Goal: Information Seeking & Learning: Learn about a topic

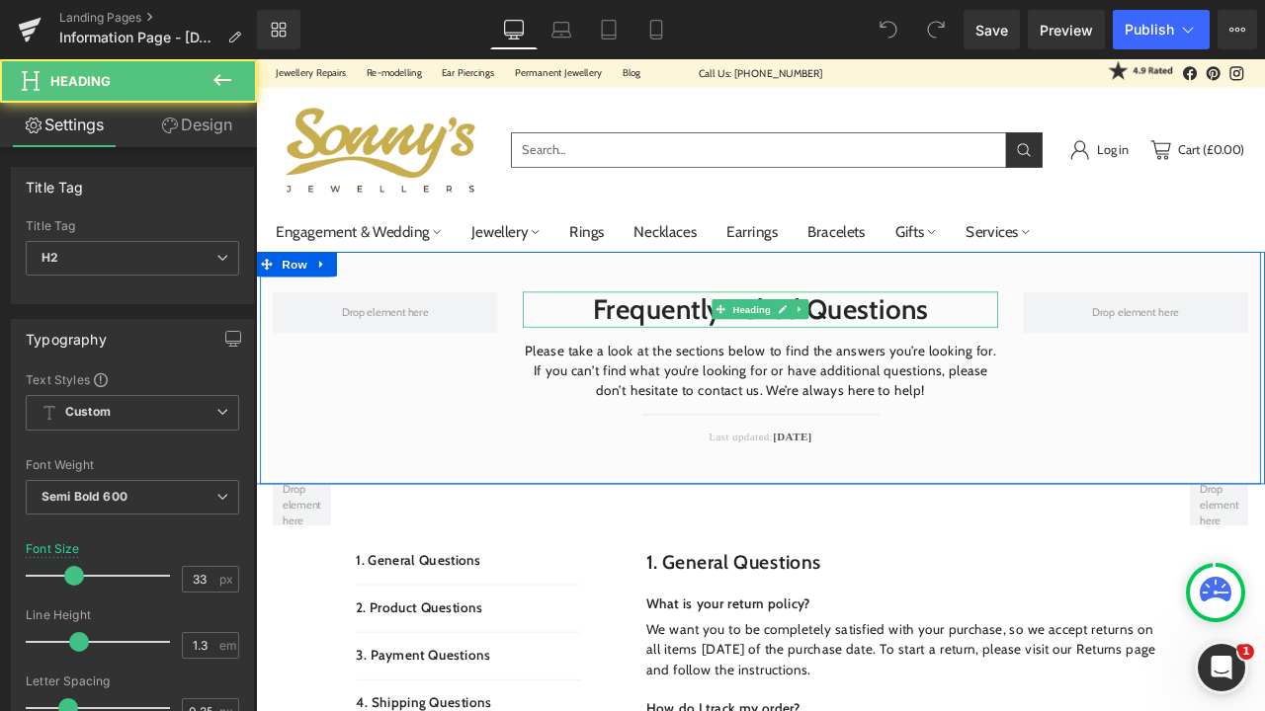
click at [1055, 350] on h2 "Frequently Asked Questions" at bounding box center [853, 356] width 563 height 42
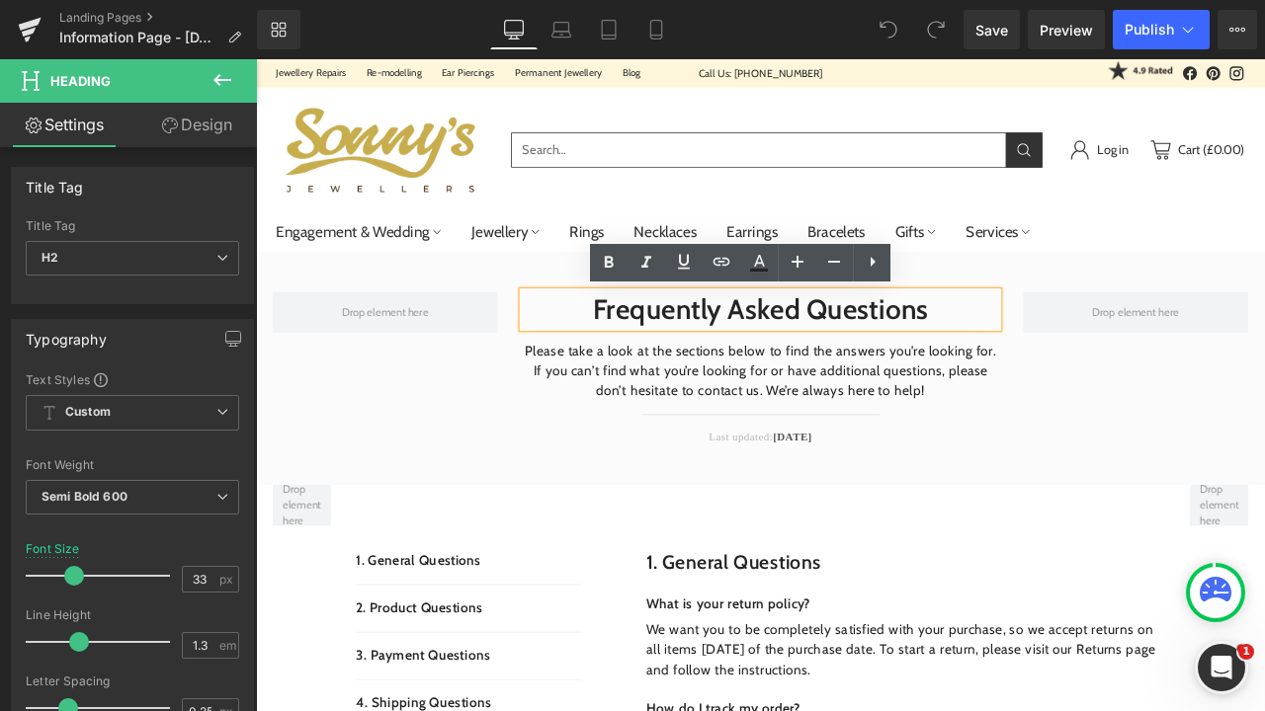
click at [1059, 349] on h2 "Frequently Asked Questions" at bounding box center [853, 356] width 563 height 42
click at [1035, 365] on h2 "Frequently Asked Questions" at bounding box center [853, 356] width 563 height 42
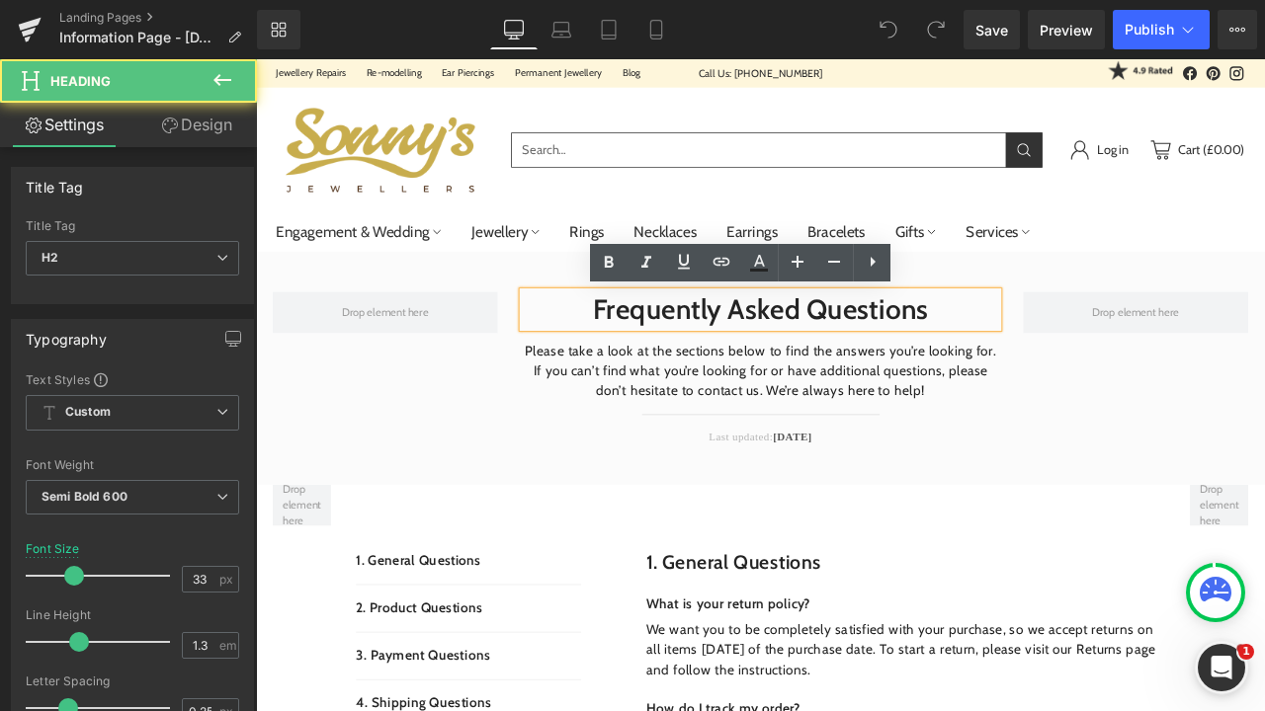
click at [1077, 348] on h2 "Frequently Asked Questions" at bounding box center [853, 356] width 563 height 42
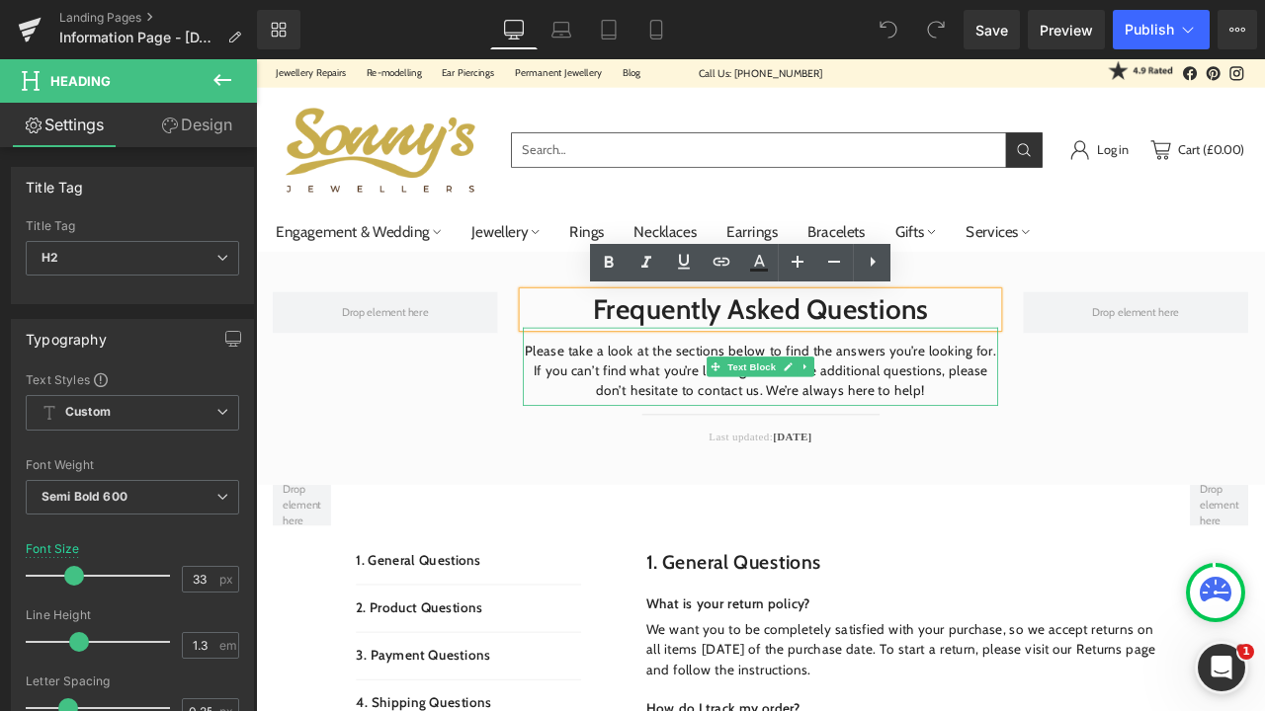
click at [767, 452] on p "Please take a look at the sections below to find the answers you’re looking for…" at bounding box center [853, 428] width 563 height 71
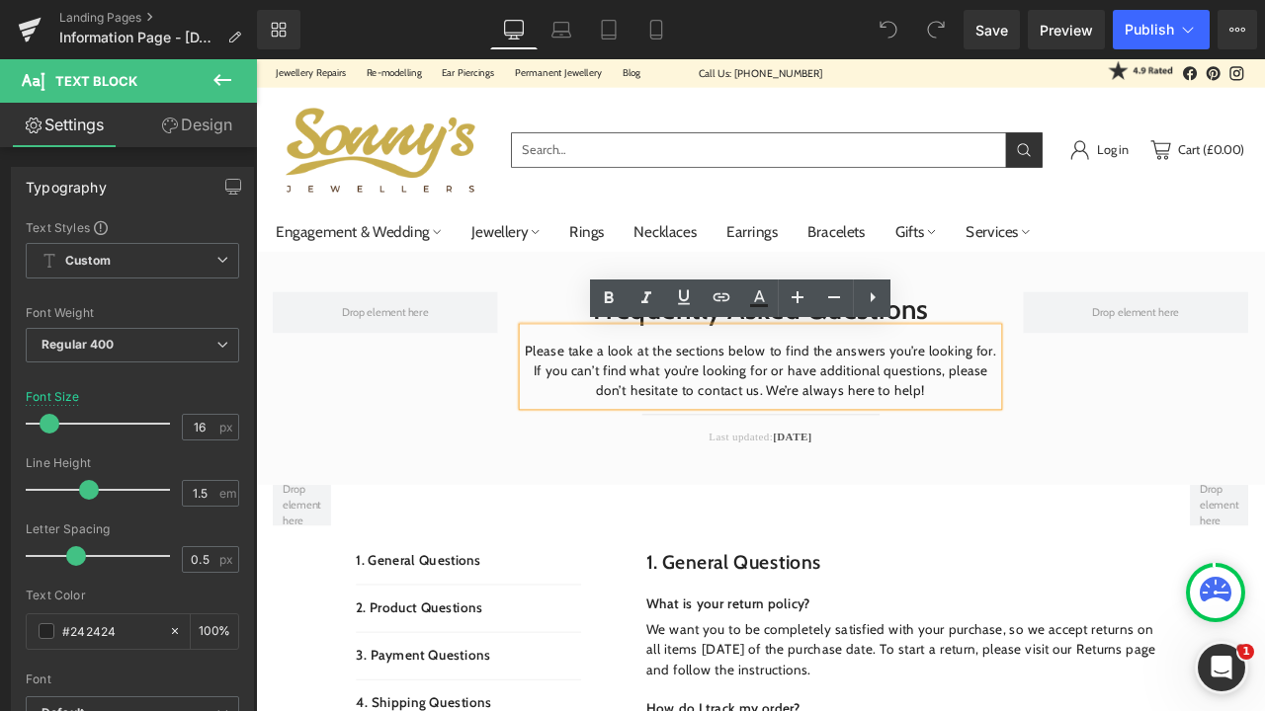
click at [1042, 452] on p "Please take a look at the sections below to find the answers you’re looking for…" at bounding box center [853, 428] width 563 height 71
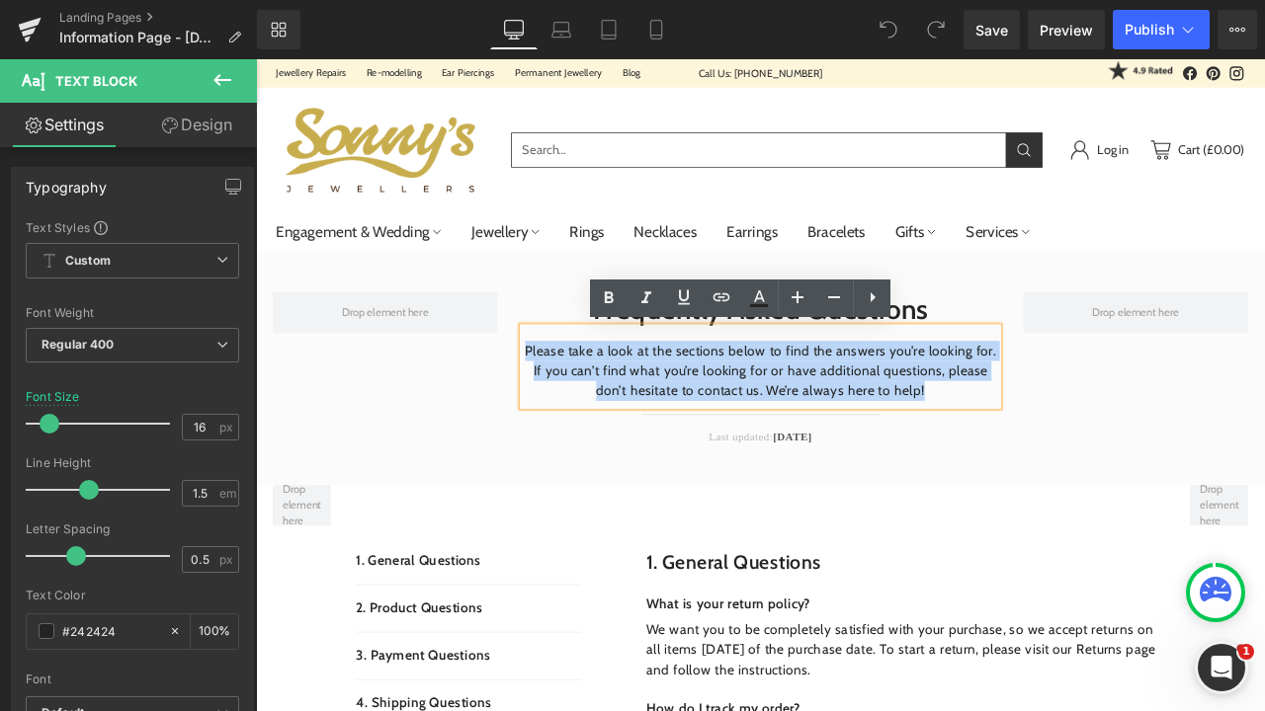
drag, startPoint x: 1042, startPoint y: 453, endPoint x: 615, endPoint y: 389, distance: 431.6
click at [615, 389] on div "Please take a look at the sections below to find the answers you’re looking for…" at bounding box center [853, 423] width 563 height 93
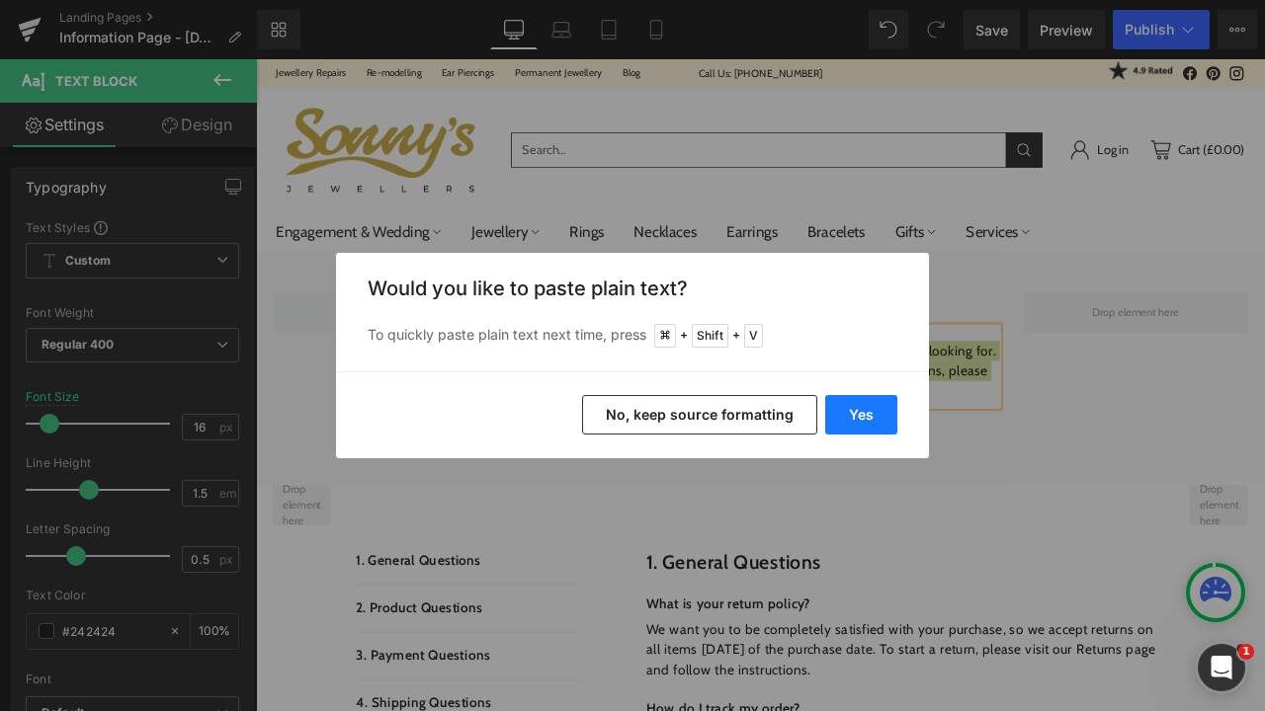
click at [847, 426] on button "Yes" at bounding box center [861, 415] width 72 height 40
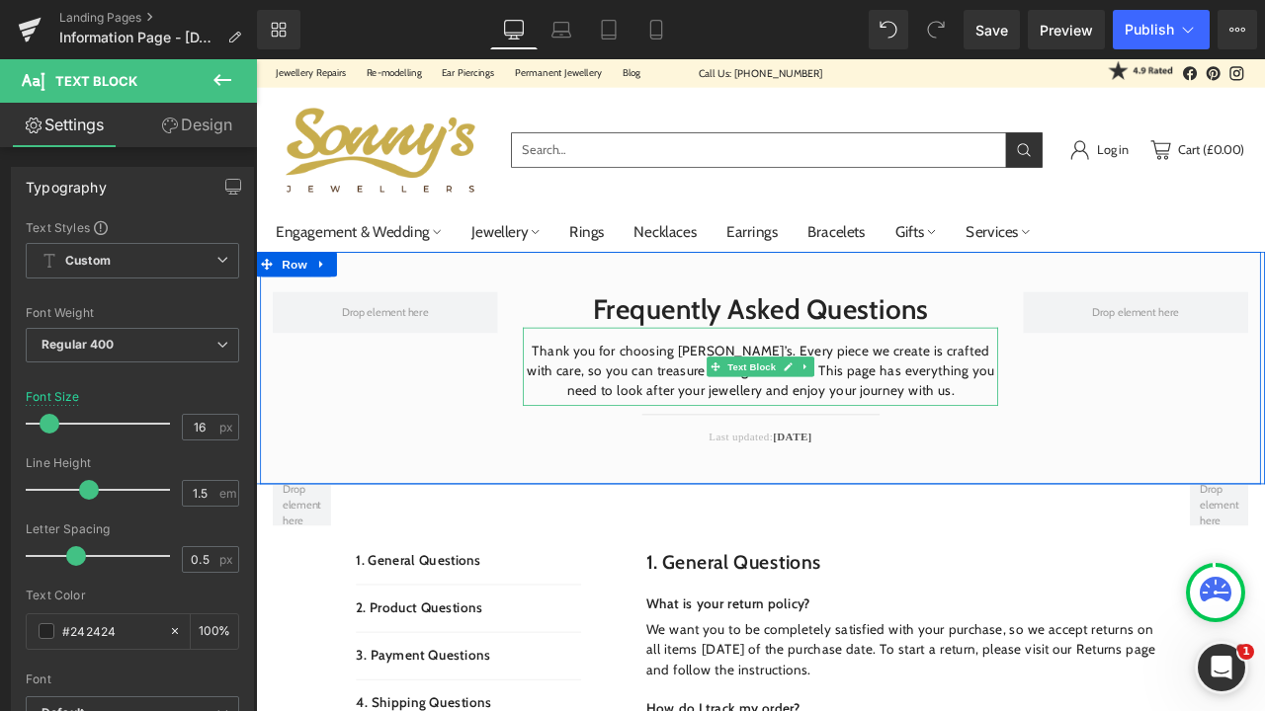
click at [983, 452] on p "Thank you for choosing [PERSON_NAME]’s. Every piece we create is crafted with c…" at bounding box center [853, 428] width 563 height 71
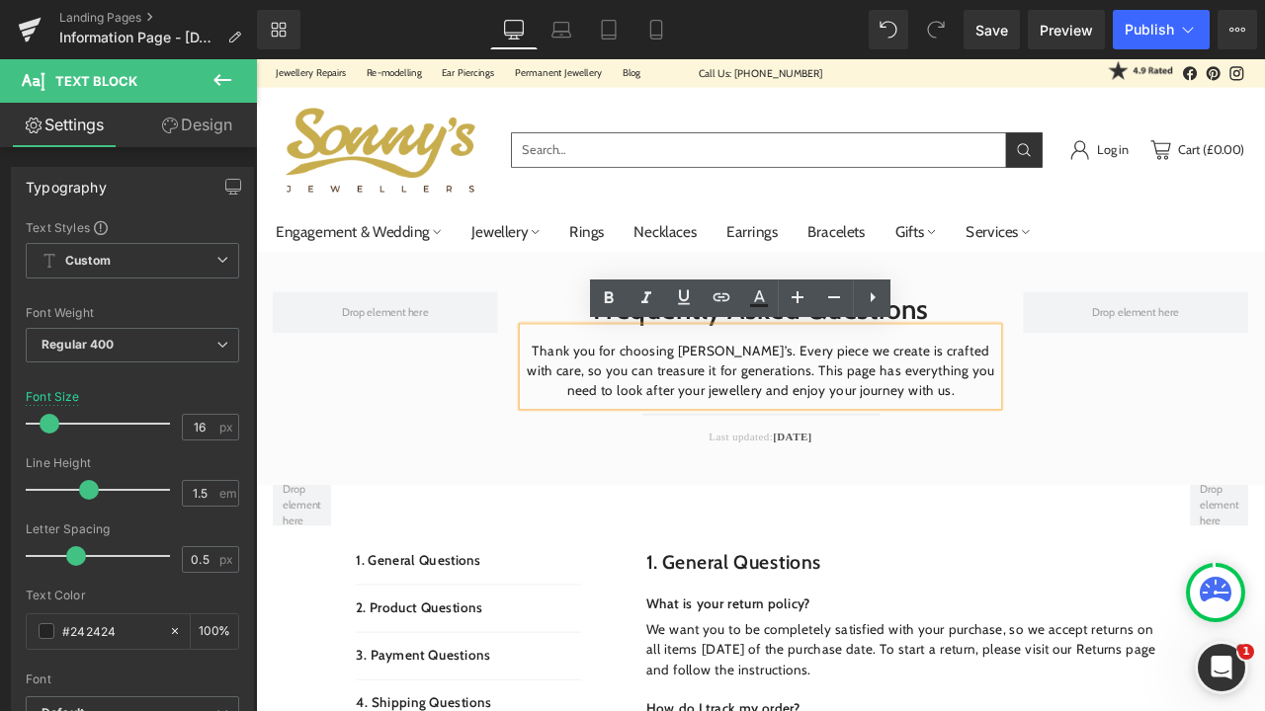
click at [1045, 456] on p "Thank you for choosing [PERSON_NAME]’s. Every piece we create is crafted with c…" at bounding box center [853, 428] width 563 height 71
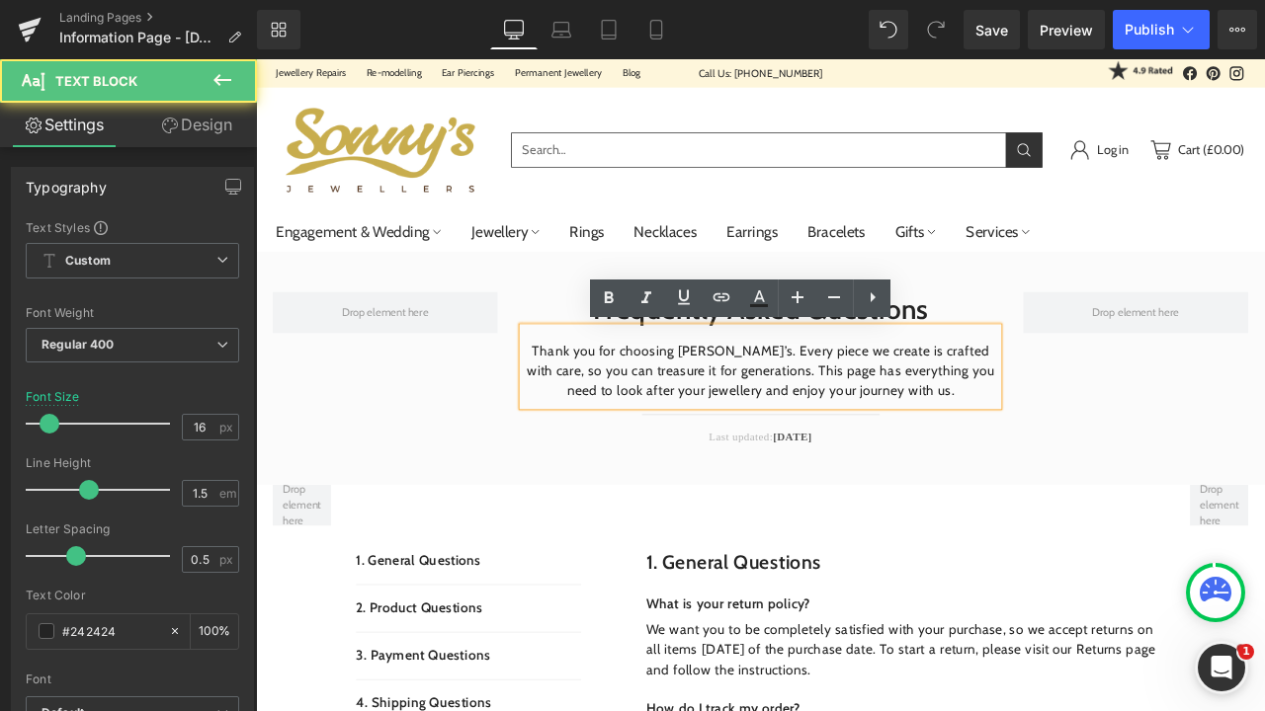
click at [798, 405] on p "Thank you for choosing [PERSON_NAME]’s. Every piece we create is crafted with c…" at bounding box center [853, 428] width 563 height 71
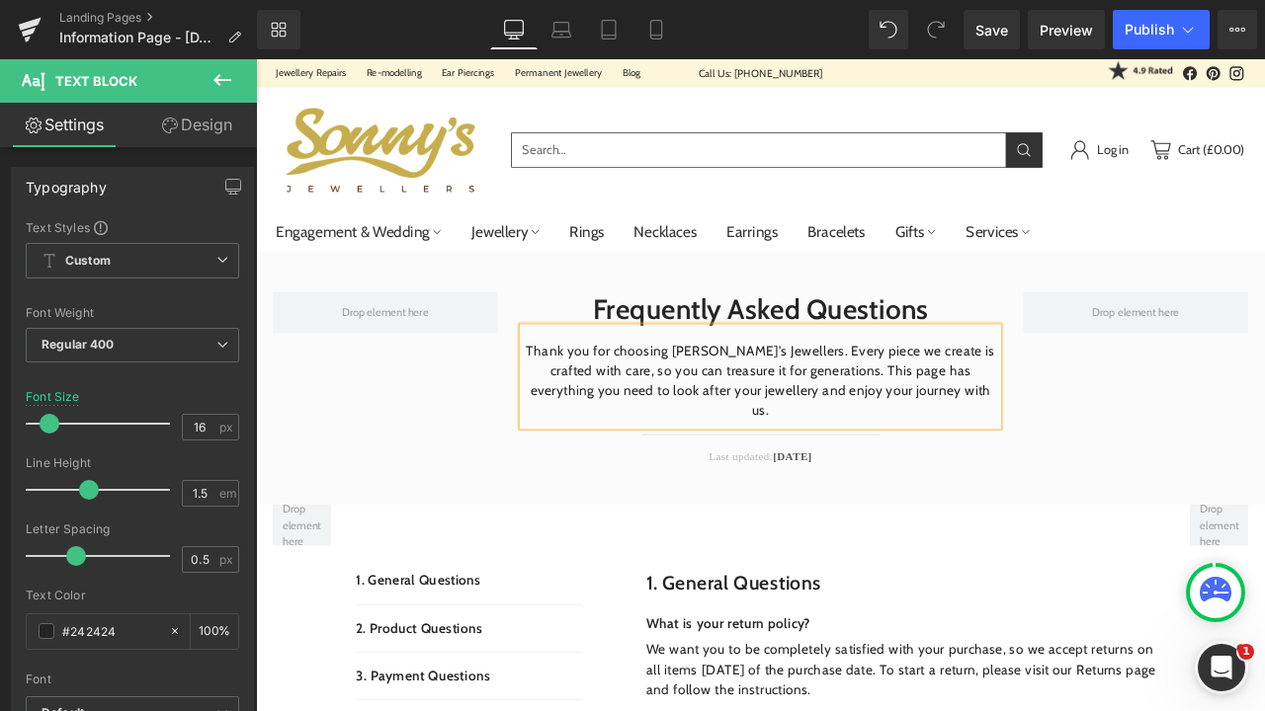
click at [1071, 450] on p "Thank you for choosing [PERSON_NAME]’s Jewellers. Every piece we create is craf…" at bounding box center [853, 440] width 563 height 95
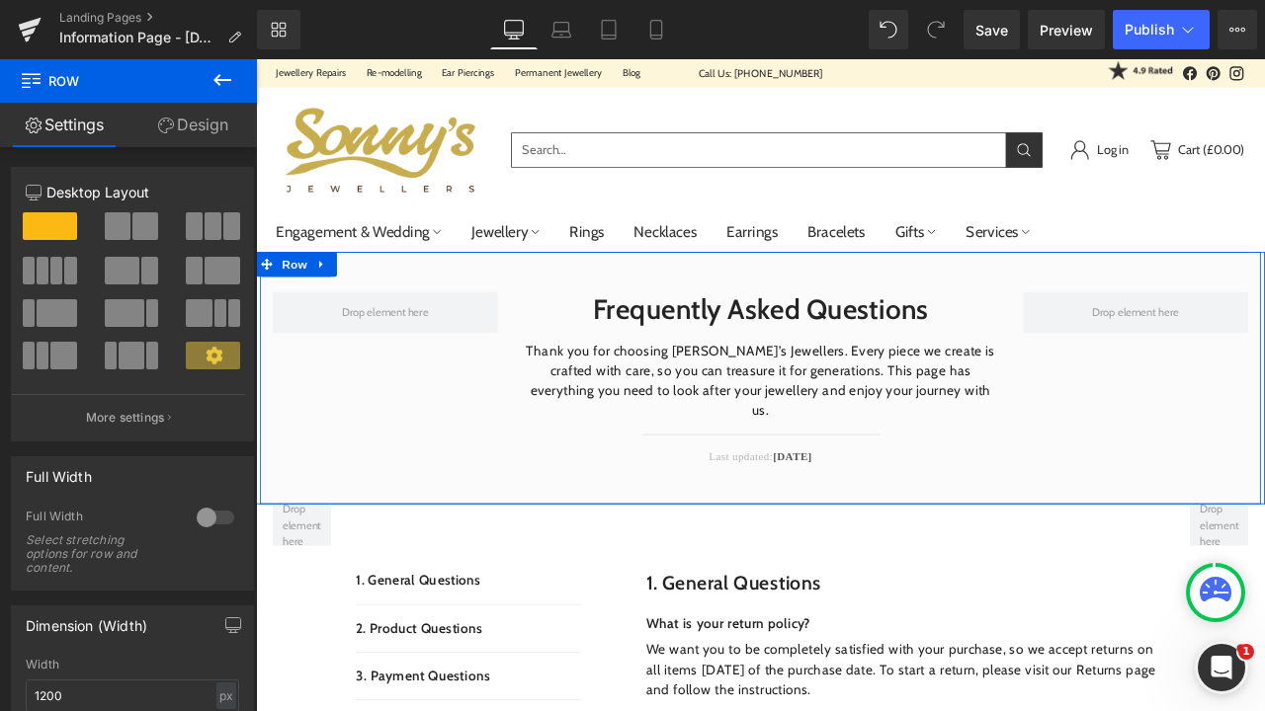
click at [887, 515] on link at bounding box center [886, 527] width 21 height 24
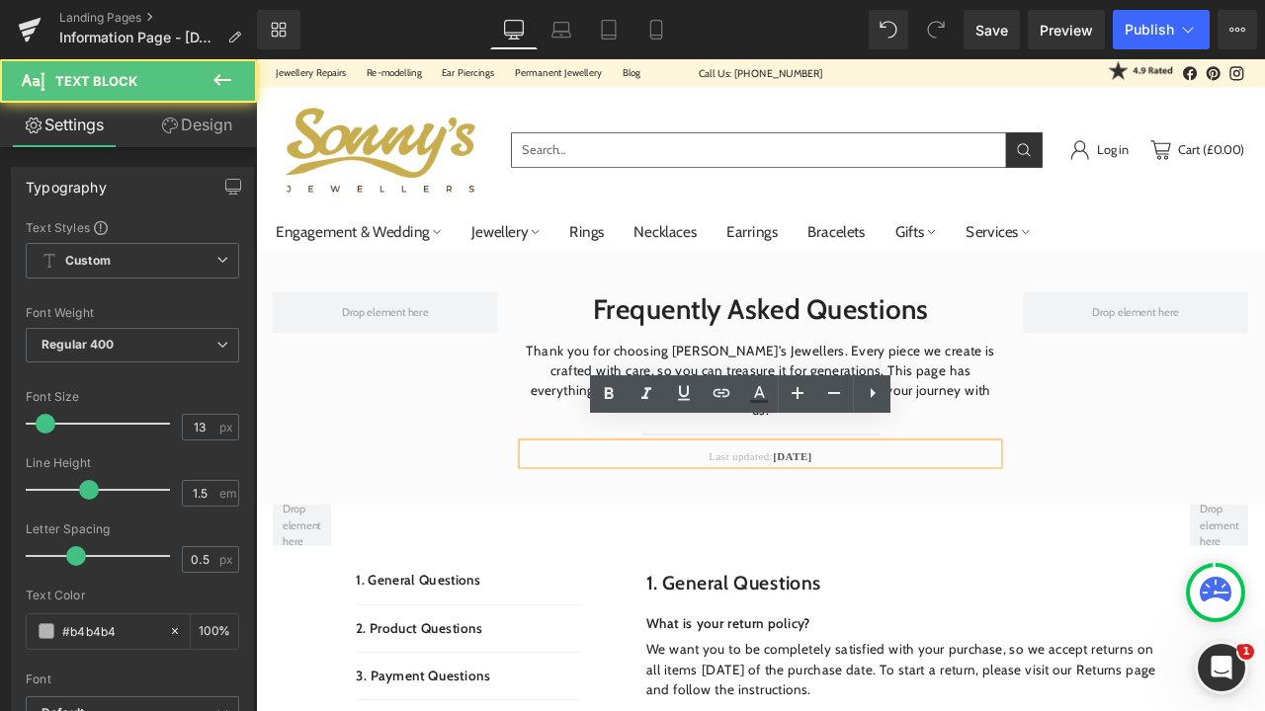
click at [914, 523] on span "[DATE]" at bounding box center [891, 530] width 46 height 15
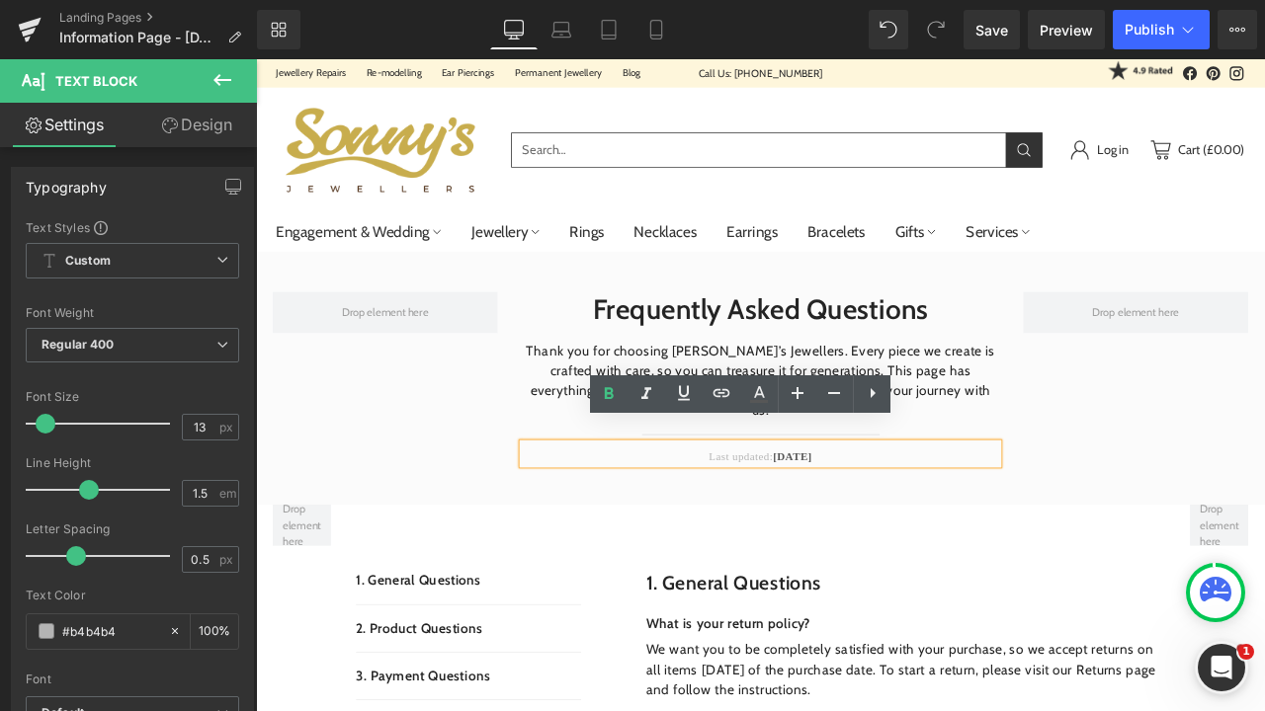
click at [939, 521] on p "Last updated: [DATE]" at bounding box center [853, 531] width 563 height 20
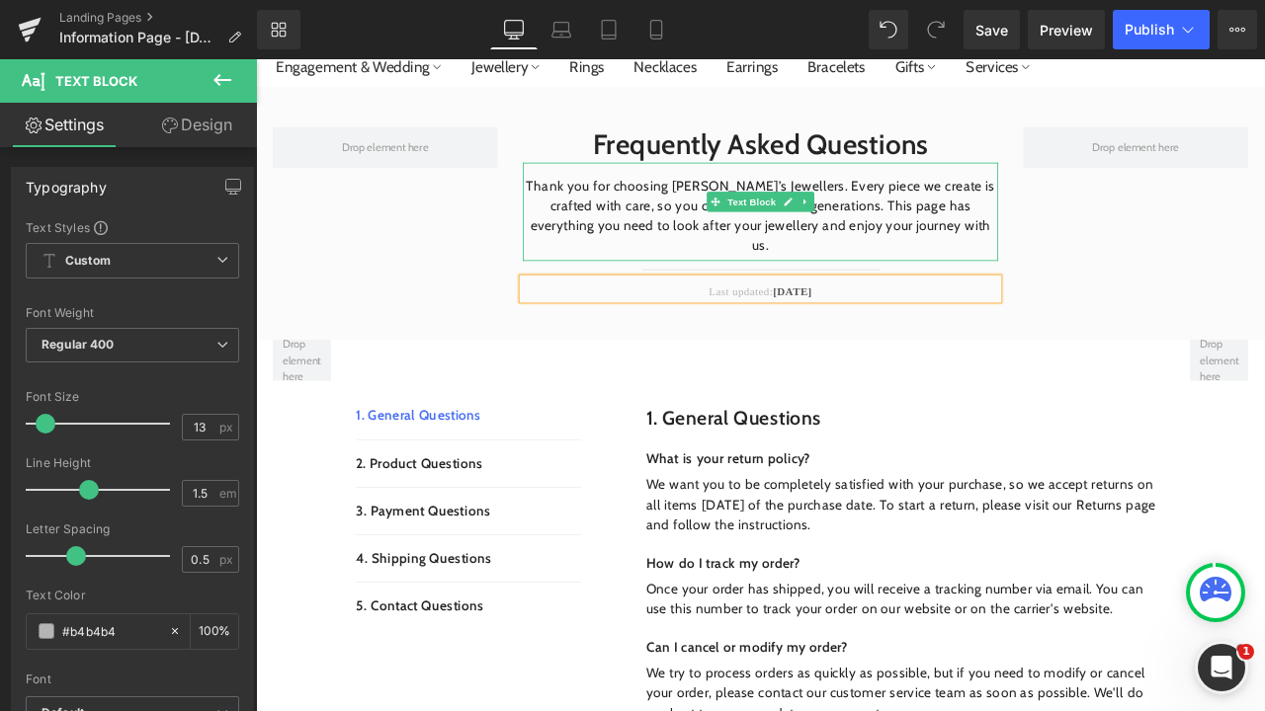
scroll to position [185, 0]
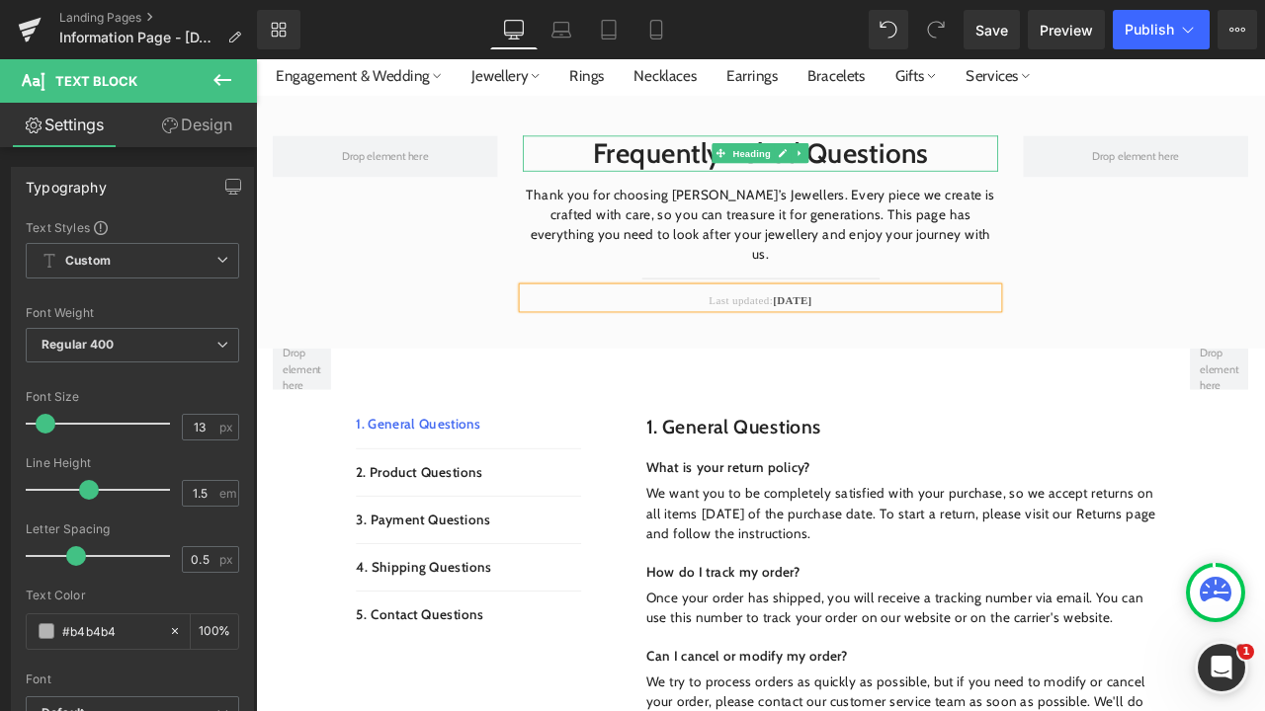
click at [852, 174] on span "Heading" at bounding box center [843, 172] width 53 height 24
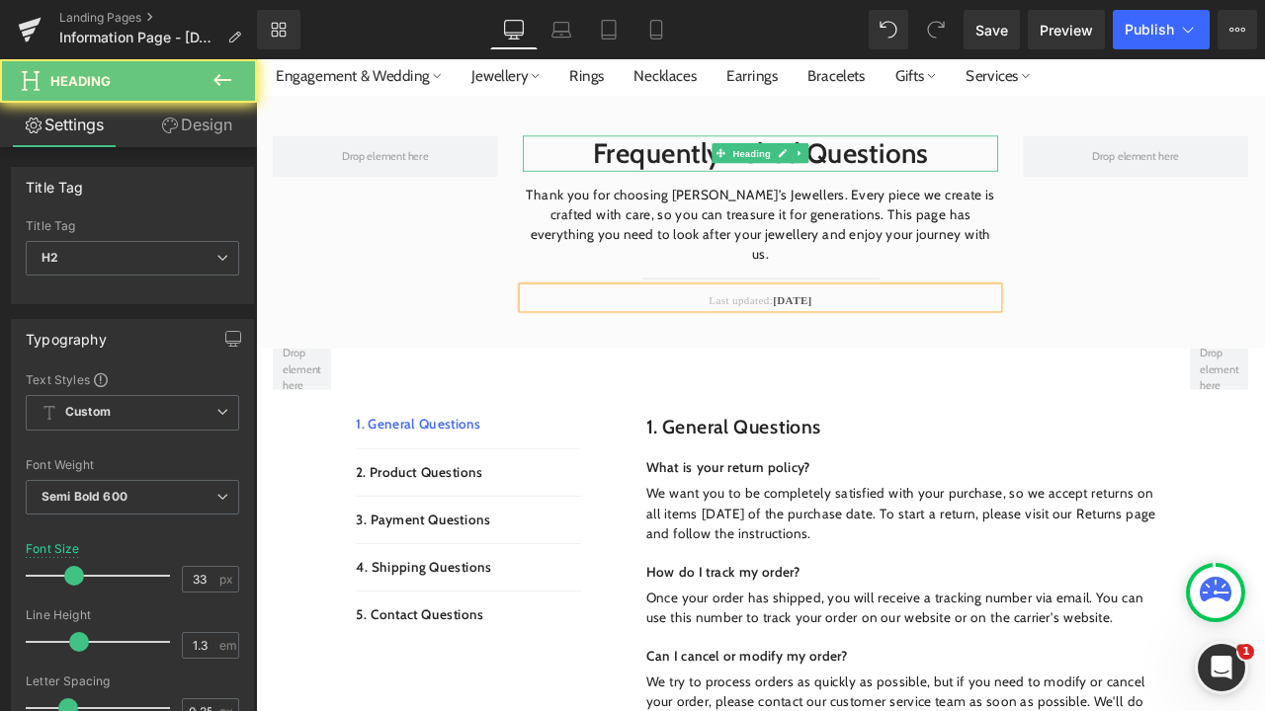
click at [1061, 171] on h2 "Frequently Asked Questions" at bounding box center [853, 171] width 563 height 42
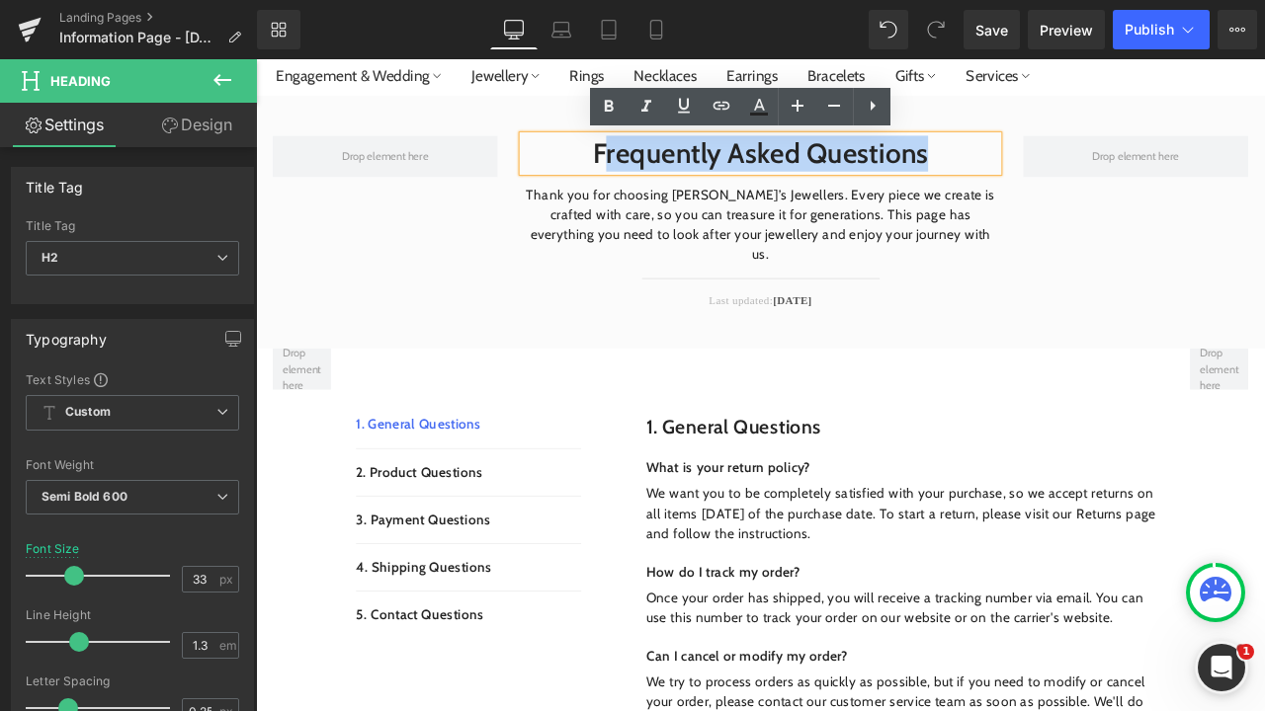
drag, startPoint x: 1061, startPoint y: 172, endPoint x: 666, endPoint y: 169, distance: 395.2
click at [666, 169] on h2 "Frequently Asked Questions" at bounding box center [853, 171] width 563 height 42
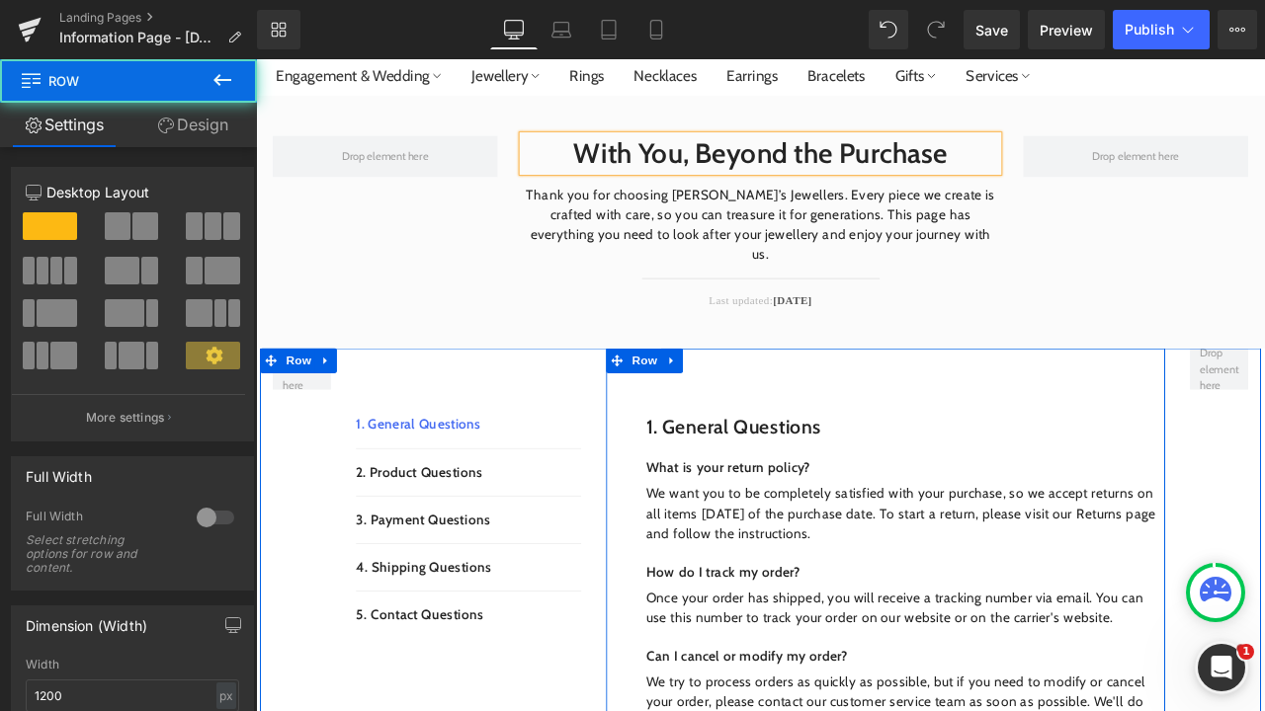
click at [1005, 452] on div "1. General questions Heading Row What is your return policy? Text Block We want…" at bounding box center [1002, 689] width 662 height 574
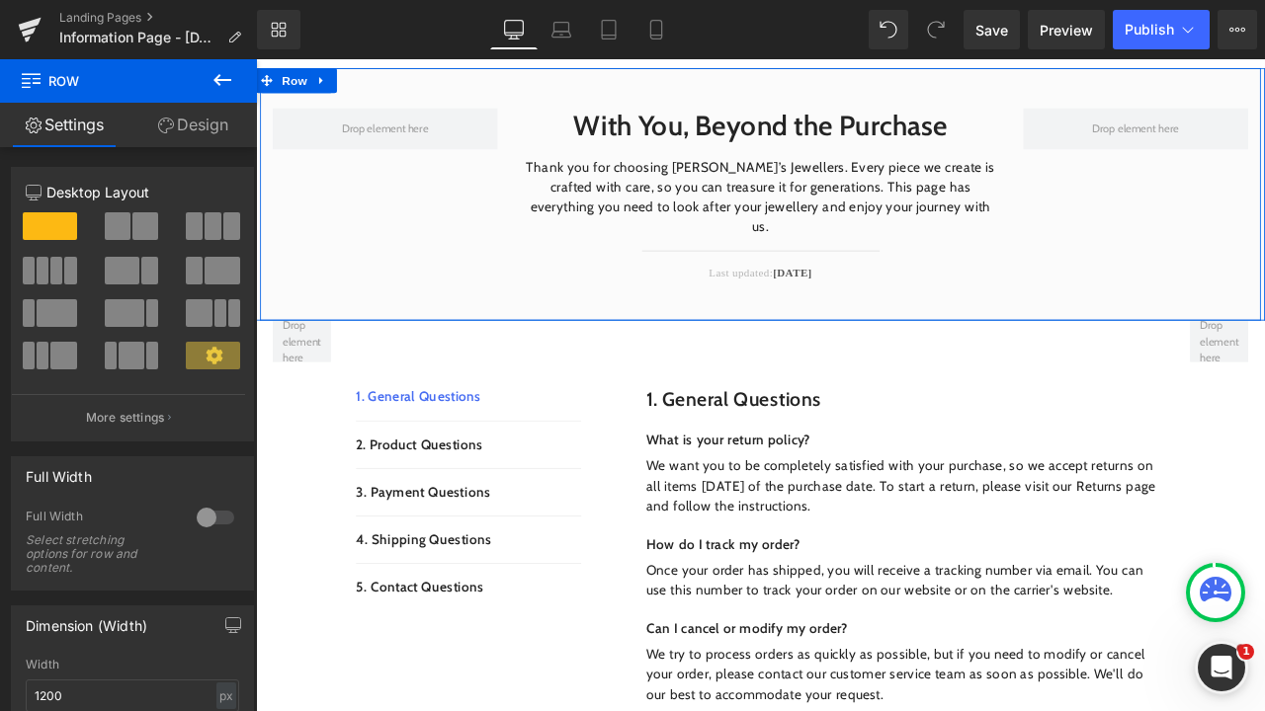
scroll to position [218, 0]
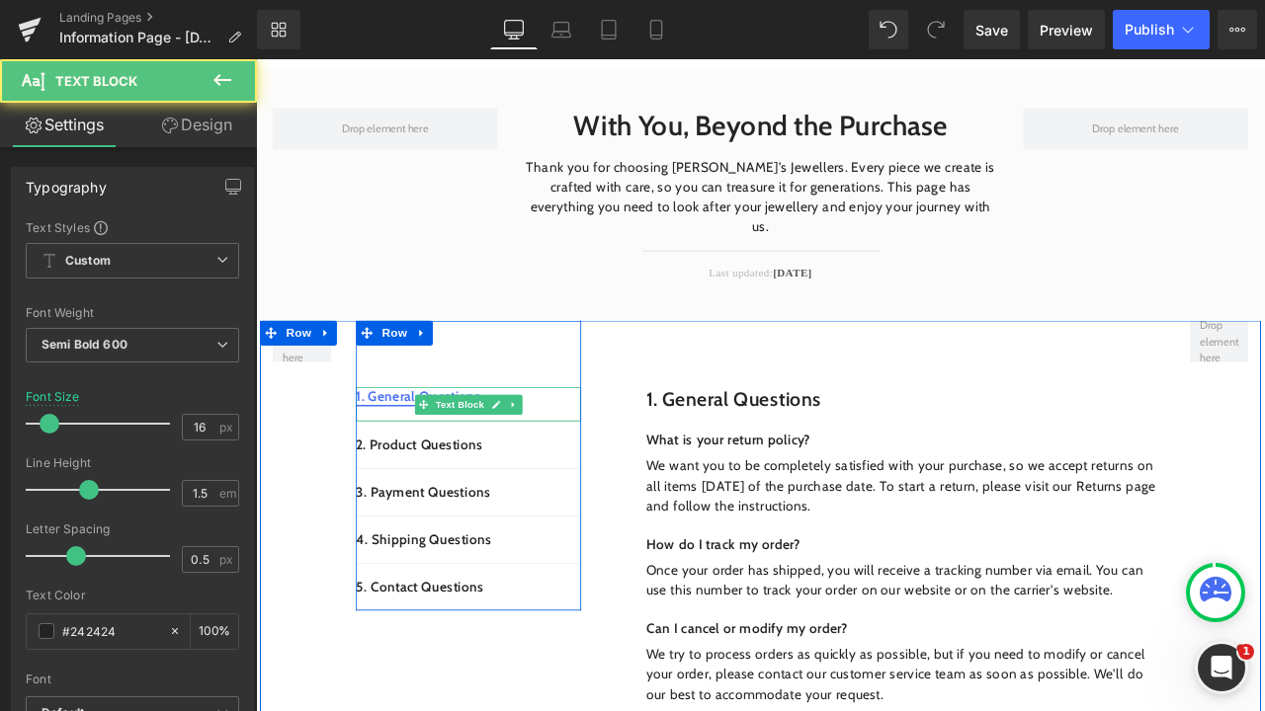
click at [402, 450] on link "1. General Questions" at bounding box center [448, 459] width 148 height 19
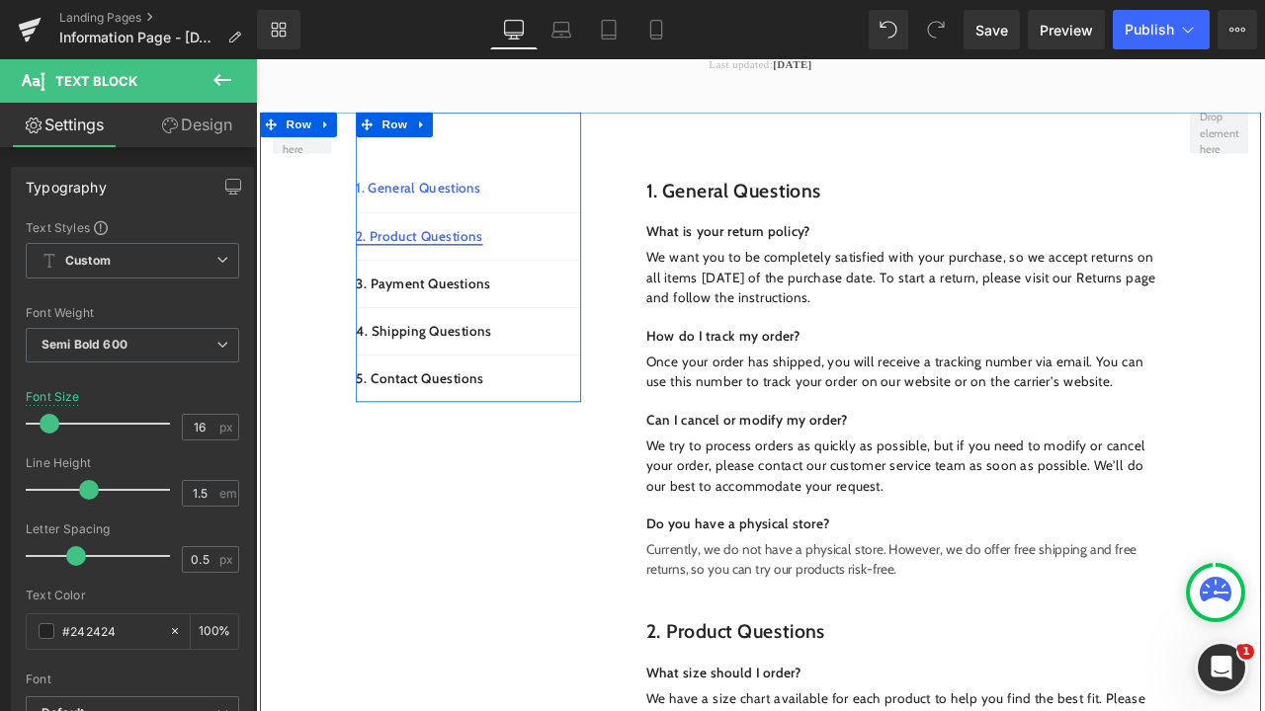
scroll to position [473, 0]
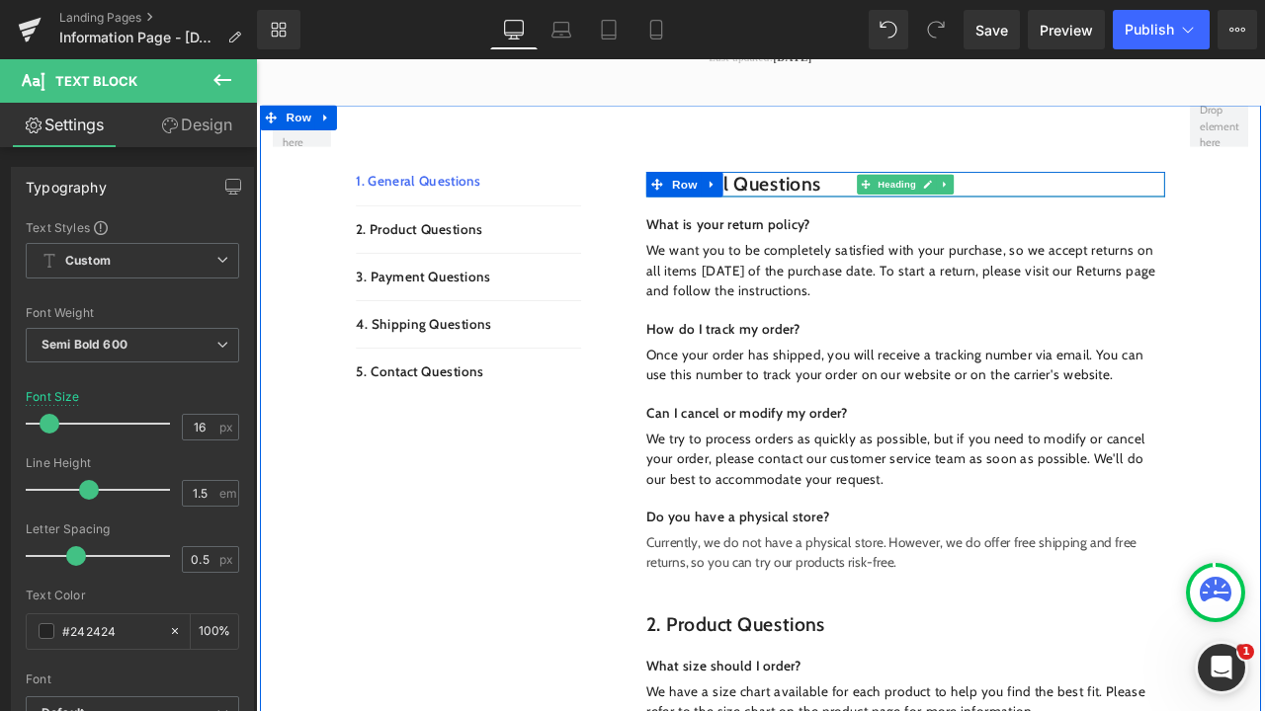
click at [946, 193] on h1 "1. General questions" at bounding box center [1025, 208] width 614 height 30
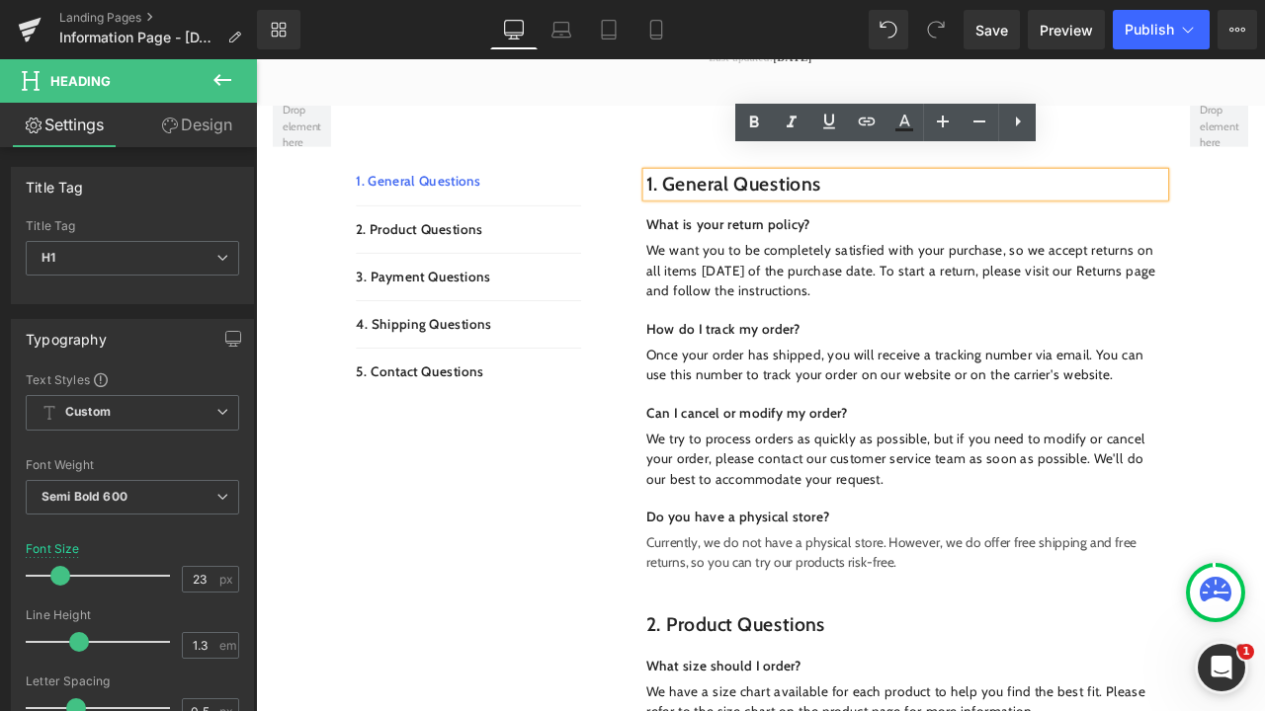
click at [931, 193] on h1 "1. General questions" at bounding box center [1025, 208] width 614 height 30
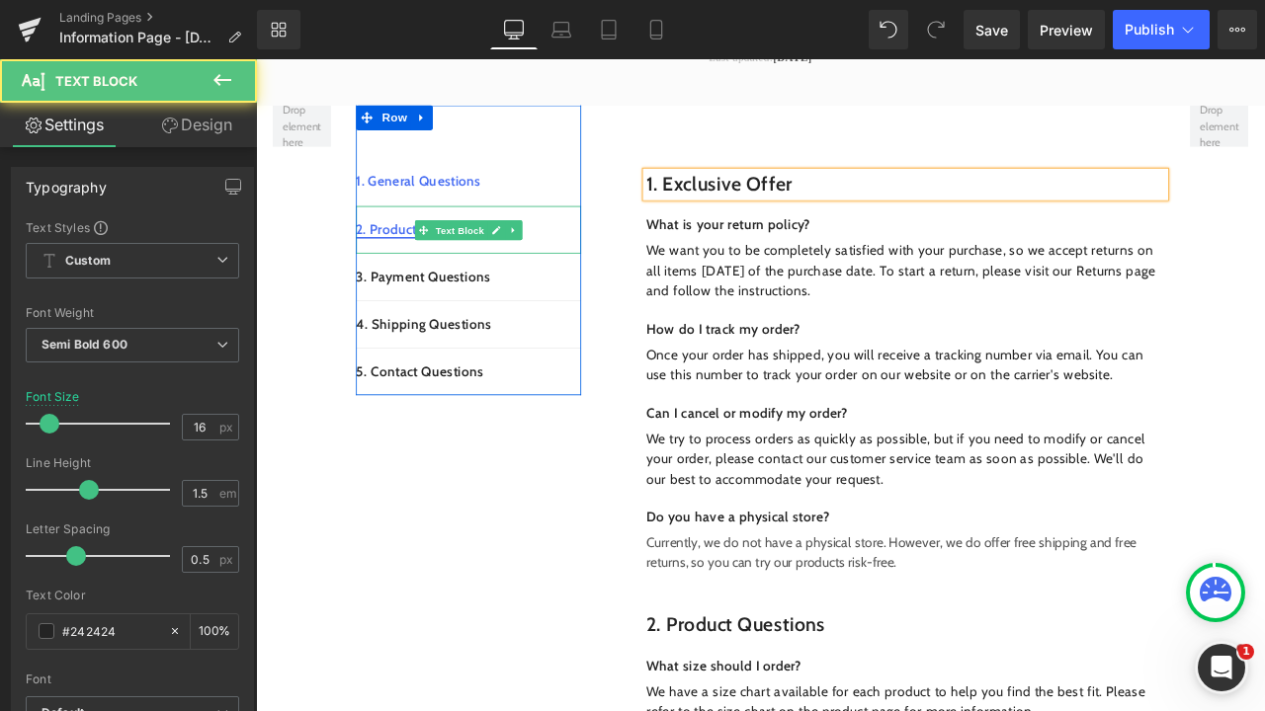
click at [429, 251] on link "2. Product Questions" at bounding box center [449, 260] width 150 height 19
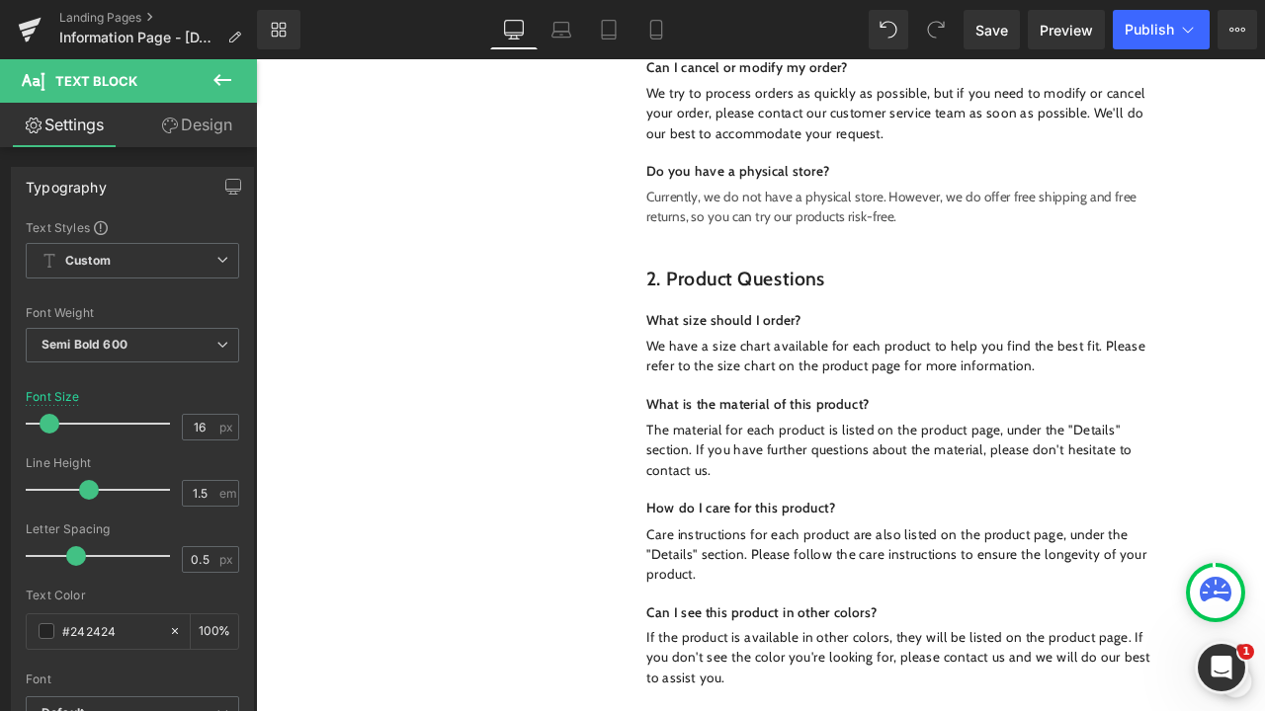
scroll to position [203, 0]
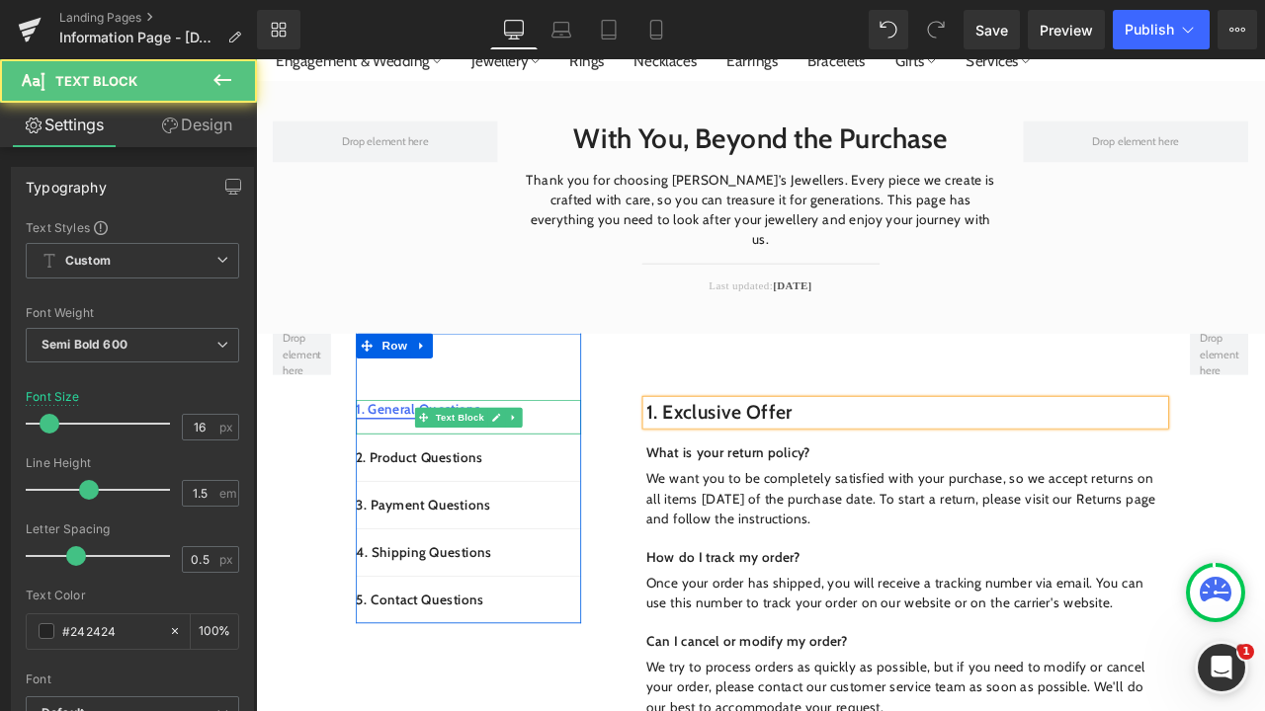
click at [437, 465] on link "1. General Questions" at bounding box center [448, 474] width 148 height 19
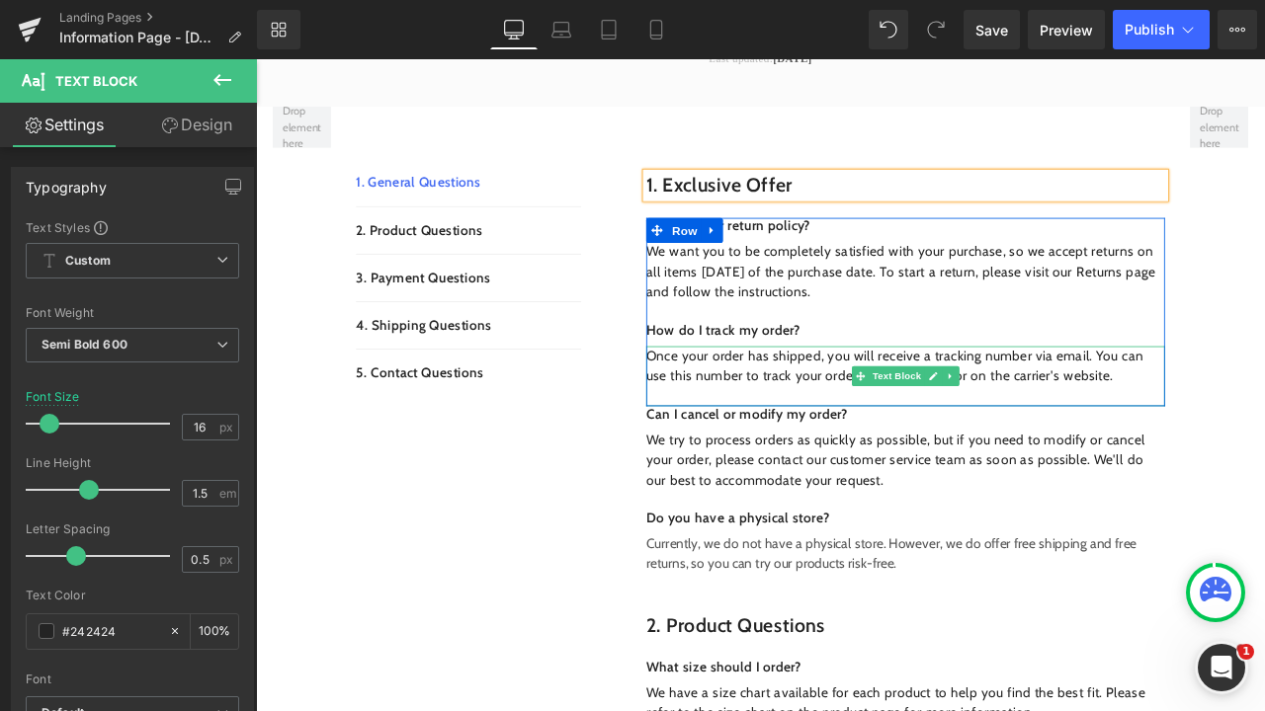
click at [819, 401] on span "Once your order has shipped, you will receive a tracking number via email. You …" at bounding box center [1012, 422] width 589 height 42
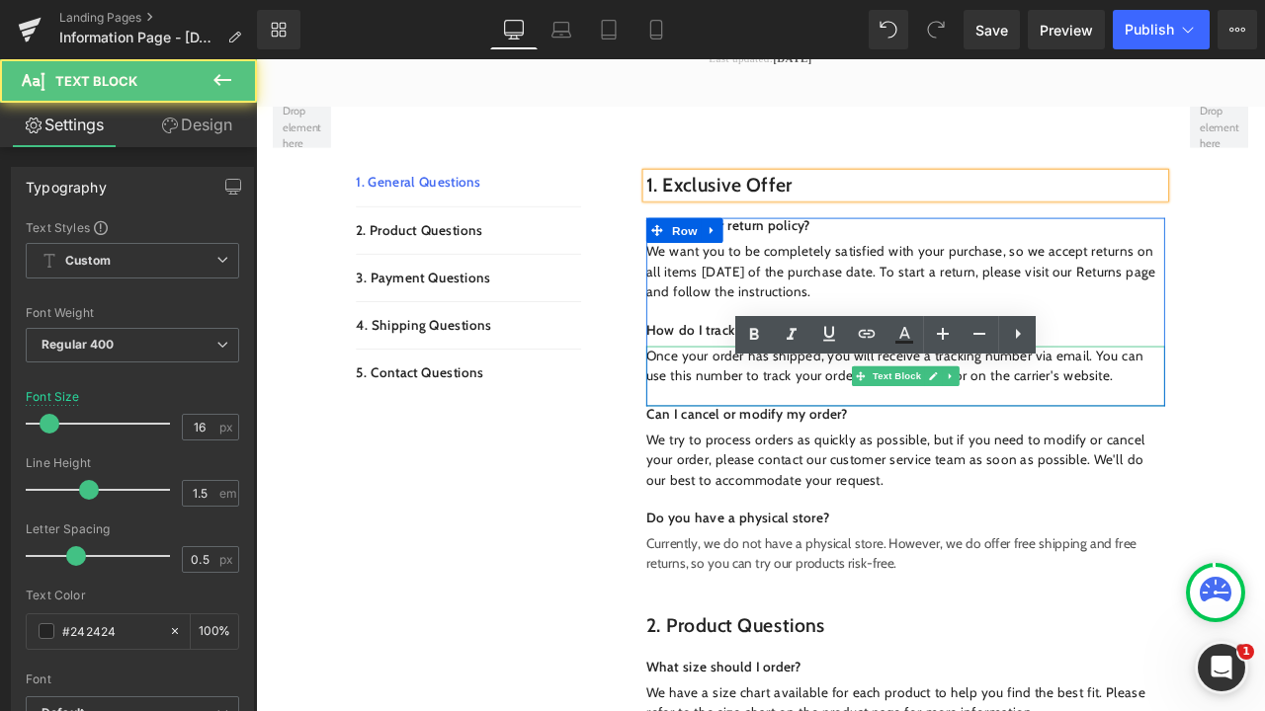
scroll to position [424, 0]
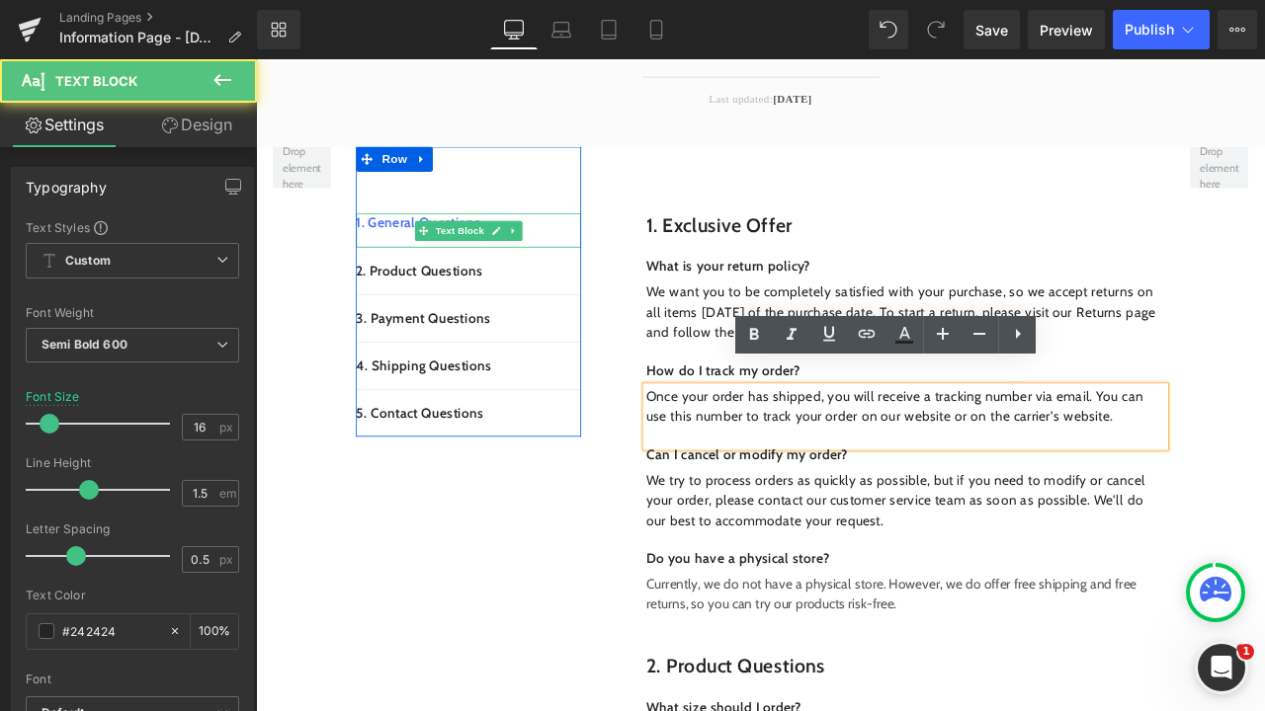
click at [599, 242] on p "1. General Questions" at bounding box center [507, 254] width 267 height 24
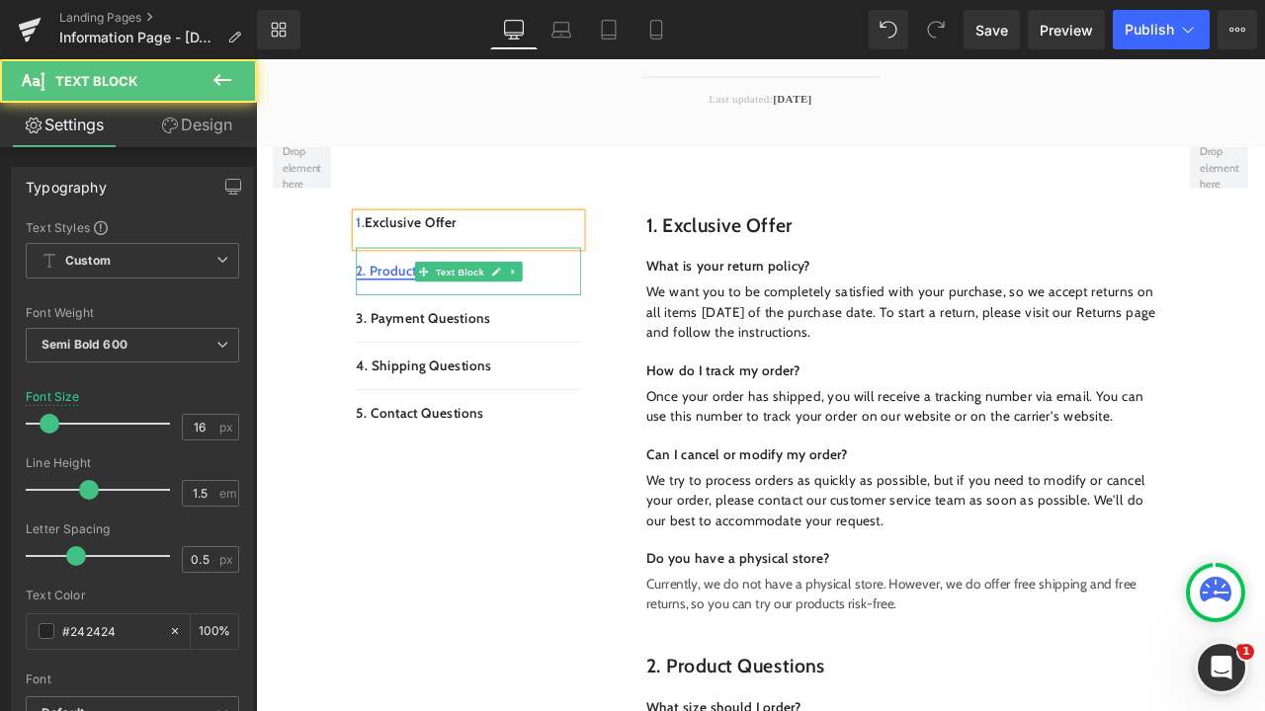
click at [399, 300] on link "2. Product Questions" at bounding box center [449, 309] width 150 height 19
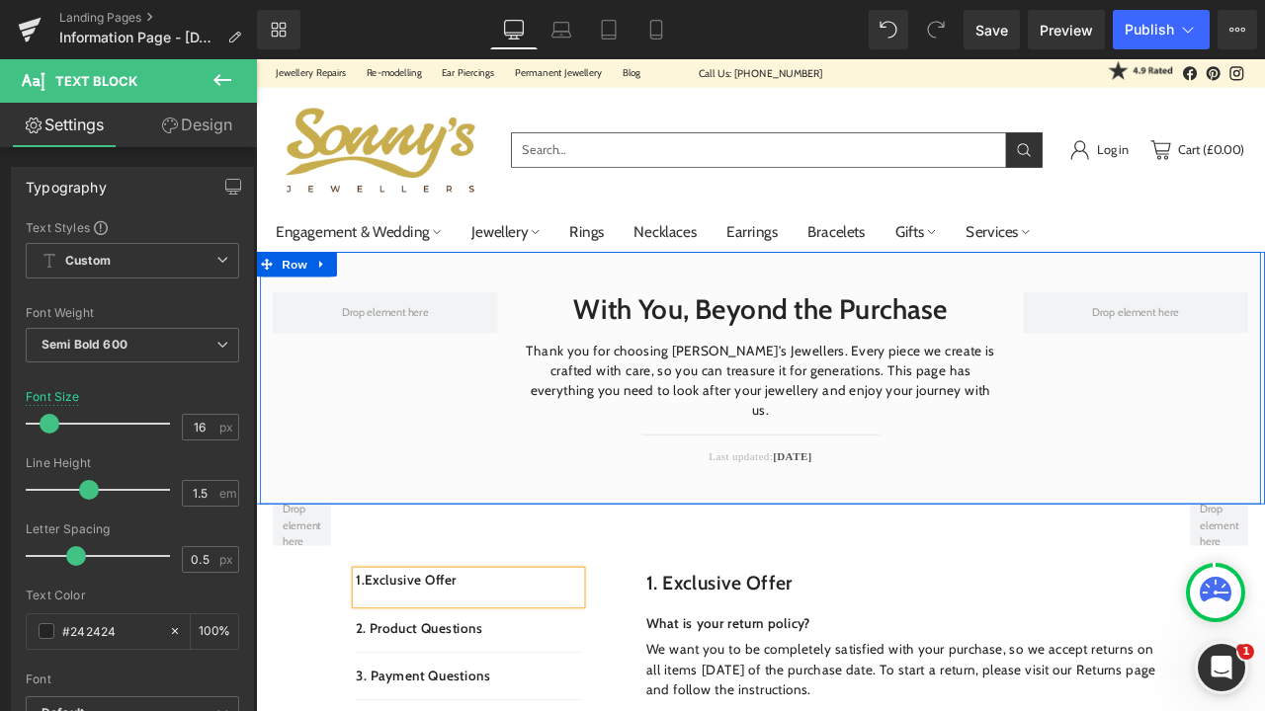
scroll to position [43, 0]
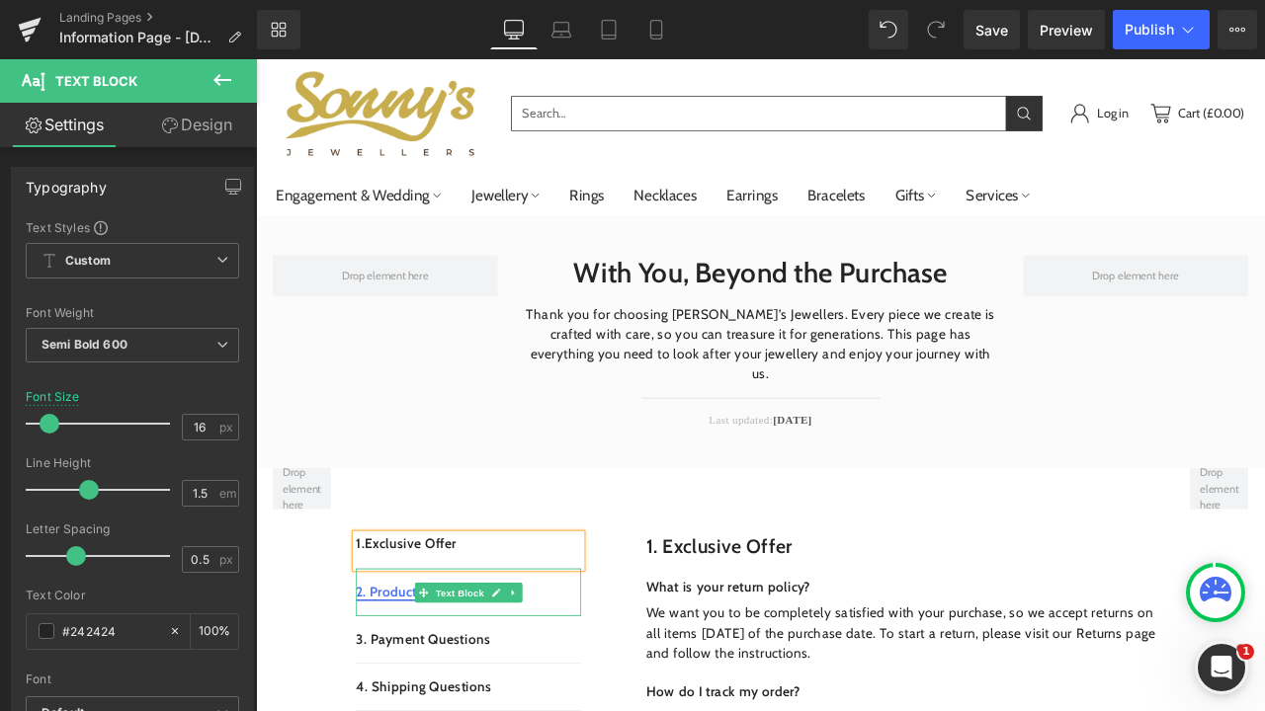
click at [402, 681] on link "2. Product Questions" at bounding box center [449, 690] width 150 height 19
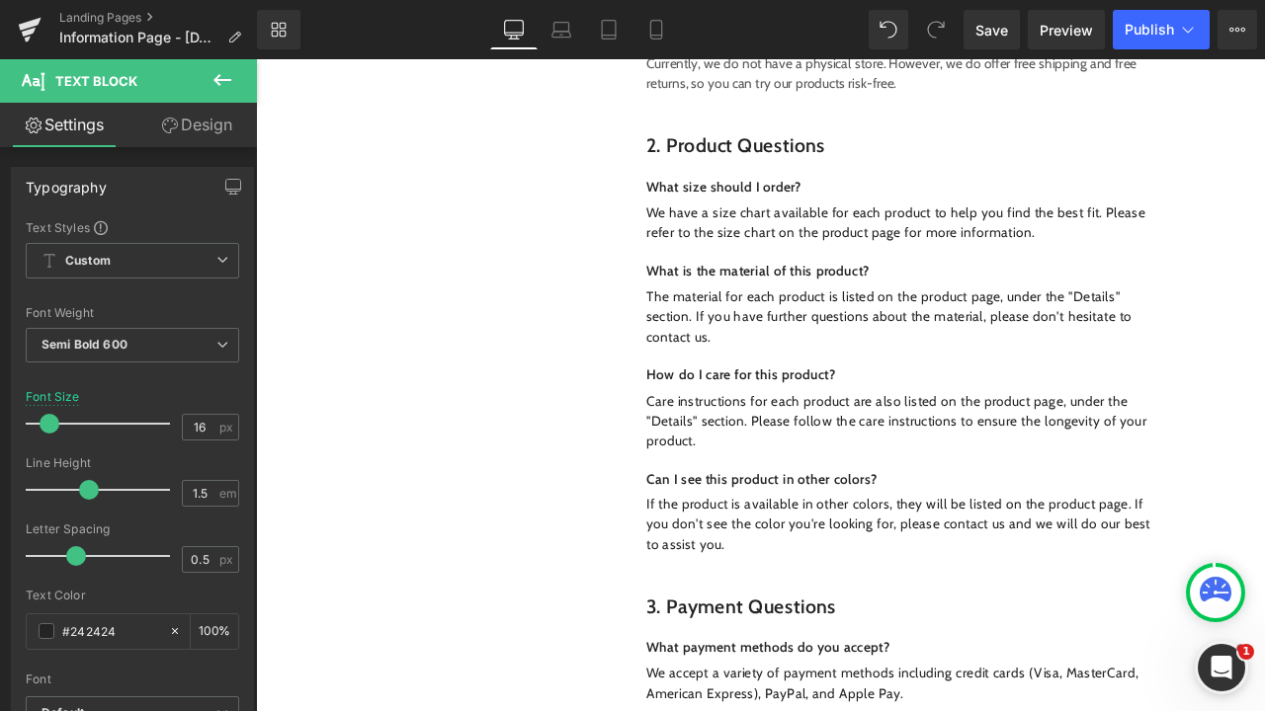
scroll to position [1043, 0]
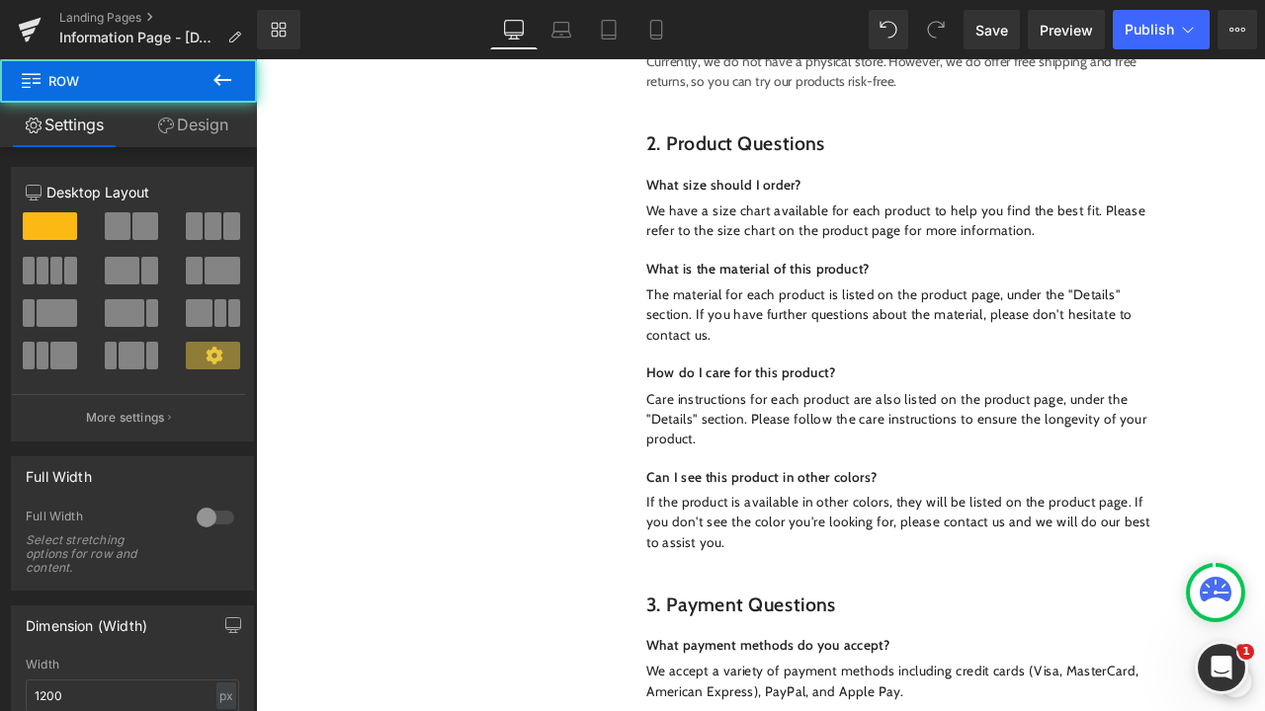
click at [256, 59] on div at bounding box center [256, 59] width 0 height 0
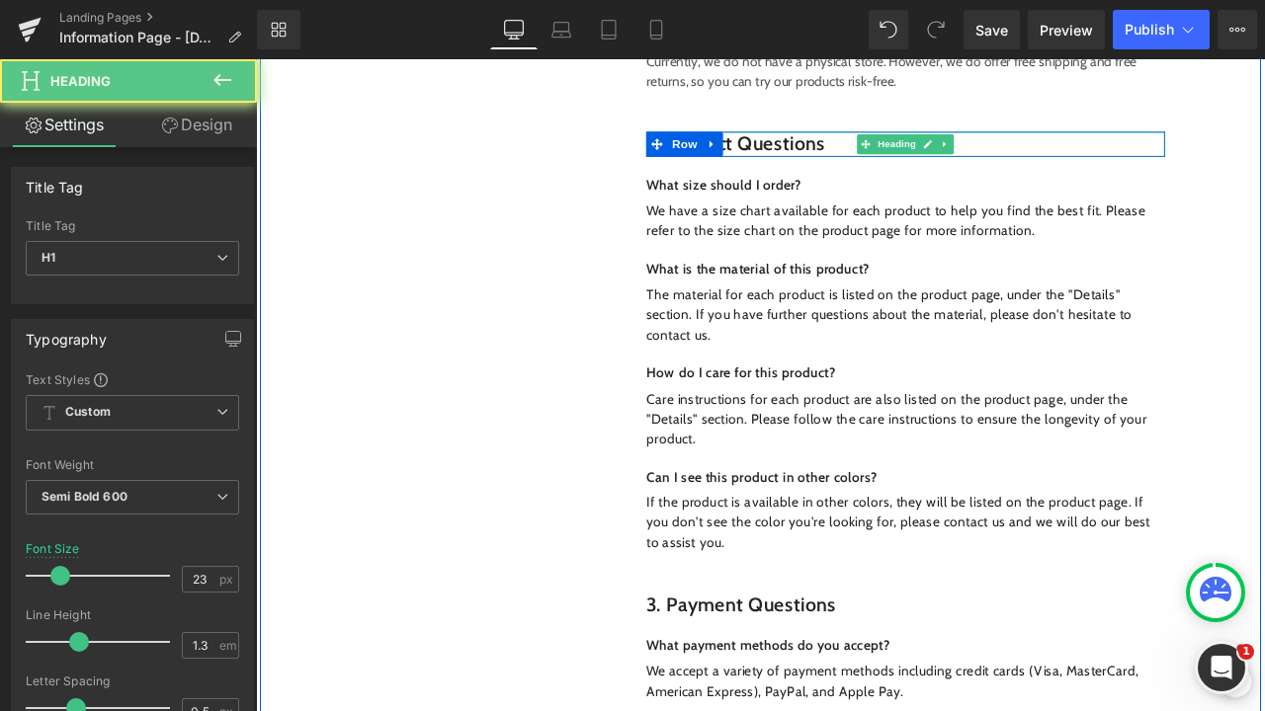
click at [935, 145] on h1 "2. product questions" at bounding box center [1025, 160] width 614 height 30
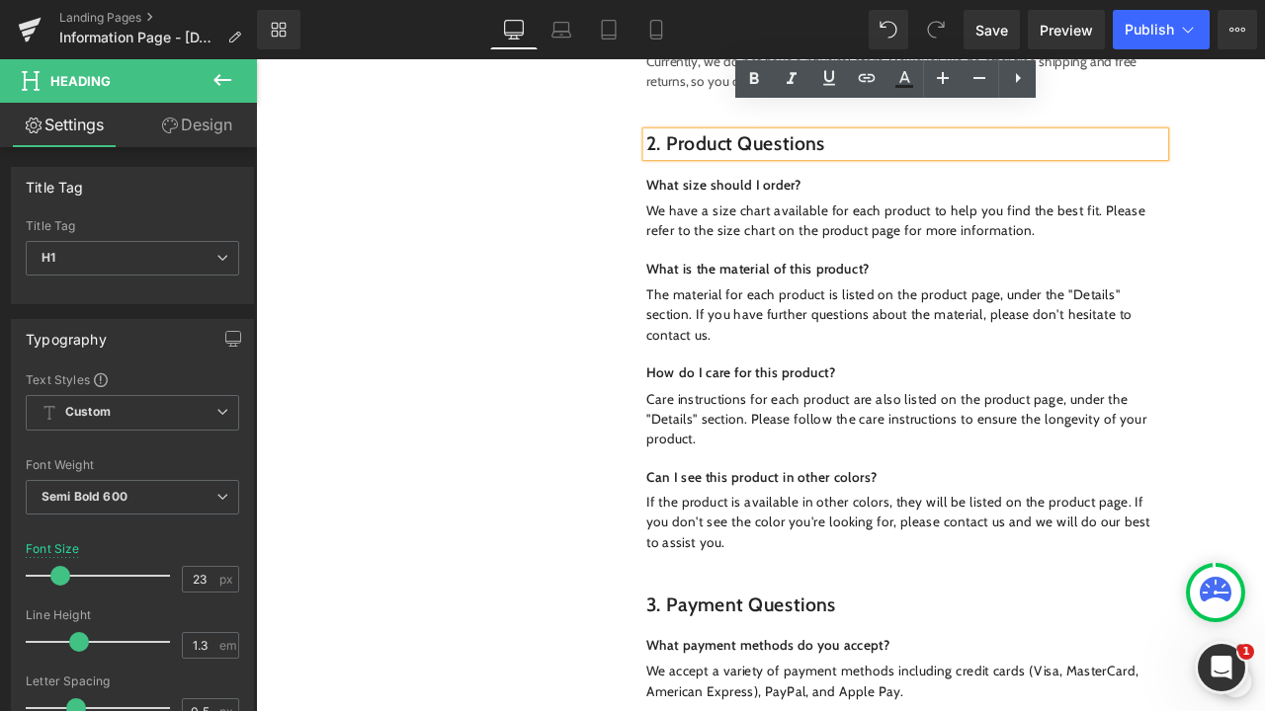
click at [916, 145] on h1 "2. product questions" at bounding box center [1025, 160] width 614 height 30
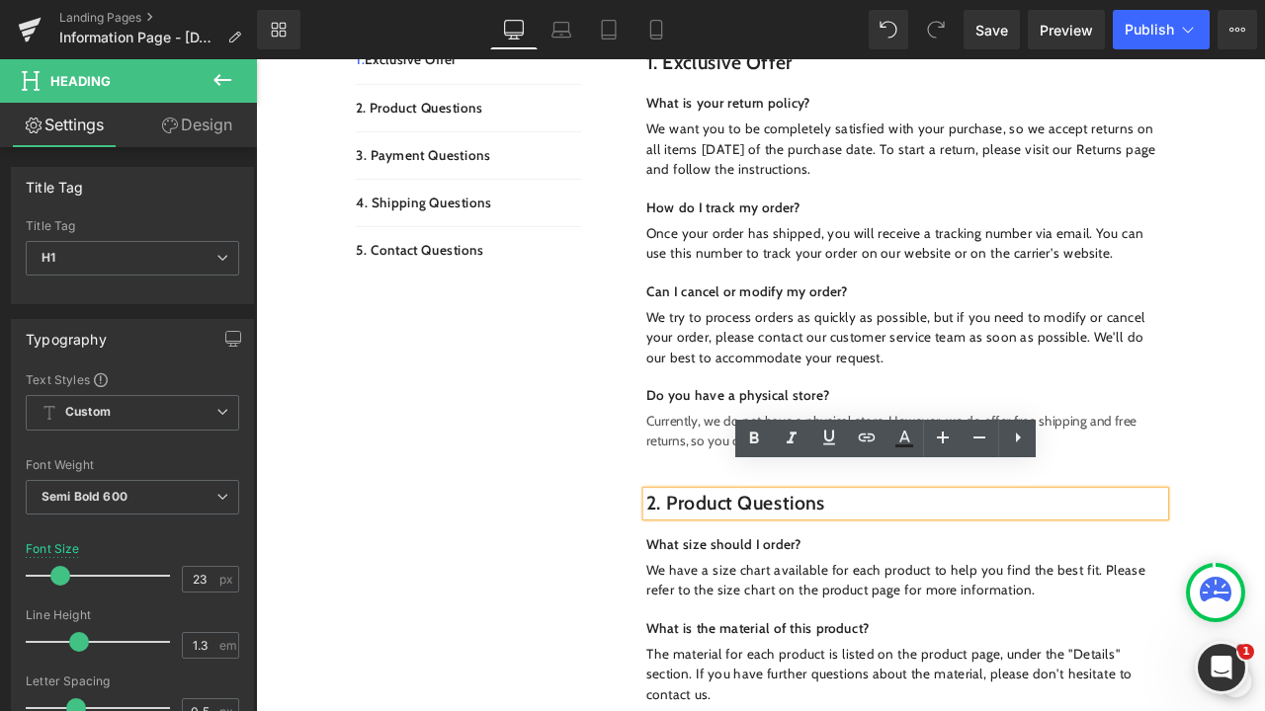
scroll to position [529, 0]
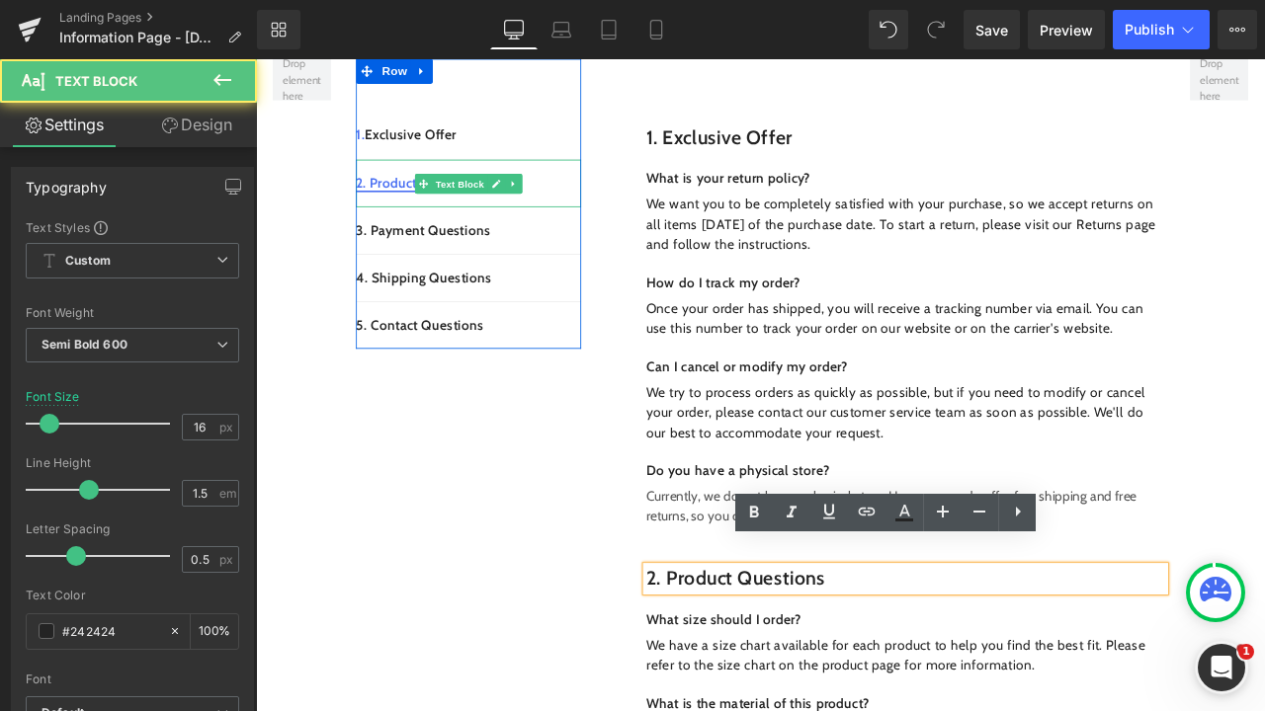
click at [419, 196] on link "2. Product Questions" at bounding box center [449, 205] width 150 height 19
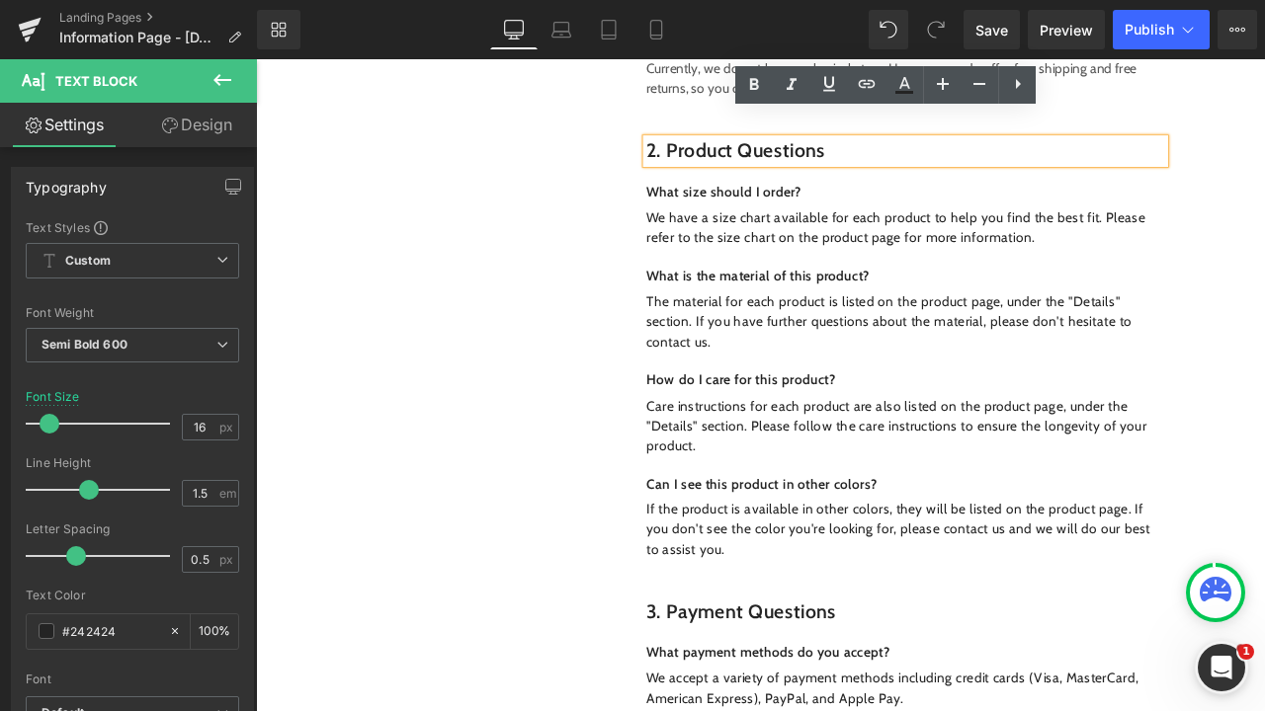
scroll to position [1043, 0]
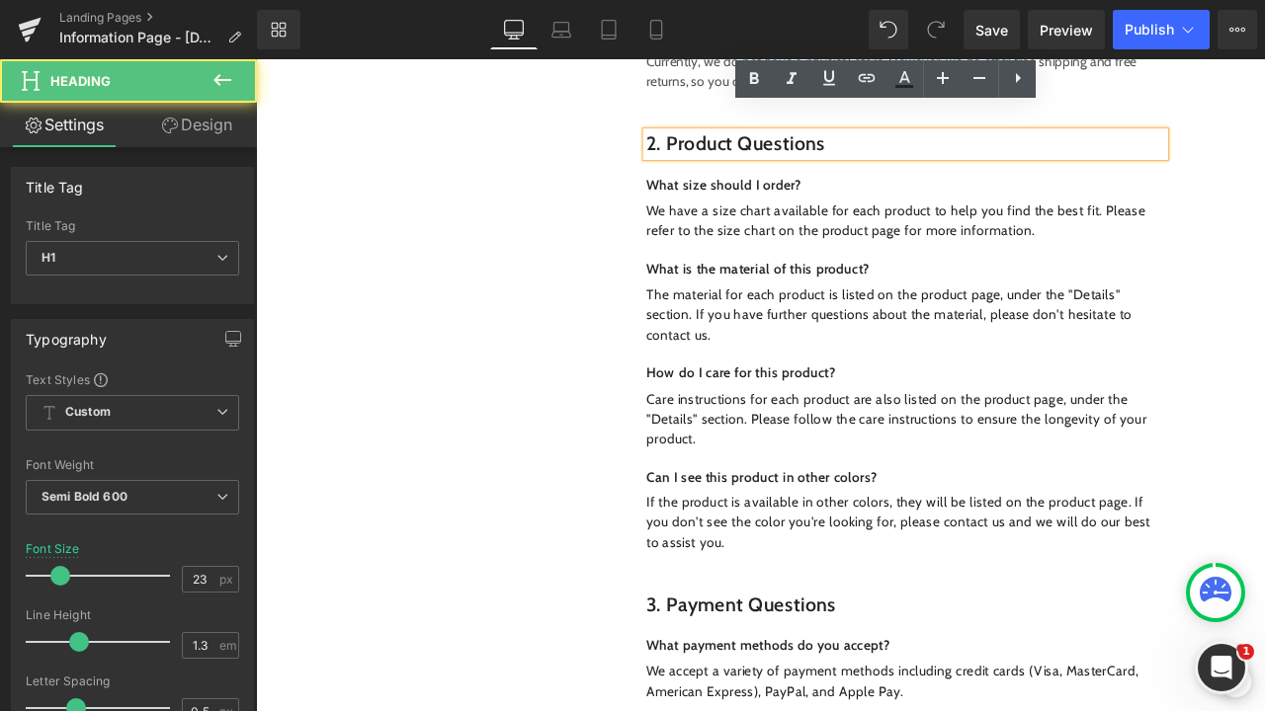
click at [931, 145] on h1 "2. product questions" at bounding box center [1025, 160] width 614 height 30
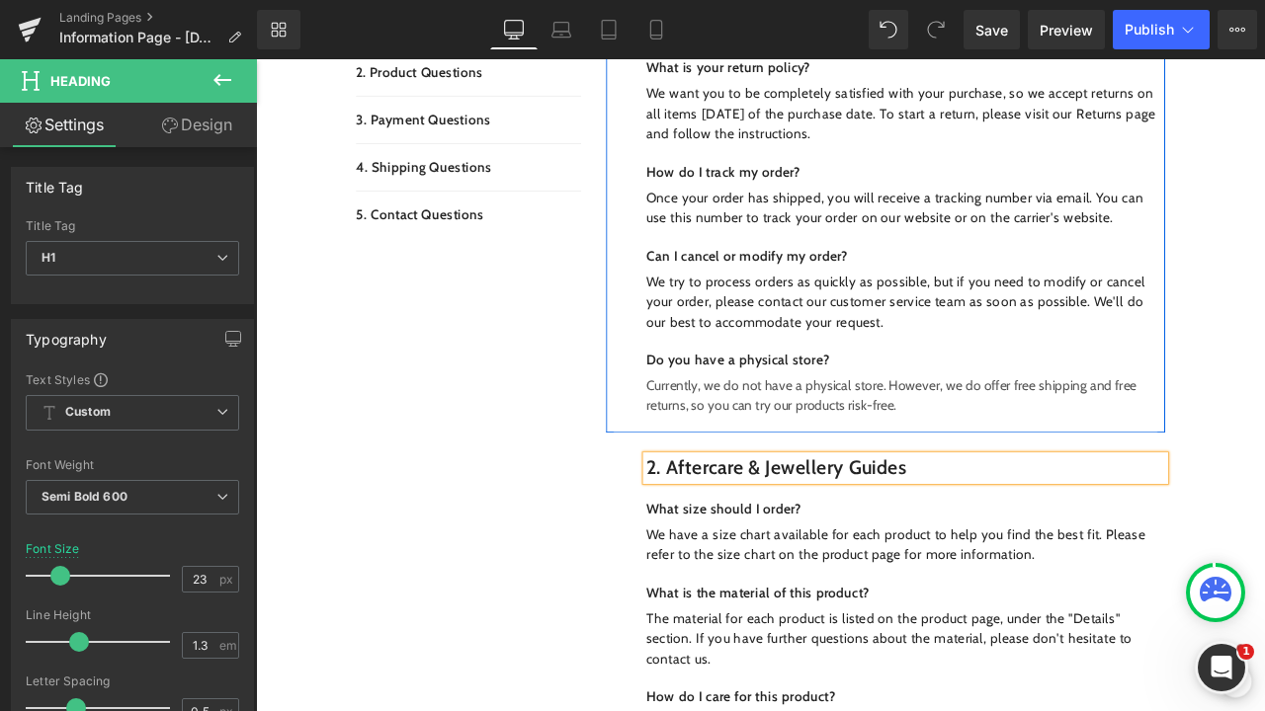
scroll to position [527, 0]
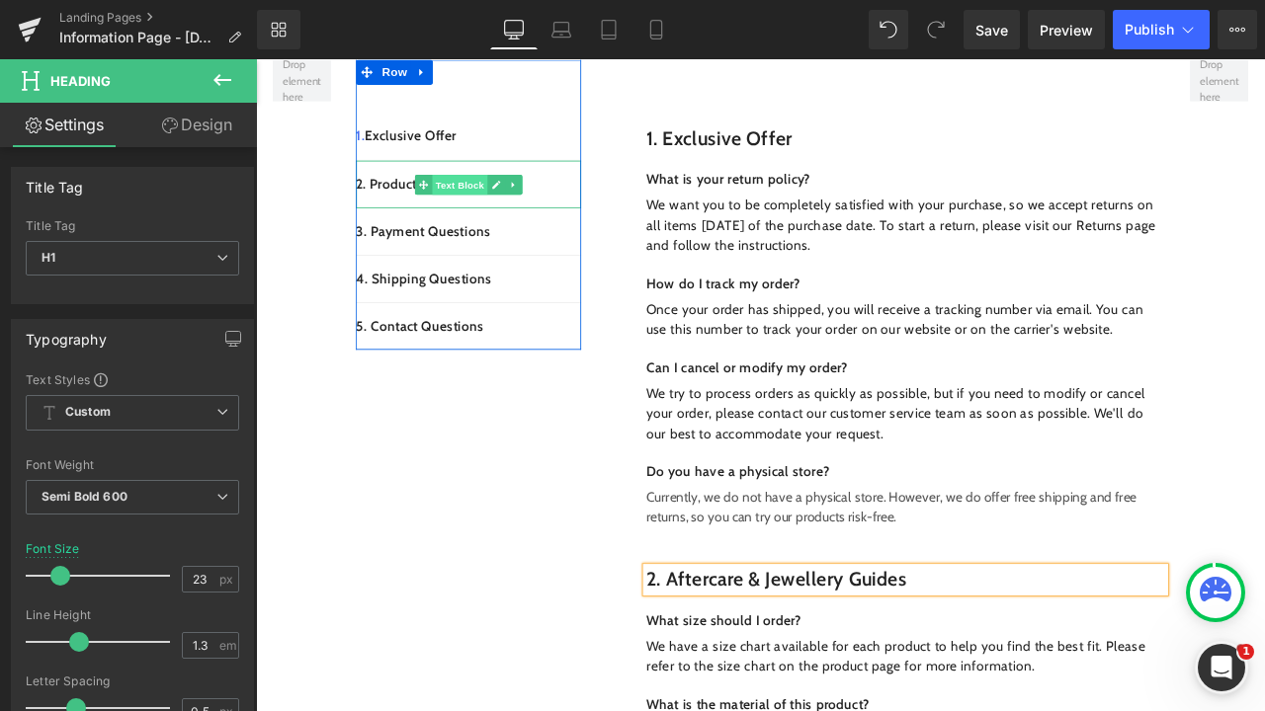
click at [485, 197] on span "Text Block" at bounding box center [496, 209] width 65 height 24
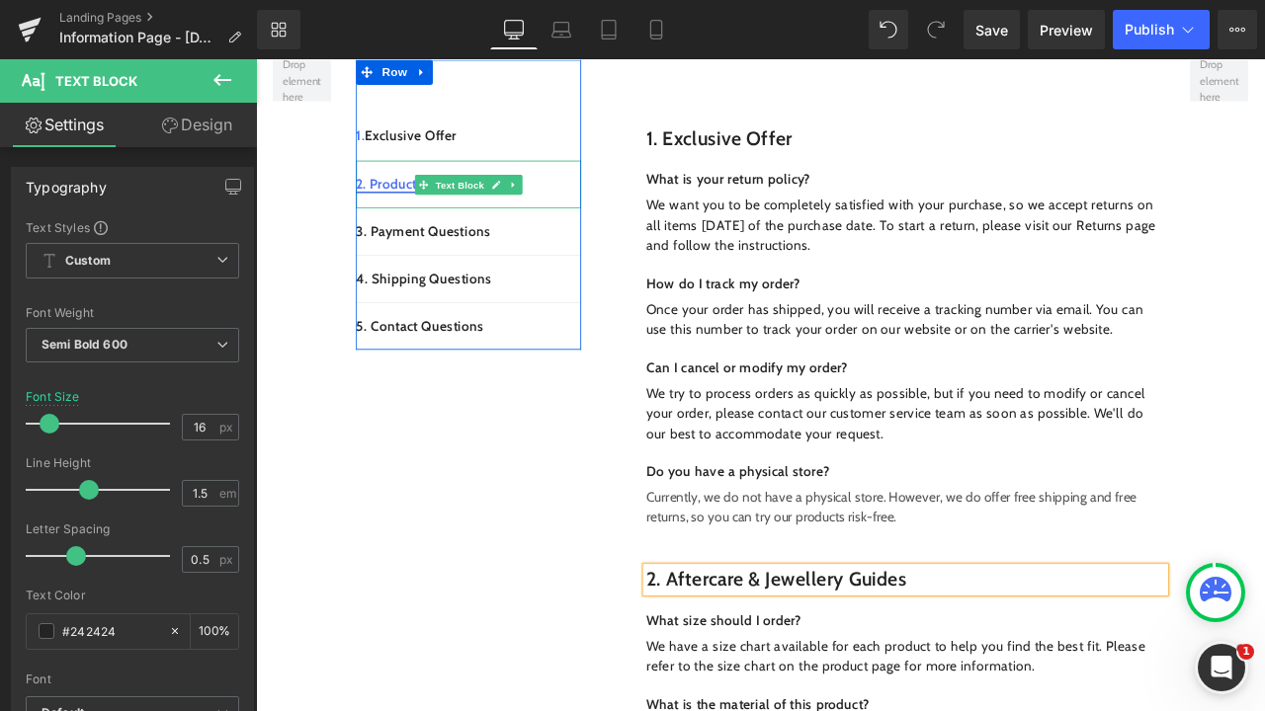
click at [418, 198] on link "2. Product Questions" at bounding box center [449, 207] width 150 height 19
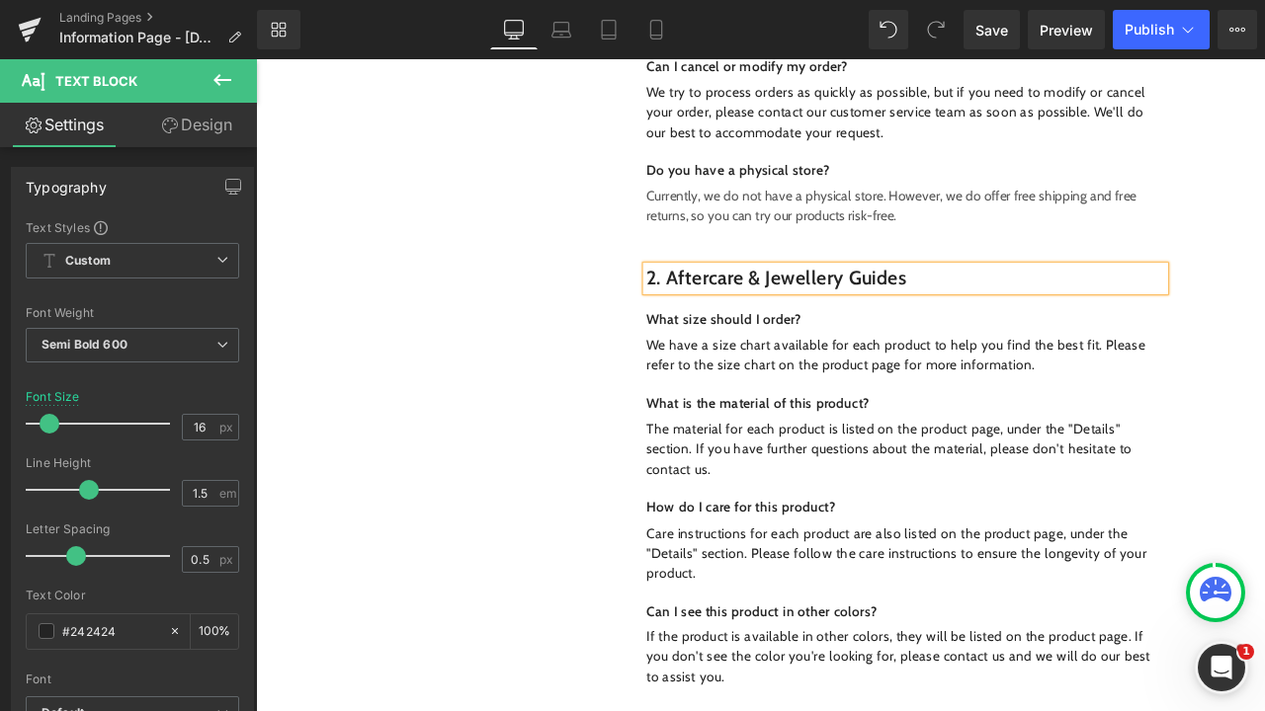
scroll to position [255, 0]
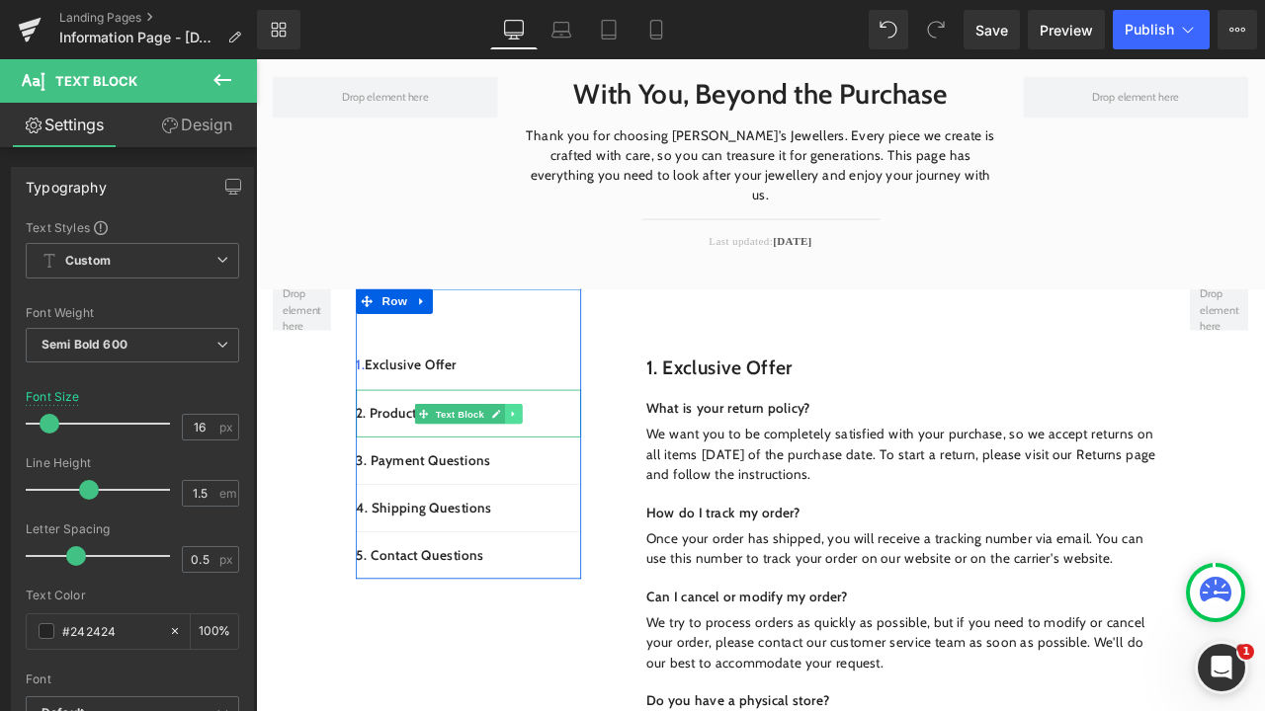
click at [565, 468] on link at bounding box center [560, 480] width 21 height 24
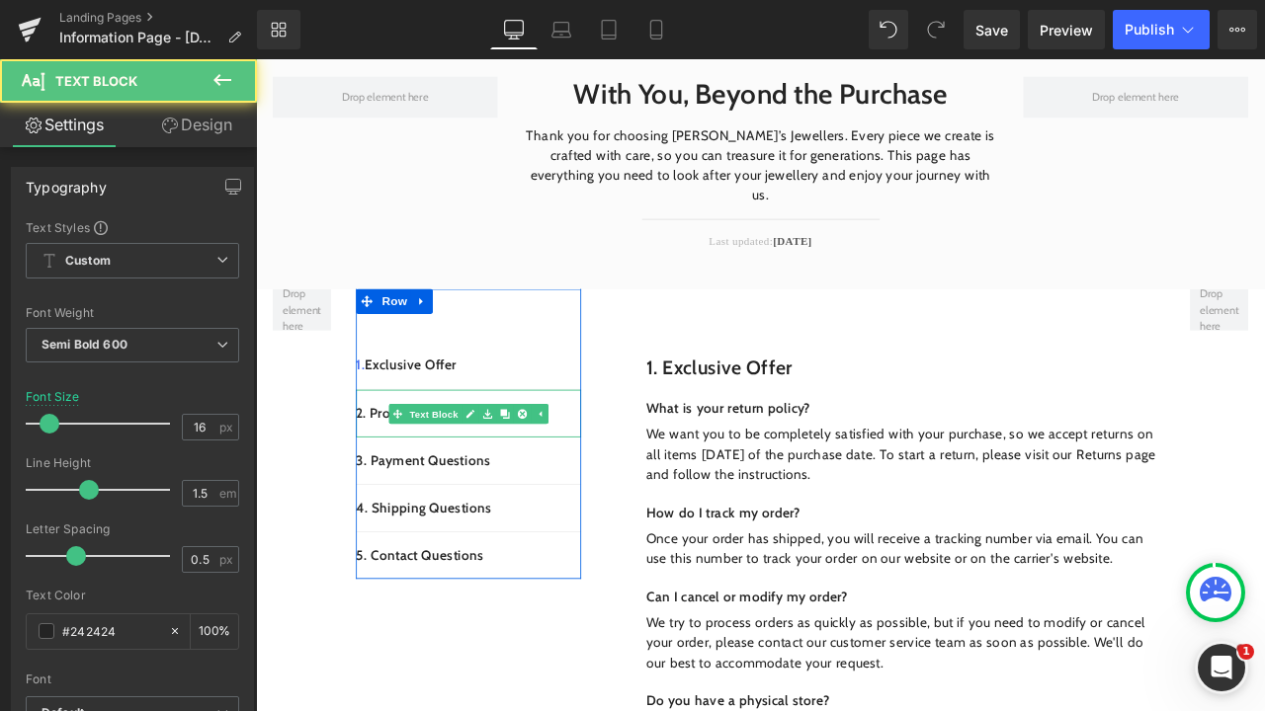
click at [605, 467] on p "2. Product Questions" at bounding box center [507, 479] width 267 height 24
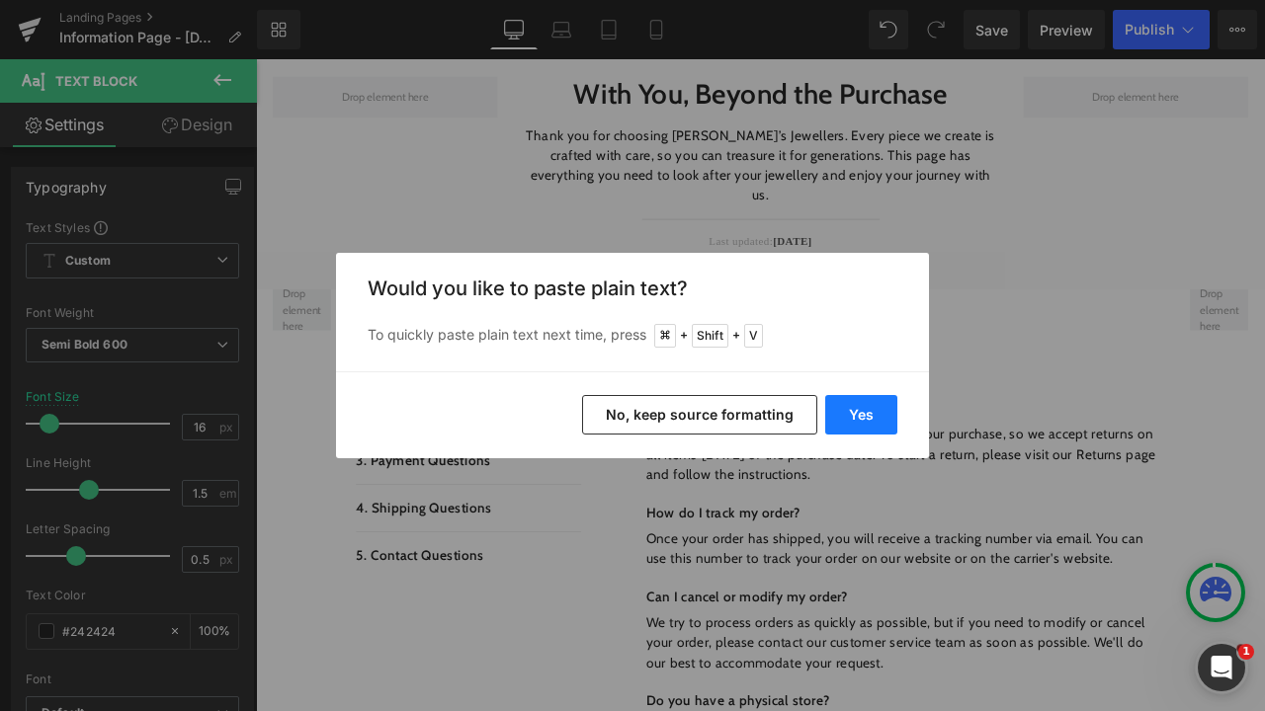
click at [865, 415] on button "Yes" at bounding box center [861, 415] width 72 height 40
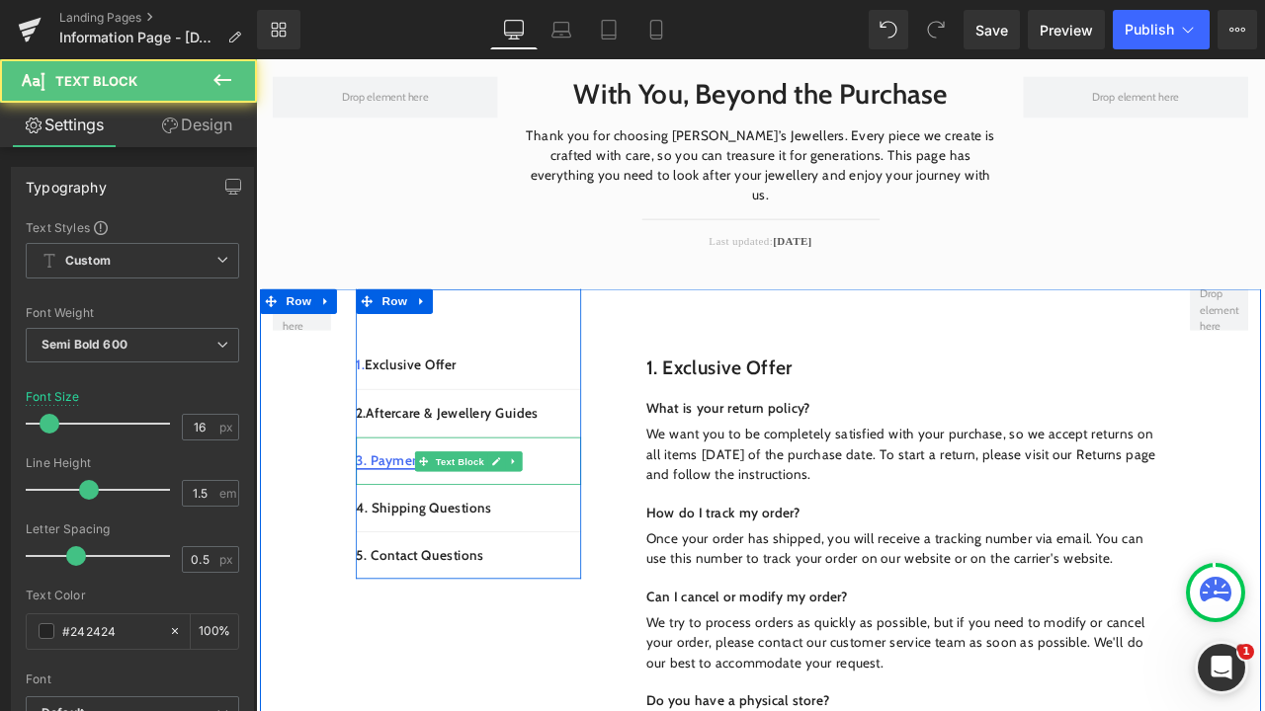
click at [402, 526] on link "3. Payment Questions" at bounding box center [453, 535] width 159 height 19
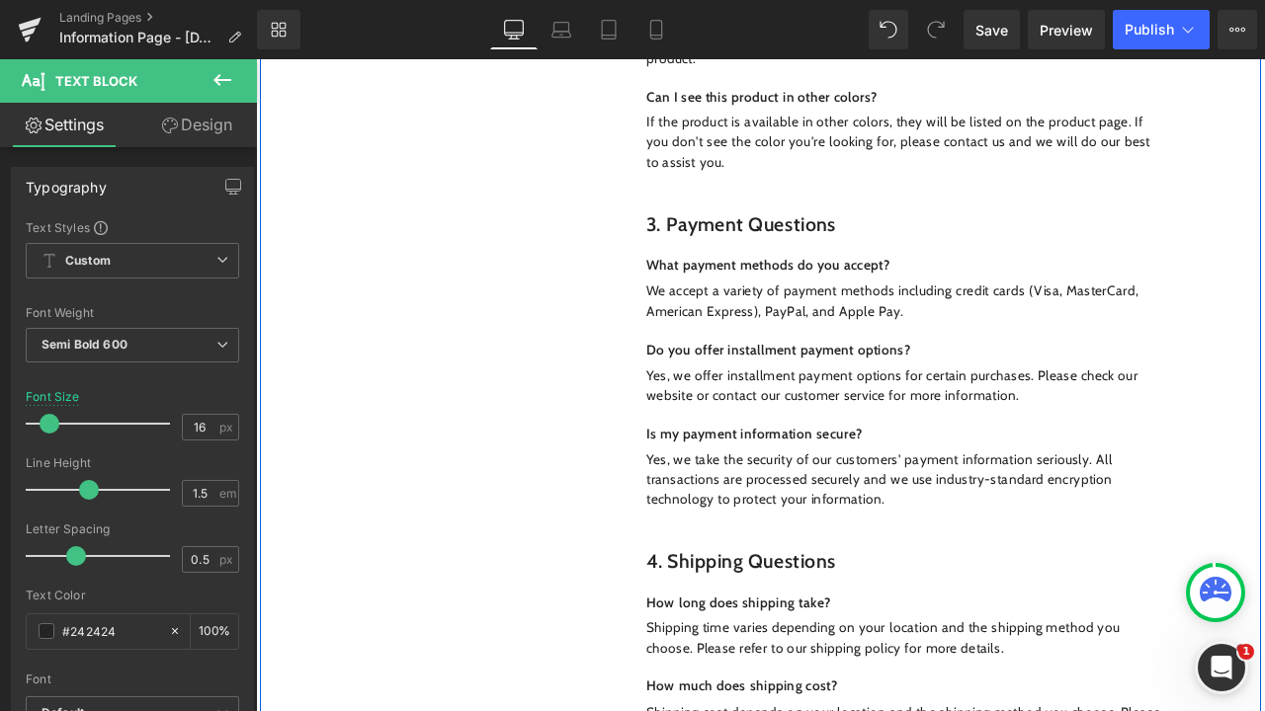
scroll to position [1586, 0]
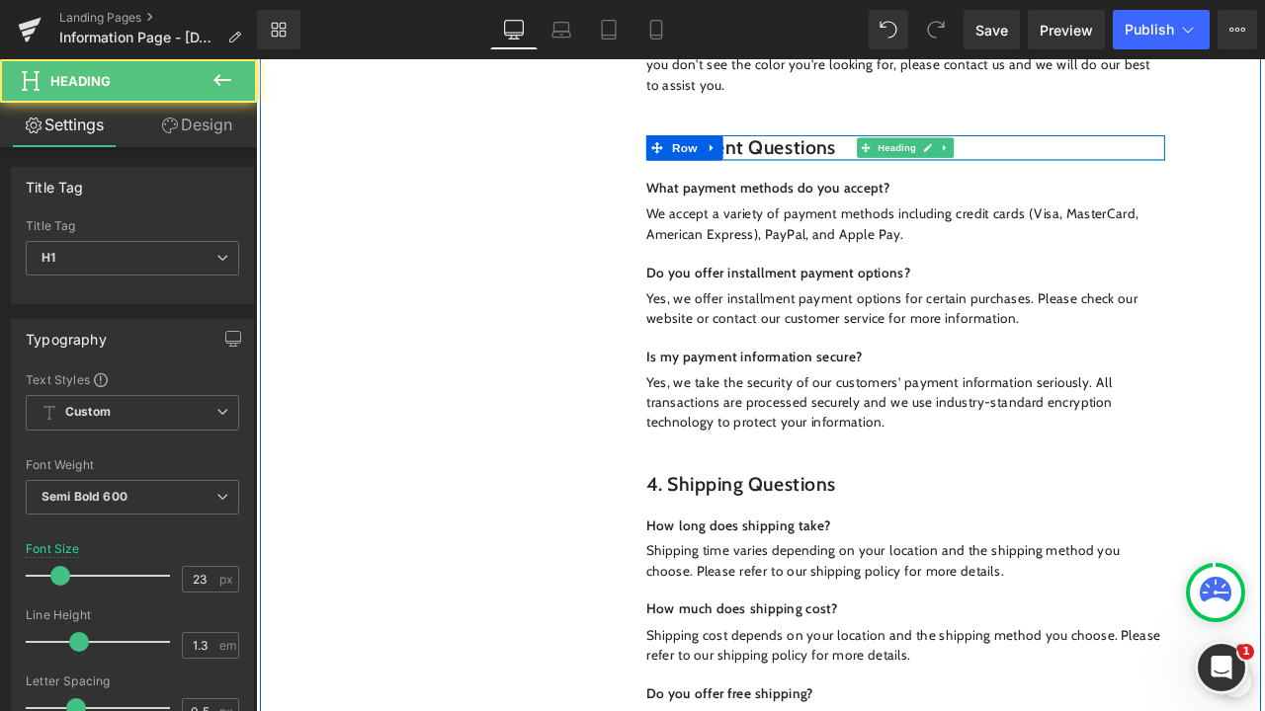
click at [914, 149] on h1 "3. Payment Questions" at bounding box center [1025, 164] width 614 height 30
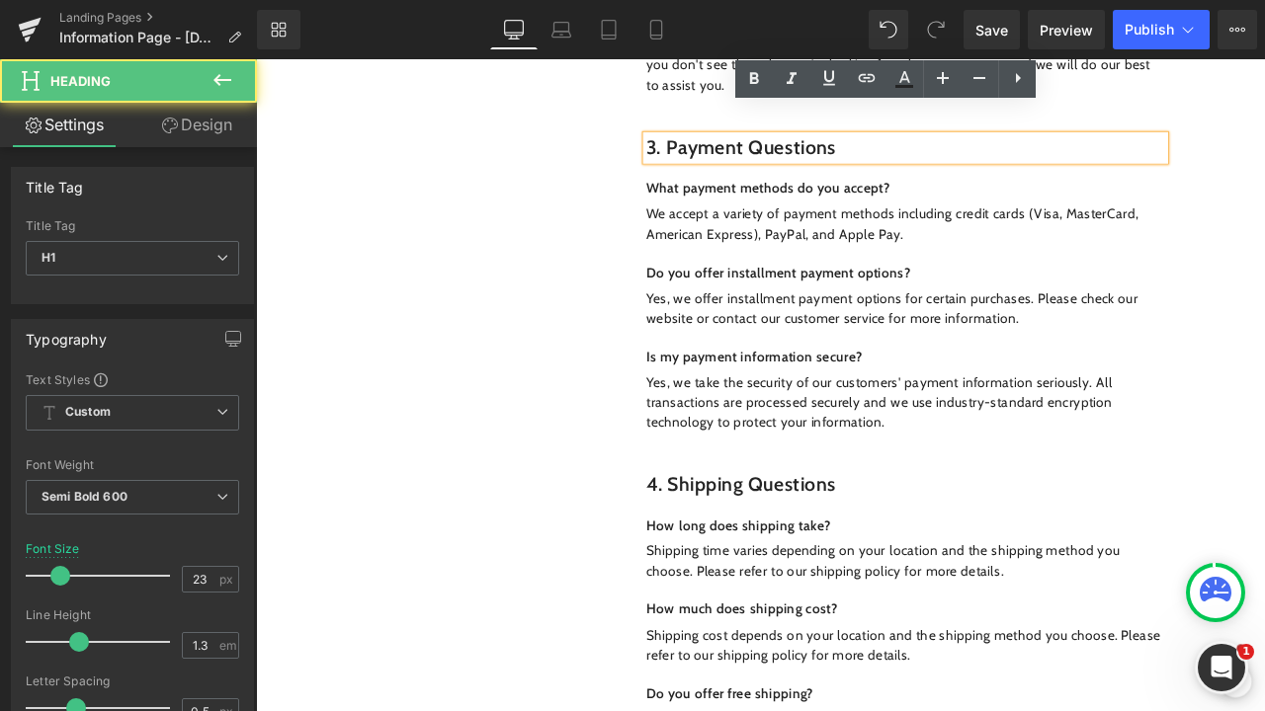
click at [939, 149] on h1 "3. Payment Questions" at bounding box center [1025, 164] width 614 height 30
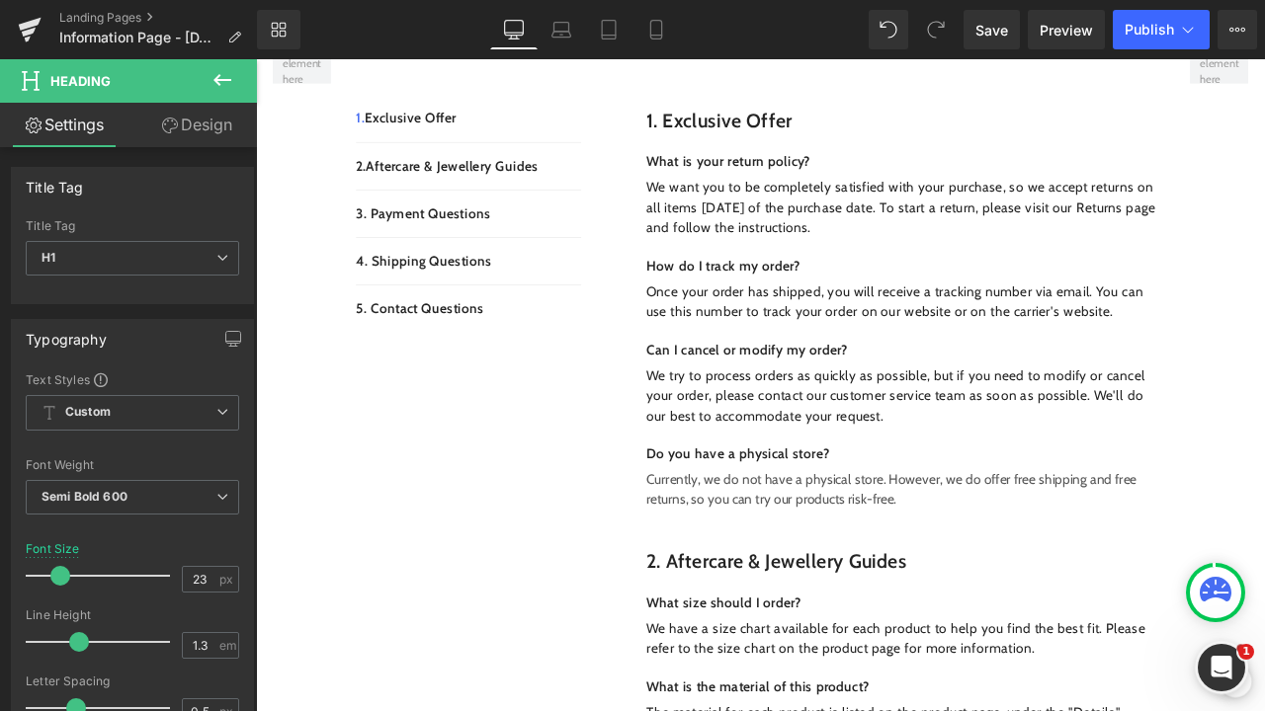
scroll to position [518, 0]
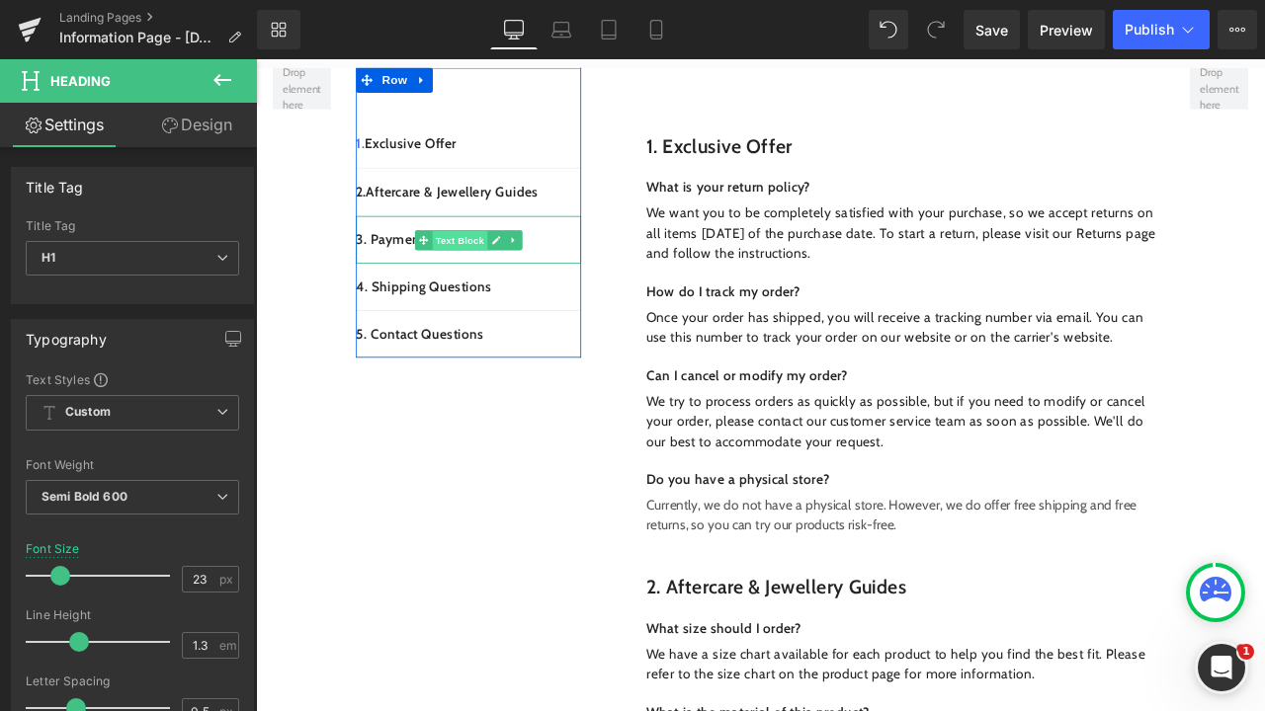
click at [498, 263] on span "Text Block" at bounding box center [496, 275] width 65 height 24
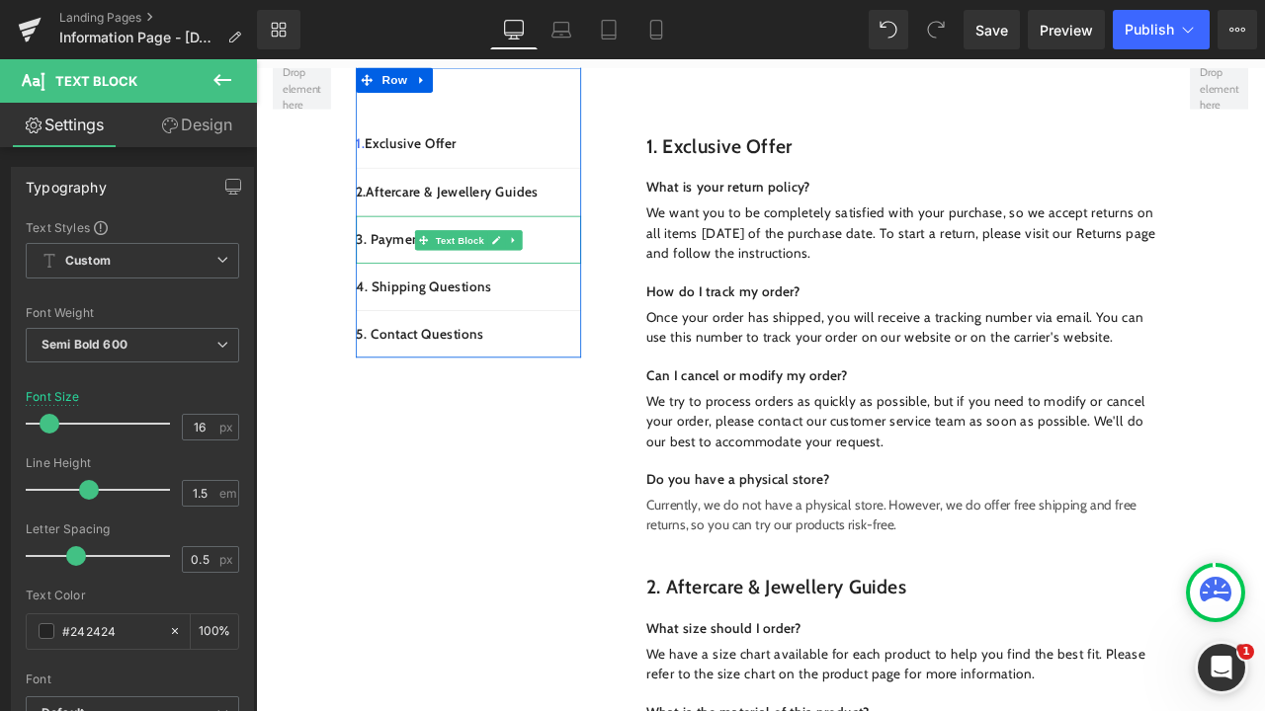
click at [585, 261] on p "3. Payment Questions" at bounding box center [507, 273] width 267 height 24
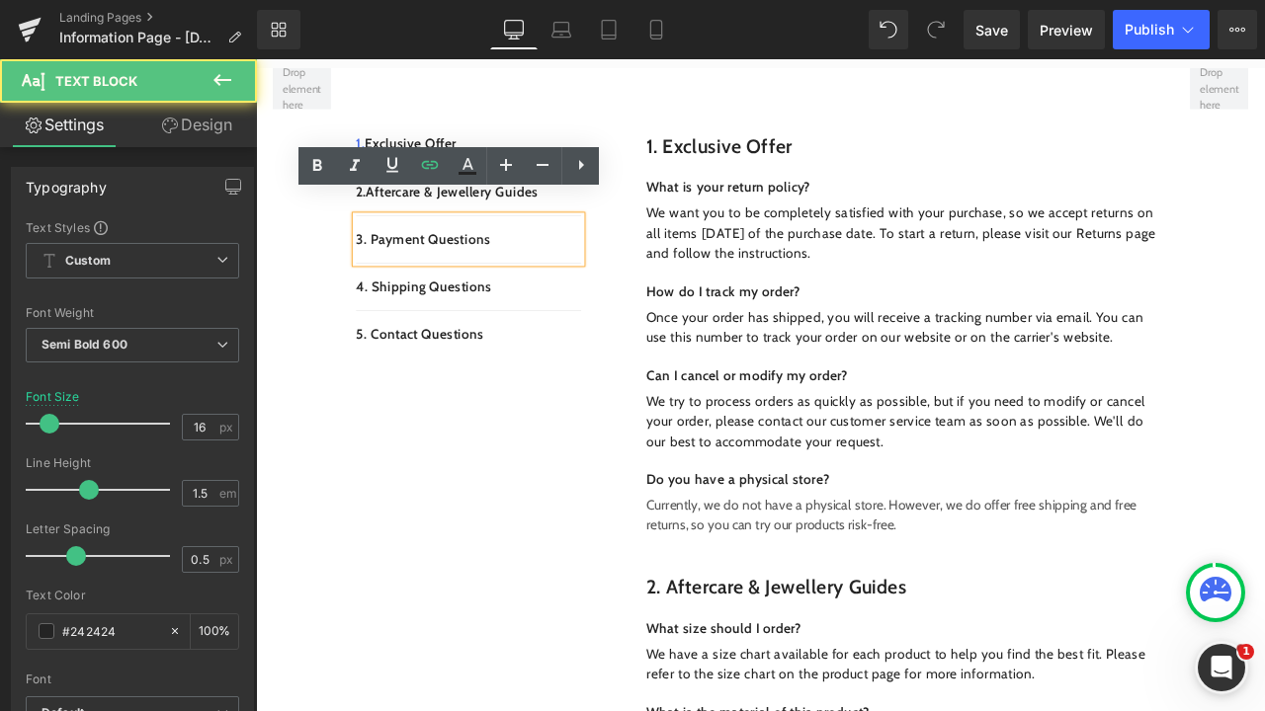
click at [585, 261] on p "3. Payment Questions" at bounding box center [507, 273] width 267 height 24
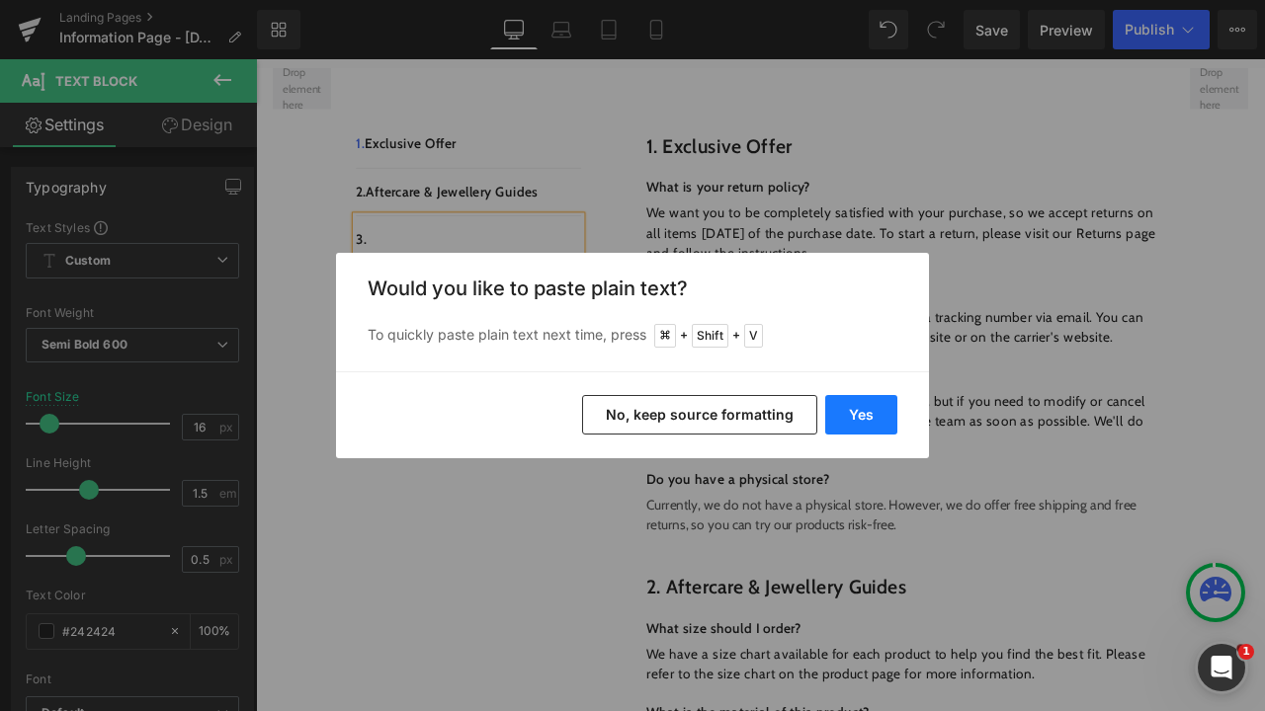
click at [857, 416] on button "Yes" at bounding box center [861, 415] width 72 height 40
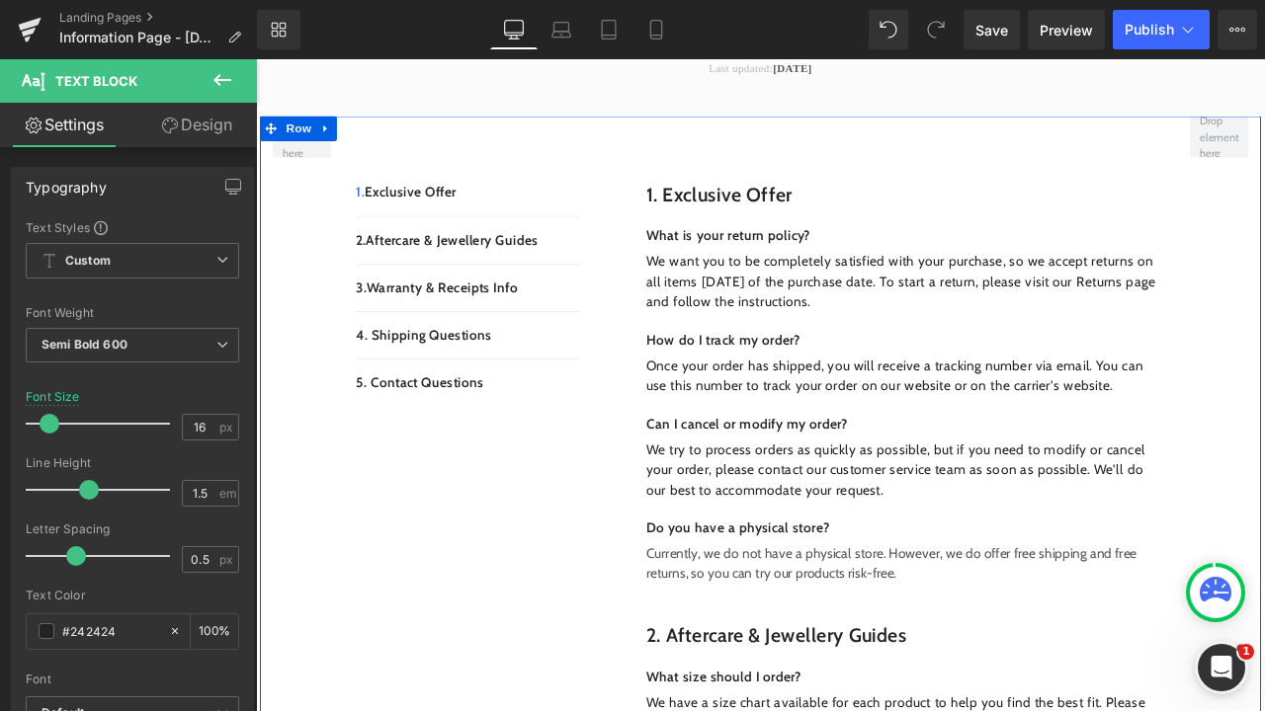
scroll to position [449, 0]
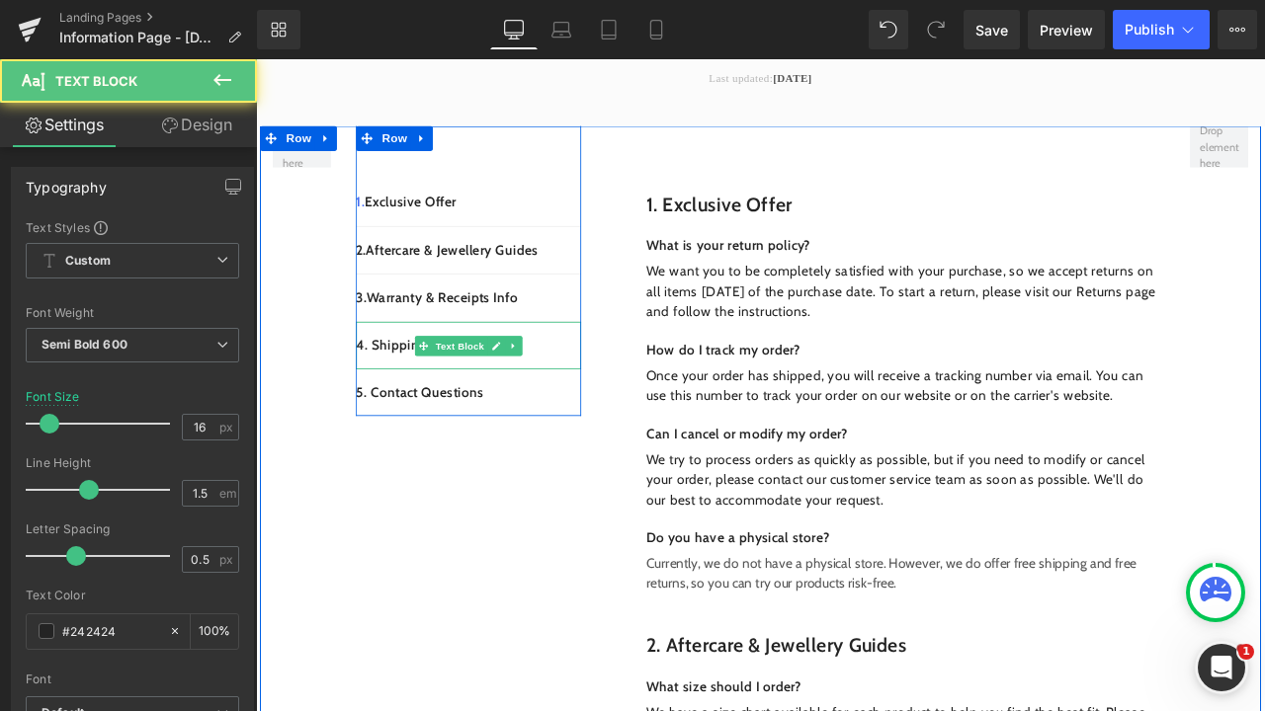
click at [602, 386] on p "4. Shipping Questions" at bounding box center [507, 398] width 267 height 24
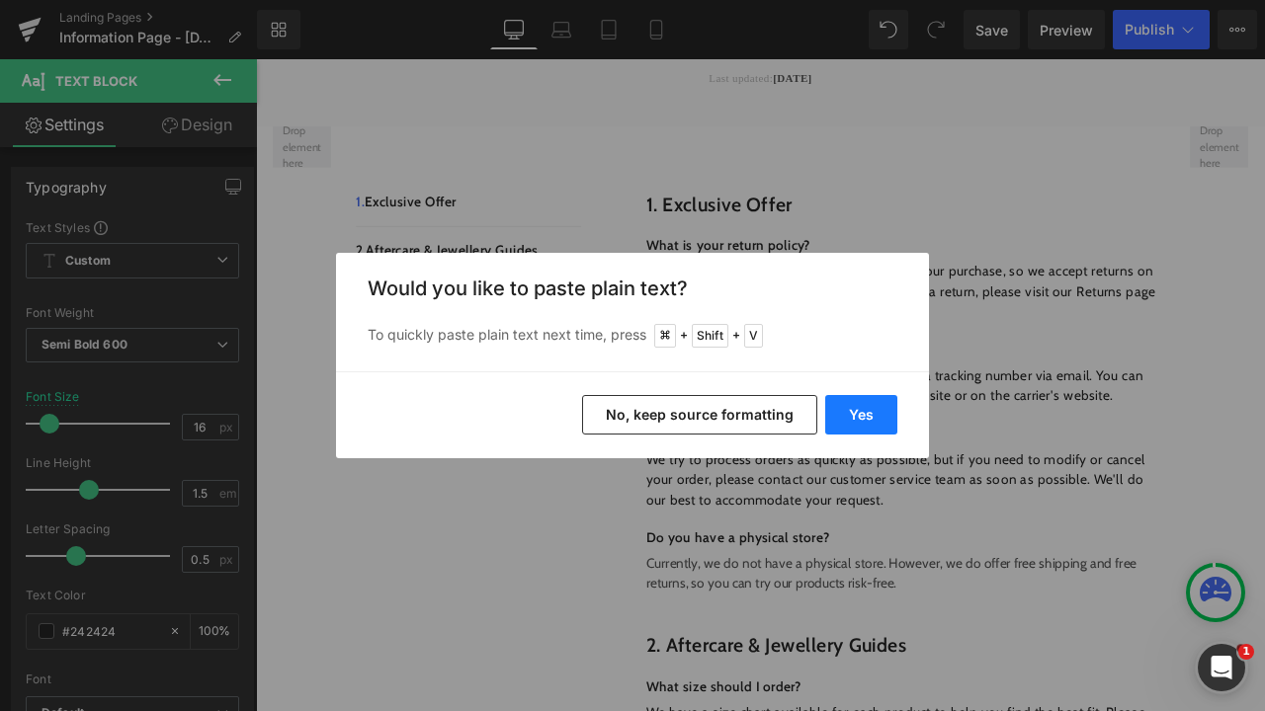
click at [861, 422] on button "Yes" at bounding box center [861, 415] width 72 height 40
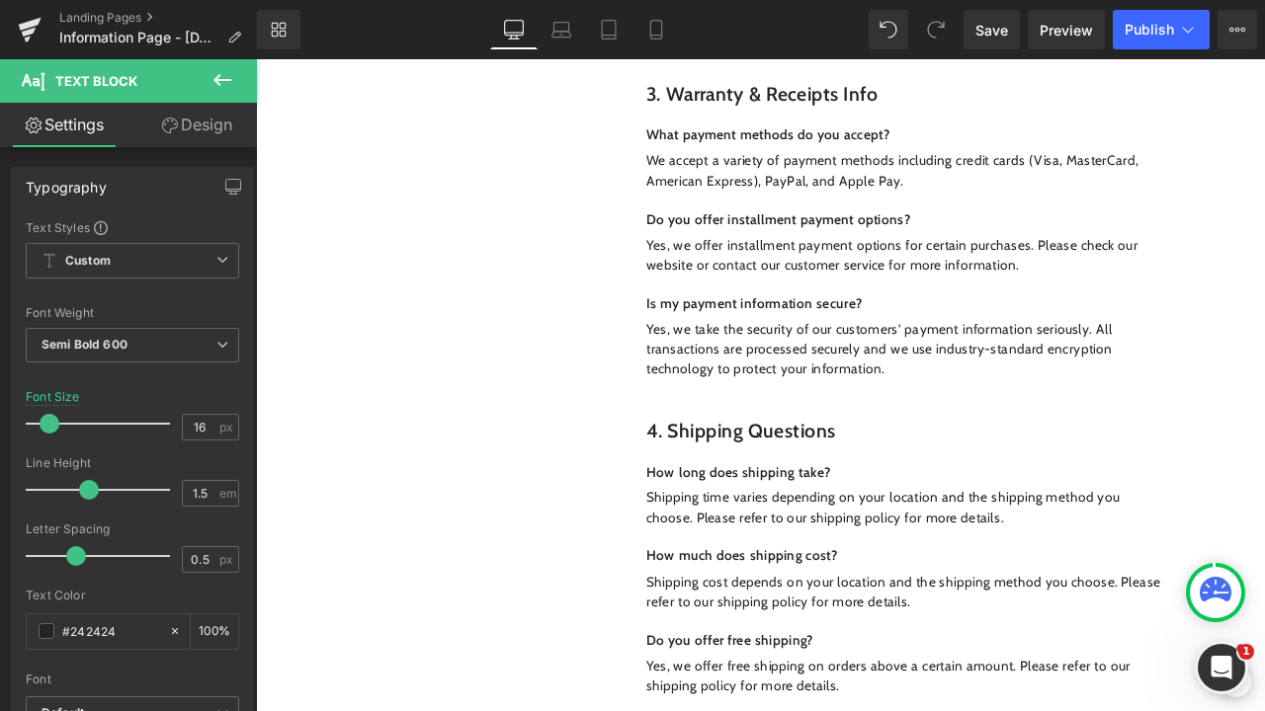
scroll to position [1681, 0]
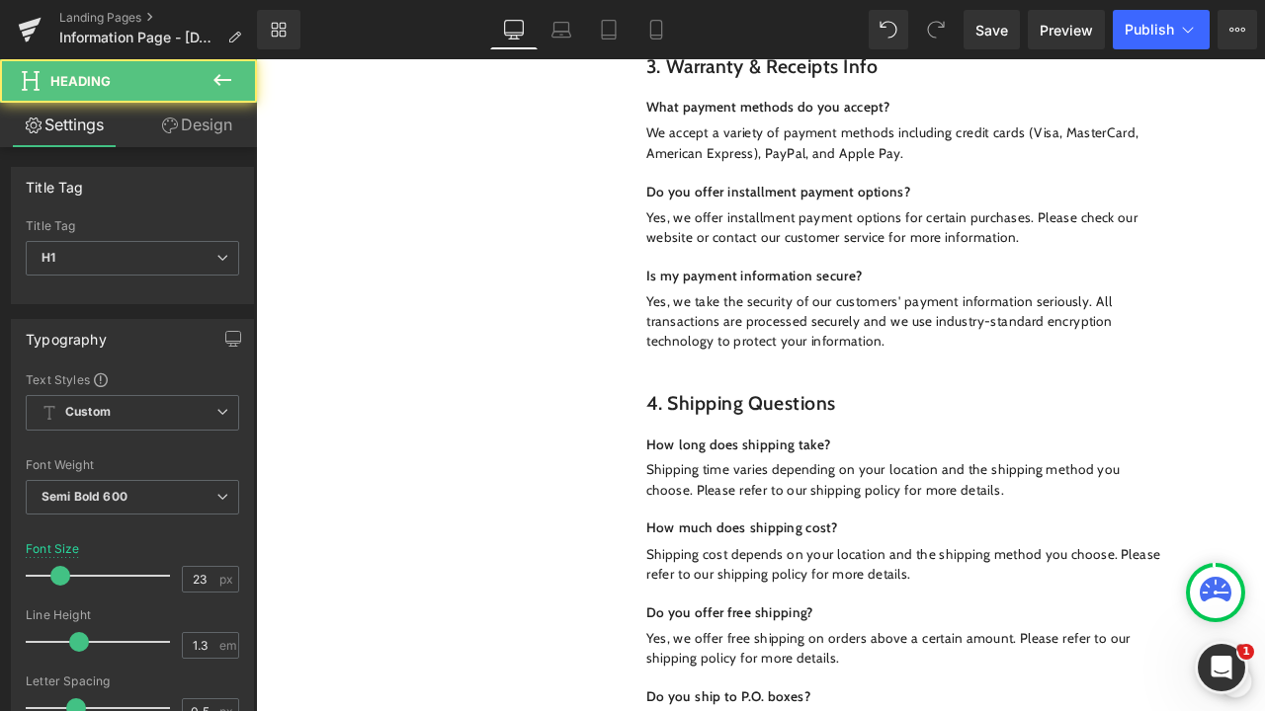
click at [949, 453] on h1 "4. Shipping Questions" at bounding box center [1025, 468] width 614 height 30
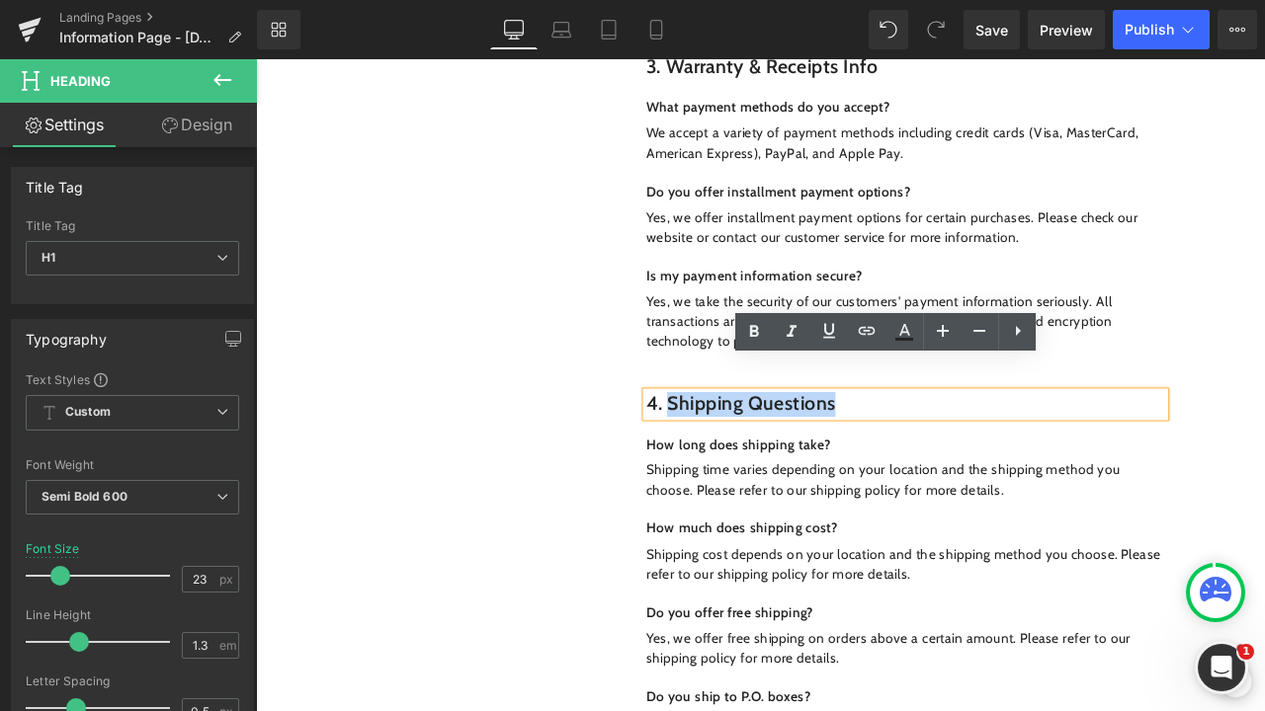
drag, startPoint x: 950, startPoint y: 440, endPoint x: 743, endPoint y: 439, distance: 207.5
click at [743, 453] on h1 "4. Shipping Questions" at bounding box center [1025, 468] width 614 height 30
paste div
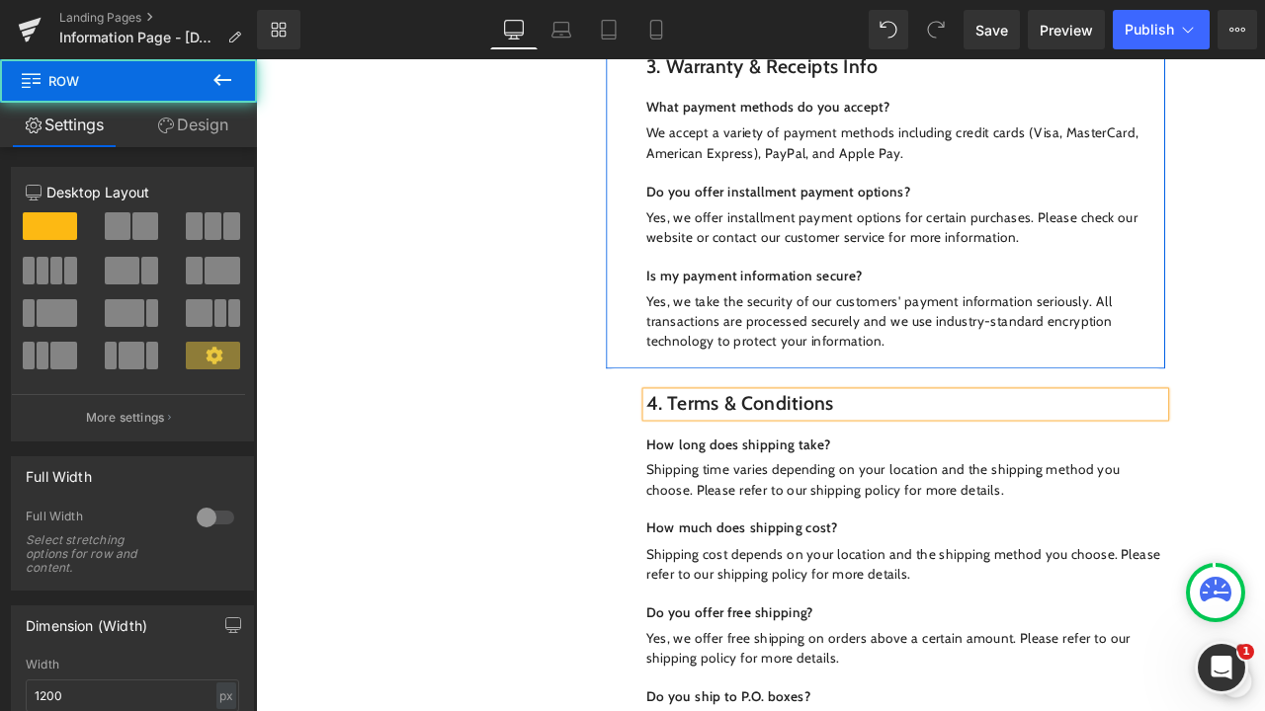
click at [1015, 379] on div "3. Warranty & Receipts Info Heading Row What payment methods do you accept? Tex…" at bounding box center [1002, 225] width 662 height 399
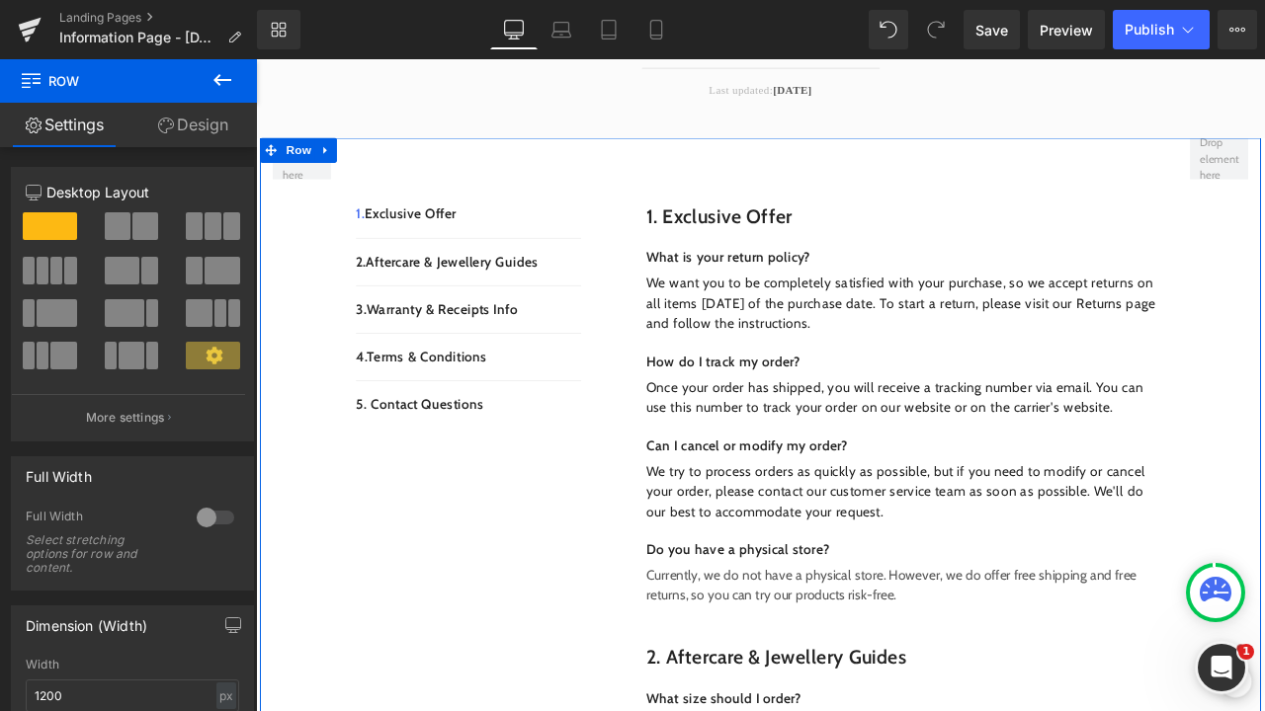
scroll to position [408, 0]
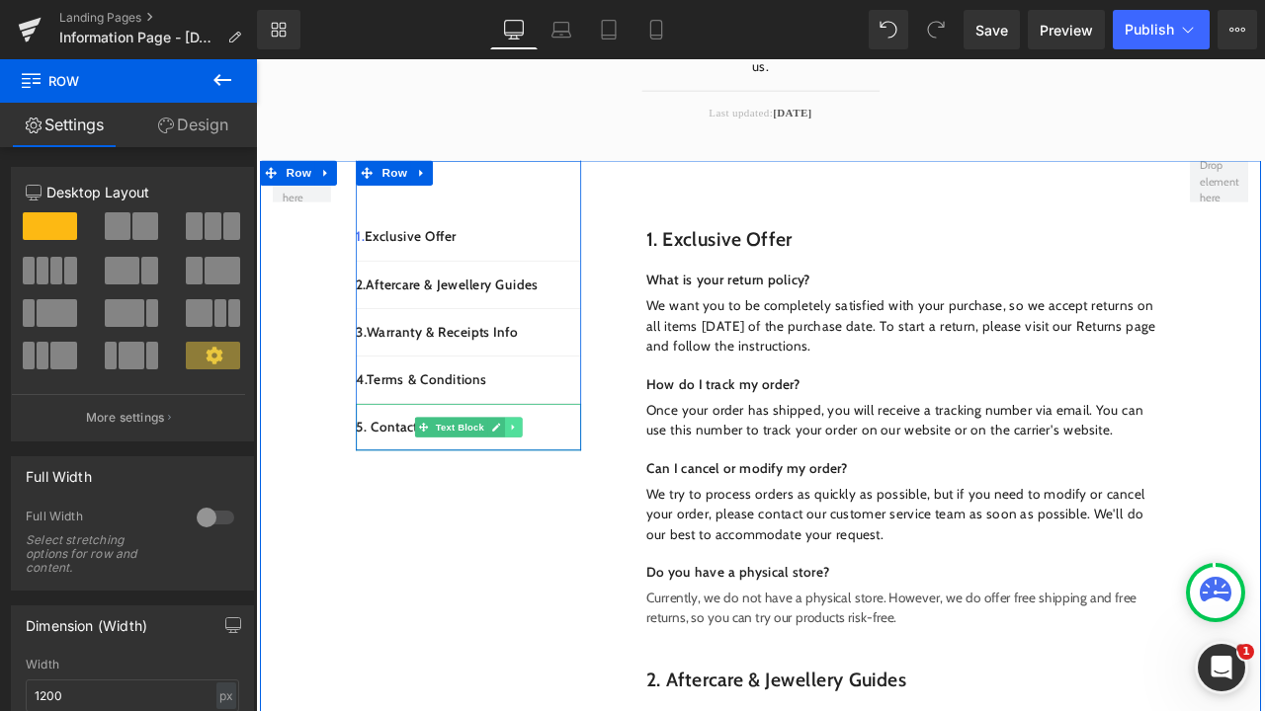
click at [564, 483] on link at bounding box center [560, 495] width 21 height 24
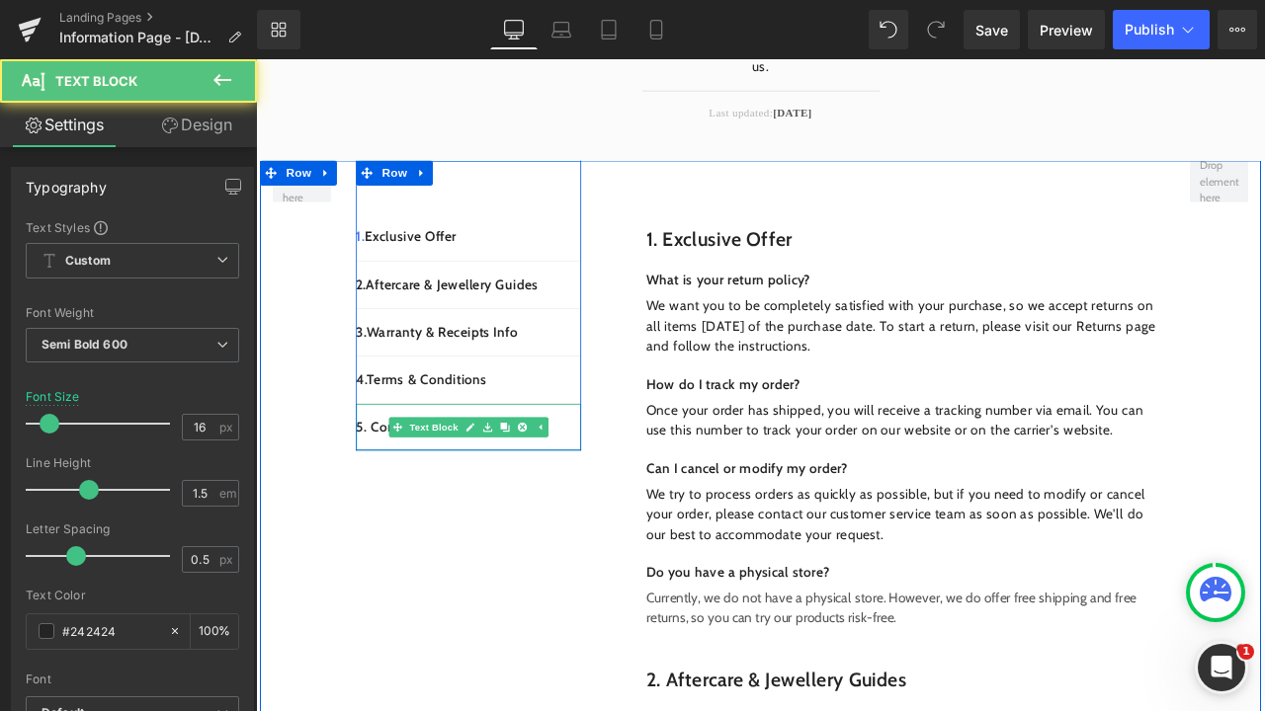
click at [612, 483] on p "5. Contact Questions" at bounding box center [507, 495] width 267 height 24
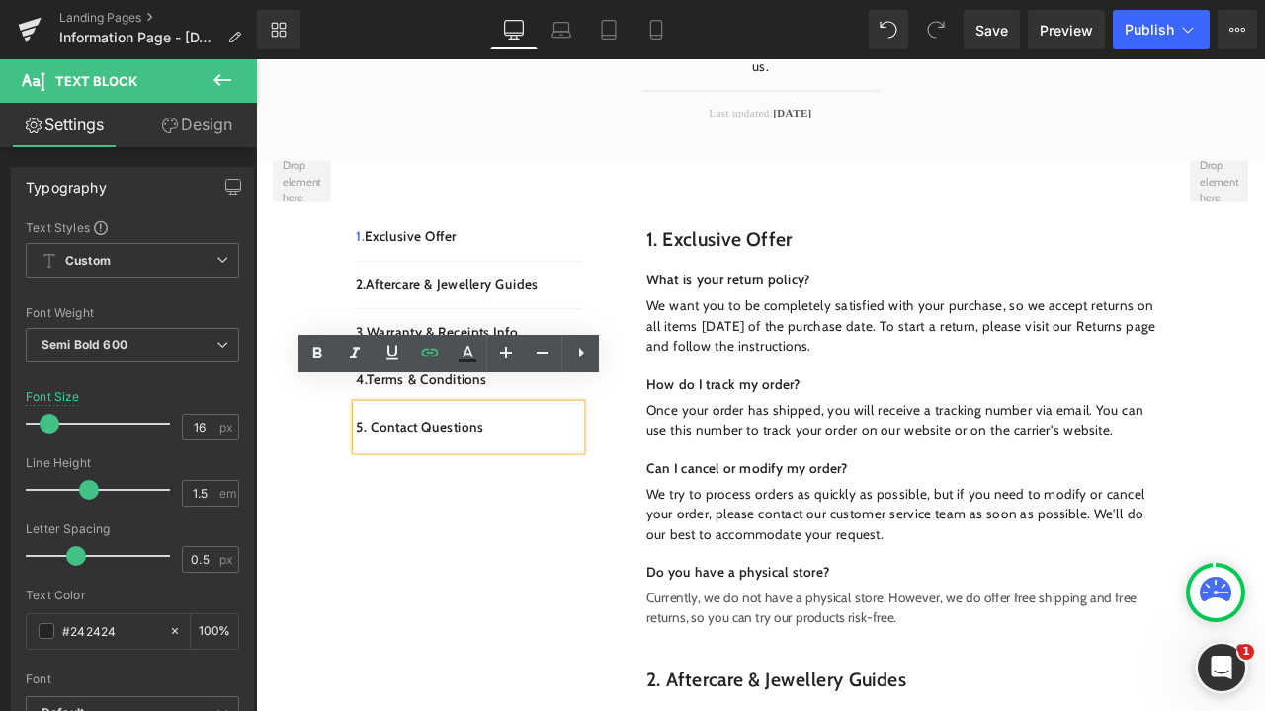
click at [623, 483] on p "5. Contact Questions" at bounding box center [507, 495] width 267 height 24
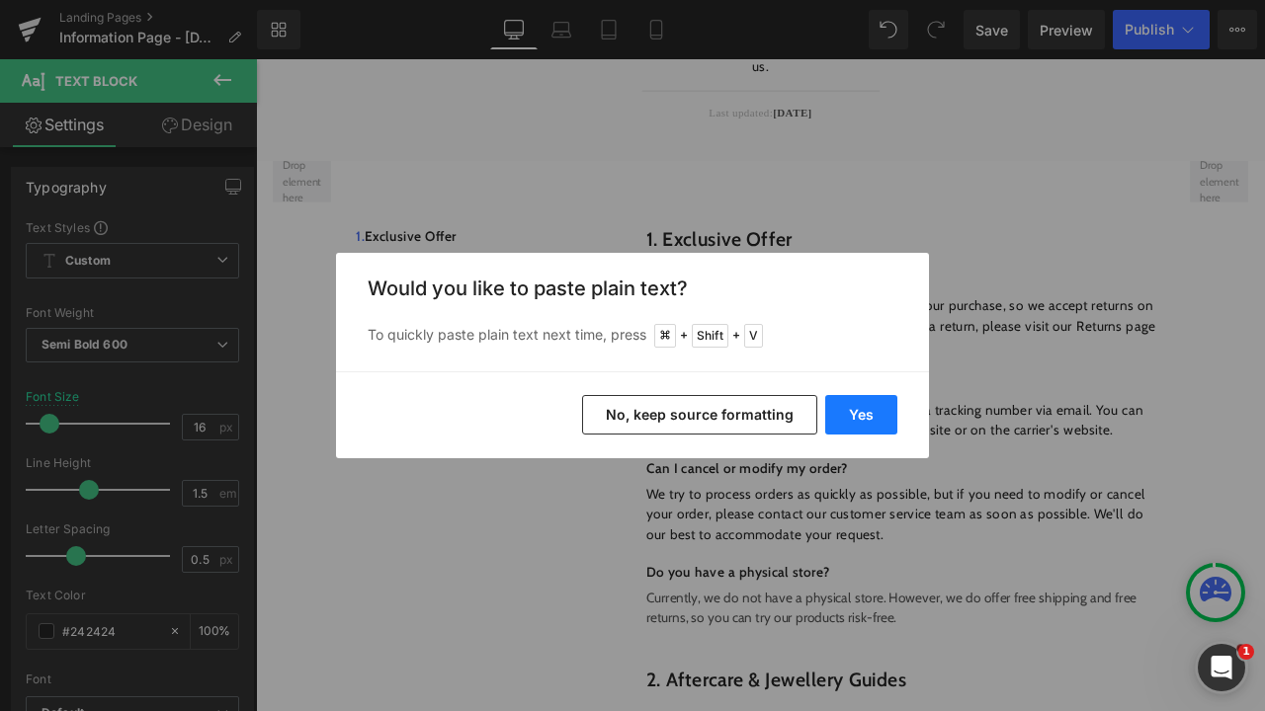
click at [869, 417] on button "Yes" at bounding box center [861, 415] width 72 height 40
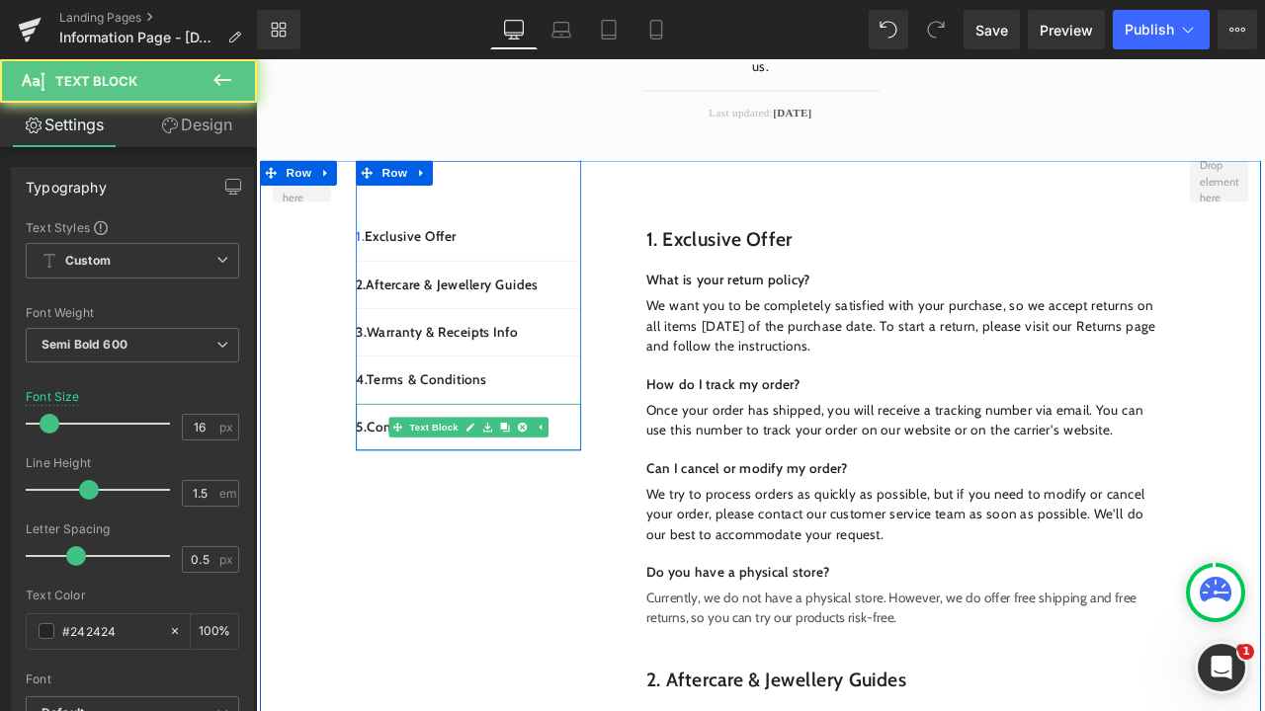
click at [561, 467] on div "5. Contact & Support" at bounding box center [507, 494] width 267 height 55
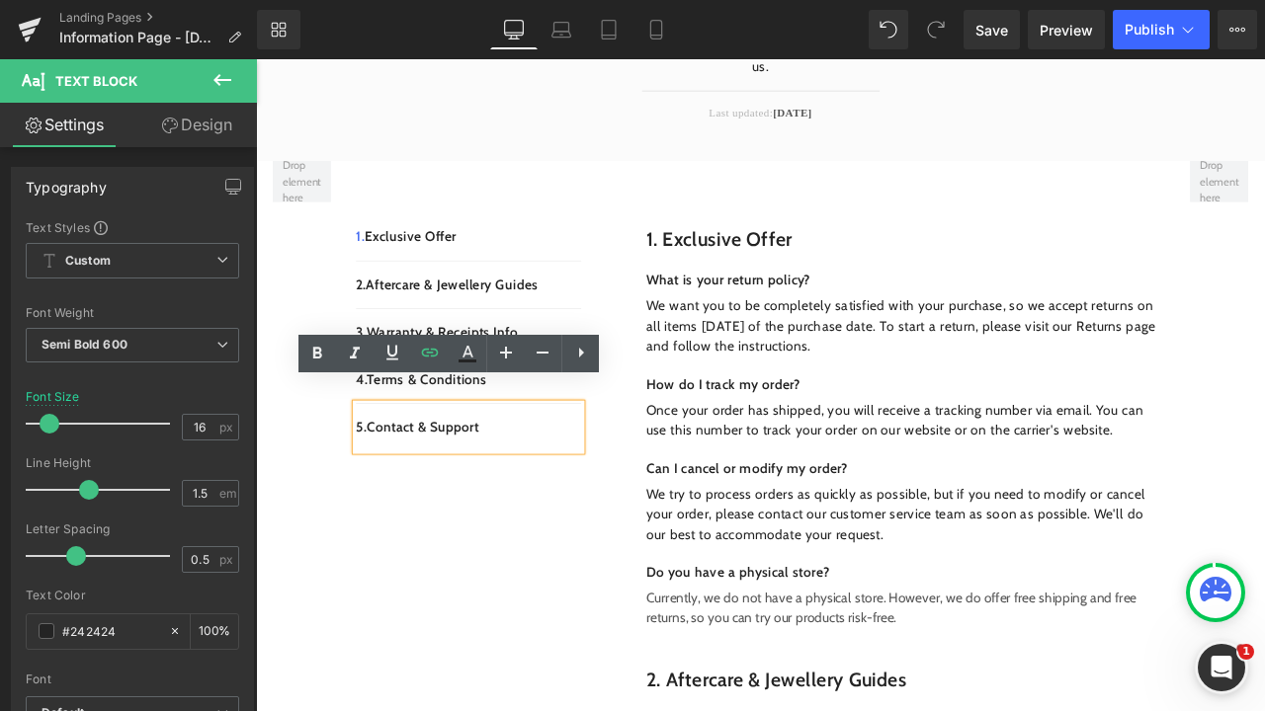
click at [629, 491] on div "5. Contact & Support" at bounding box center [507, 494] width 267 height 55
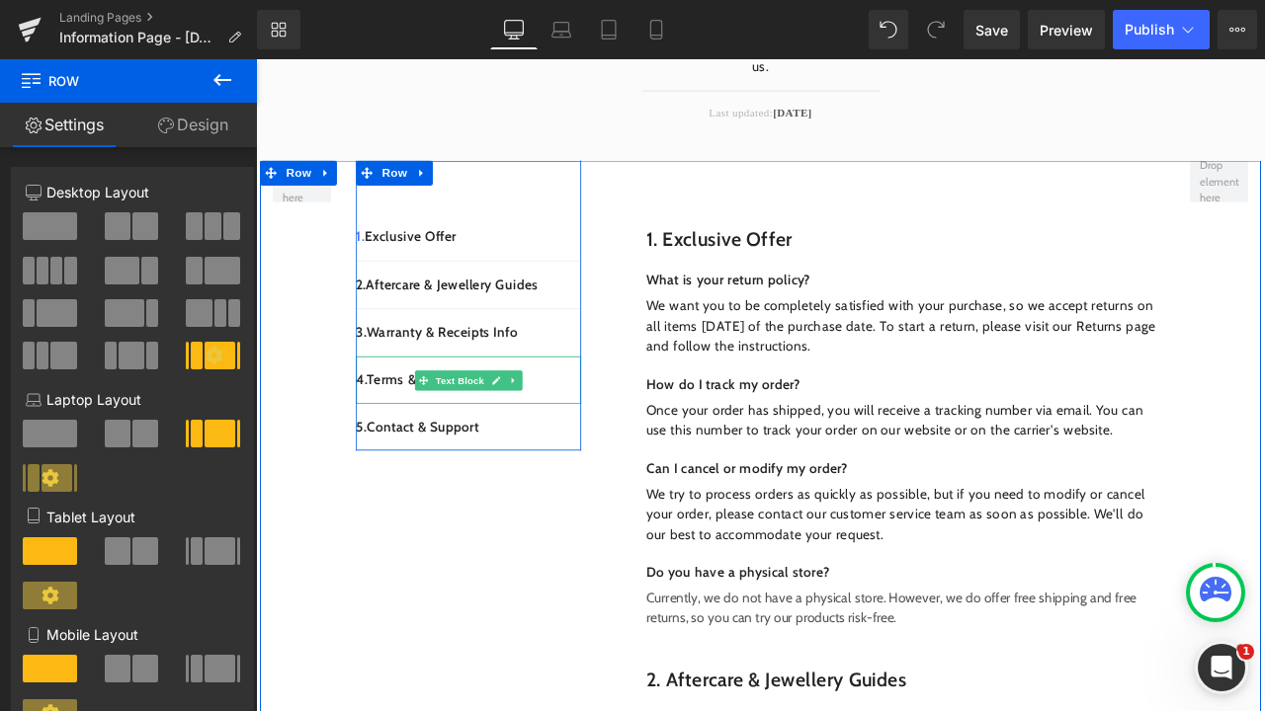
click at [471, 428] on span "Text Block" at bounding box center [496, 440] width 65 height 24
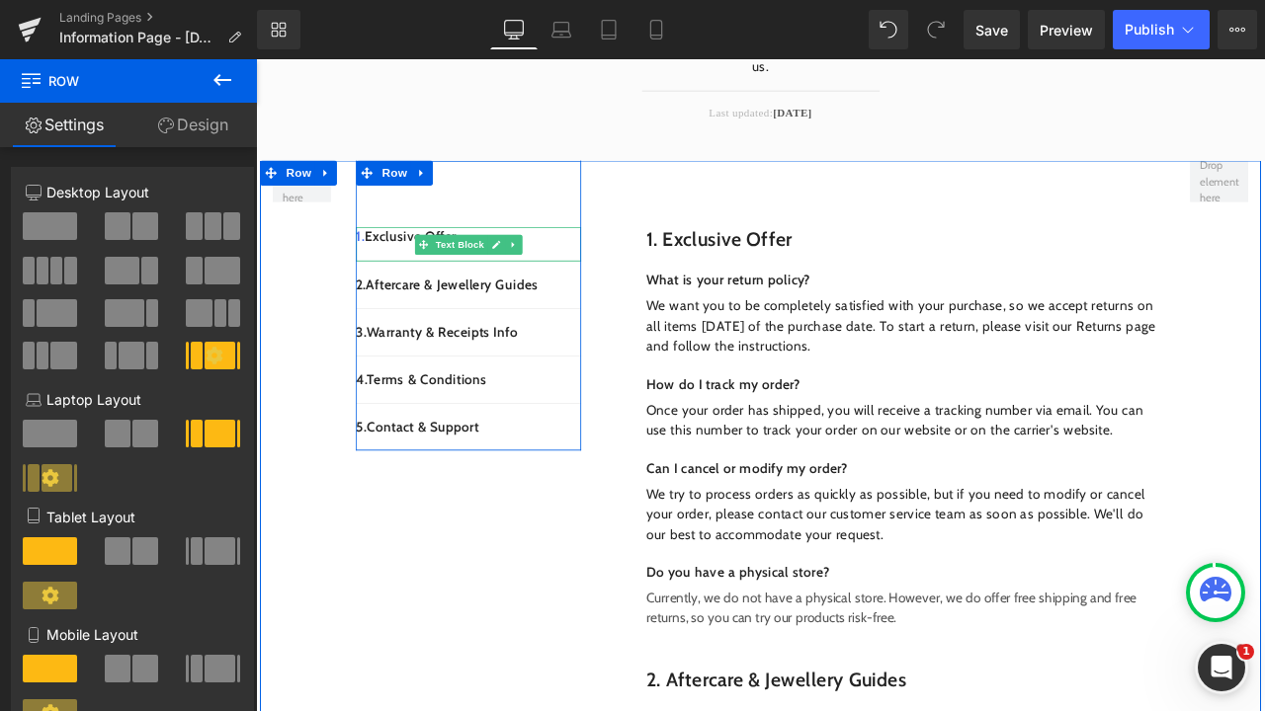
click at [470, 267] on span "Text Block" at bounding box center [496, 279] width 65 height 24
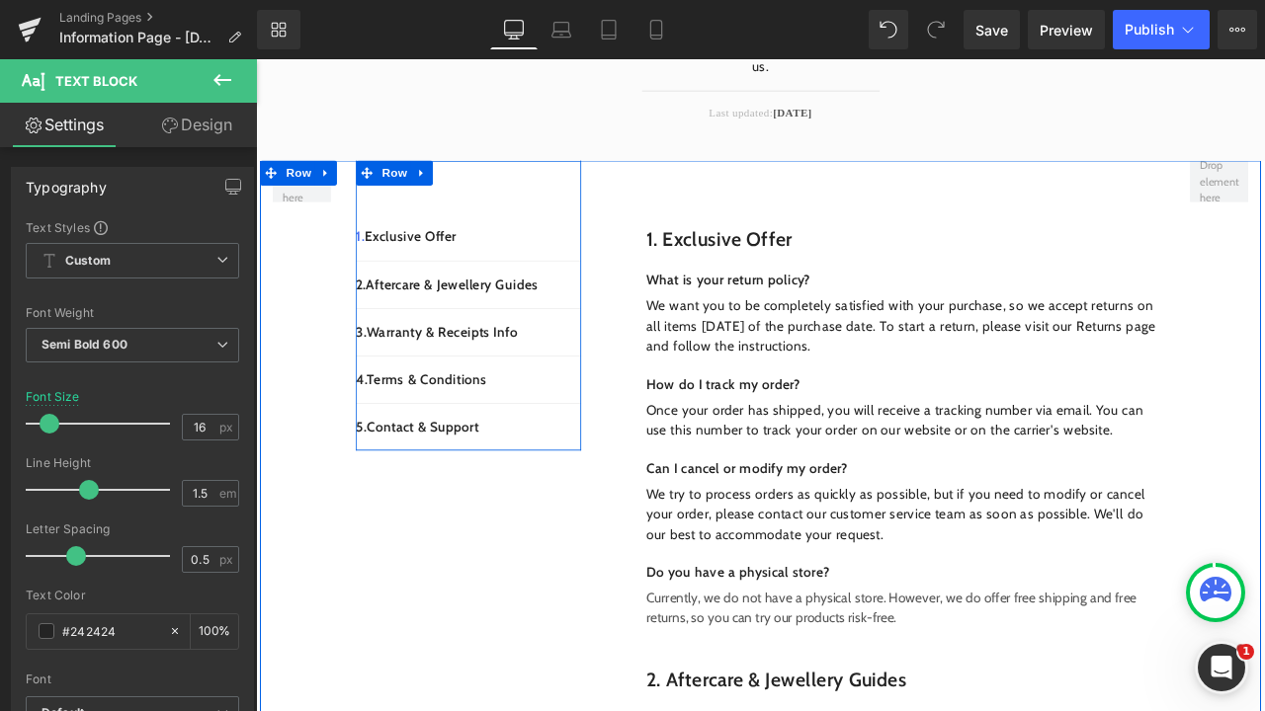
click at [256, 59] on div at bounding box center [256, 59] width 0 height 0
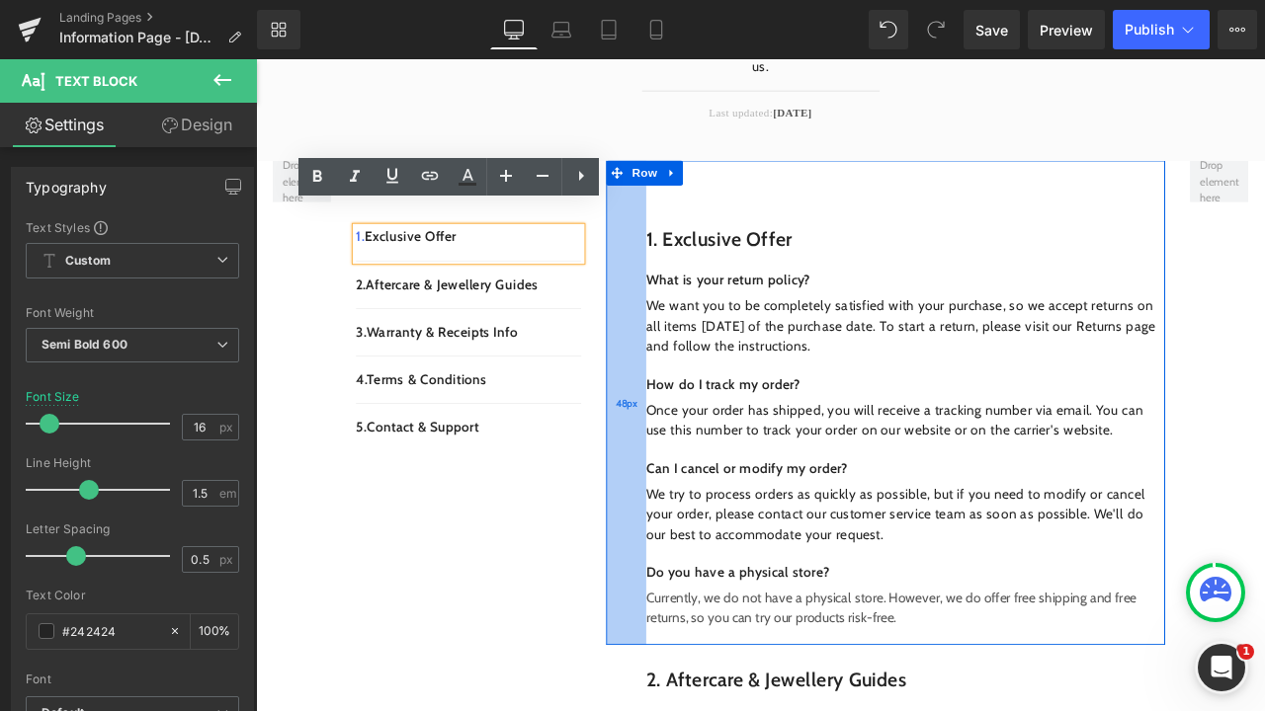
click at [688, 257] on div "48px" at bounding box center [694, 466] width 47 height 574
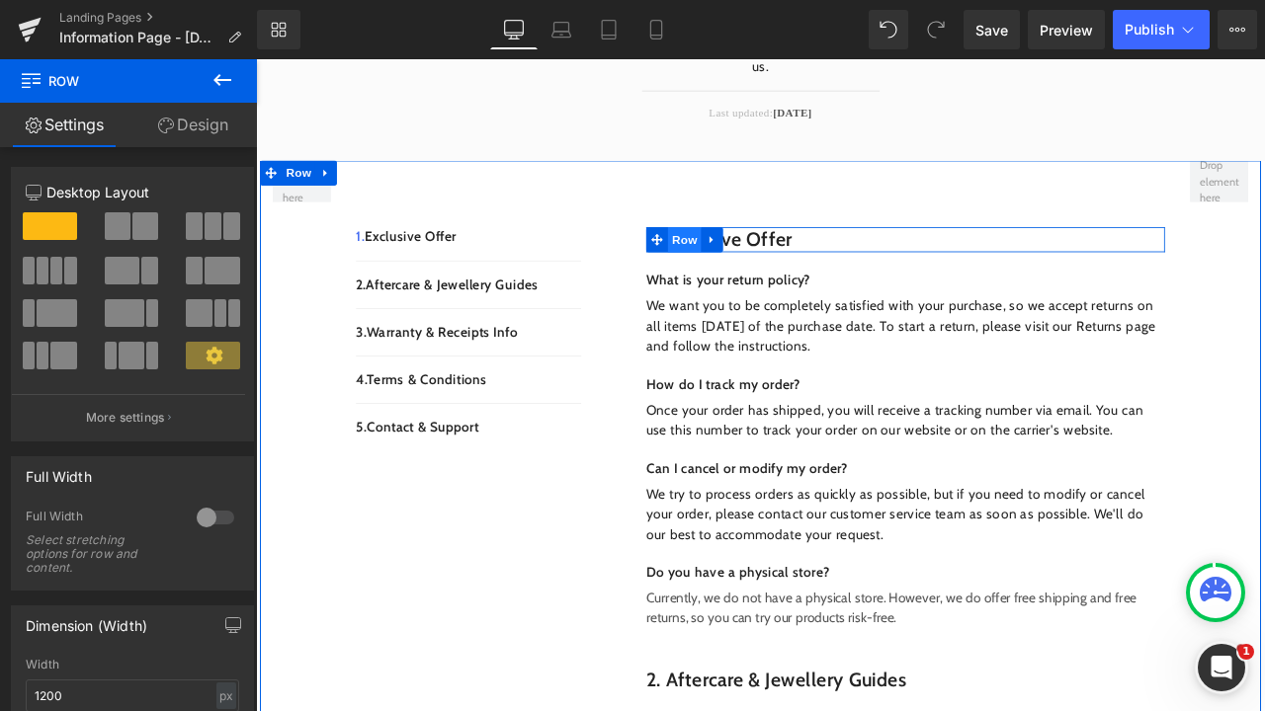
click at [767, 258] on span "Row" at bounding box center [764, 273] width 40 height 30
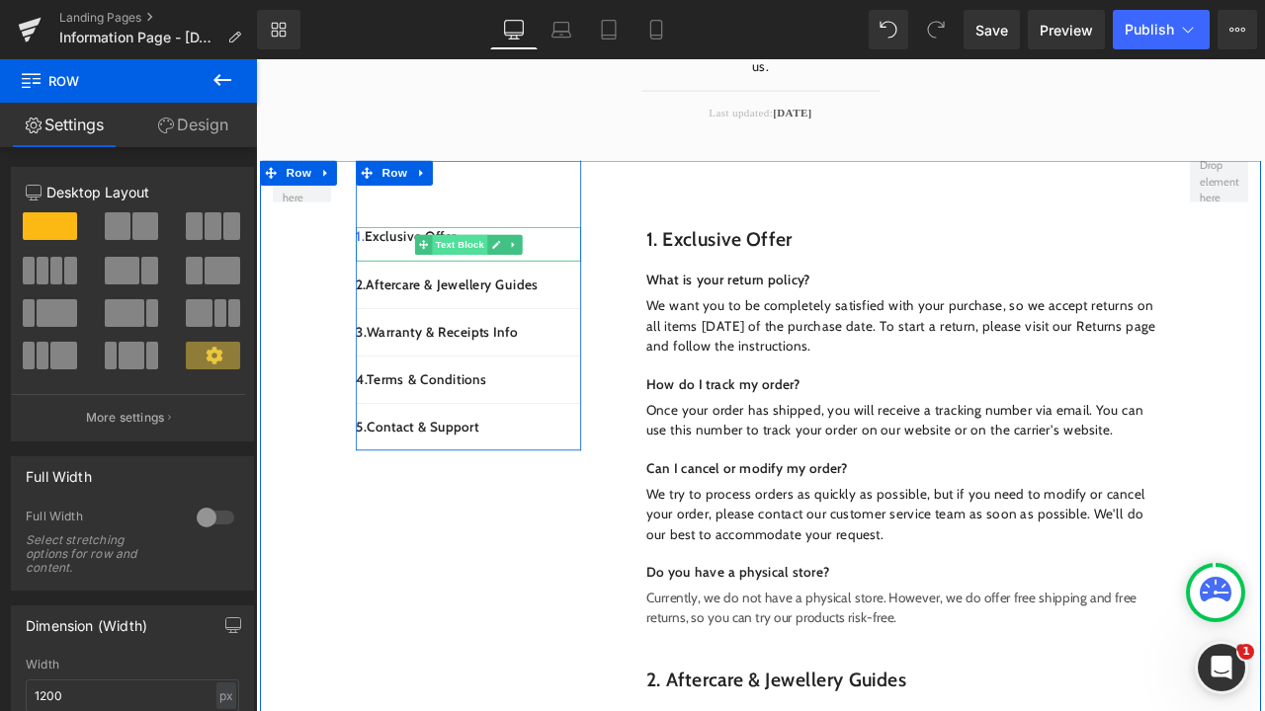
click at [513, 267] on span "Text Block" at bounding box center [496, 279] width 65 height 24
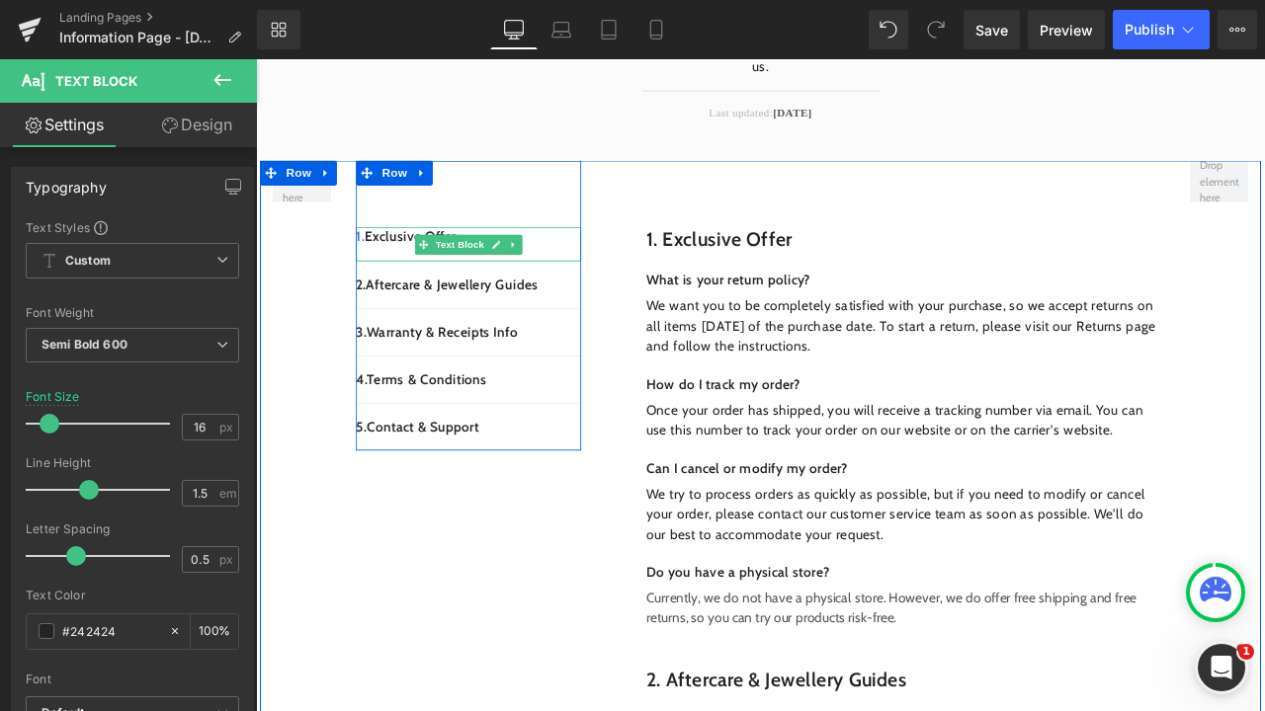
click at [624, 260] on div "1. Exclusive Offer" at bounding box center [507, 278] width 267 height 41
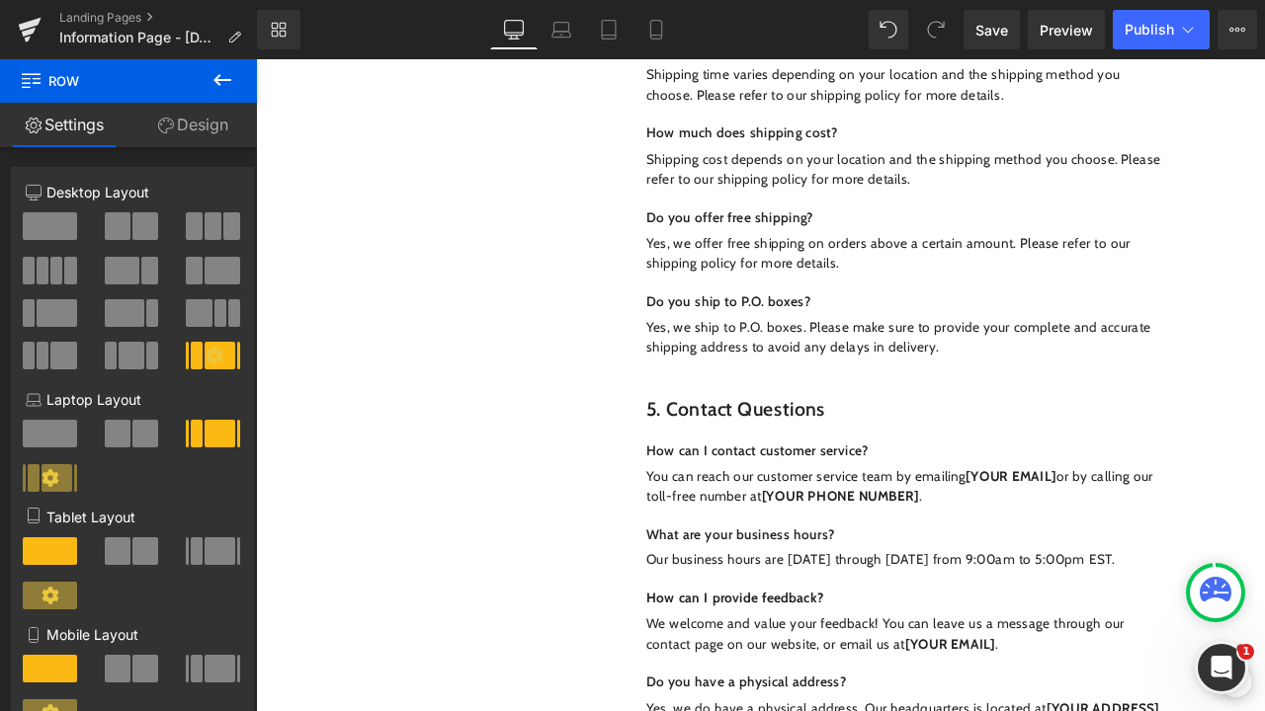
scroll to position [2311, 0]
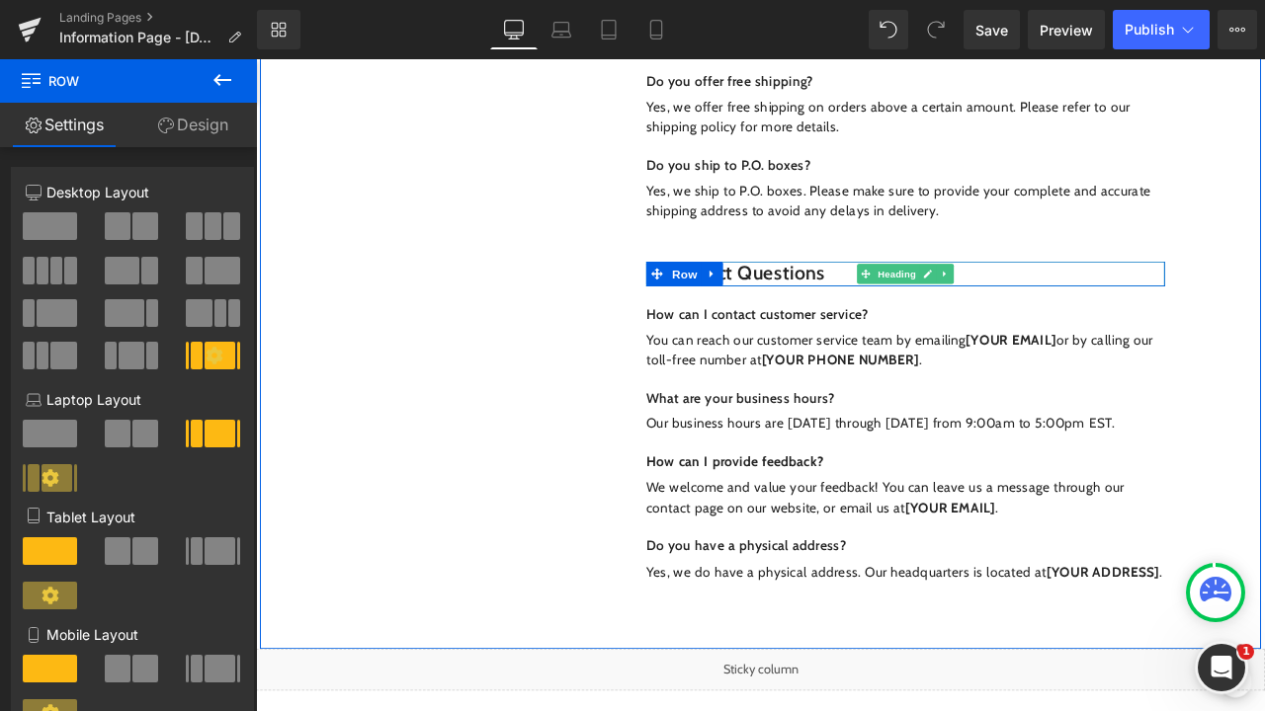
click at [932, 299] on h1 "5. Contact Questions" at bounding box center [1025, 314] width 614 height 30
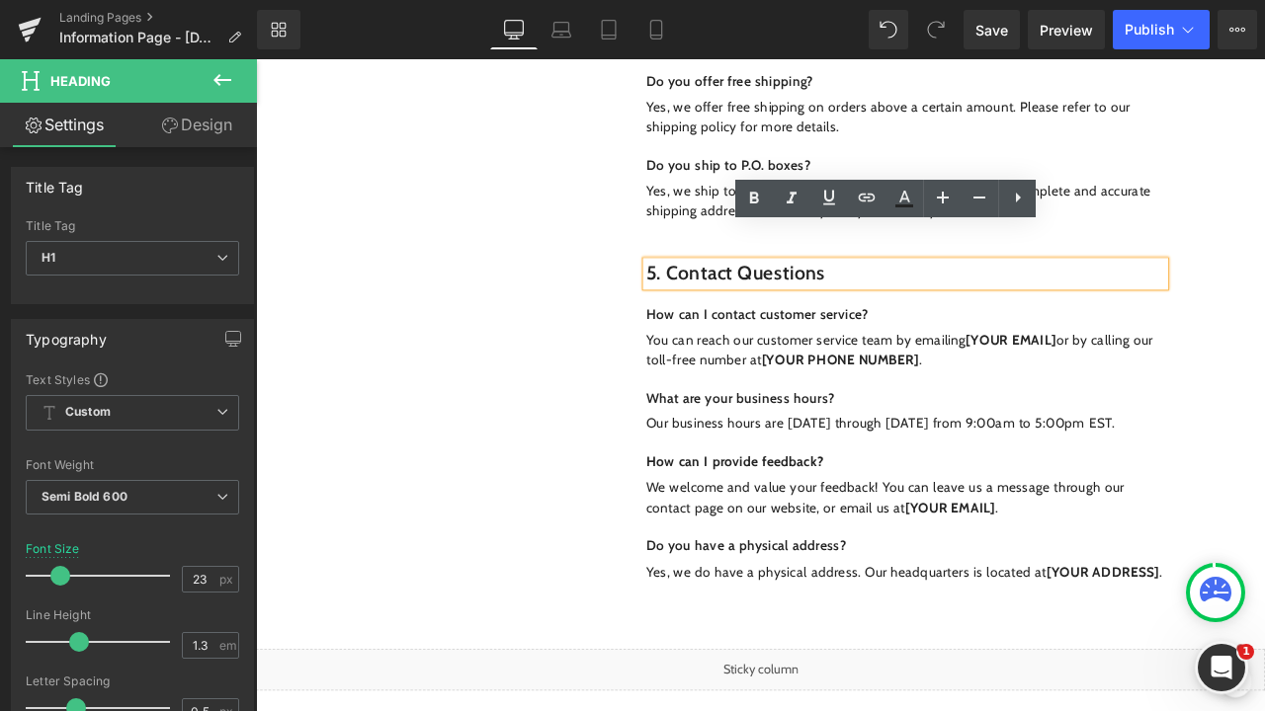
click at [932, 299] on h1 "5. Contact Questions" at bounding box center [1025, 314] width 614 height 30
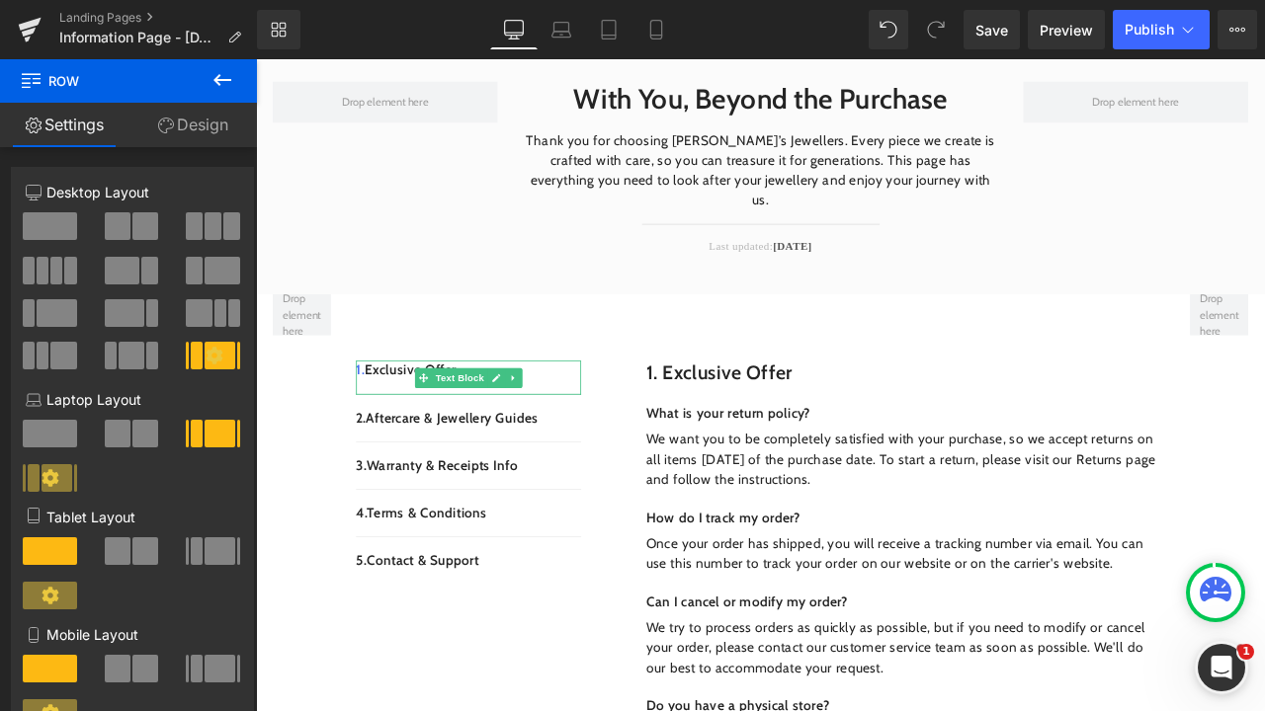
scroll to position [92, 0]
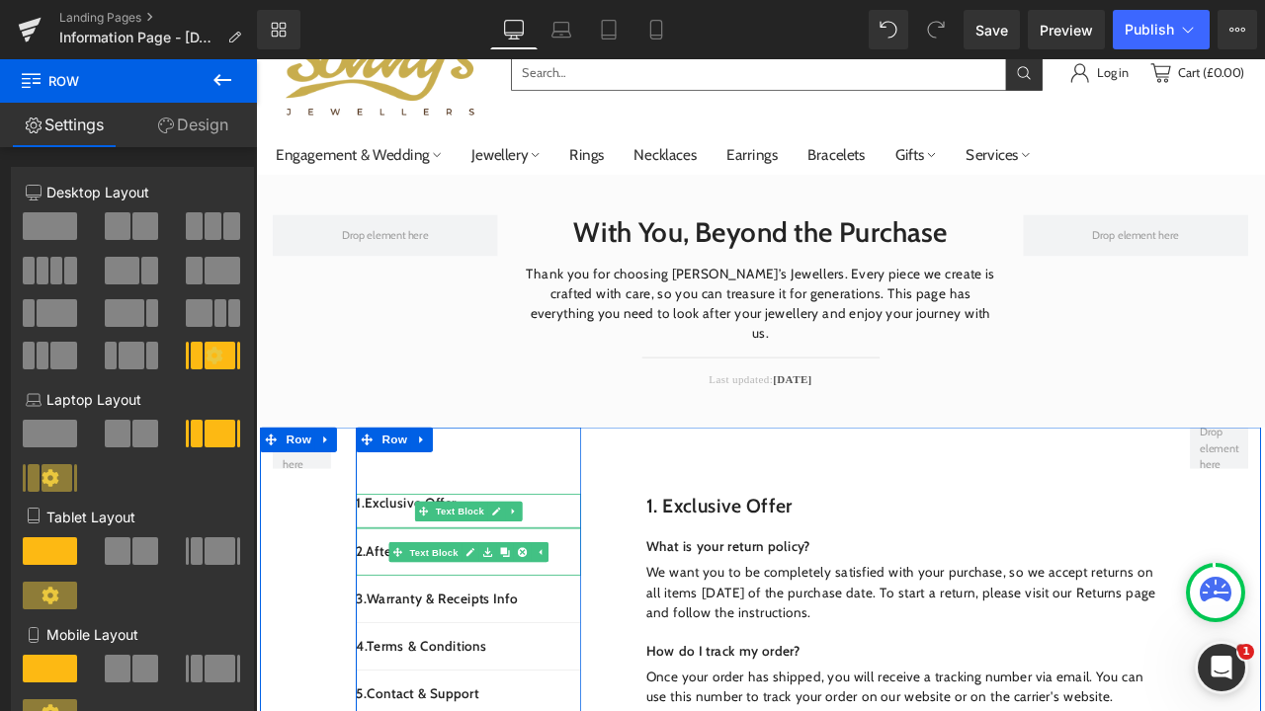
click at [399, 630] on p "2. Aftercare & Jewellery Guides" at bounding box center [507, 642] width 267 height 24
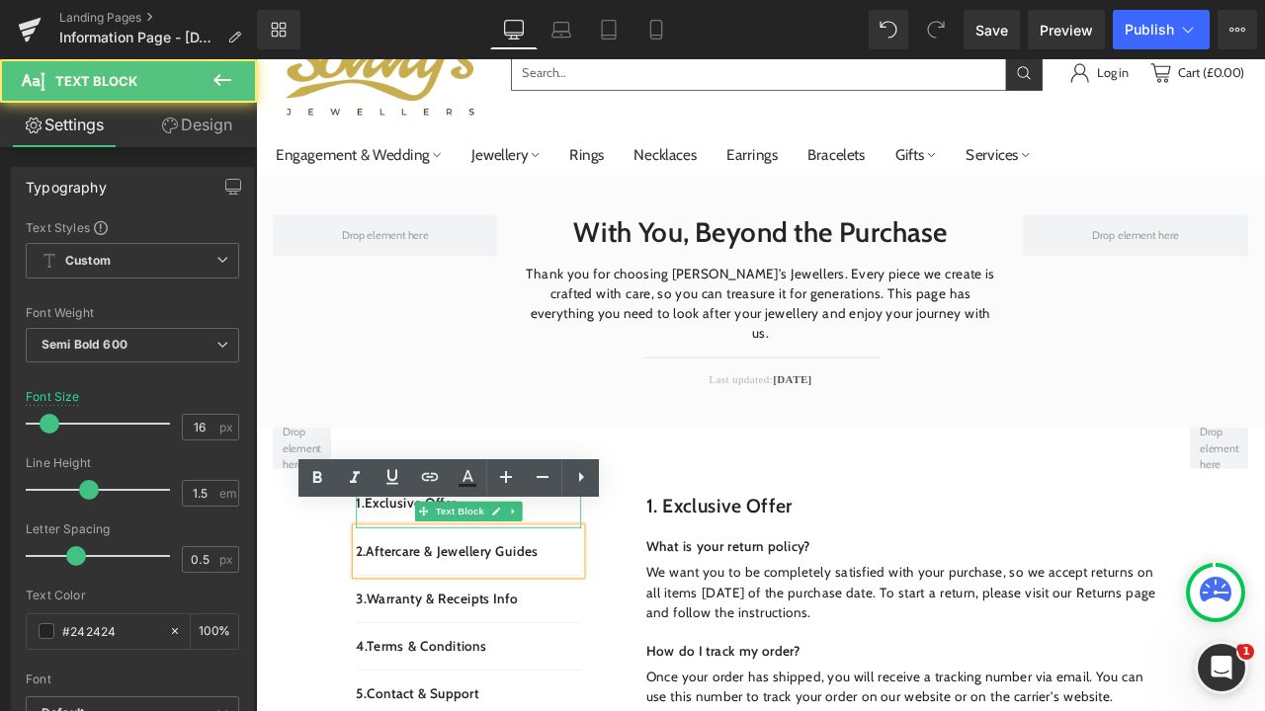
click at [399, 630] on p "2. Aftercare & Jewellery Guides" at bounding box center [507, 642] width 267 height 24
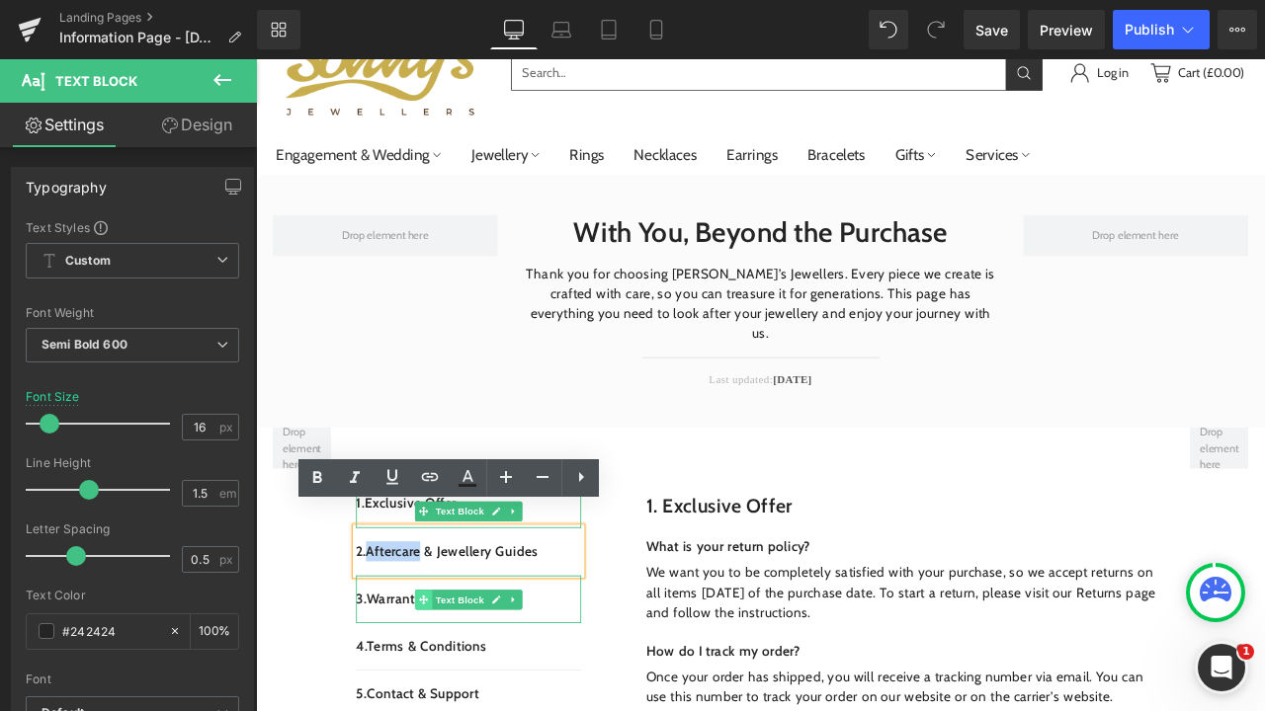
click at [450, 694] on icon at bounding box center [454, 699] width 11 height 11
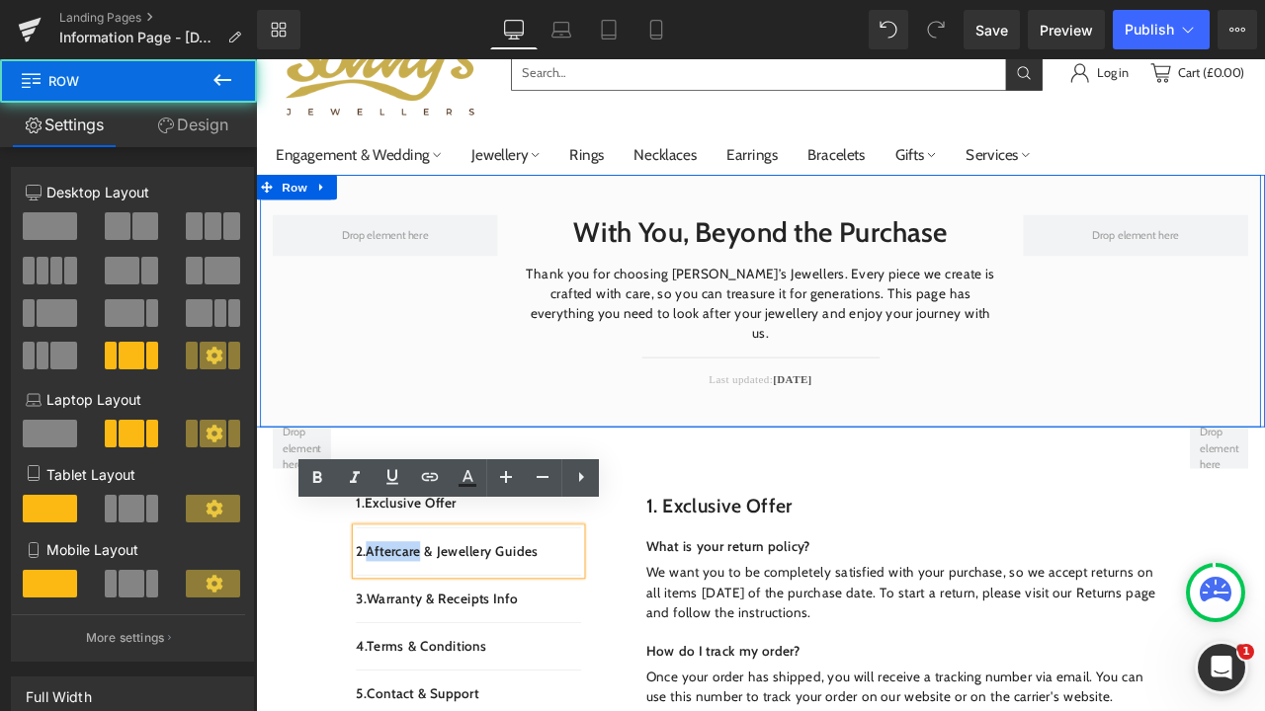
click at [549, 339] on div "With You, Beyond the Purchase Heading Thank you for choosing [PERSON_NAME]’s Je…" at bounding box center [854, 345] width 1186 height 299
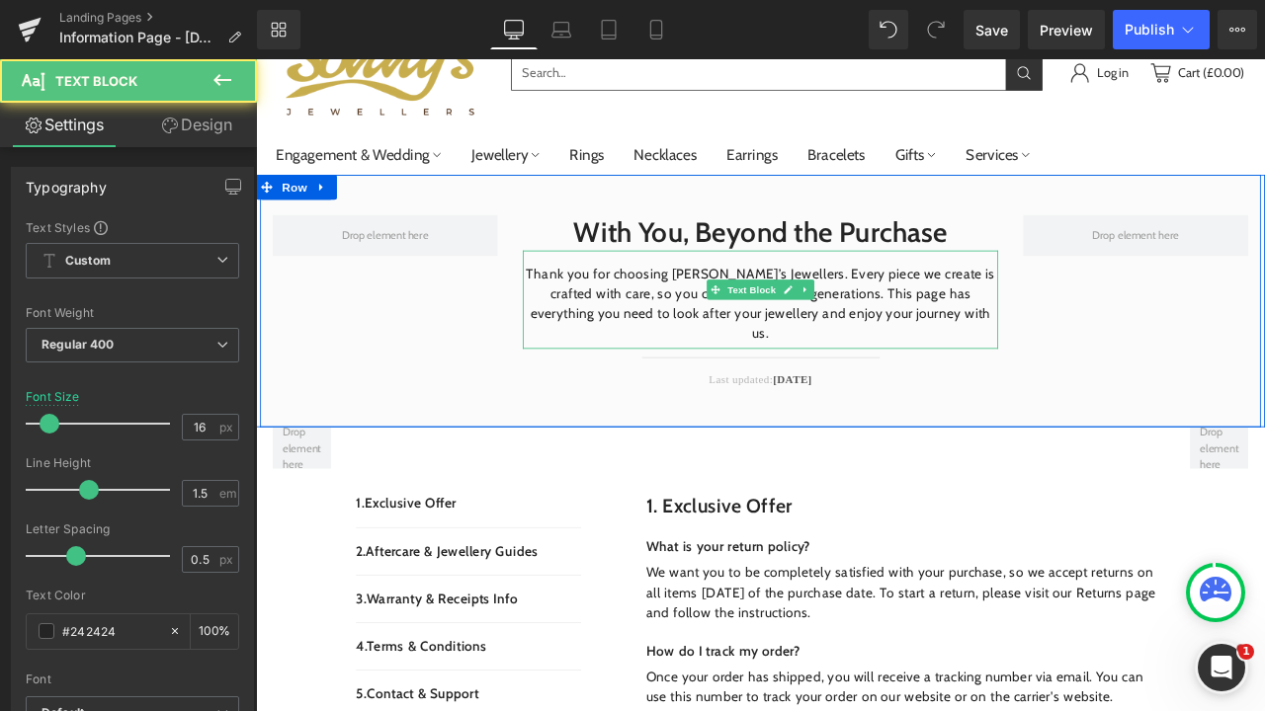
click at [748, 331] on p "Thank you for choosing [PERSON_NAME]’s Jewellers. Every piece we create is craf…" at bounding box center [853, 348] width 563 height 95
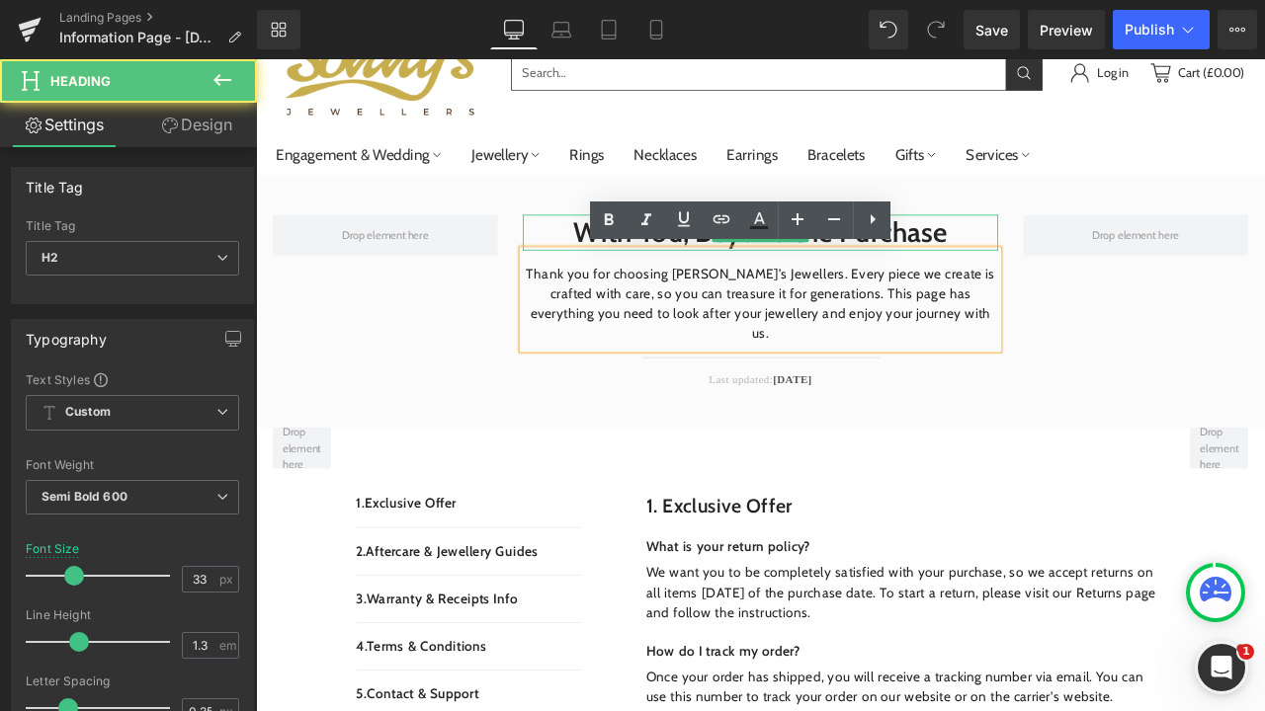
click at [649, 266] on h2 "With You, Beyond the Purchase" at bounding box center [853, 264] width 563 height 42
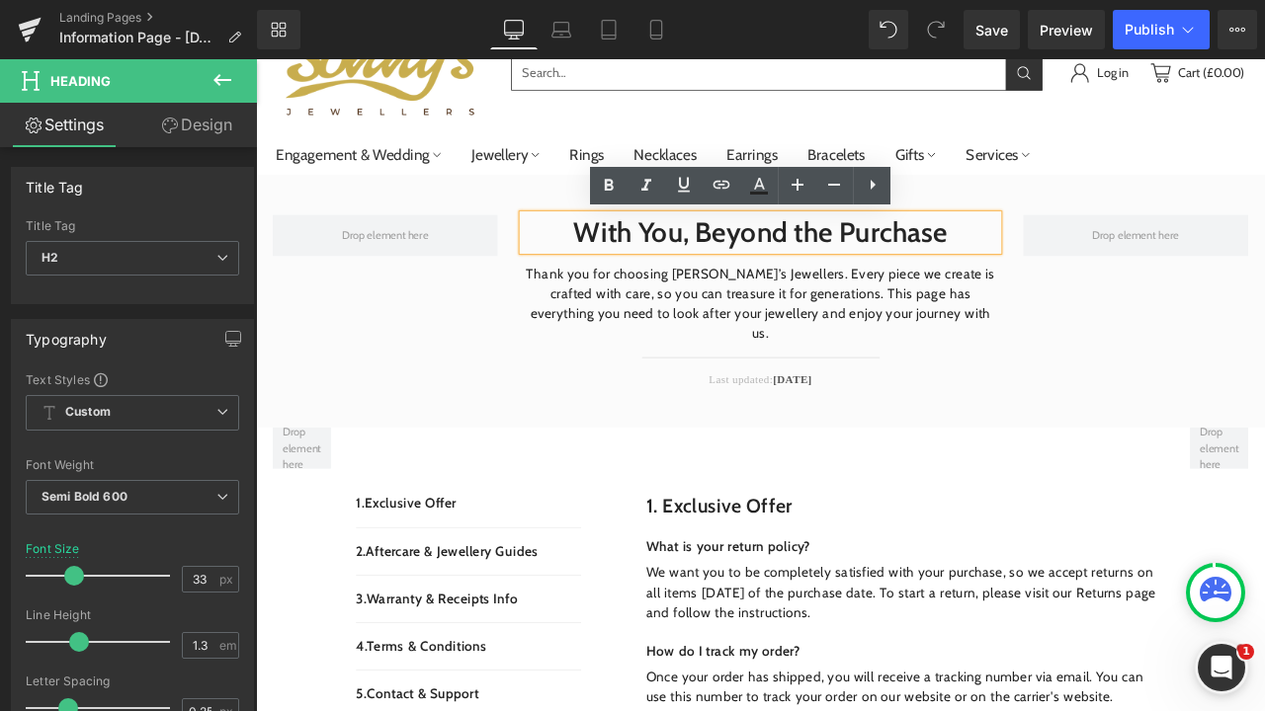
click at [845, 172] on link "Earrings" at bounding box center [843, 172] width 60 height 27
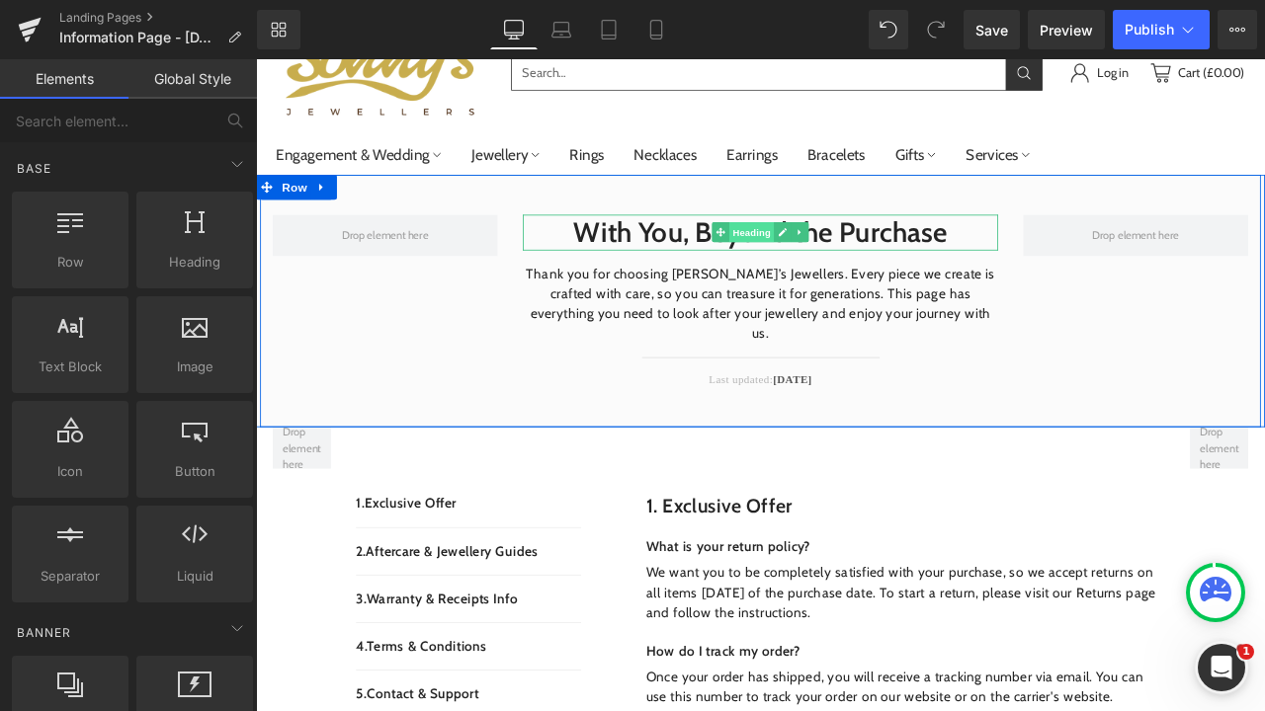
click at [839, 267] on span "Heading" at bounding box center [843, 264] width 53 height 24
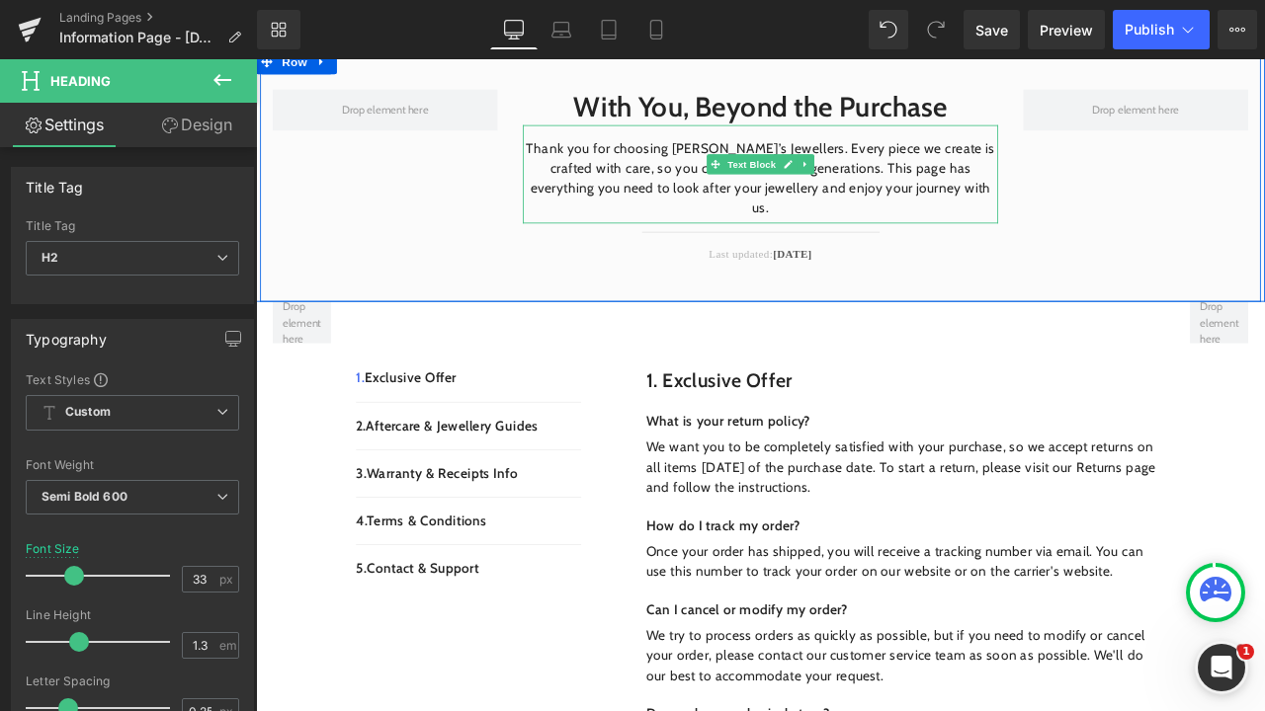
scroll to position [271, 0]
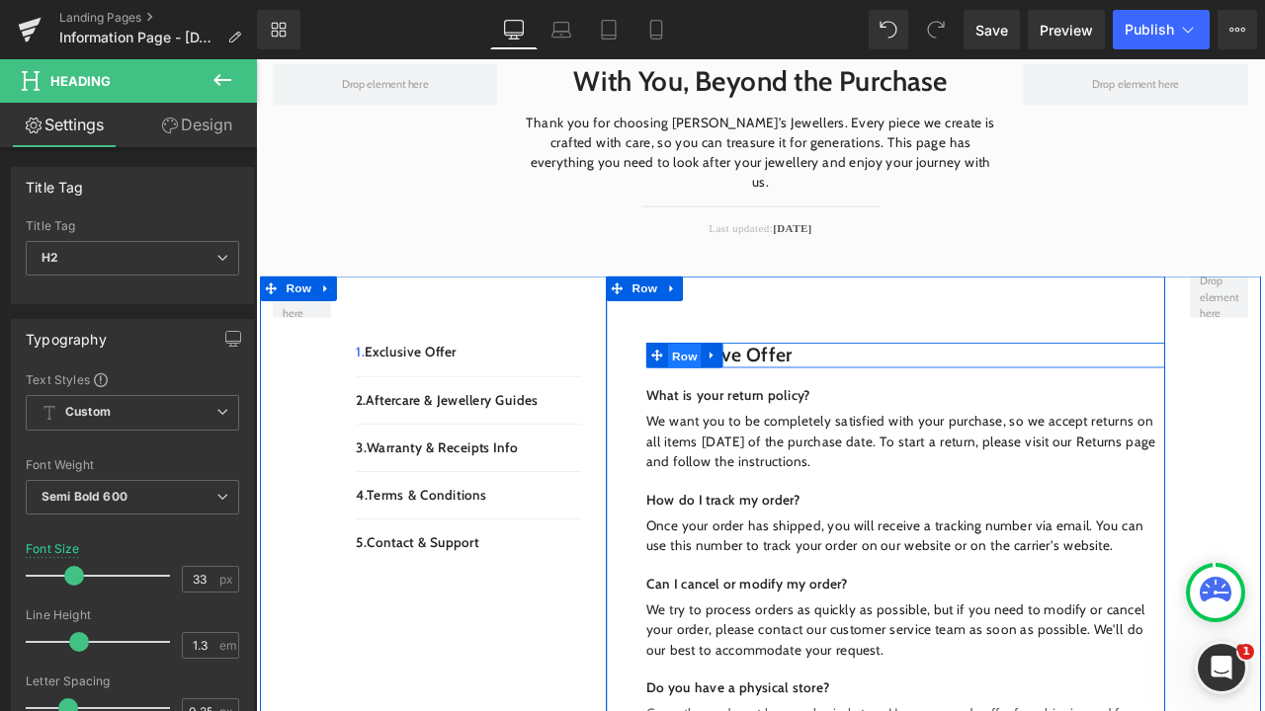
click at [762, 396] on span "Row" at bounding box center [764, 411] width 40 height 30
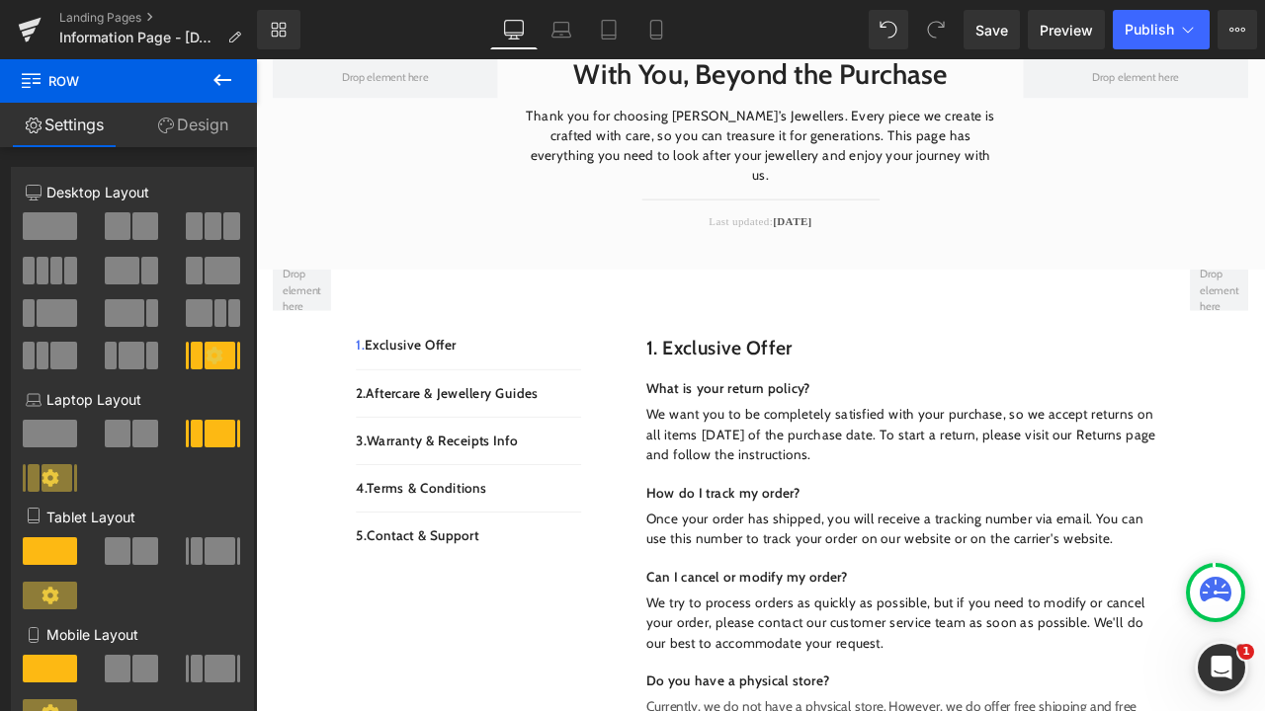
scroll to position [290, 0]
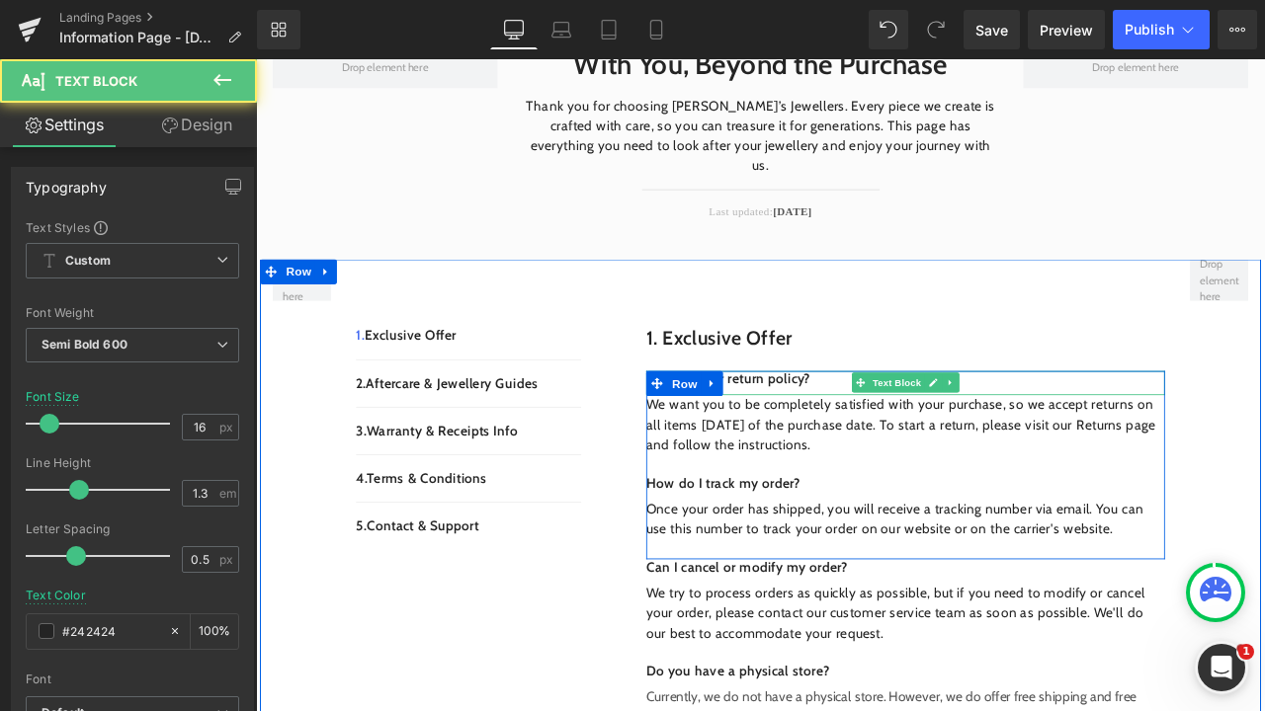
click at [910, 429] on p "What is your return policy?" at bounding box center [1025, 439] width 614 height 21
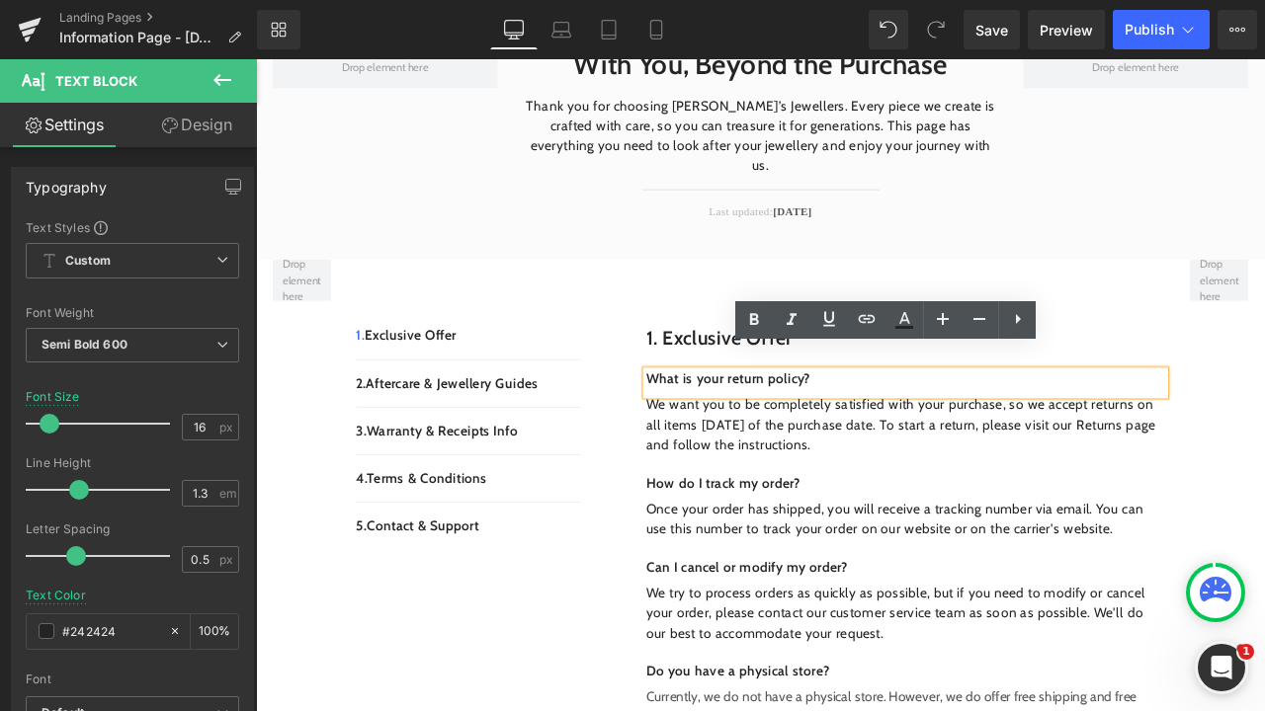
click at [910, 429] on p "What is your return policy?" at bounding box center [1025, 439] width 614 height 21
click at [916, 429] on p "What is your return policy?" at bounding box center [1025, 439] width 614 height 21
click at [922, 429] on div "What is your return policy?" at bounding box center [1025, 443] width 614 height 29
click at [919, 429] on p "What is your return policy?" at bounding box center [1025, 439] width 614 height 21
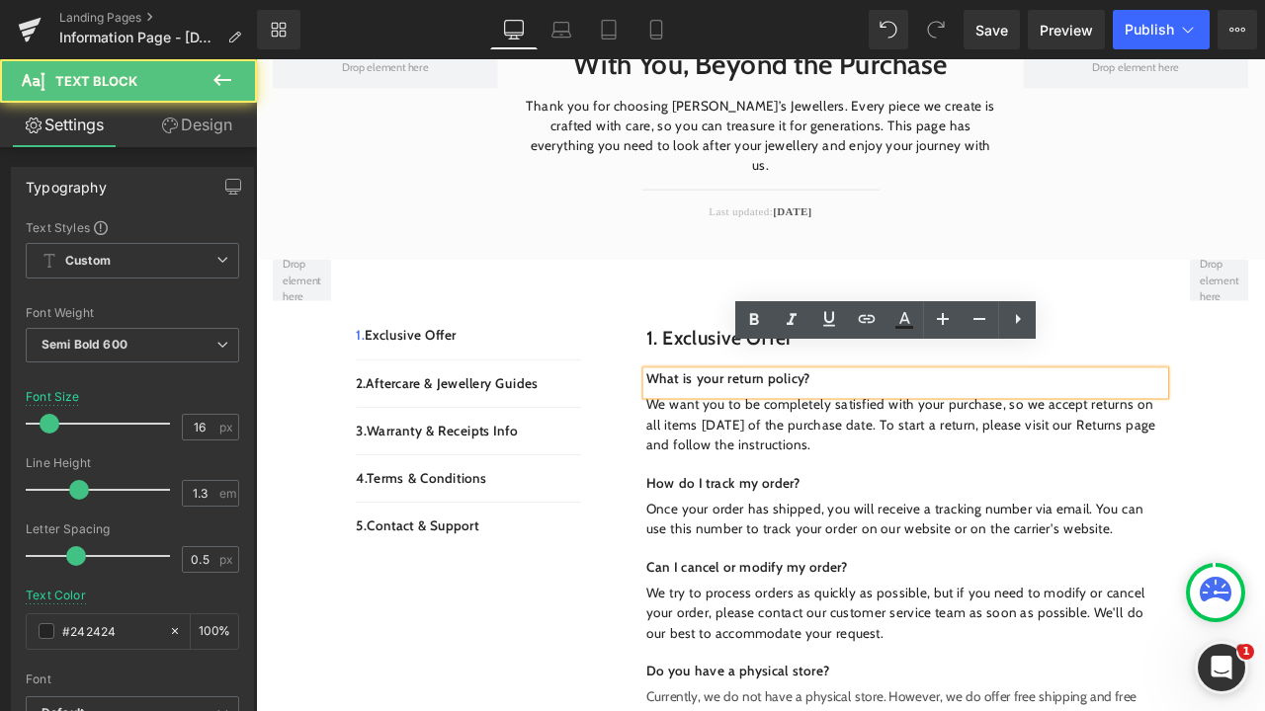
click at [905, 429] on p "What is your return policy?" at bounding box center [1025, 439] width 614 height 21
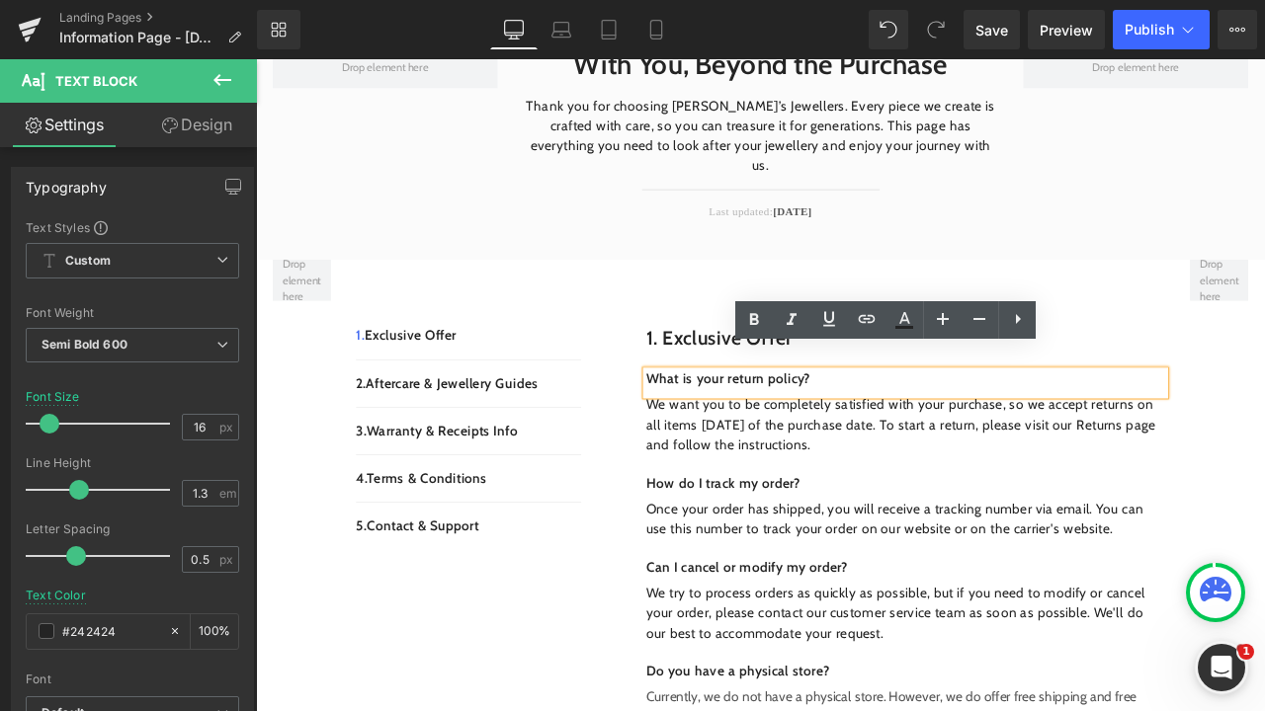
click at [893, 429] on p "What is your return policy?" at bounding box center [1025, 439] width 614 height 21
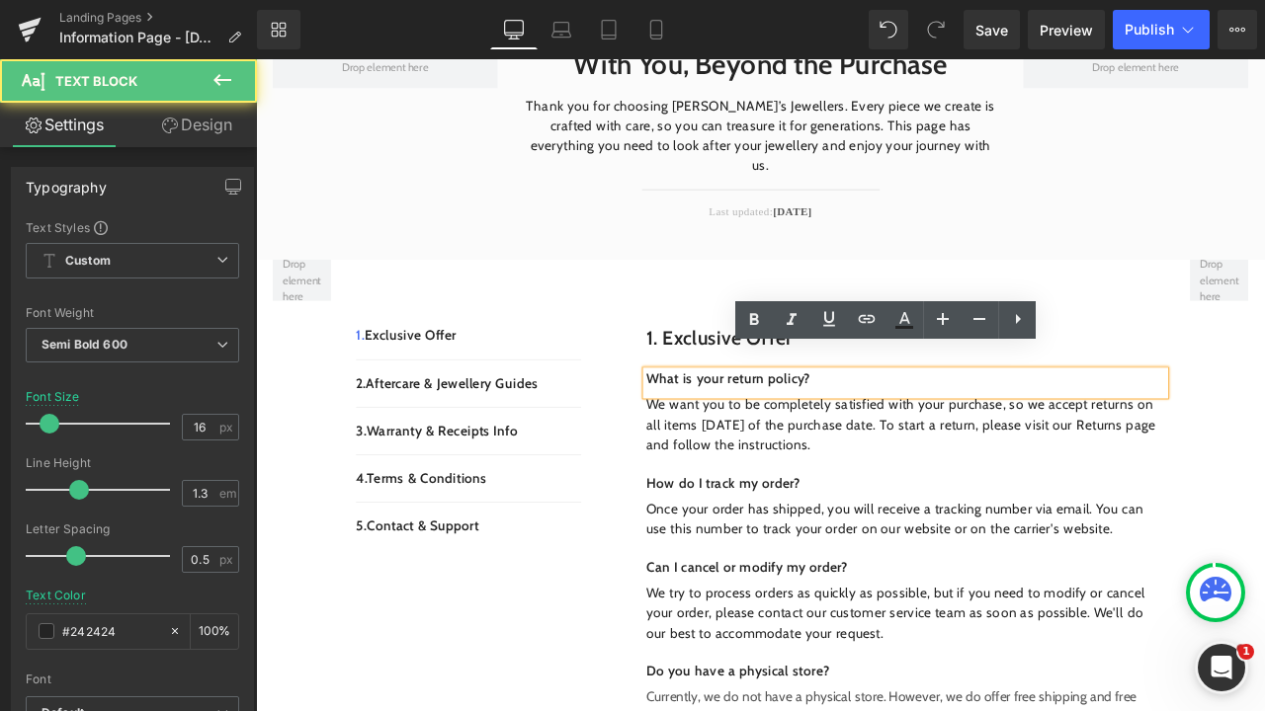
click at [909, 429] on p "What is your return policy?" at bounding box center [1025, 439] width 614 height 21
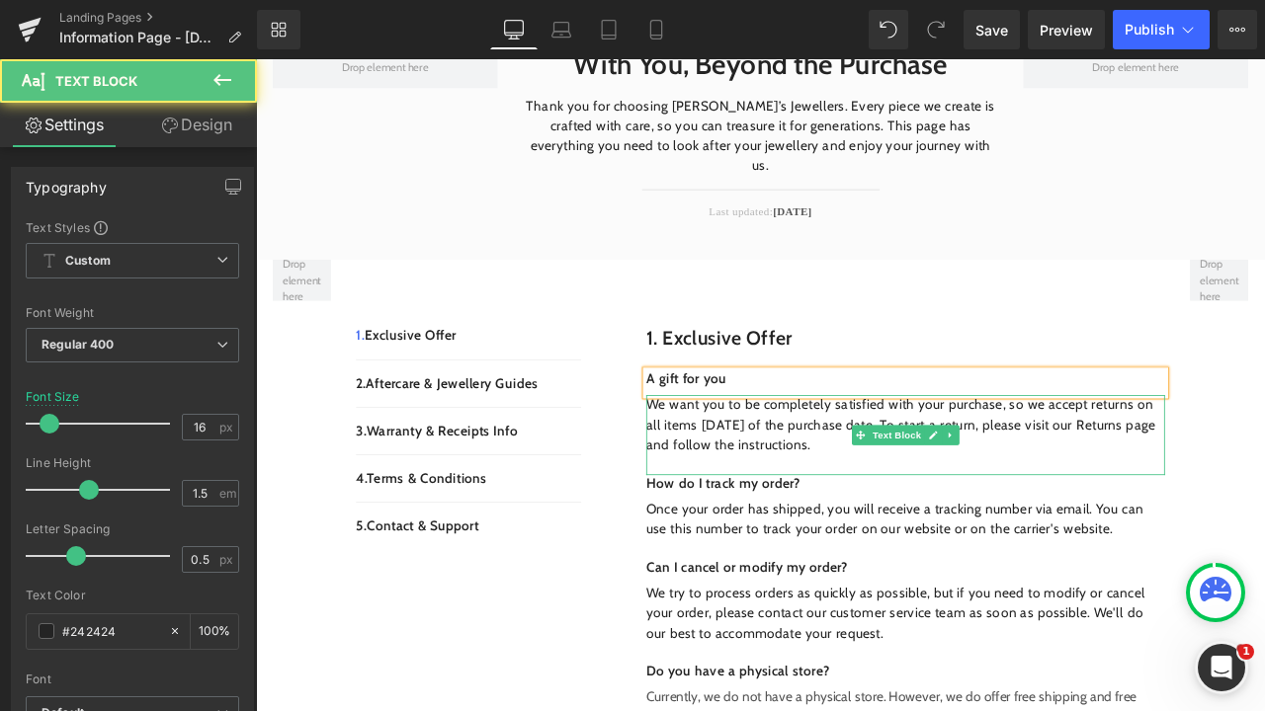
click at [912, 482] on span "We want you to be completely satisfied with your purchase, so we accept returns…" at bounding box center [1020, 492] width 604 height 66
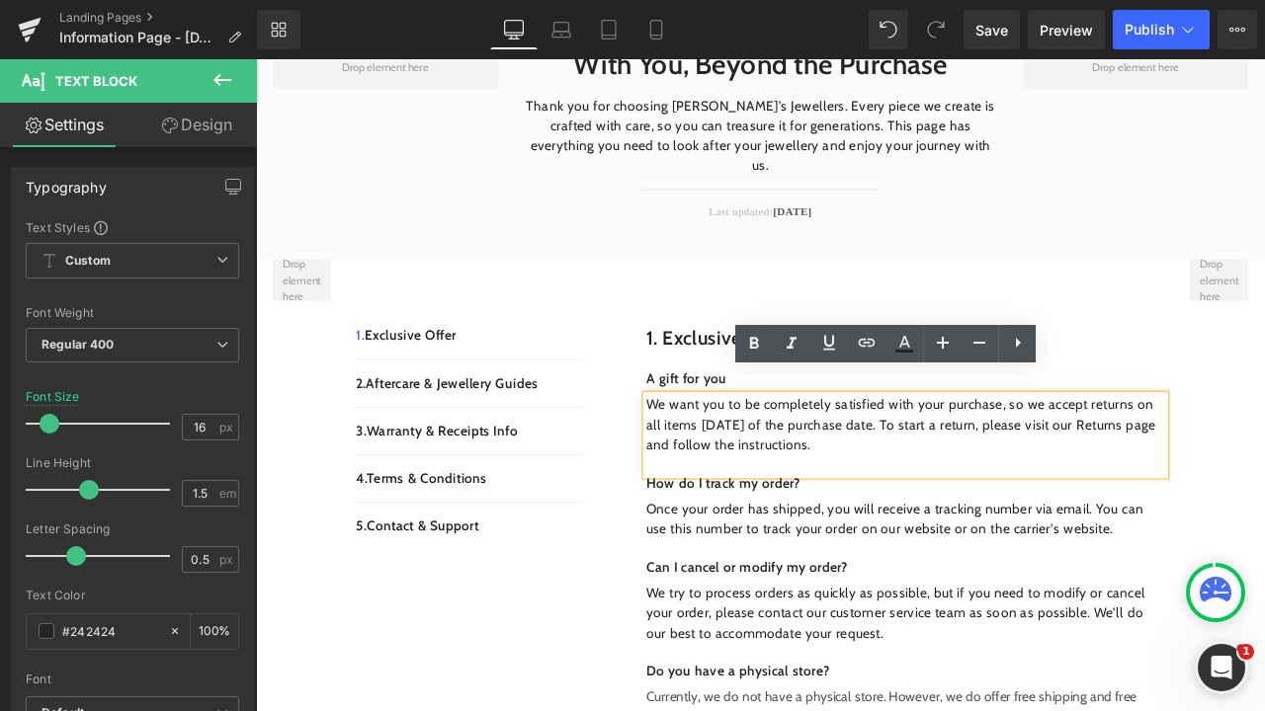
drag, startPoint x: 994, startPoint y: 483, endPoint x: 706, endPoint y: 444, distance: 290.2
click at [706, 444] on div "1. Exclusive Offer Heading Row A gift for you Text Block We want you to be comp…" at bounding box center [1002, 583] width 662 height 574
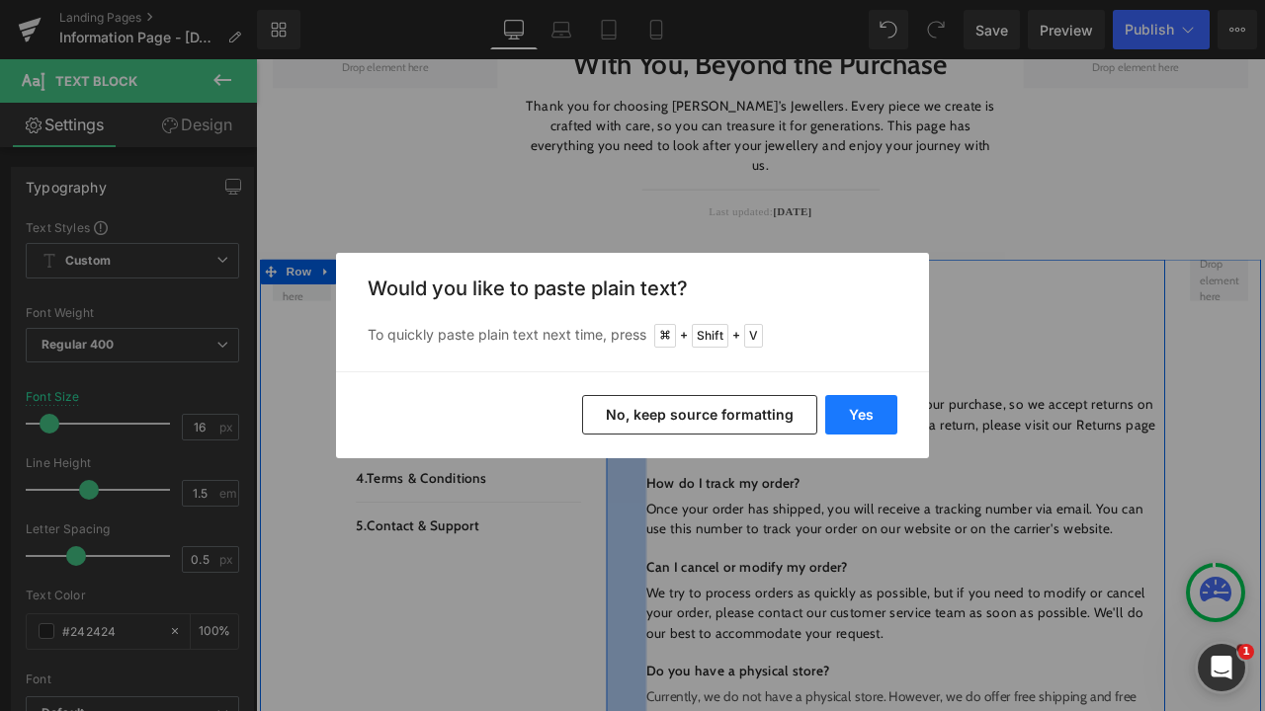
click at [850, 419] on button "Yes" at bounding box center [861, 415] width 72 height 40
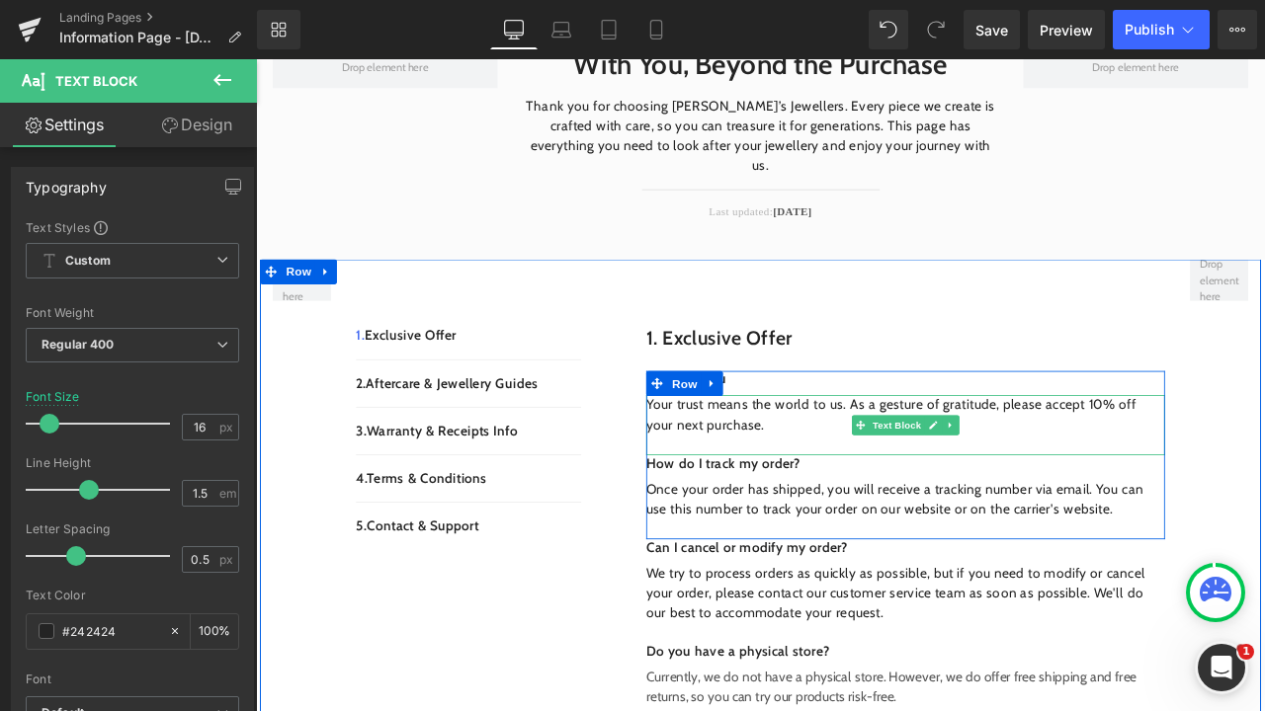
click at [863, 481] on div "Your trust means the world to us. As a gesture of gratitude, please accept 10% …" at bounding box center [1025, 492] width 614 height 71
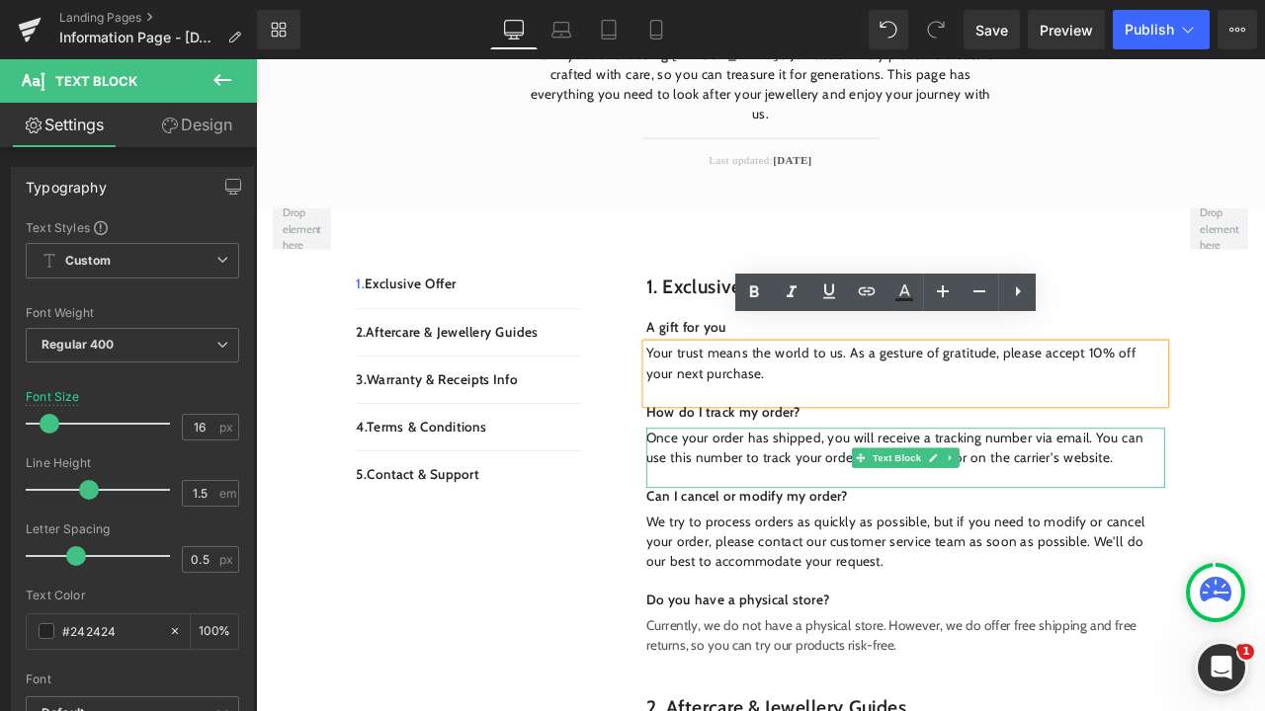
scroll to position [377, 0]
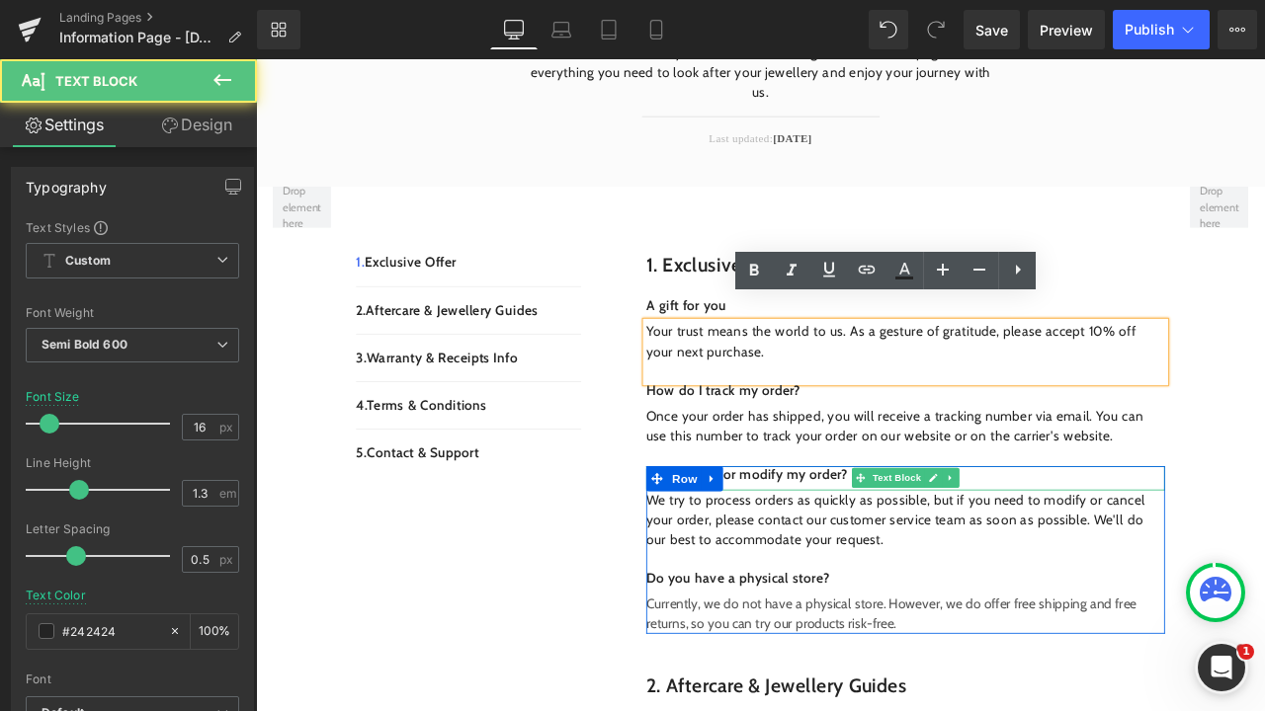
click at [1248, 541] on p "Can I cancel or modify my order?" at bounding box center [1025, 551] width 614 height 21
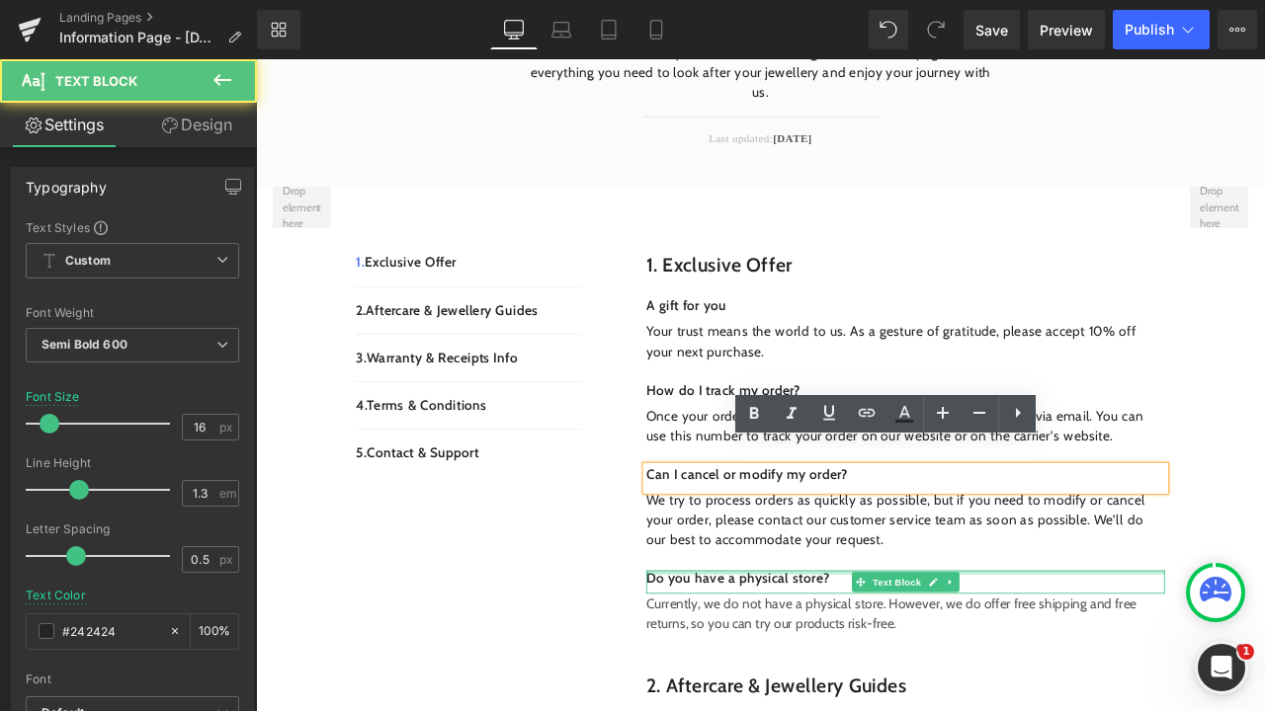
click at [793, 665] on div at bounding box center [1025, 667] width 614 height 5
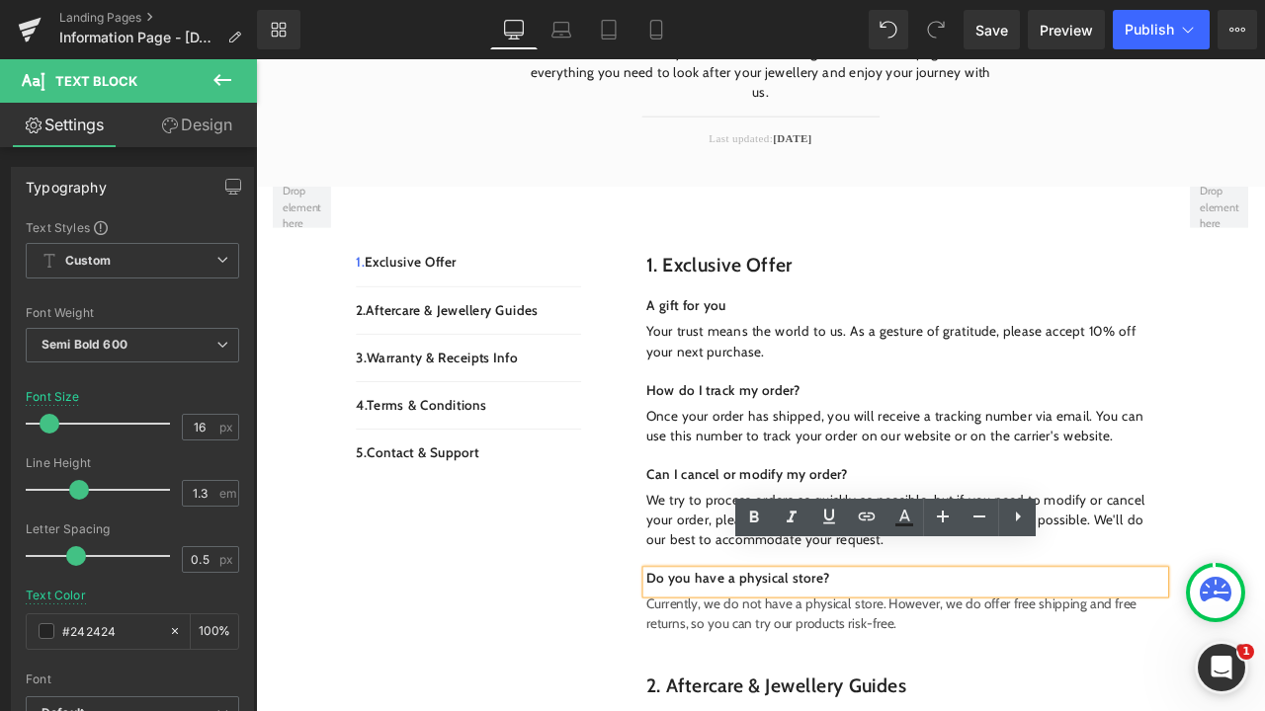
click at [1204, 665] on p "Do you have a physical store?" at bounding box center [1025, 675] width 614 height 21
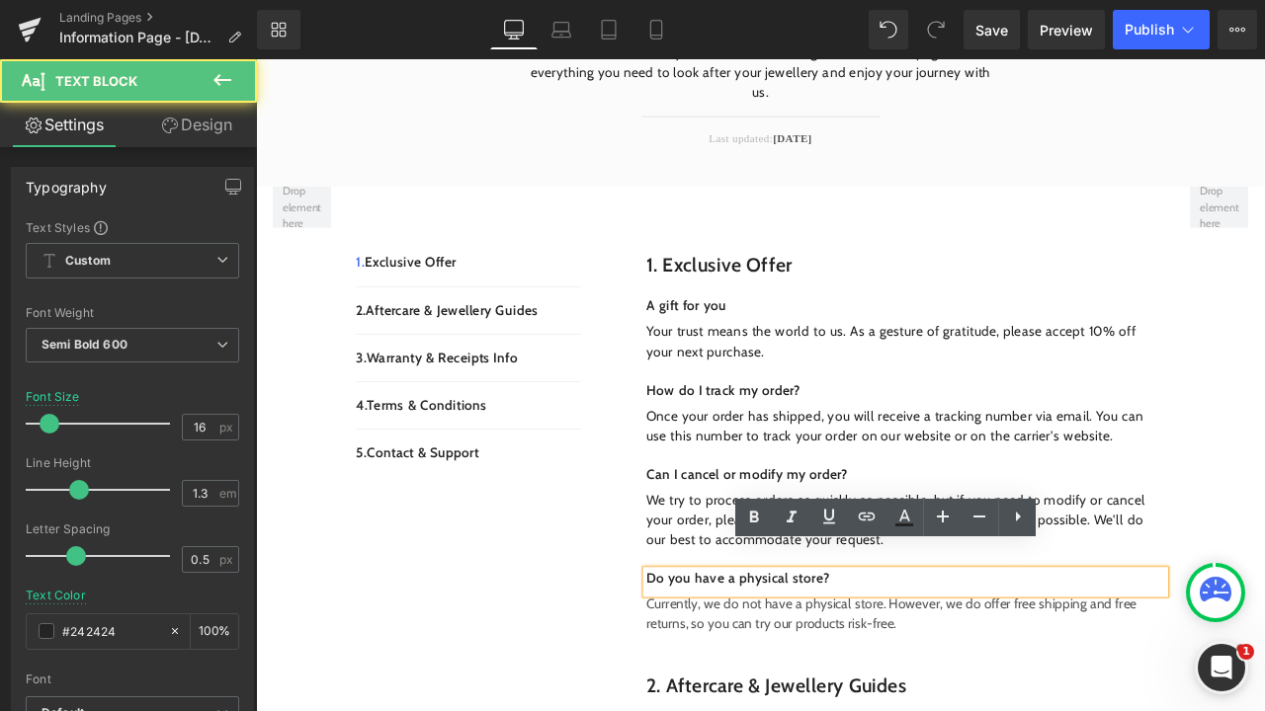
click at [903, 710] on div "A gift for you Text Block Your trust means the world to [GEOGRAPHIC_DATA]. As a…" at bounding box center [1025, 534] width 614 height 432
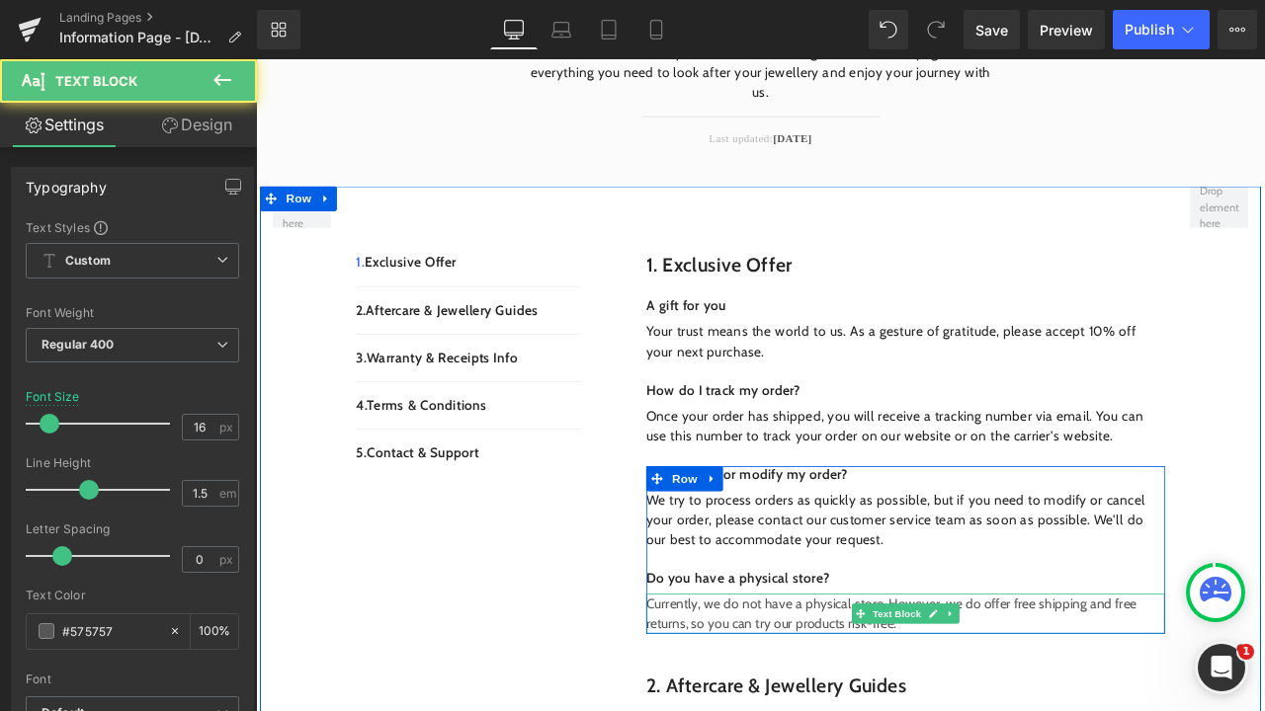
click at [889, 698] on span "Currently, we do not have a physical store. However, we do offer free shipping …" at bounding box center [1008, 716] width 581 height 42
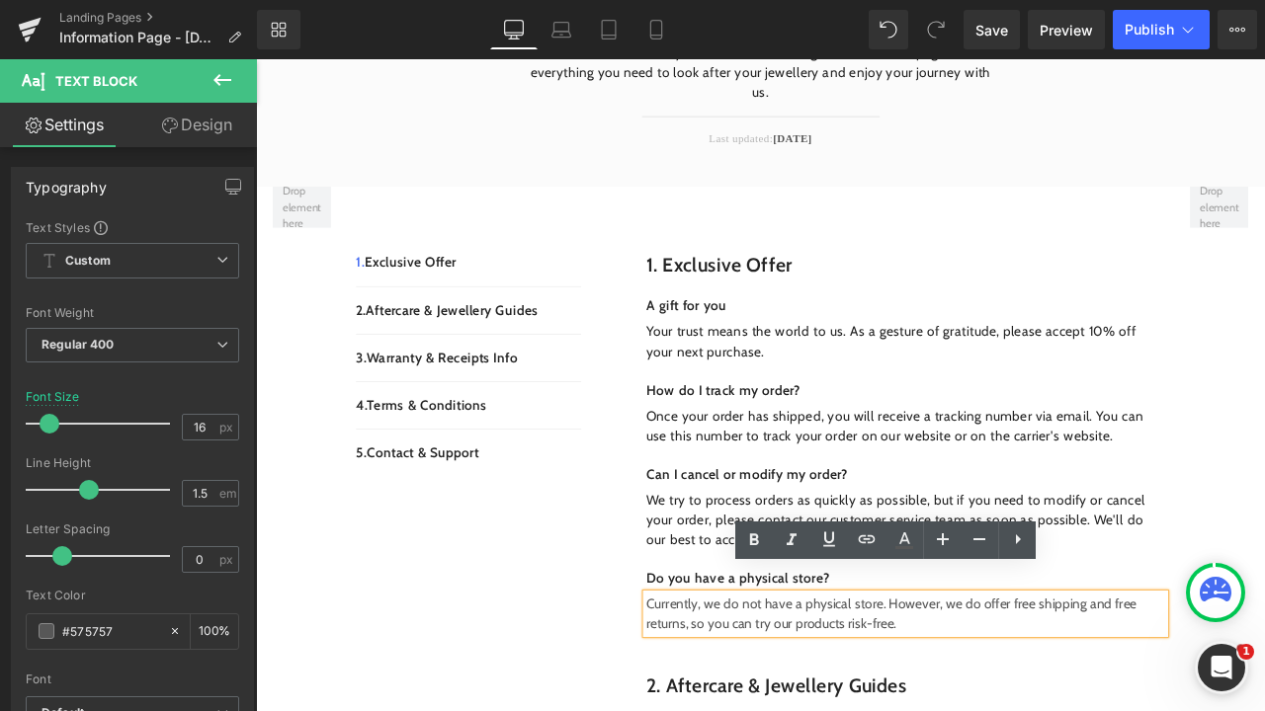
click at [1099, 694] on p "Currently, we do not have a physical store. However, we do offer free shipping …" at bounding box center [1025, 716] width 614 height 47
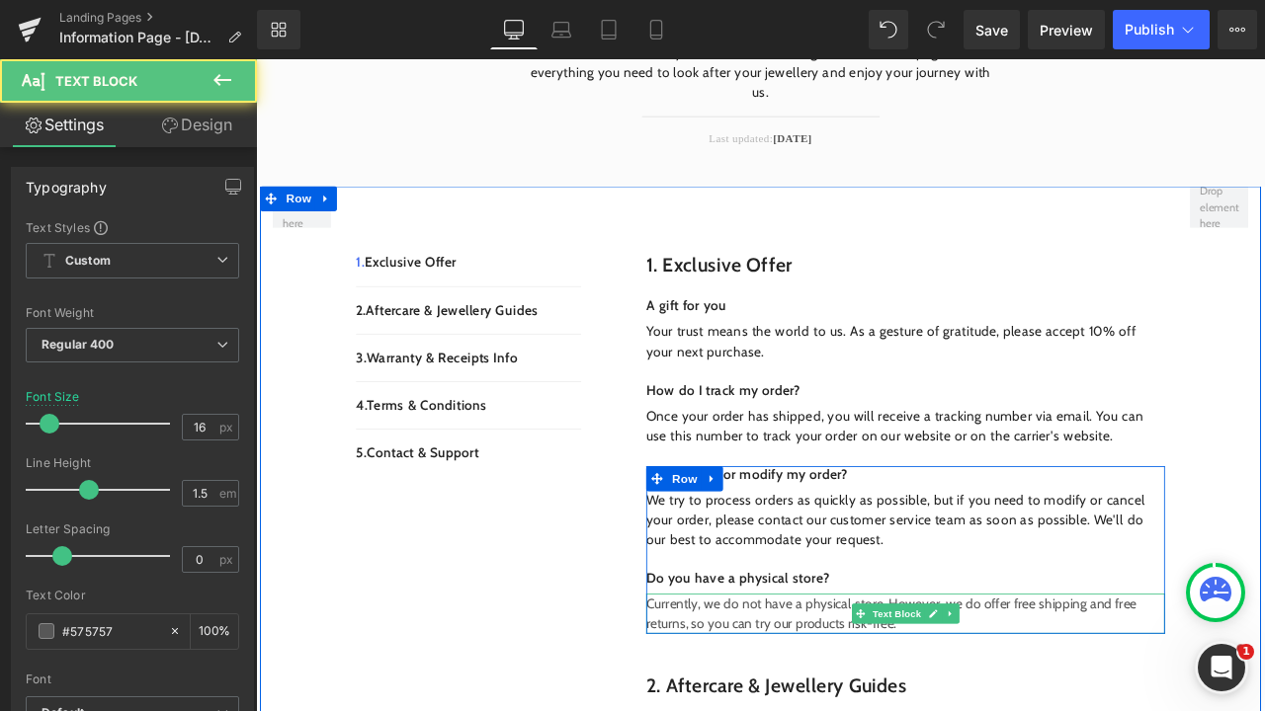
click at [1032, 703] on p "Currently, we do not have a physical store. However, we do offer free shipping …" at bounding box center [1025, 716] width 614 height 47
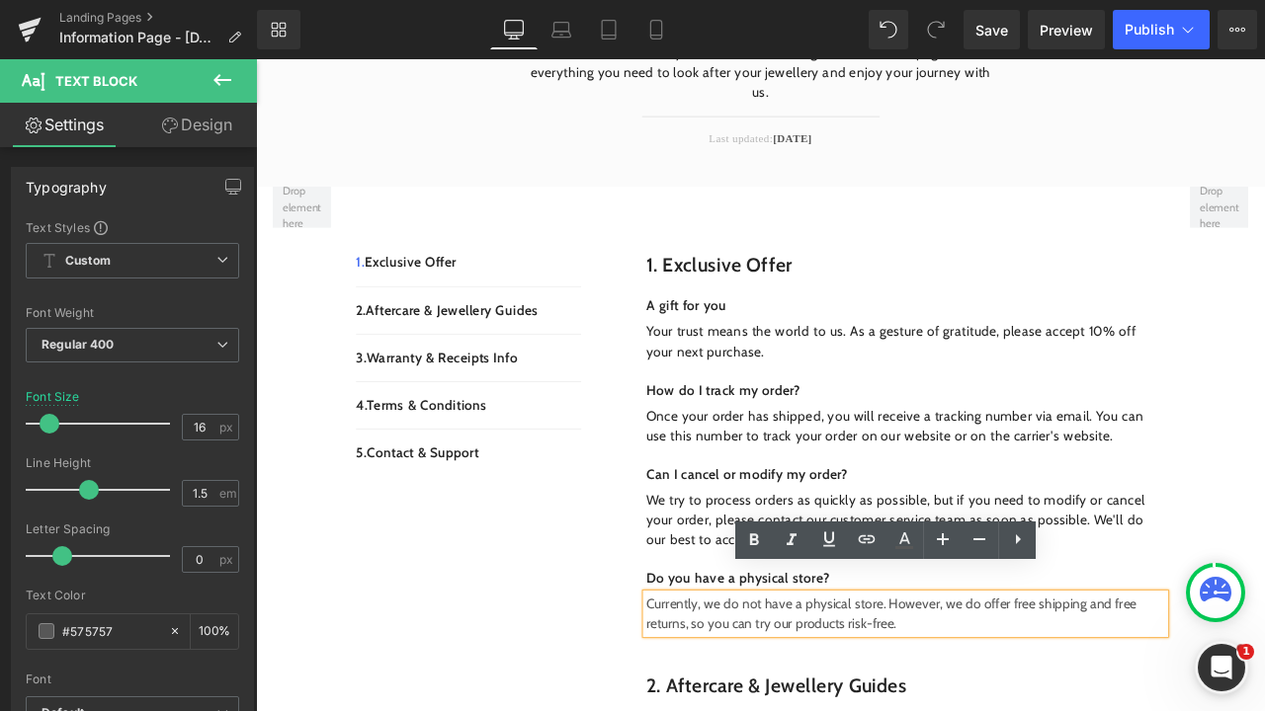
click at [1022, 695] on span "Currently, we do not have a physical store. However, we do offer free shipping …" at bounding box center [1008, 716] width 581 height 42
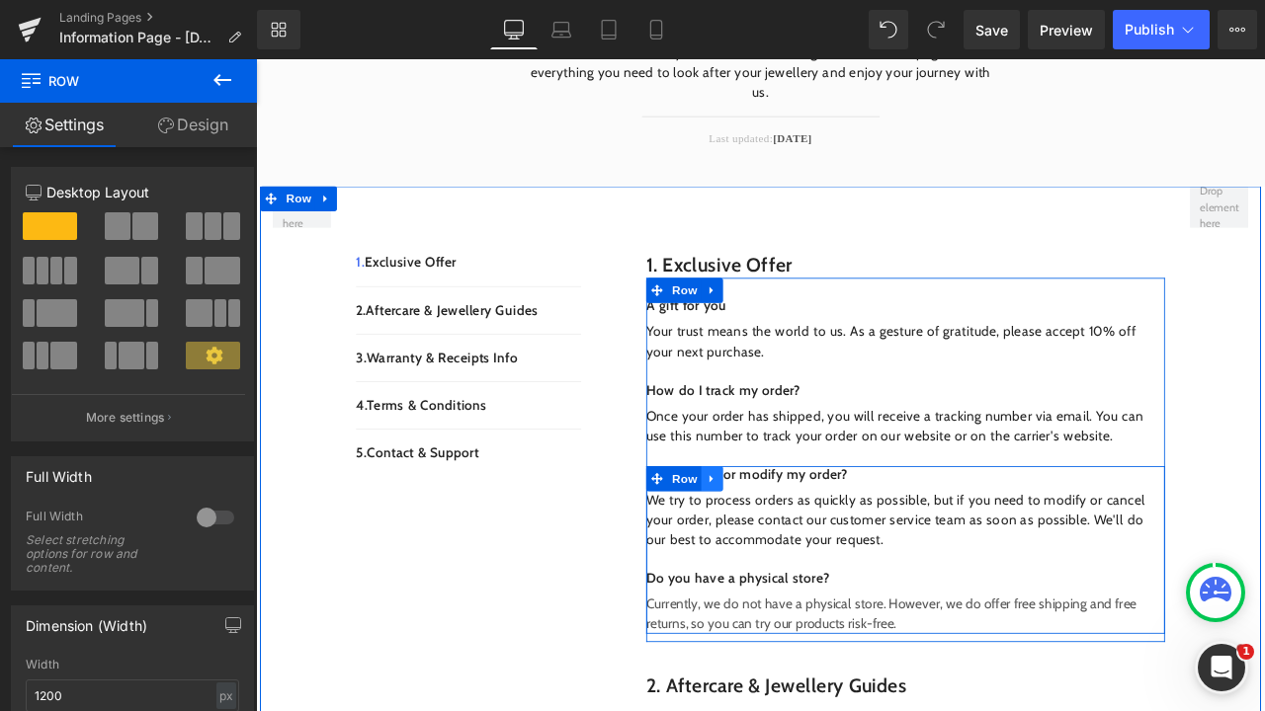
click at [789, 548] on icon at bounding box center [796, 555] width 14 height 15
click at [847, 549] on icon at bounding box center [848, 556] width 14 height 14
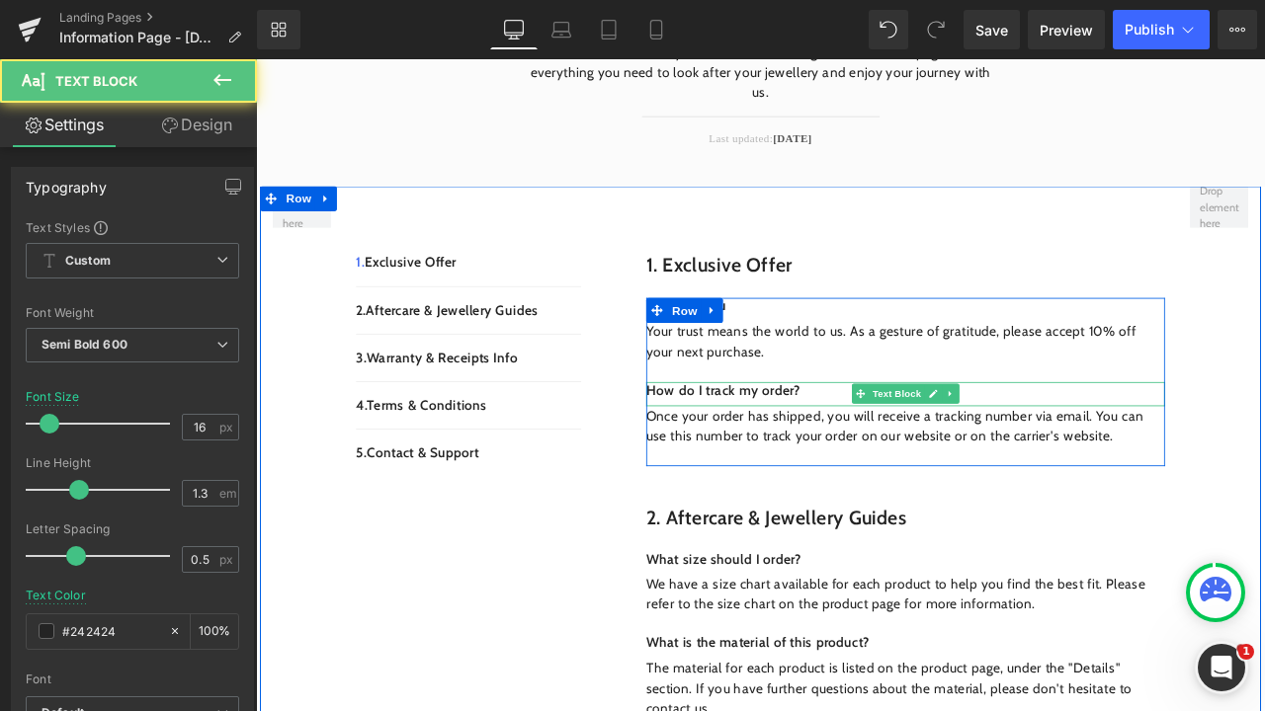
click at [914, 442] on p "How do I track my order?" at bounding box center [1025, 452] width 614 height 21
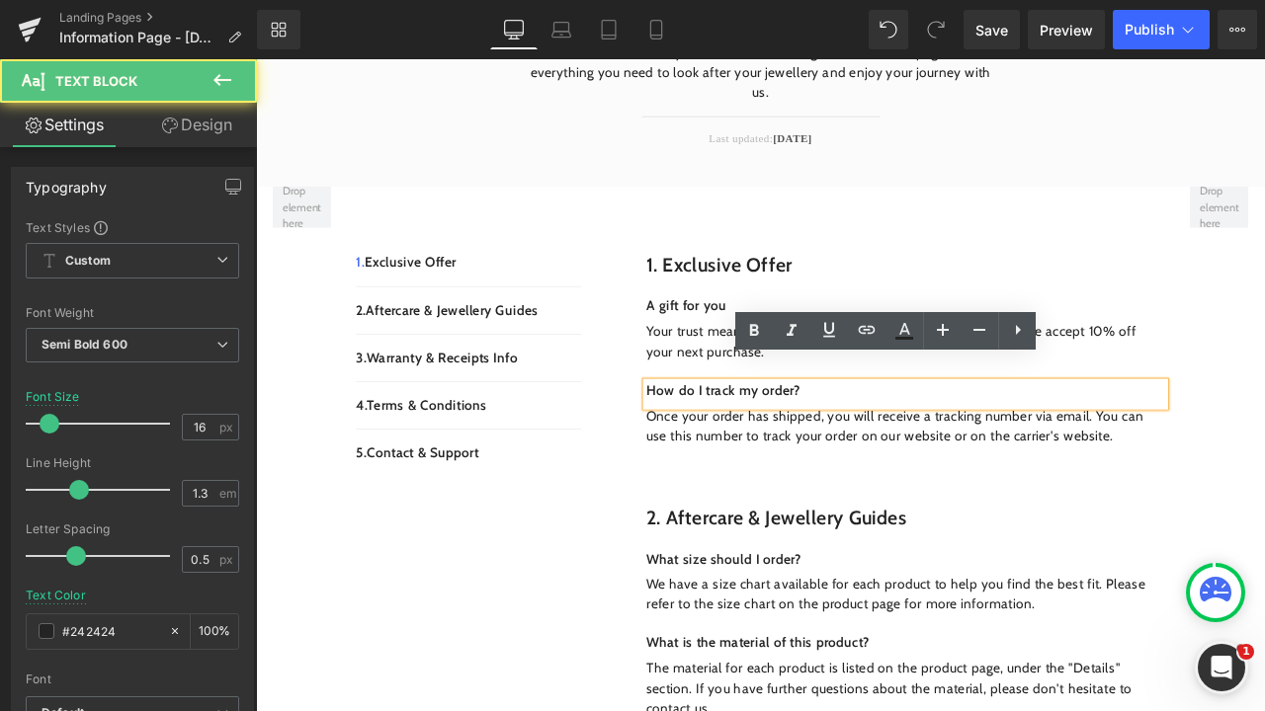
click at [914, 442] on p "How do I track my order?" at bounding box center [1025, 452] width 614 height 21
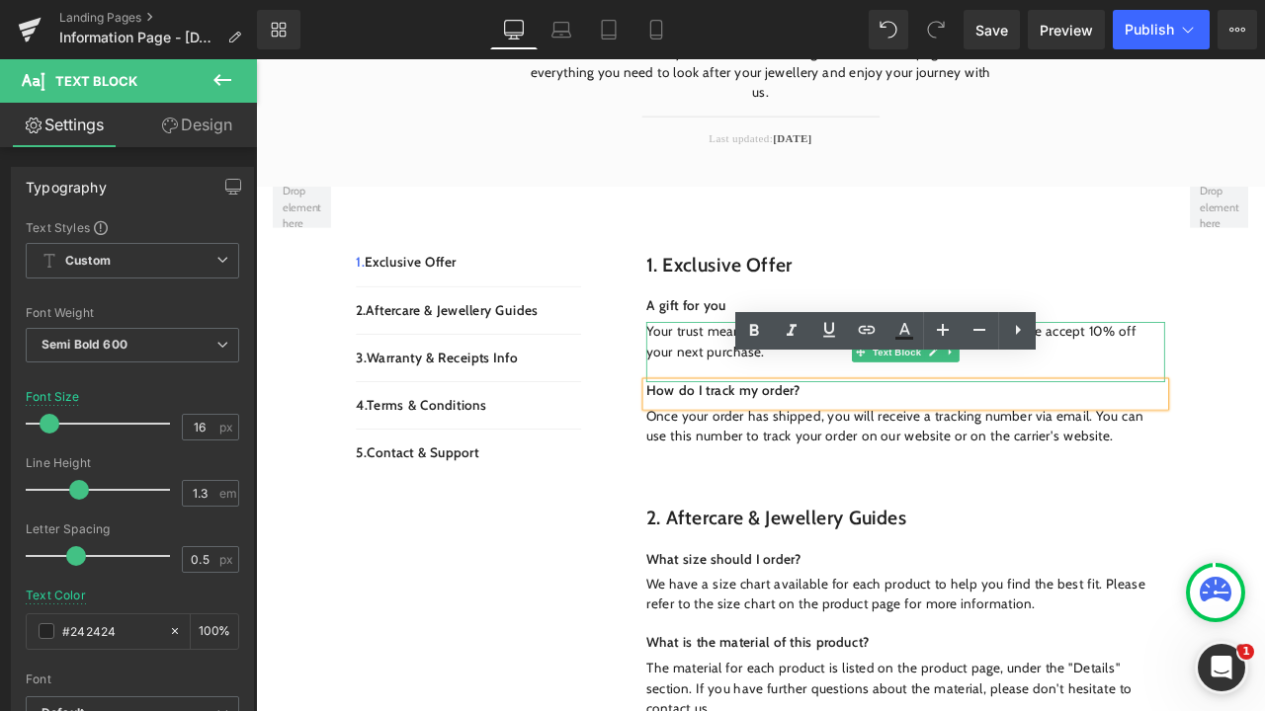
click at [1264, 371] on p "Your trust means the world to us. As a gesture of gratitude, please accept 10% …" at bounding box center [1025, 393] width 614 height 47
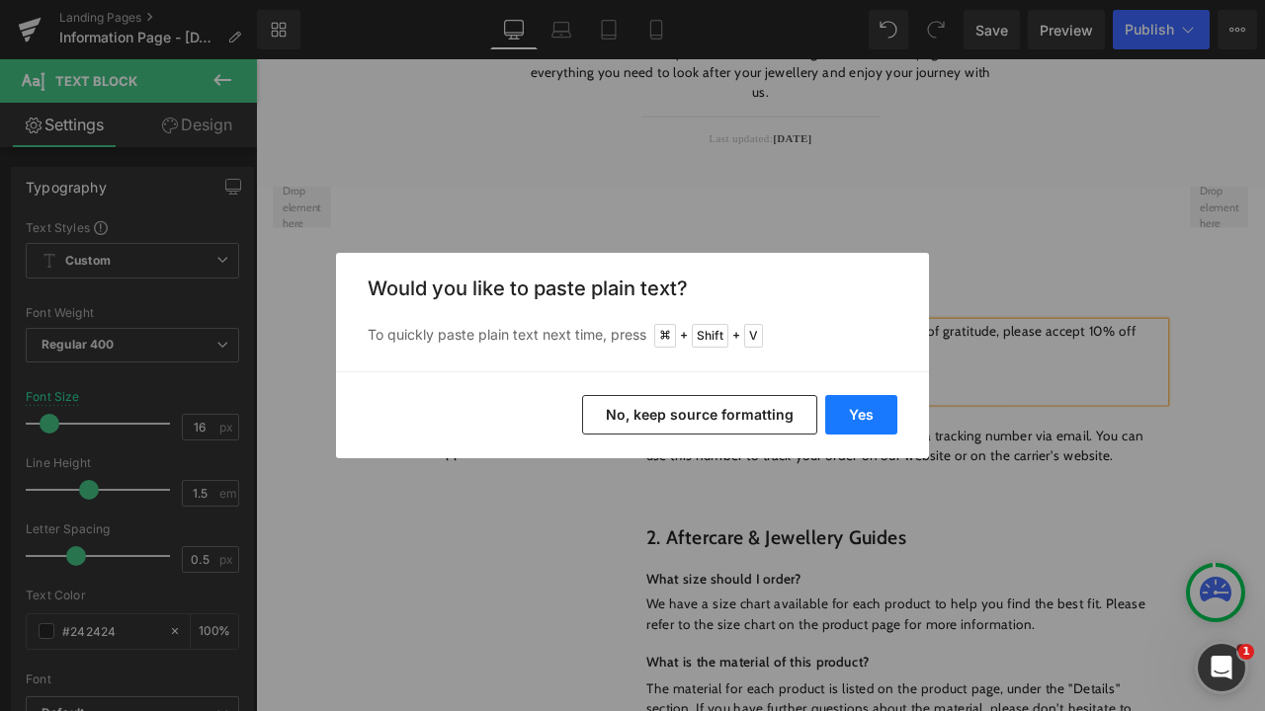
drag, startPoint x: 837, startPoint y: 426, endPoint x: 690, endPoint y: 435, distance: 147.5
click at [837, 426] on button "Yes" at bounding box center [861, 415] width 72 height 40
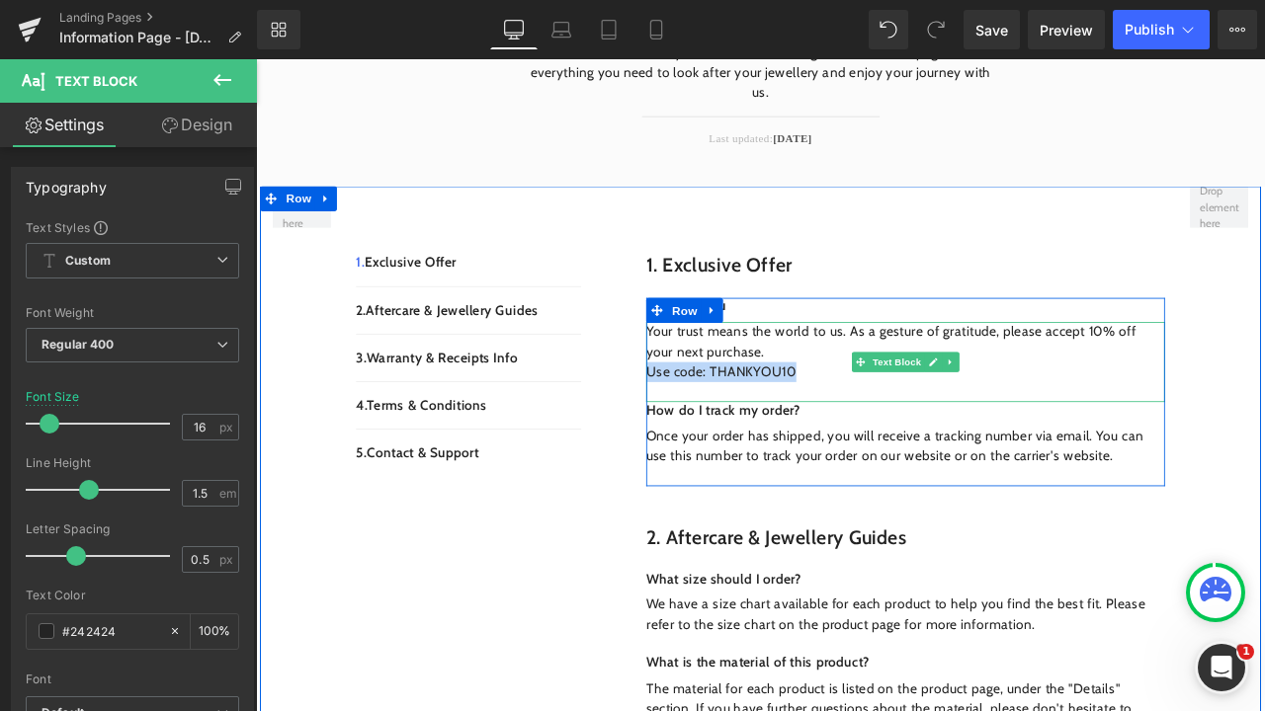
drag, startPoint x: 908, startPoint y: 407, endPoint x: 719, endPoint y: 398, distance: 188.9
click at [719, 418] on p "Use code: THANKYOU10" at bounding box center [1025, 430] width 614 height 24
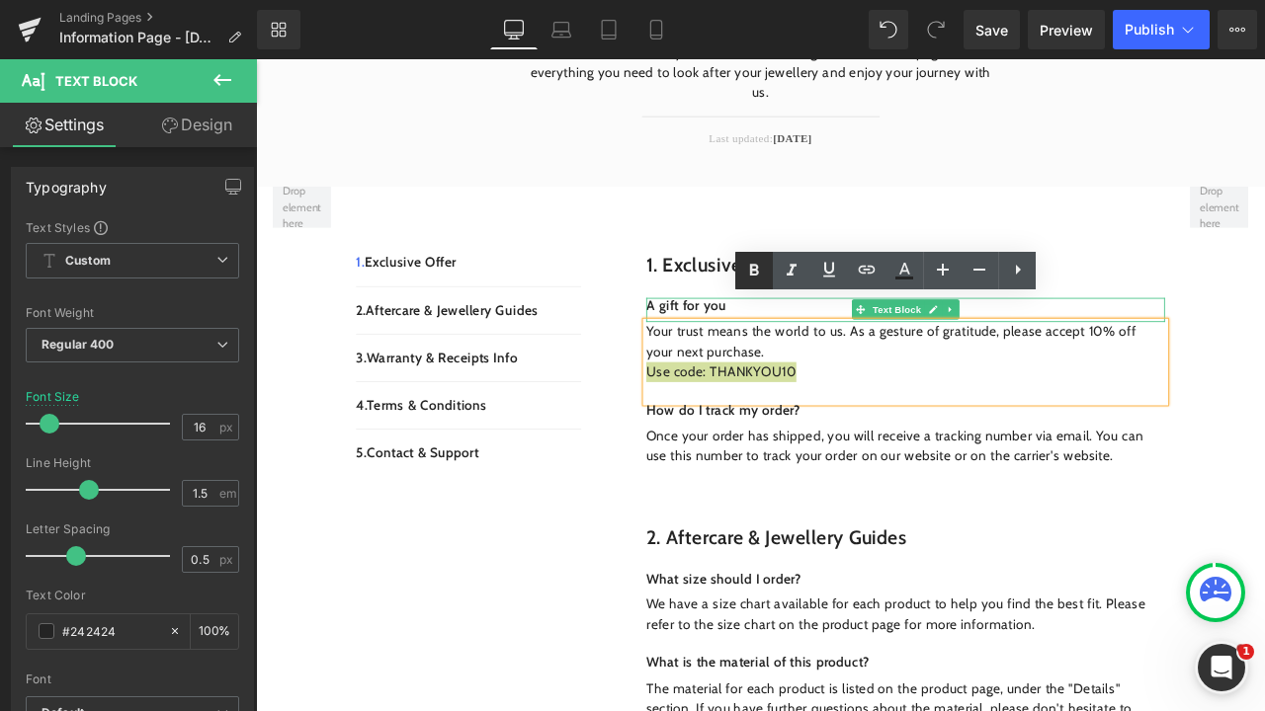
click at [762, 279] on icon at bounding box center [754, 271] width 24 height 24
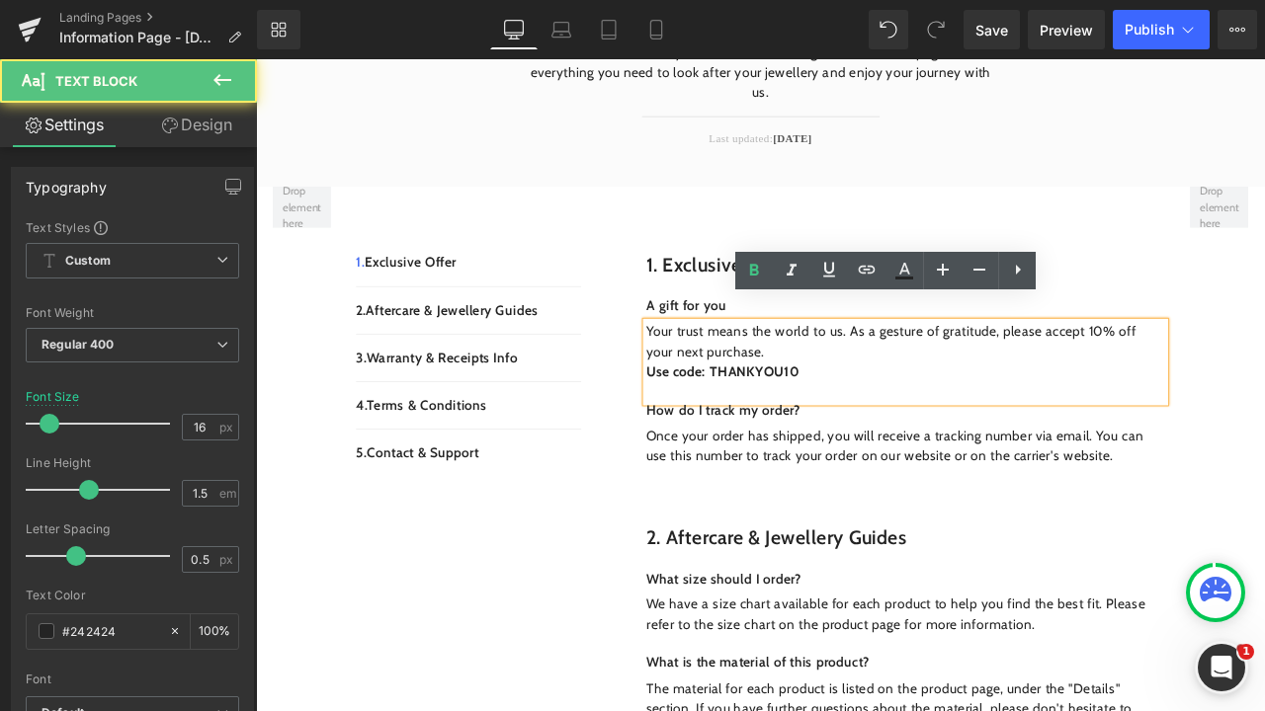
click at [910, 418] on p "Use code: THANKYOU10" at bounding box center [1025, 430] width 614 height 24
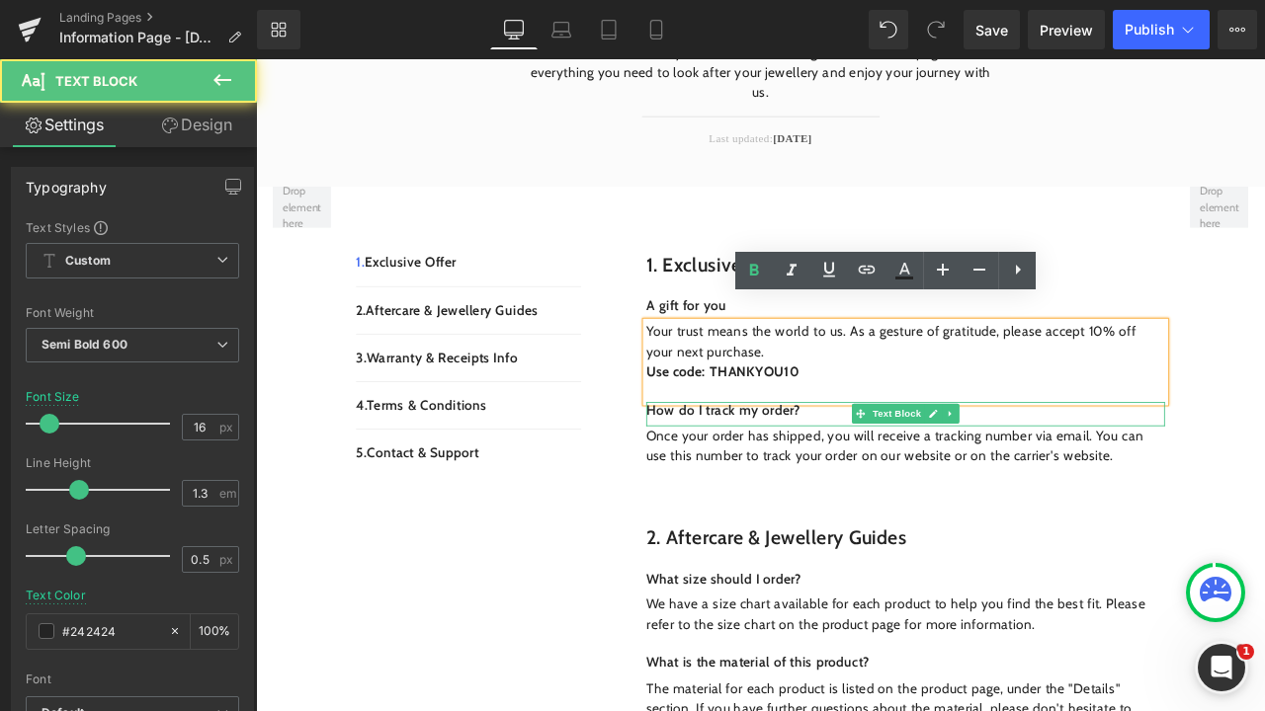
click at [908, 465] on p "How do I track my order?" at bounding box center [1025, 475] width 614 height 21
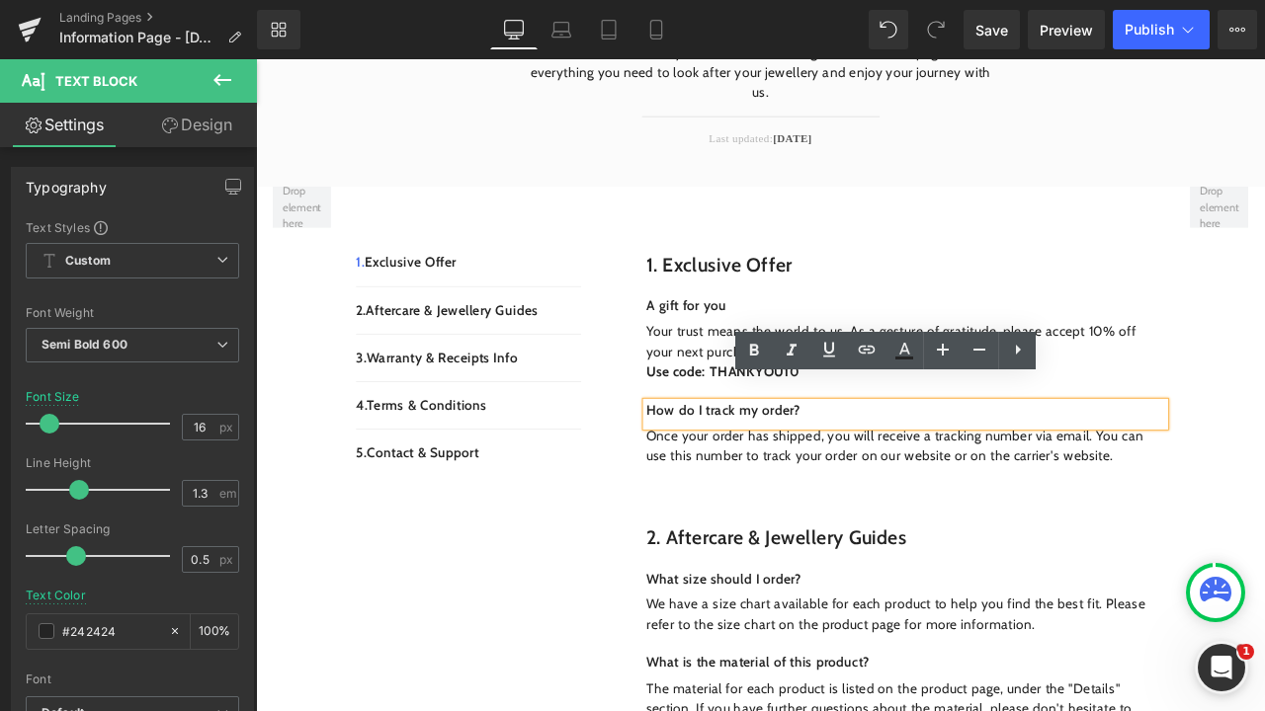
click at [806, 318] on div "A gift for you Text Block Your trust means the world to [GEOGRAPHIC_DATA]. As a…" at bounding box center [1025, 446] width 614 height 257
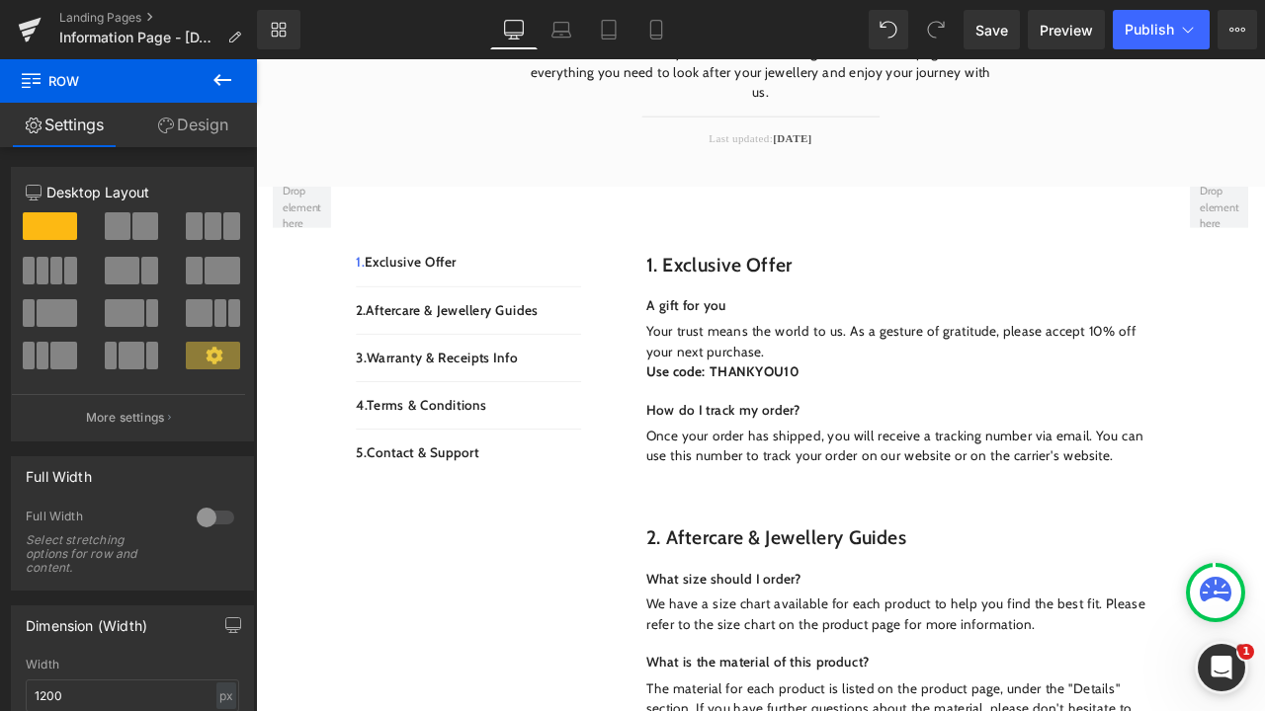
scroll to position [394, 0]
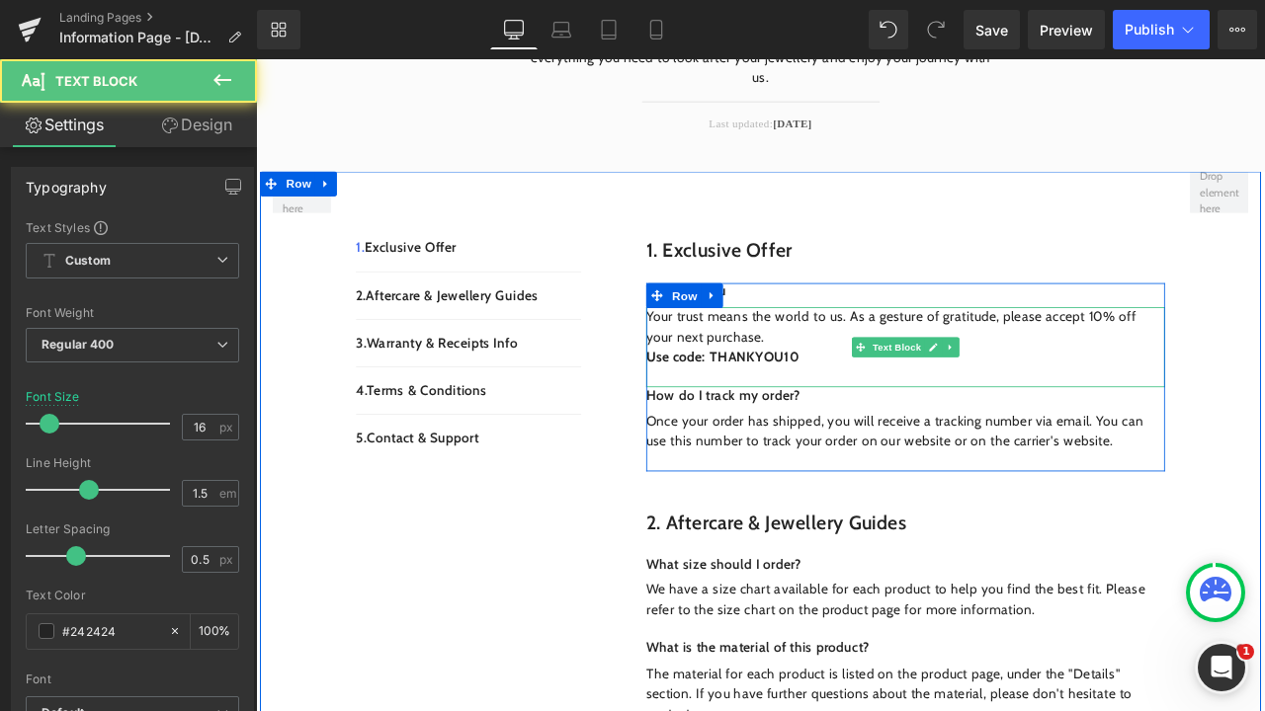
click at [745, 361] on p "Your trust means the world to us. As a gesture of gratitude, please accept 10% …" at bounding box center [1025, 377] width 614 height 47
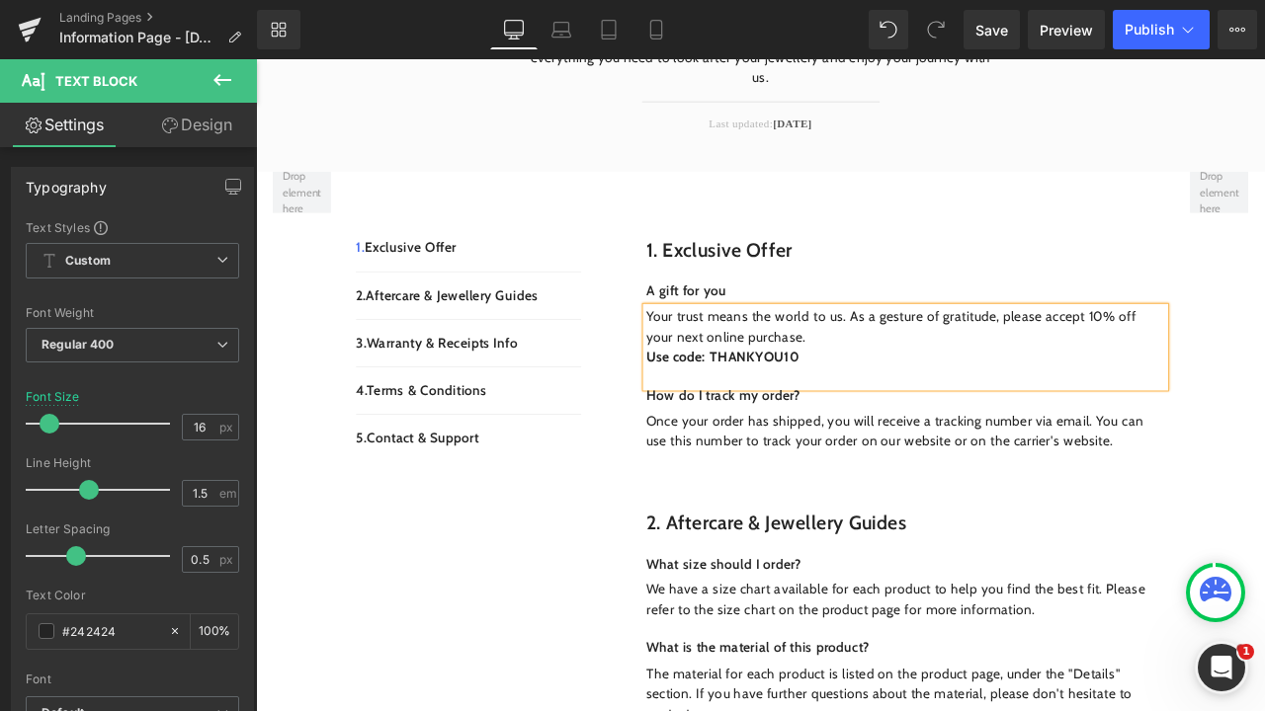
click at [907, 361] on p "Your trust means the world to us. As a gesture of gratitude, please accept 10% …" at bounding box center [1025, 377] width 614 height 47
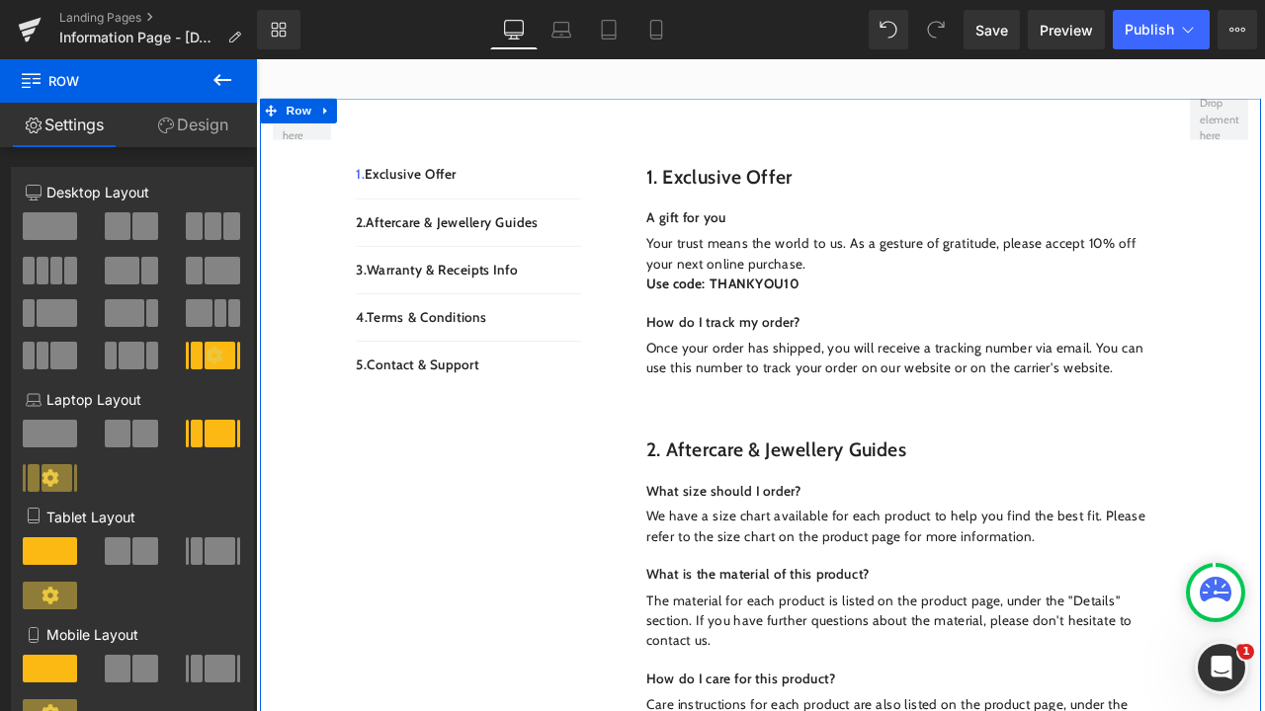
scroll to position [489, 0]
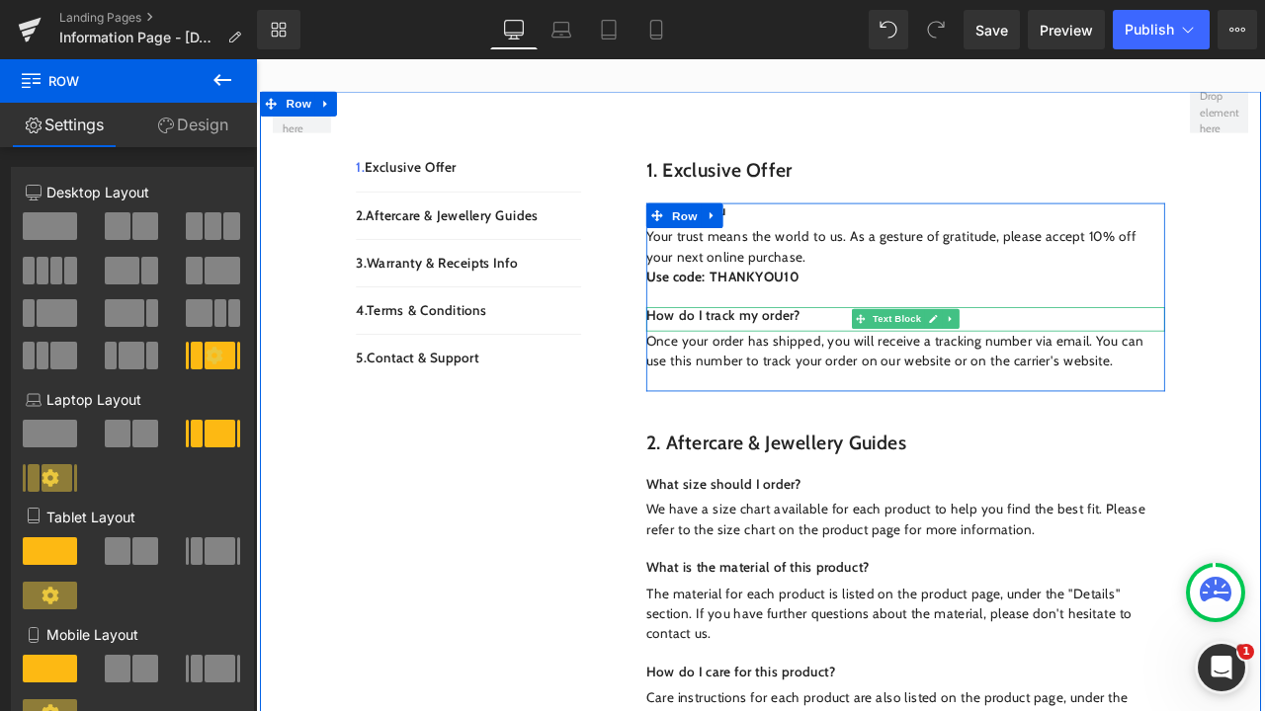
click at [908, 354] on p "How do I track my order?" at bounding box center [1025, 364] width 614 height 21
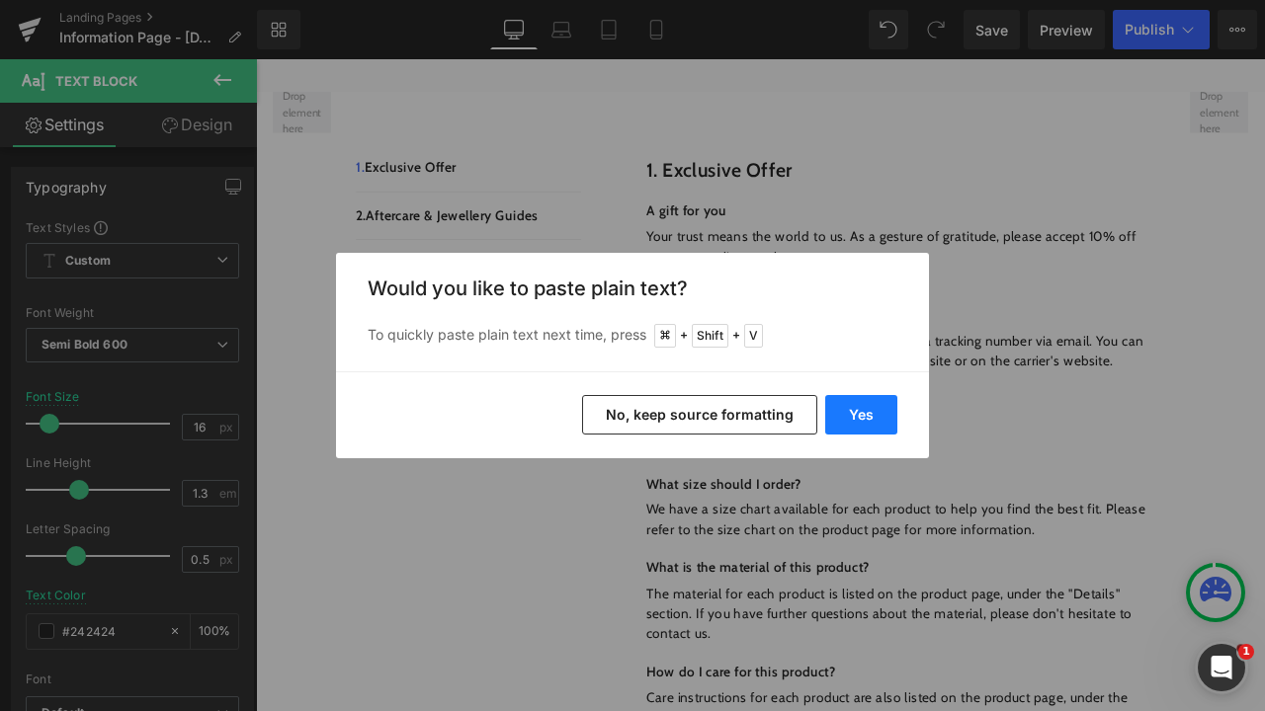
click at [886, 415] on button "Yes" at bounding box center [861, 415] width 72 height 40
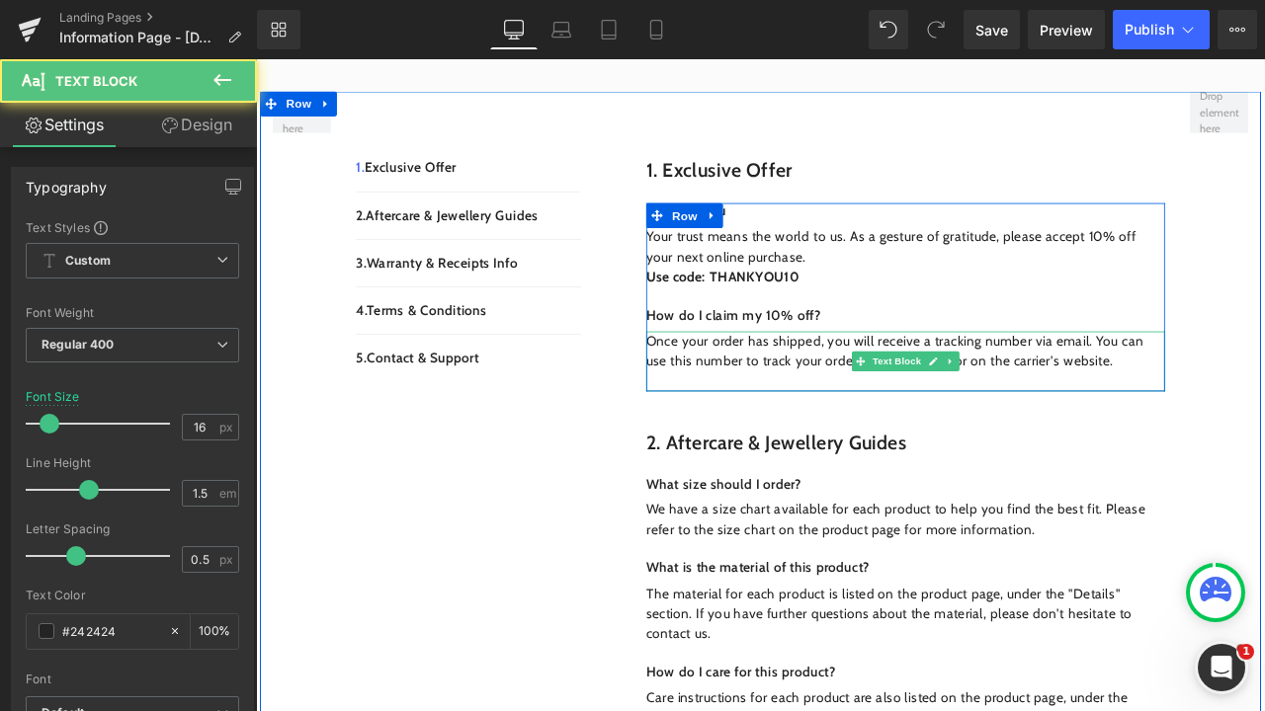
click at [1249, 392] on p "Once your order has shipped, you will receive a tracking number via email. You …" at bounding box center [1025, 405] width 614 height 47
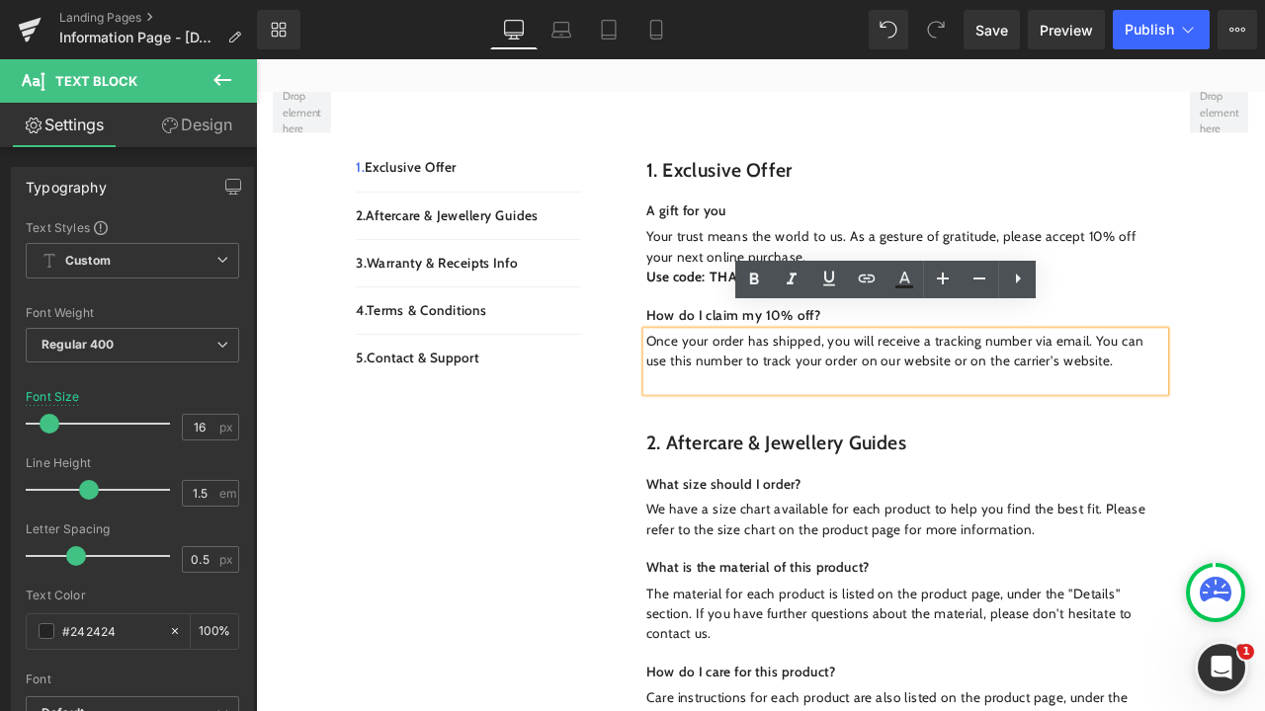
click at [1238, 392] on p "Once your order has shipped, you will receive a tracking number via email. You …" at bounding box center [1025, 405] width 614 height 47
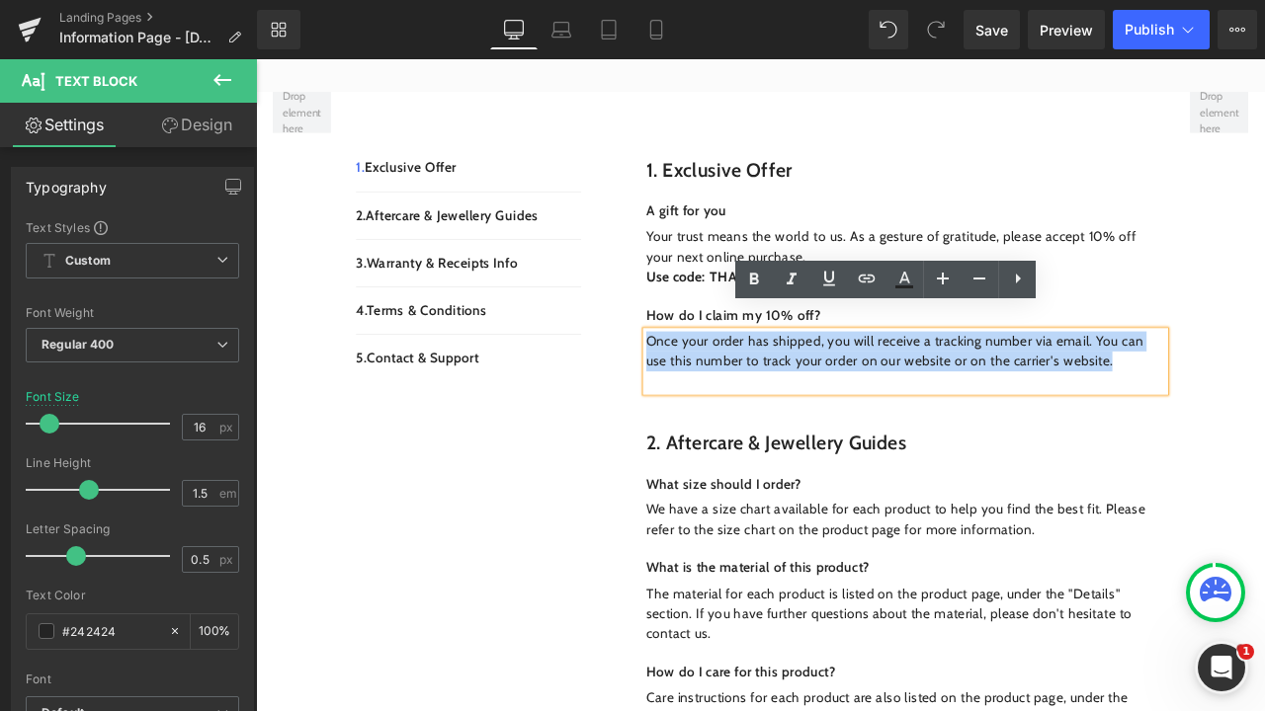
drag, startPoint x: 1256, startPoint y: 407, endPoint x: 692, endPoint y: 358, distance: 566.3
click at [694, 358] on div "1. Exclusive Offer Heading Row A gift for you Text Block Your trust means the w…" at bounding box center [1002, 285] width 662 height 375
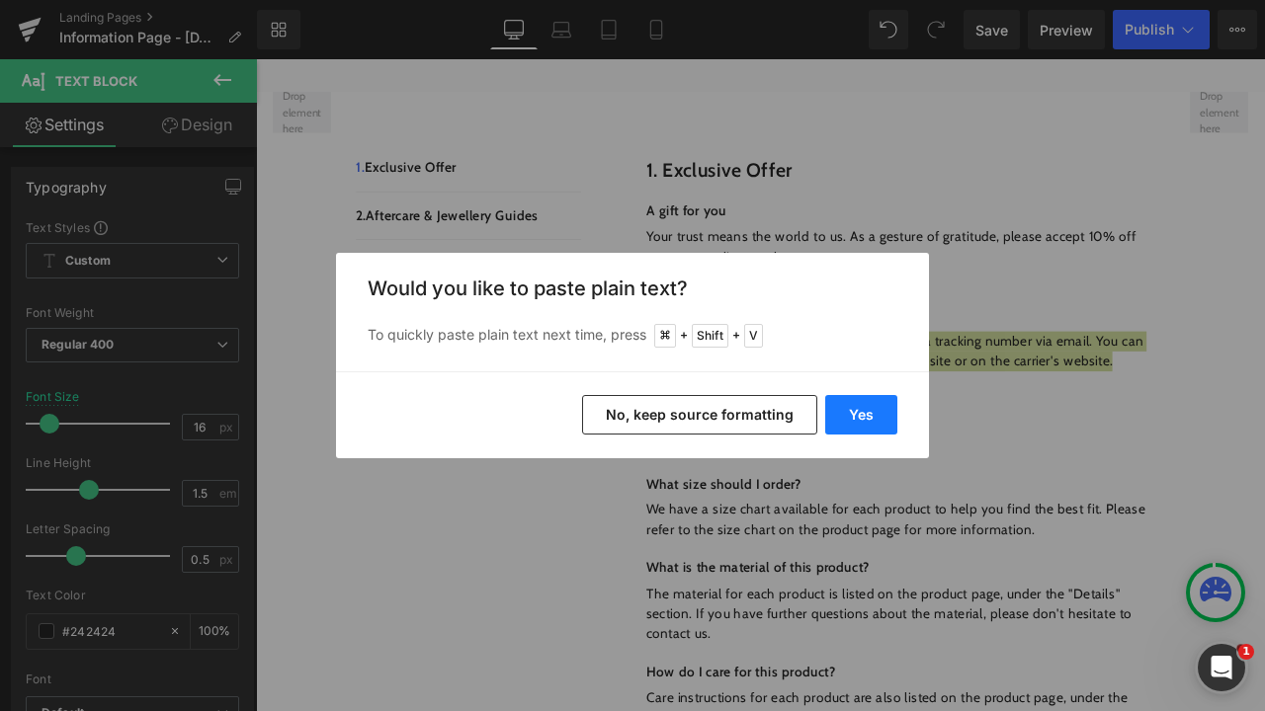
drag, startPoint x: 867, startPoint y: 426, endPoint x: 725, endPoint y: 435, distance: 142.5
click at [867, 426] on button "Yes" at bounding box center [861, 415] width 72 height 40
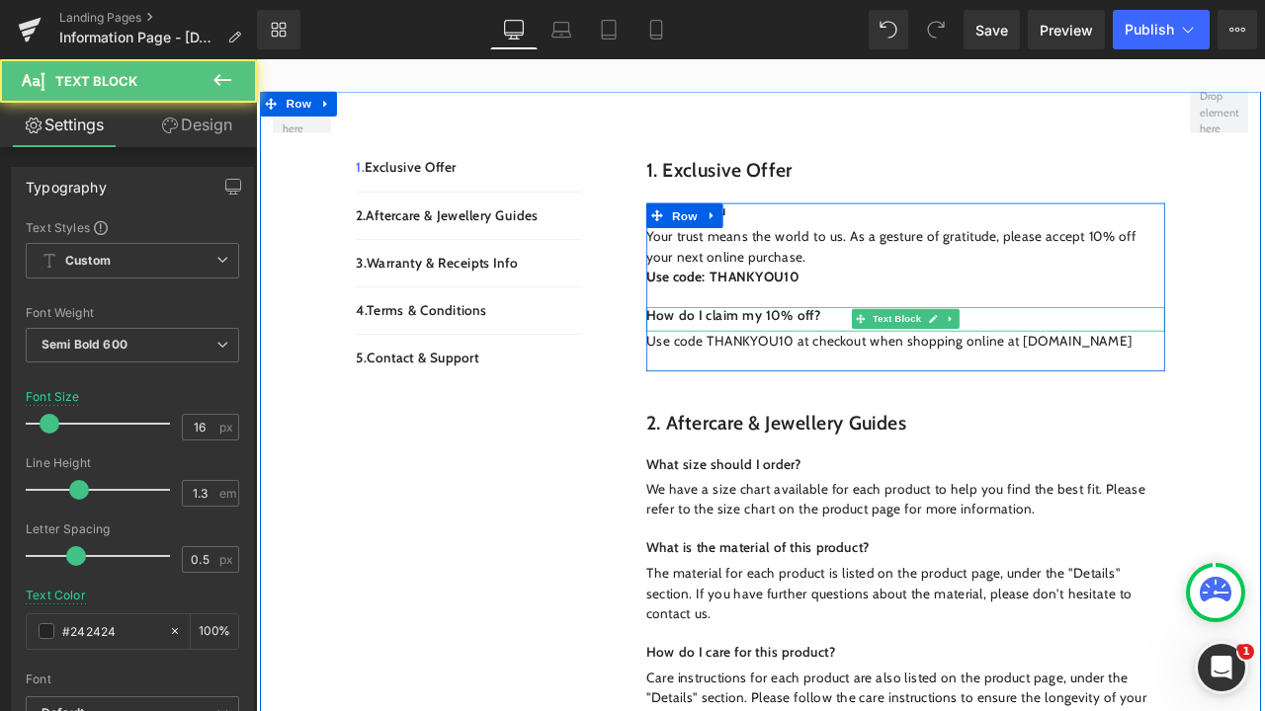
click at [787, 354] on p "How do I claim my 10% off?" at bounding box center [1025, 364] width 614 height 21
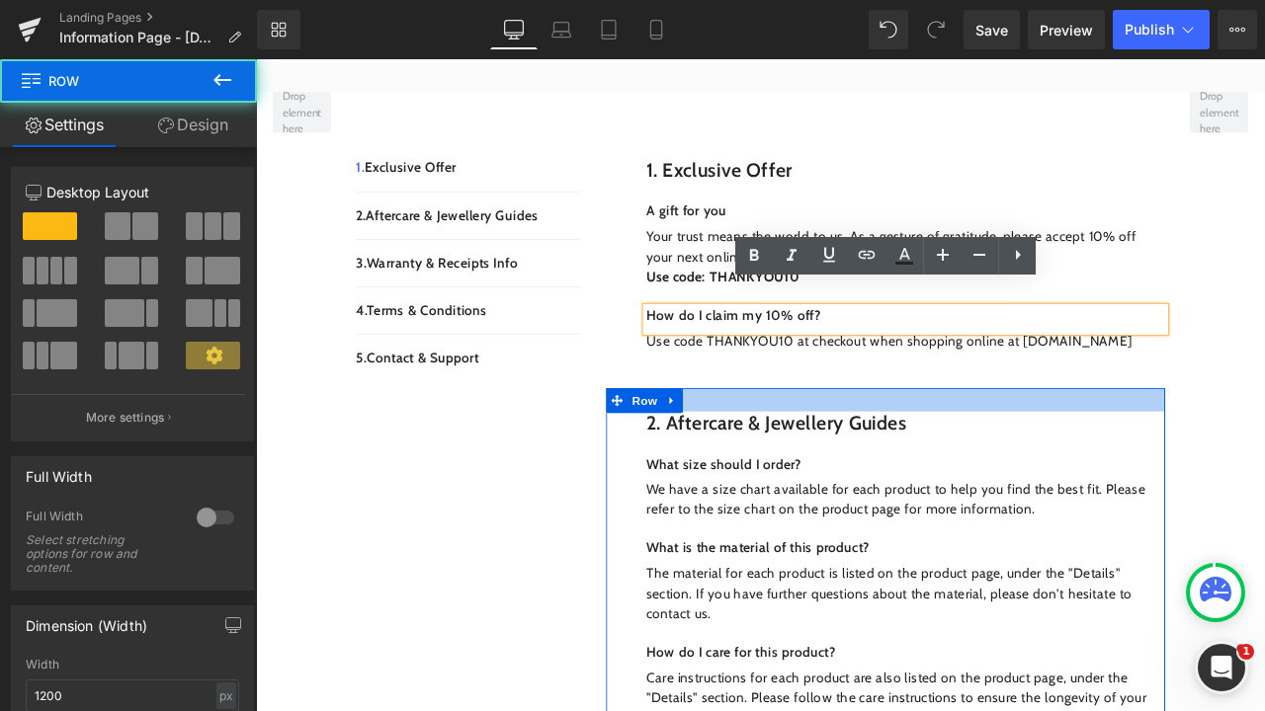
click at [775, 450] on div at bounding box center [1002, 464] width 662 height 28
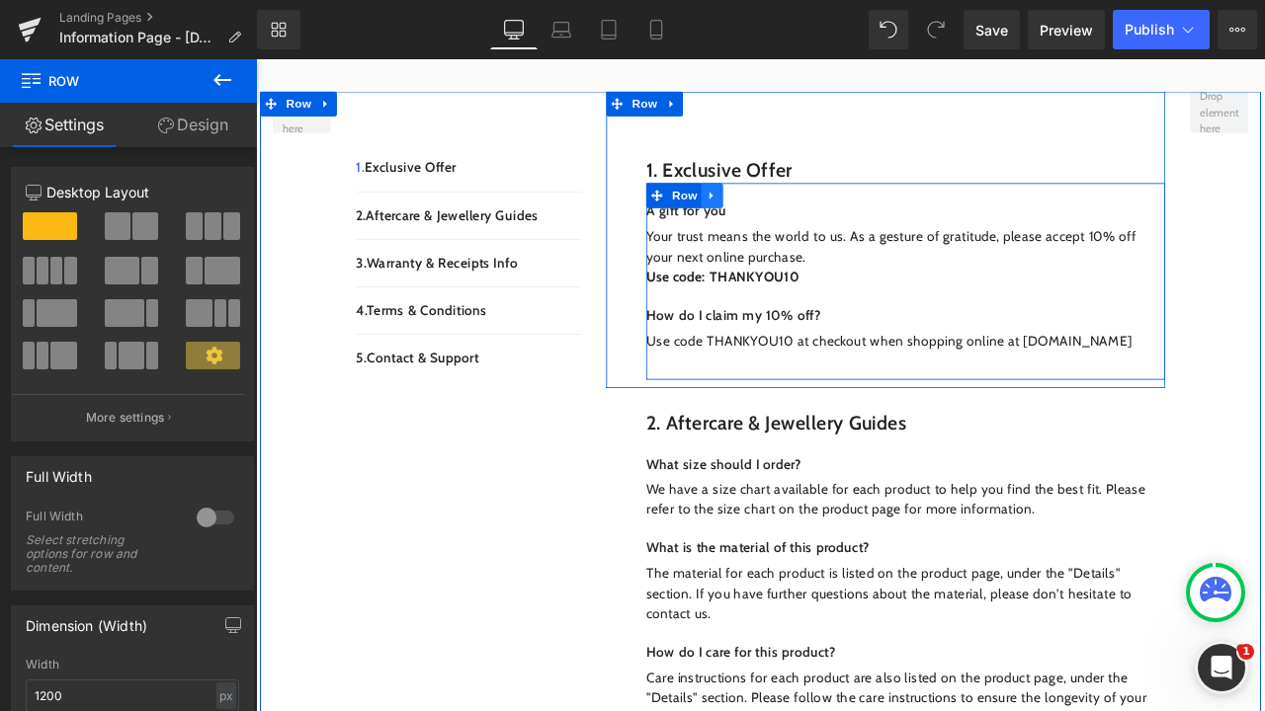
click at [789, 214] on icon at bounding box center [796, 221] width 14 height 15
click at [815, 214] on icon at bounding box center [822, 221] width 14 height 15
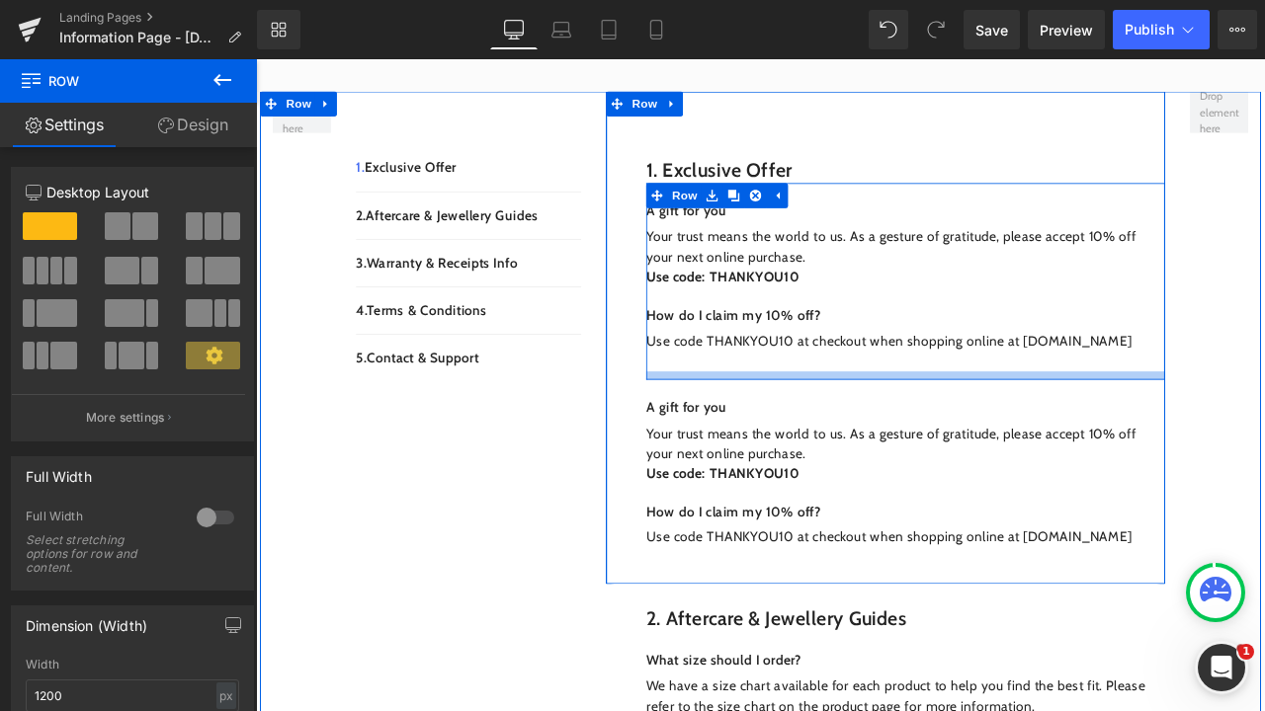
click at [764, 430] on div at bounding box center [1025, 435] width 614 height 10
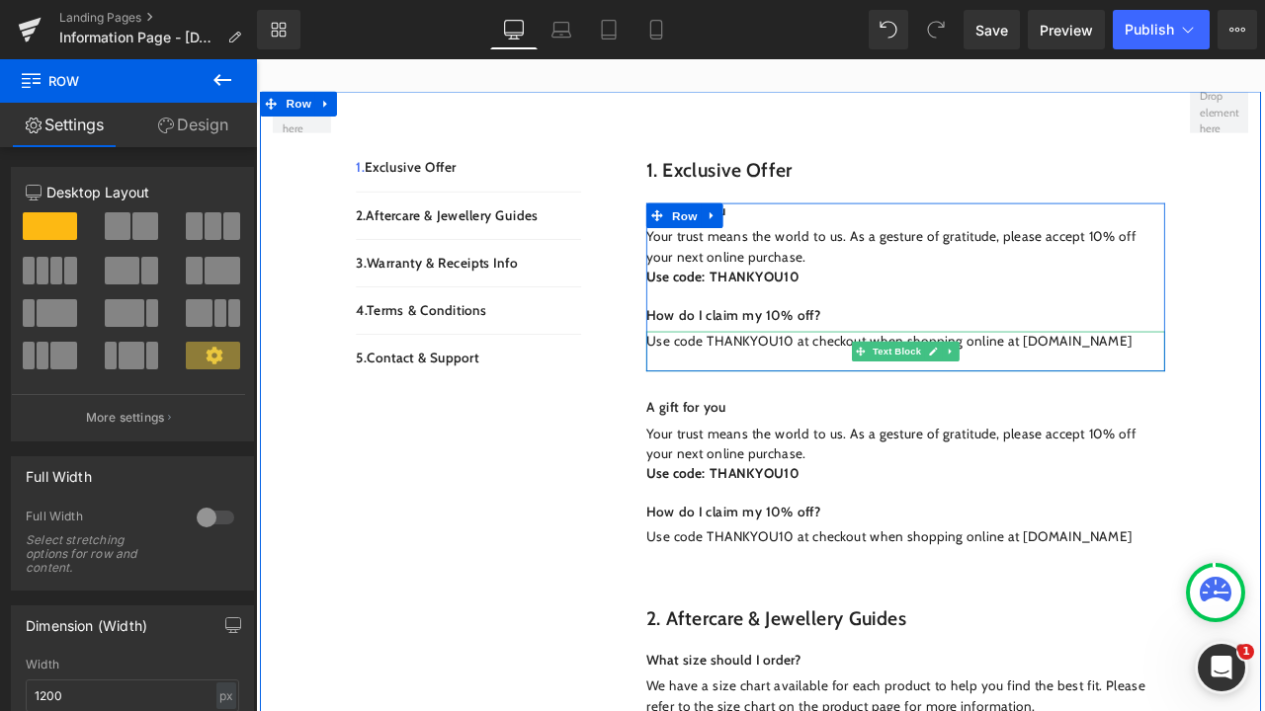
click at [763, 393] on div "Use code THANKYOU10 at checkout when shopping online at [DOMAIN_NAME]" at bounding box center [1025, 405] width 614 height 47
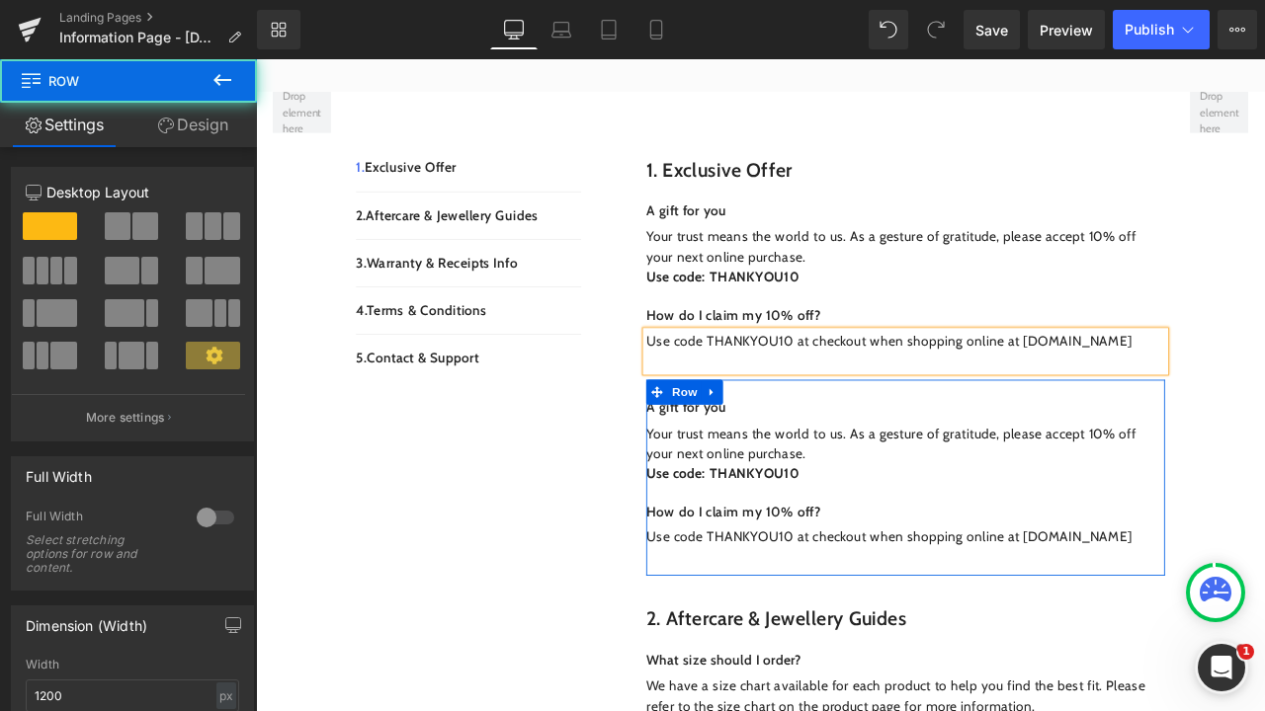
click at [826, 440] on div "A gift for you Text Block Your trust means the world to [GEOGRAPHIC_DATA]. As a…" at bounding box center [1025, 556] width 614 height 233
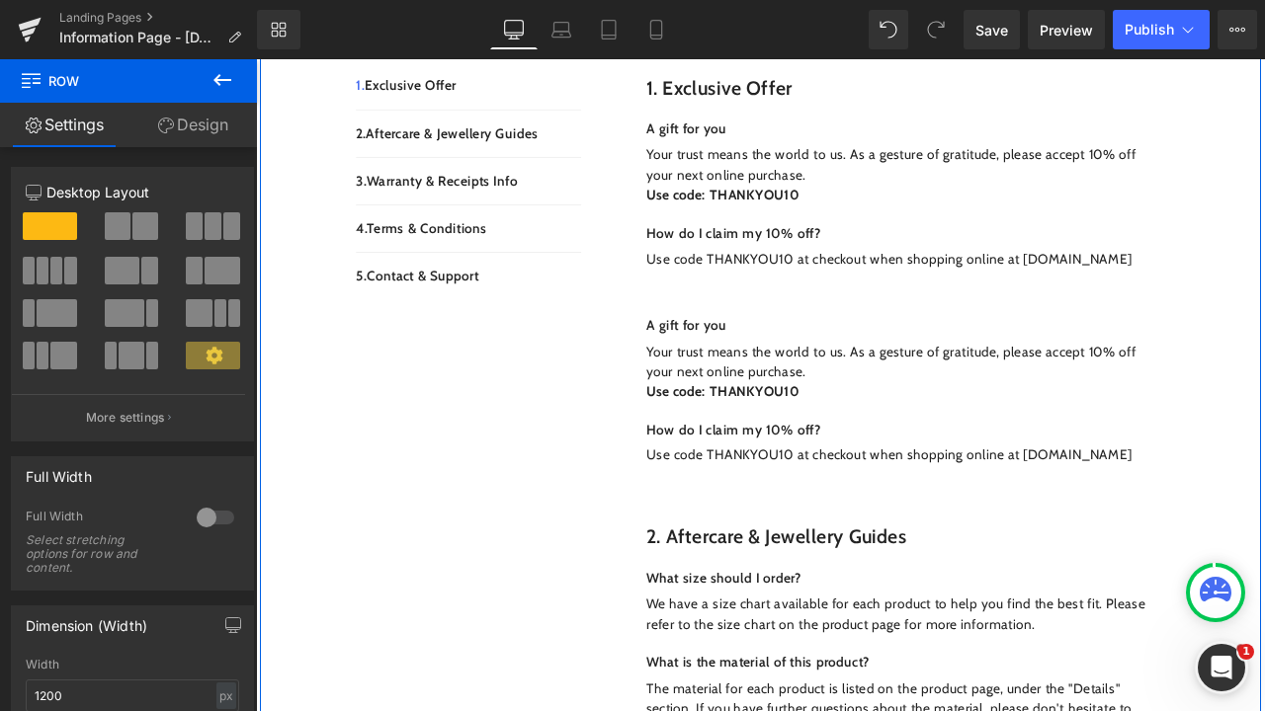
scroll to position [580, 0]
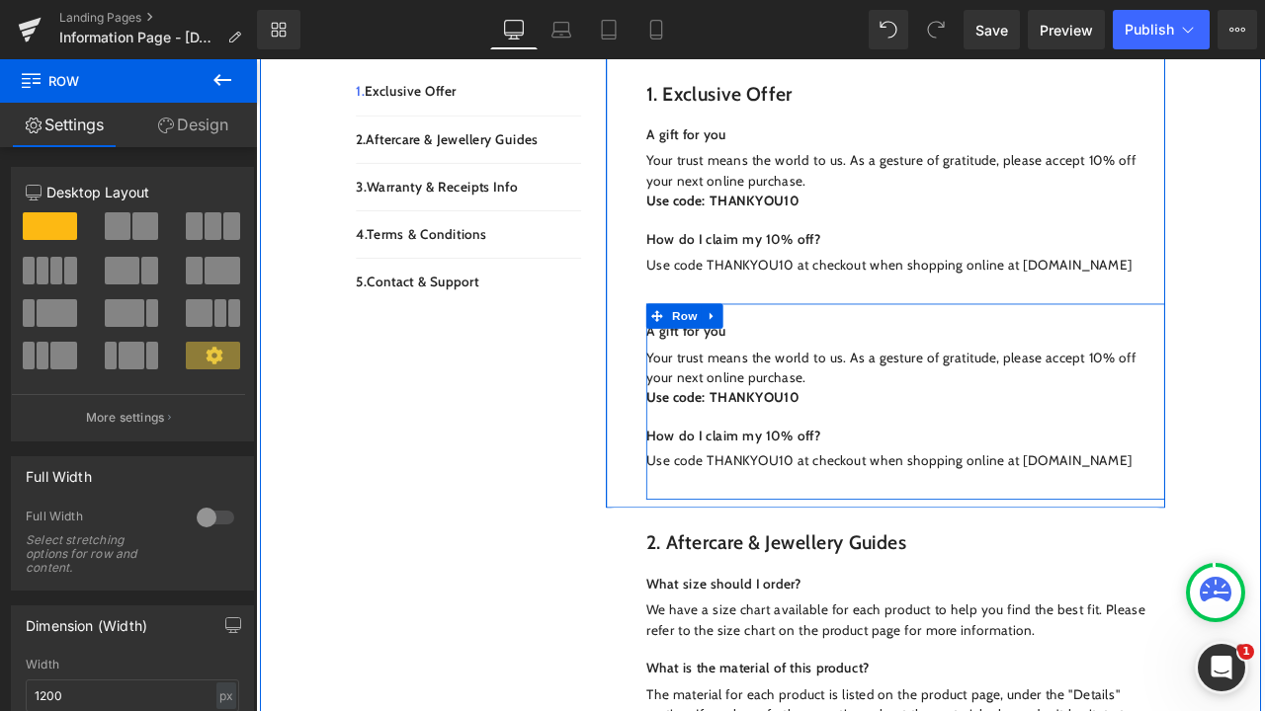
click at [836, 349] on div "A gift for you Text Block Your trust means the world to [GEOGRAPHIC_DATA]. As a…" at bounding box center [1025, 465] width 614 height 233
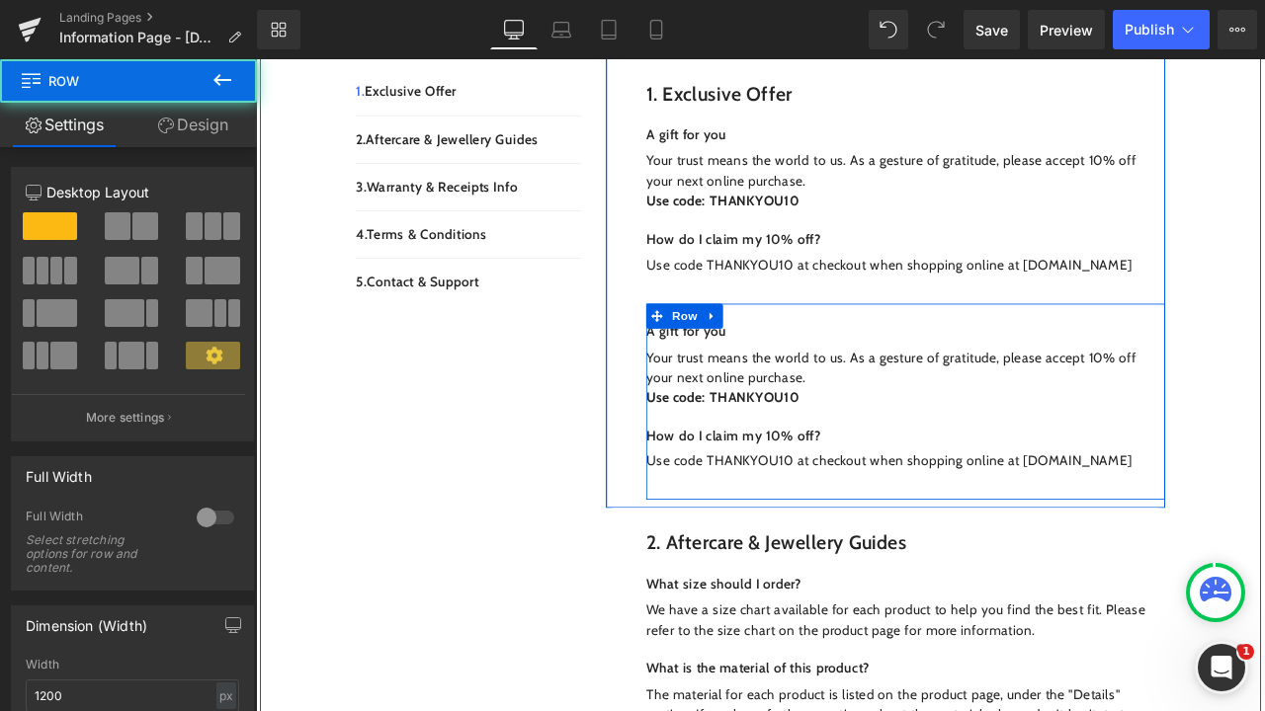
click at [826, 349] on div "A gift for you Text Block Your trust means the world to [GEOGRAPHIC_DATA]. As a…" at bounding box center [1025, 465] width 614 height 233
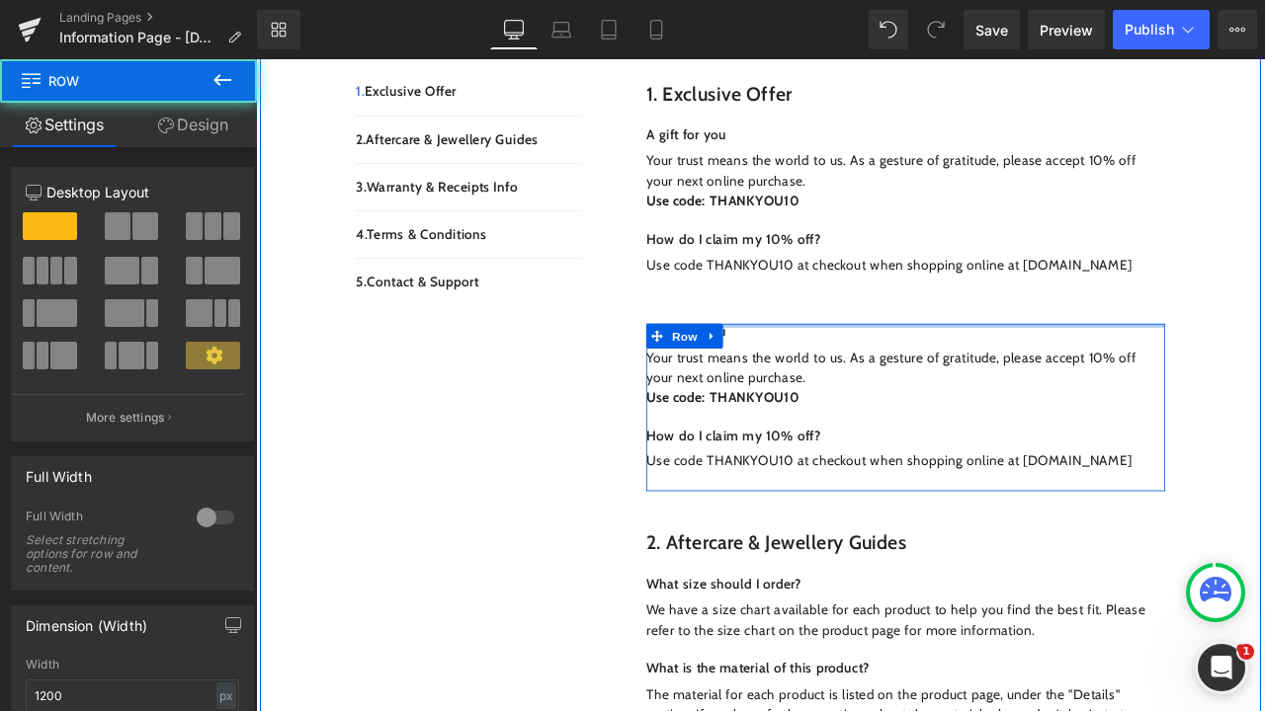
click at [819, 372] on div at bounding box center [1025, 374] width 614 height 5
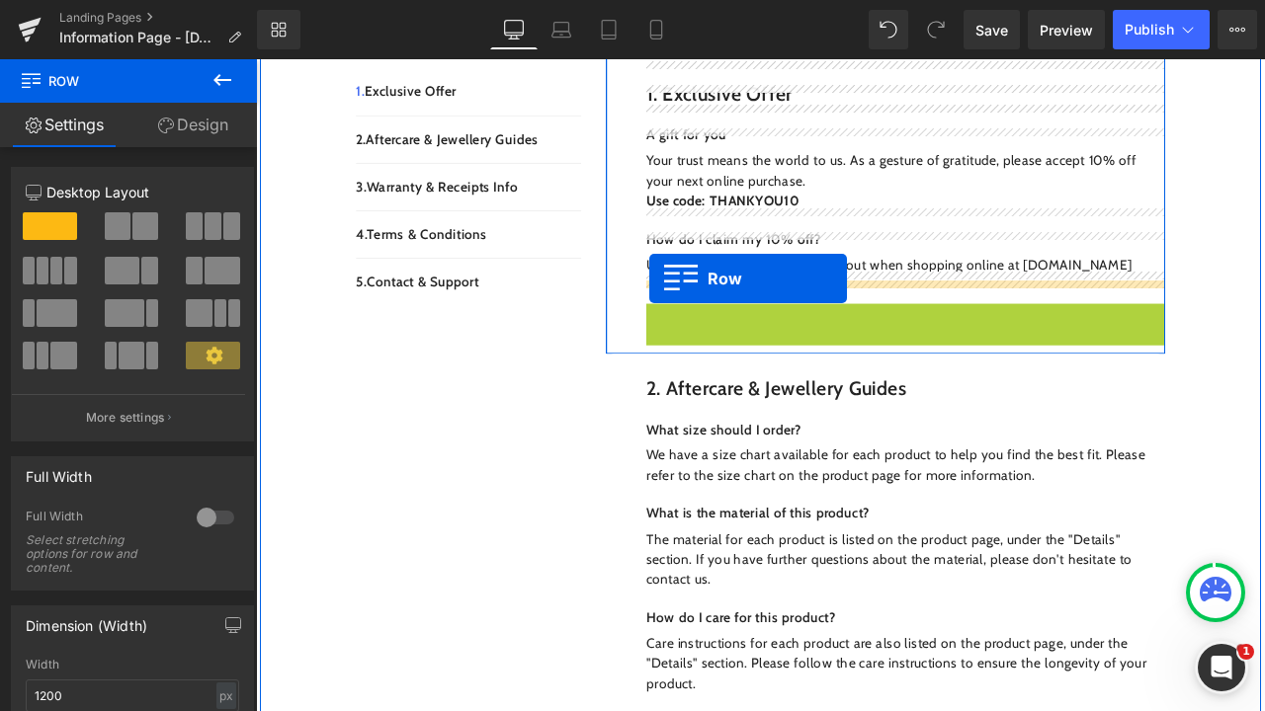
drag, startPoint x: 722, startPoint y: 333, endPoint x: 722, endPoint y: 319, distance: 13.8
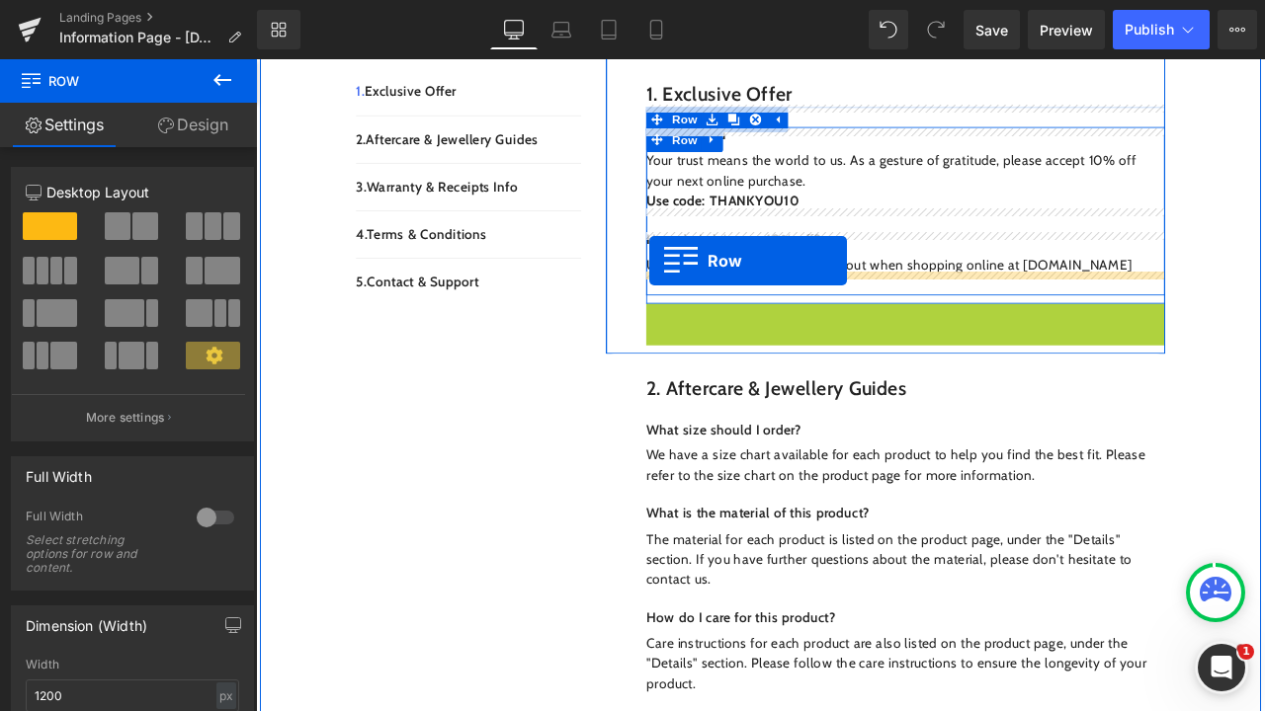
drag, startPoint x: 722, startPoint y: 336, endPoint x: 722, endPoint y: 298, distance: 37.5
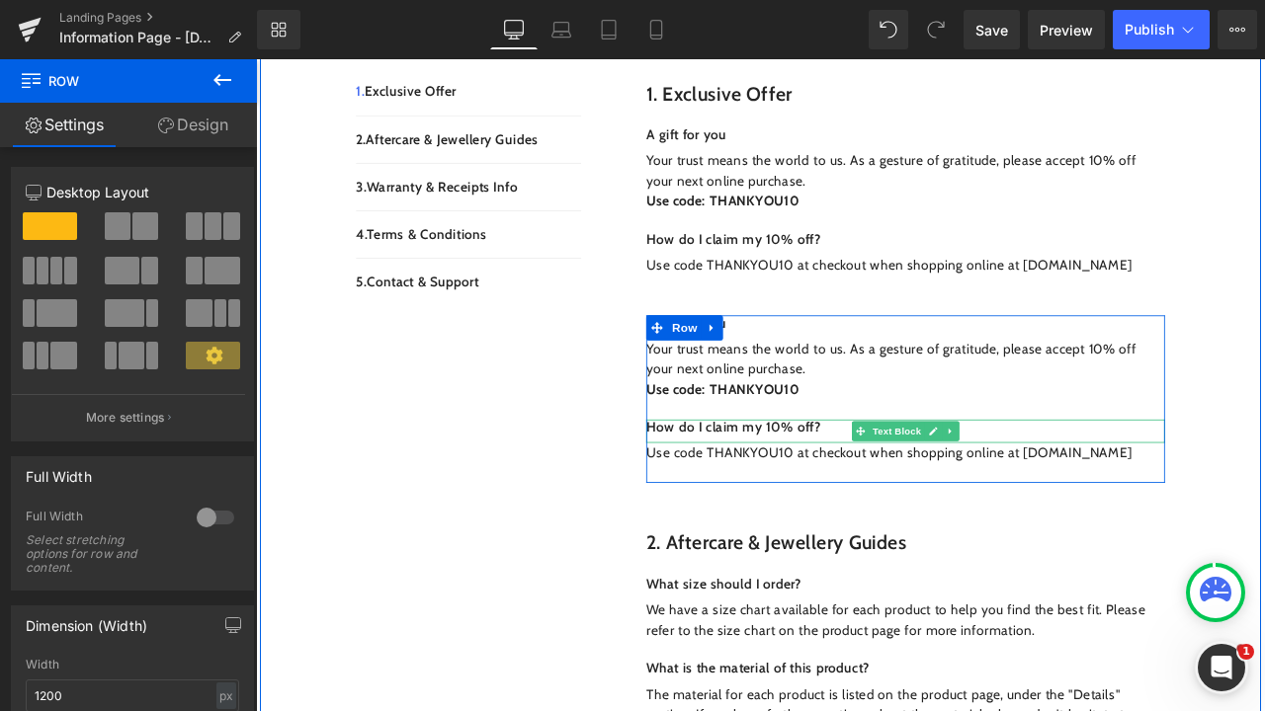
click at [970, 488] on span at bounding box center [972, 500] width 21 height 24
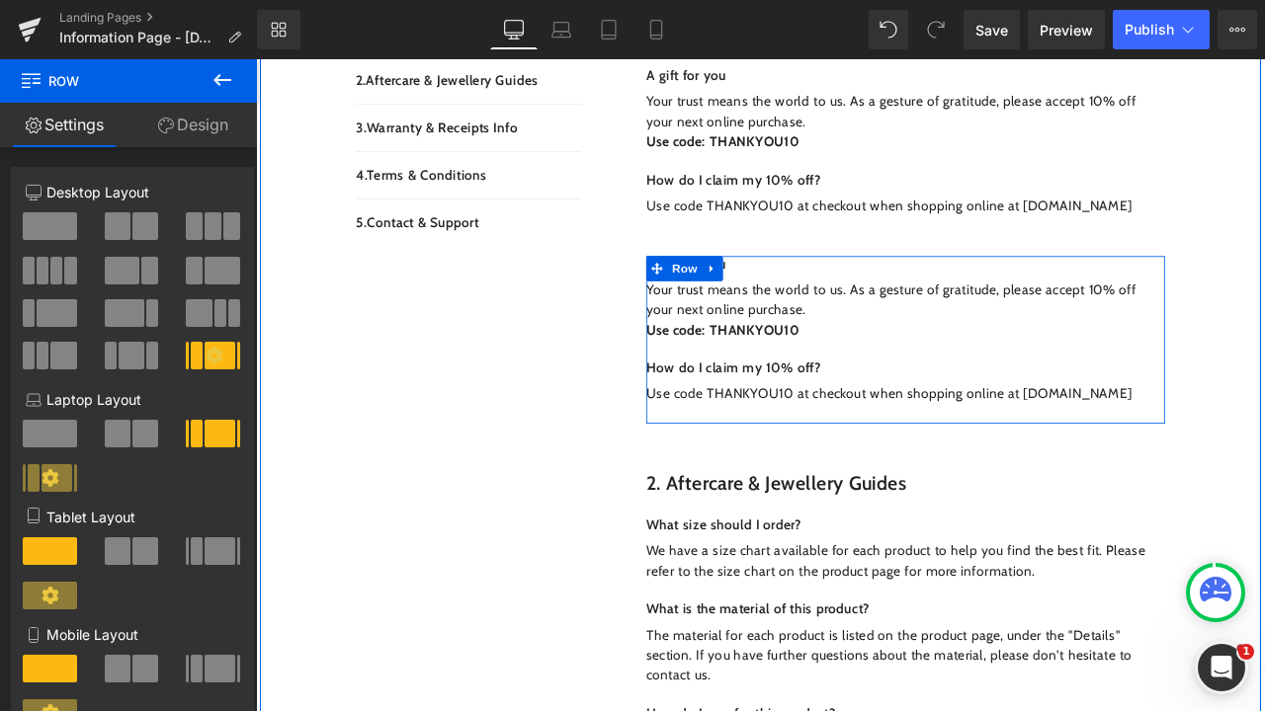
scroll to position [645, 0]
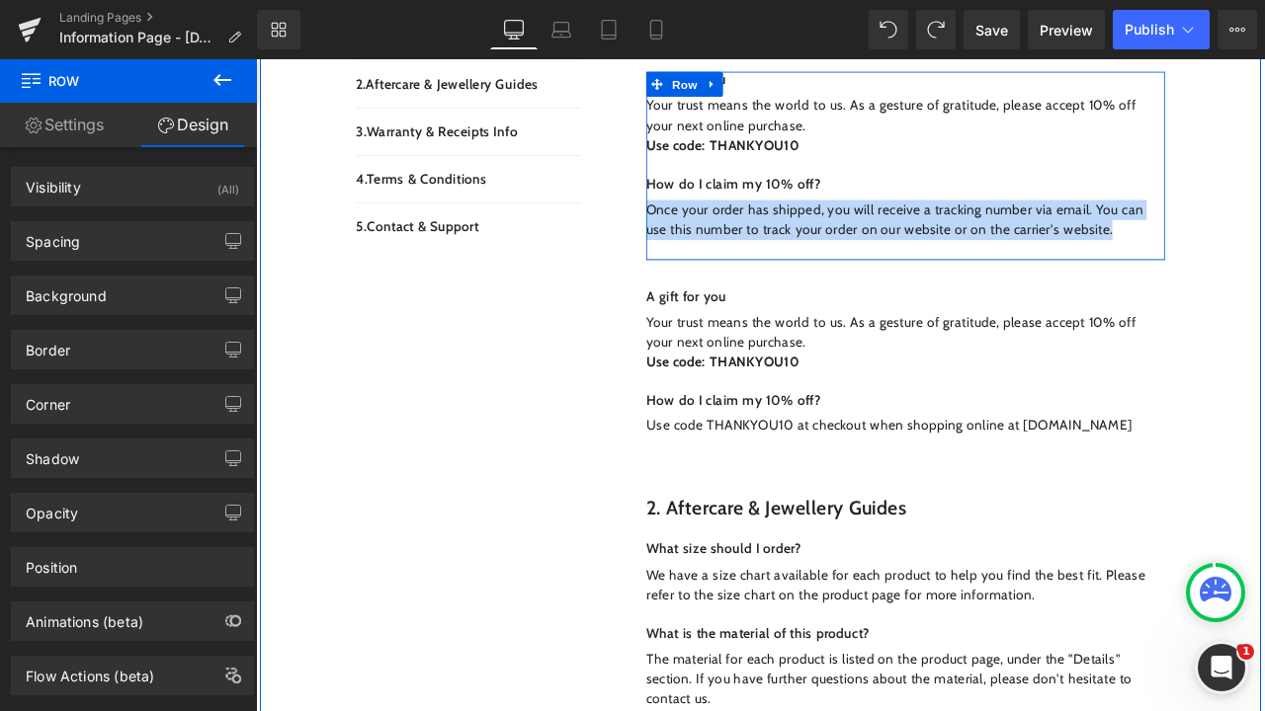
click at [888, 268] on div "A gift for you Text Block Your trust means the world to [GEOGRAPHIC_DATA]. As a…" at bounding box center [1025, 185] width 614 height 223
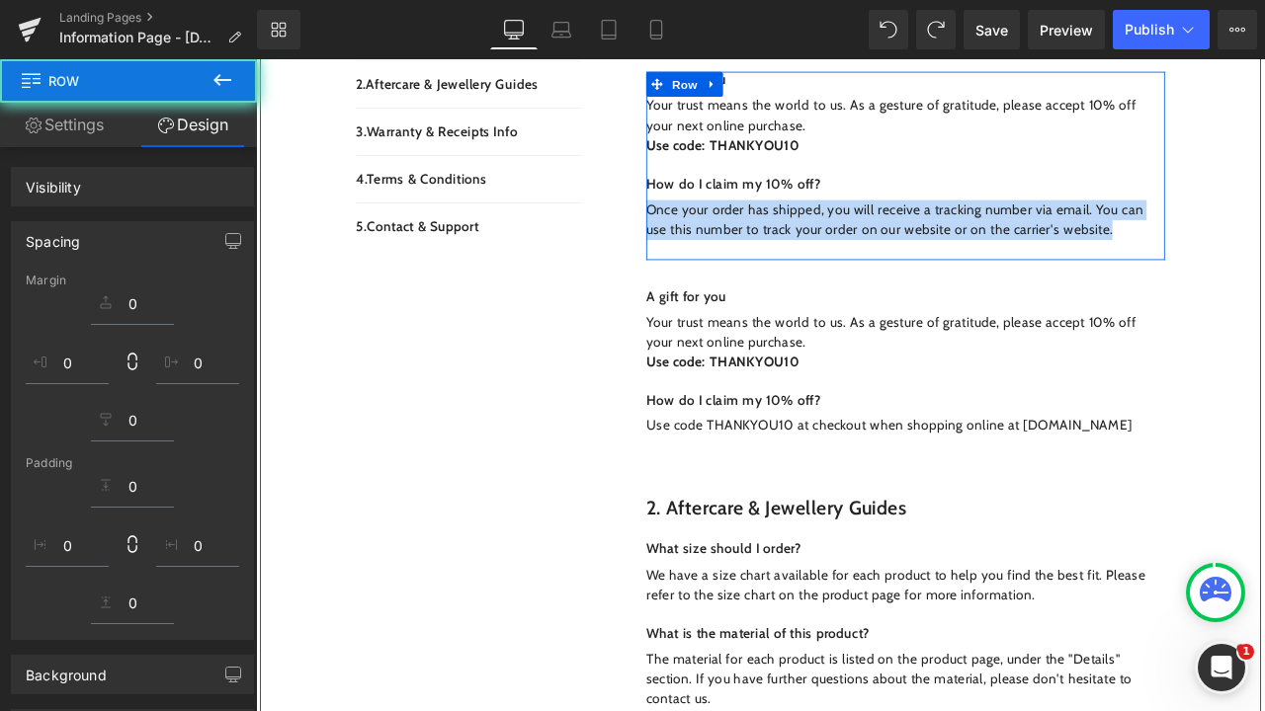
click at [776, 261] on div "Once your order has shipped, you will receive a tracking number via email. You …" at bounding box center [1025, 261] width 614 height 71
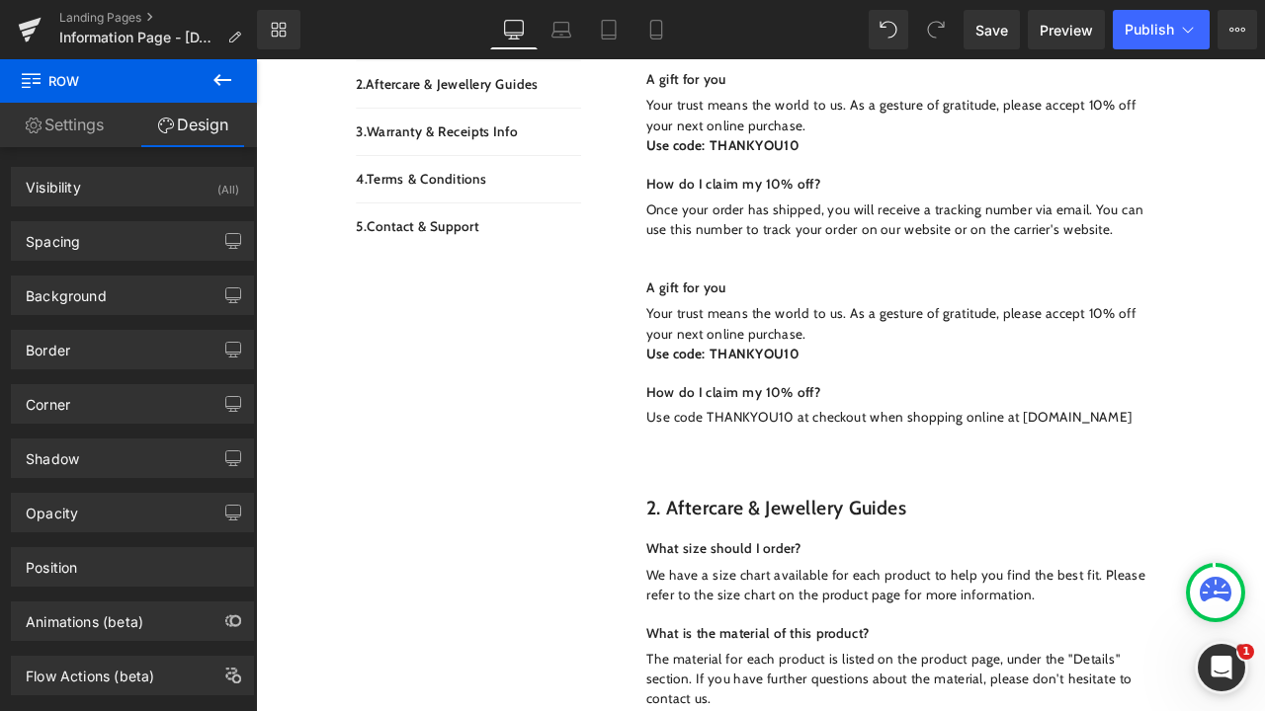
click at [934, 41] on span at bounding box center [936, 30] width 40 height 40
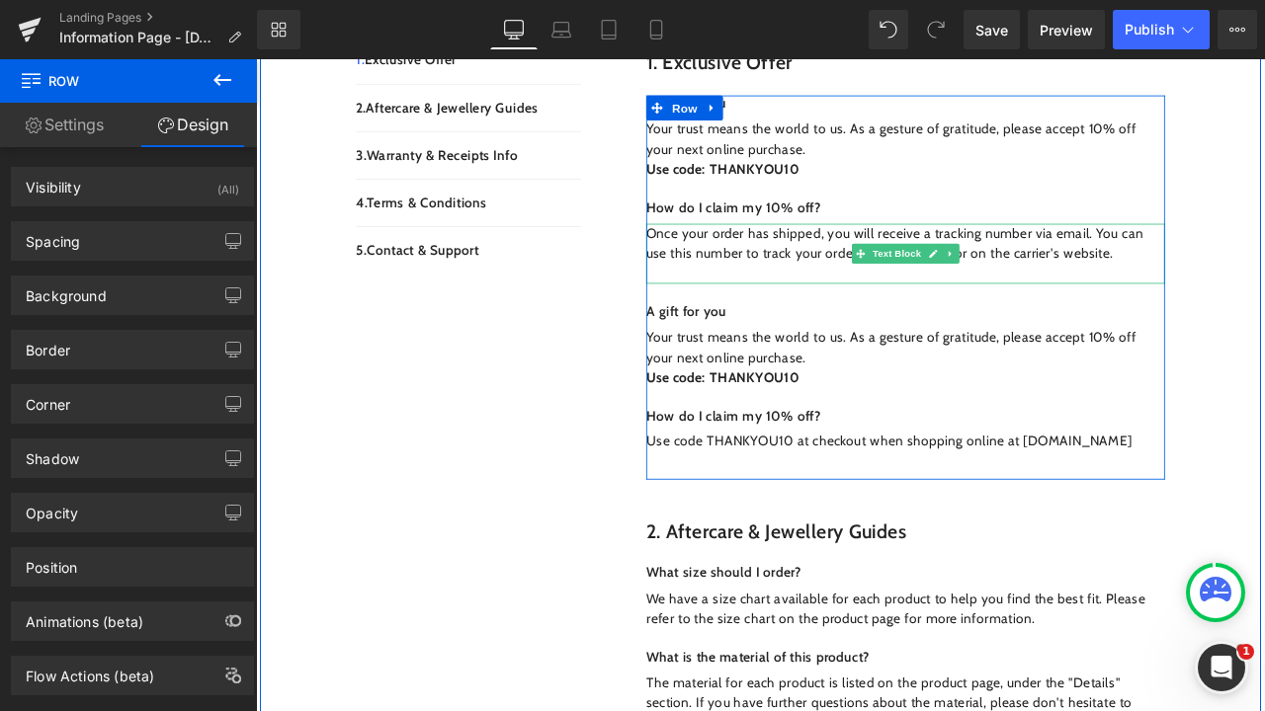
scroll to position [609, 0]
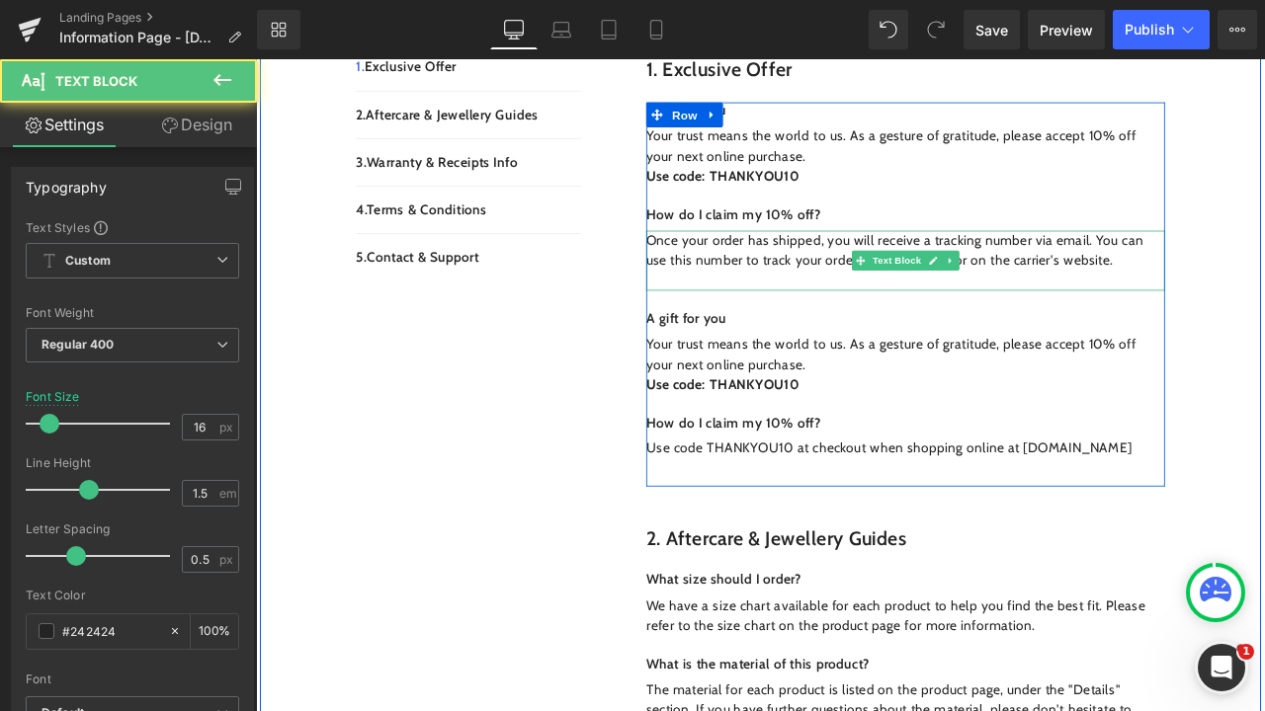
click at [1244, 273] on p "Once your order has shipped, you will receive a tracking number via email. You …" at bounding box center [1025, 286] width 614 height 47
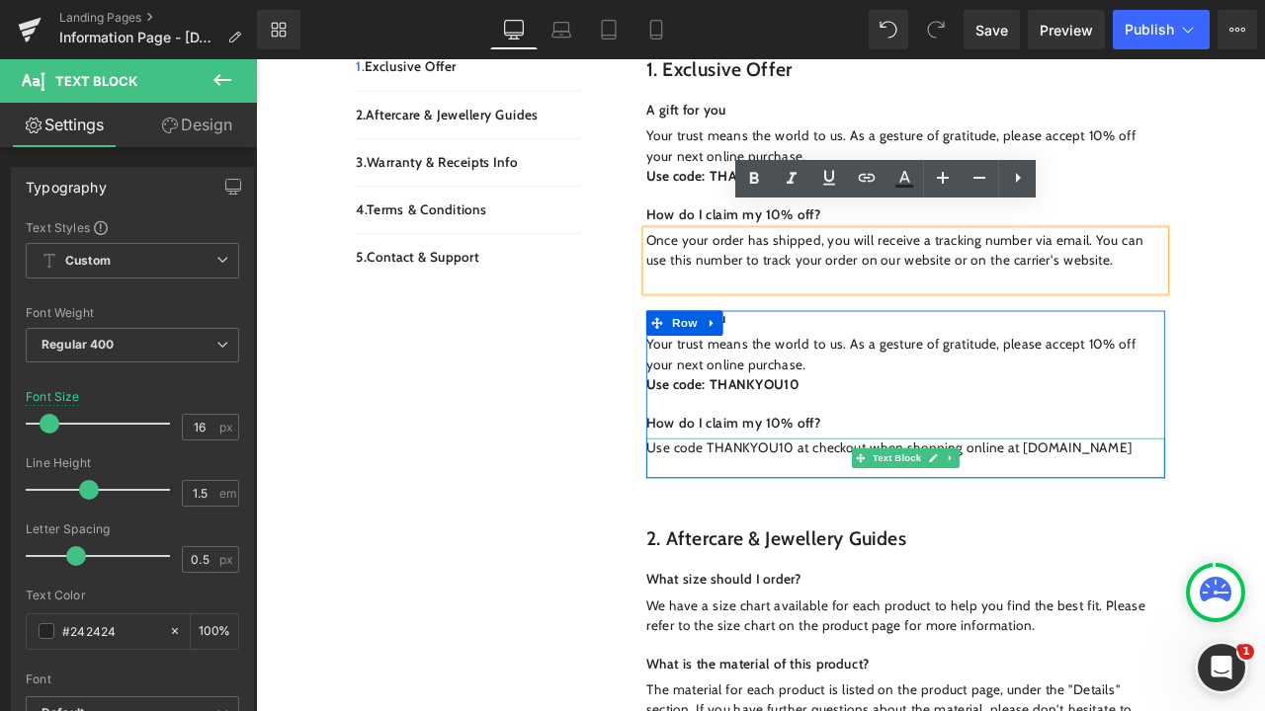
click at [1264, 509] on p "Use code THANKYOU10 at checkout when shopping online at [DOMAIN_NAME]" at bounding box center [1025, 521] width 614 height 24
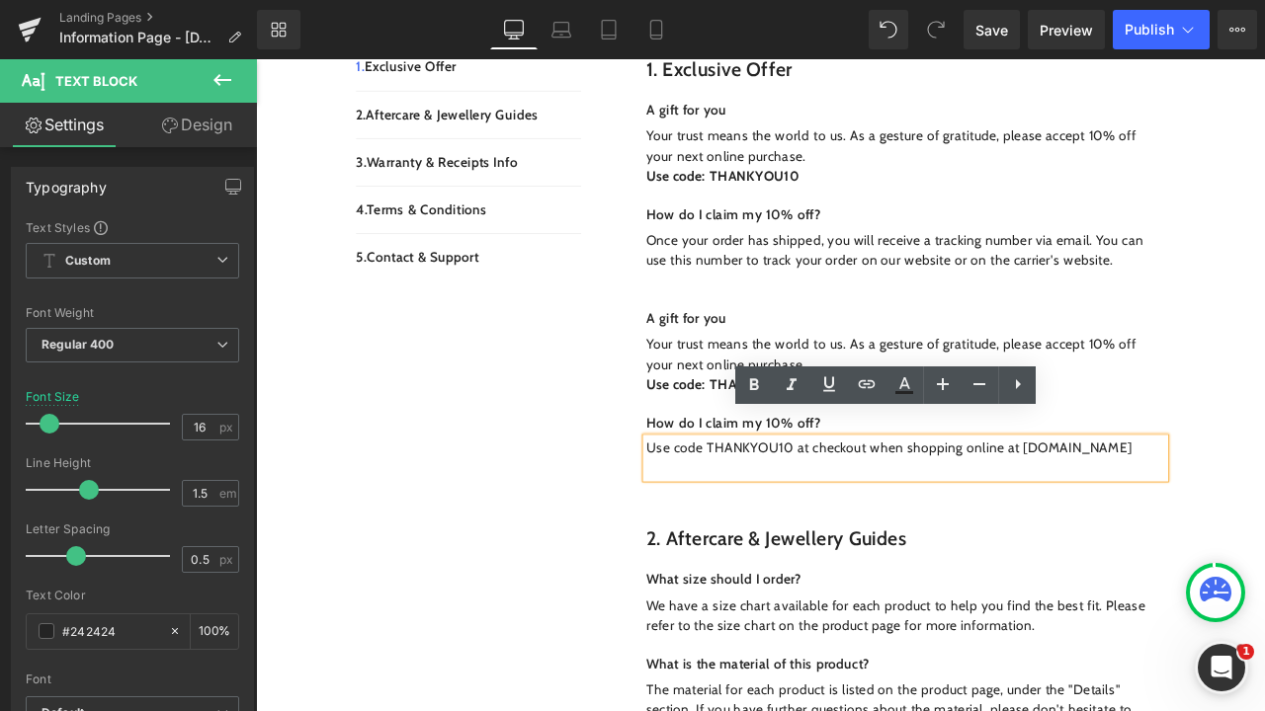
drag, startPoint x: 1308, startPoint y: 490, endPoint x: 696, endPoint y: 496, distance: 611.5
click at [696, 496] on div "1. Exclusive Offer Heading Row A gift for you Text Block Your trust means the w…" at bounding box center [1002, 282] width 662 height 608
copy p "Use code THANKYOU10 at checkout when shopping online at [DOMAIN_NAME]"
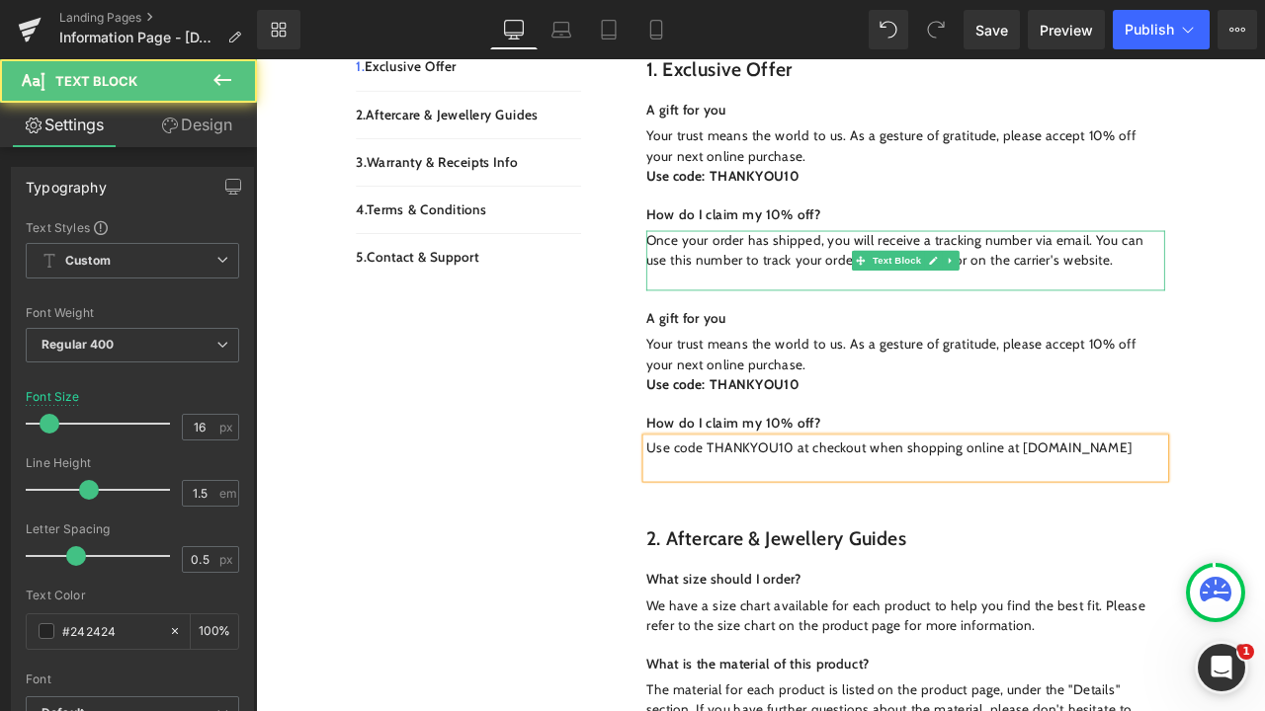
click at [1255, 269] on p "Once your order has shipped, you will receive a tracking number via email. You …" at bounding box center [1025, 286] width 614 height 47
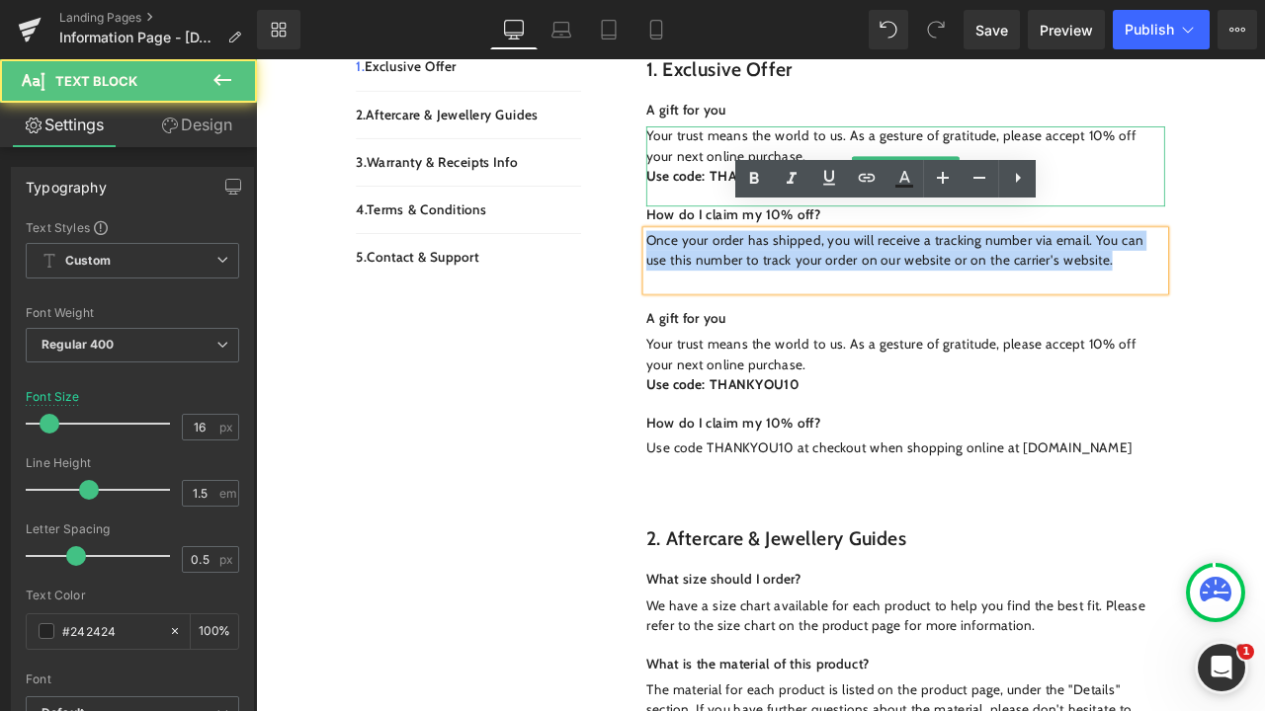
drag, startPoint x: 1261, startPoint y: 273, endPoint x: 700, endPoint y: 203, distance: 564.5
click at [703, 203] on div "1. Exclusive Offer Heading Row A gift for you Text Block Your trust means the w…" at bounding box center [1002, 282] width 662 height 608
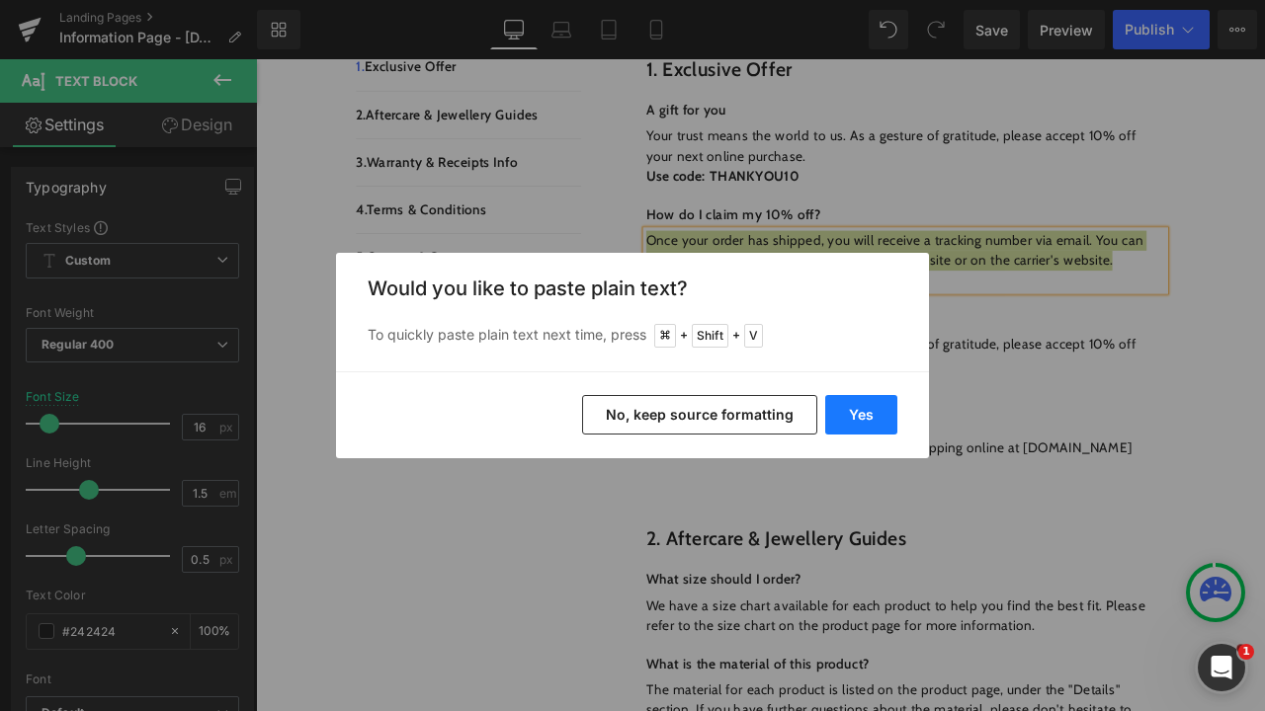
click at [856, 417] on button "Yes" at bounding box center [861, 415] width 72 height 40
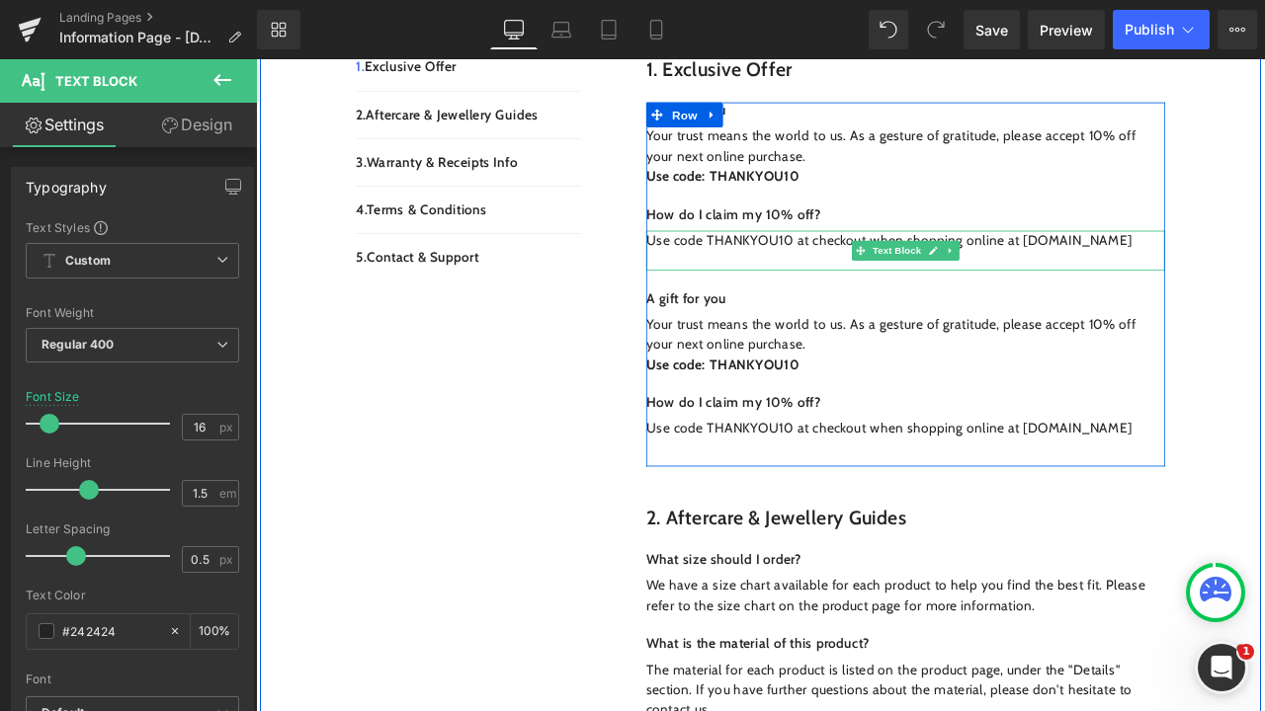
click at [799, 273] on div "Use code THANKYOU10 at checkout when shopping online at [DOMAIN_NAME]" at bounding box center [1025, 286] width 614 height 47
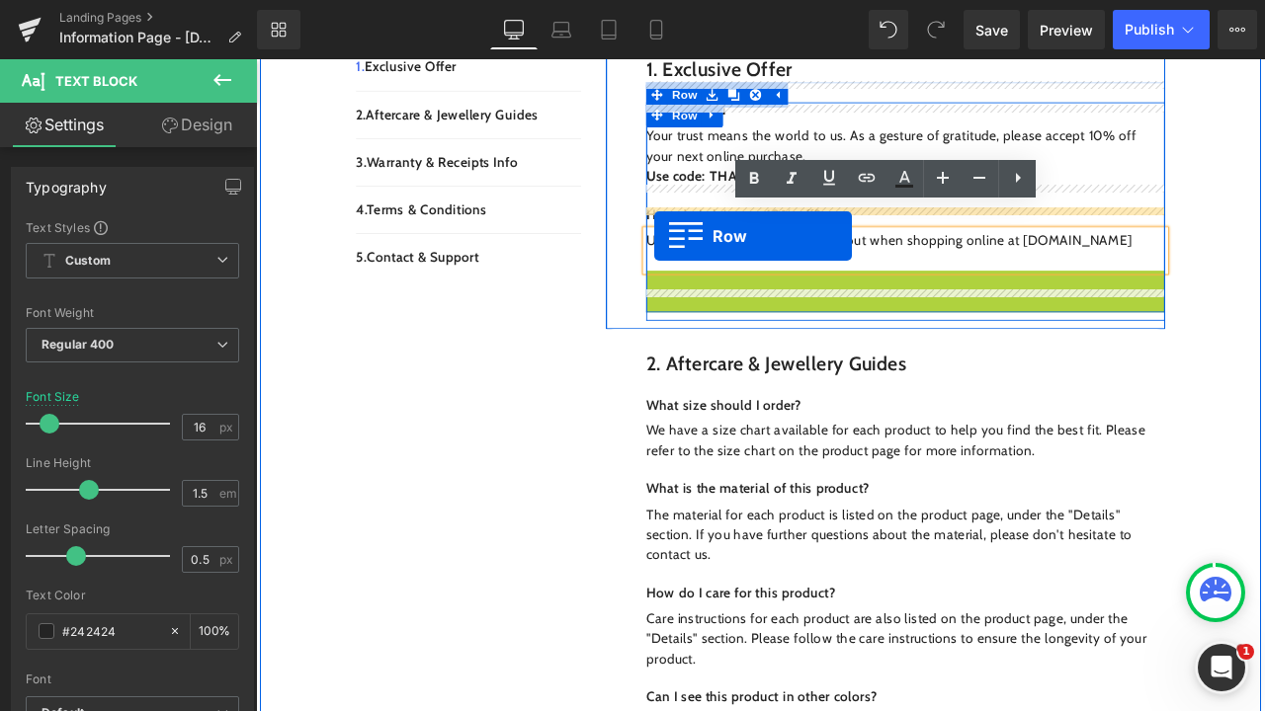
drag, startPoint x: 728, startPoint y: 291, endPoint x: 728, endPoint y: 269, distance: 22.7
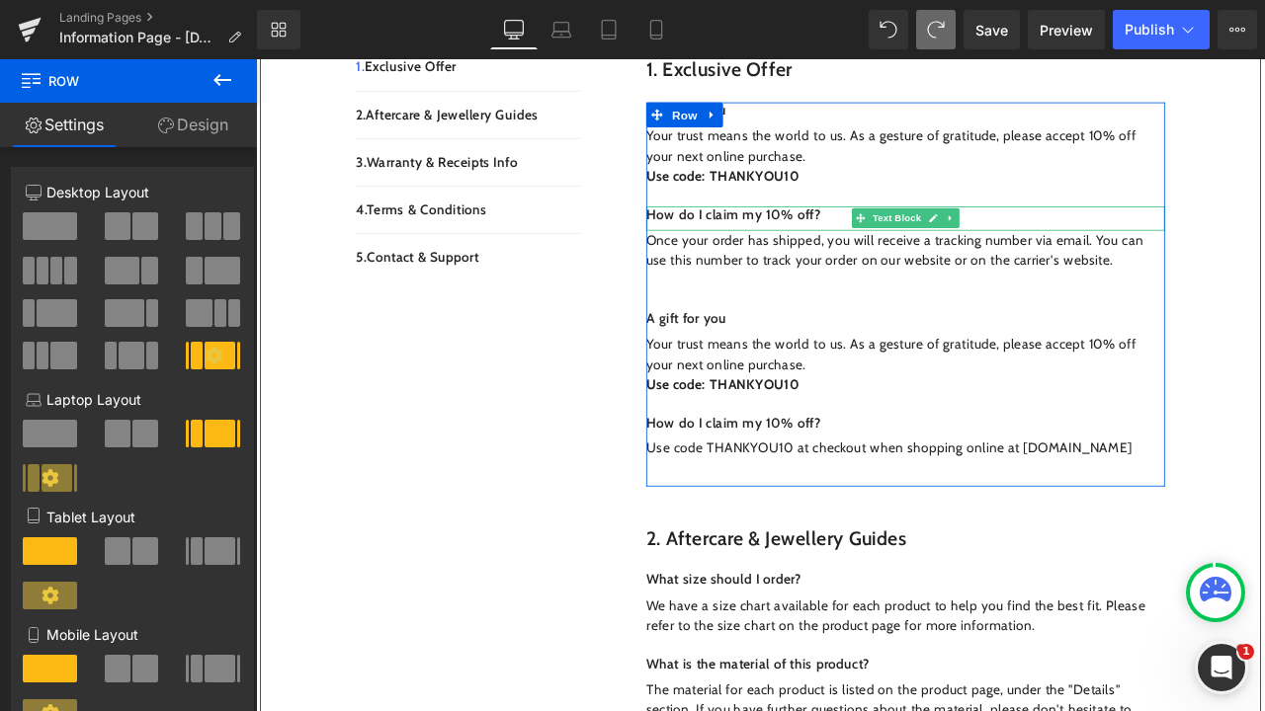
scroll to position [588, 0]
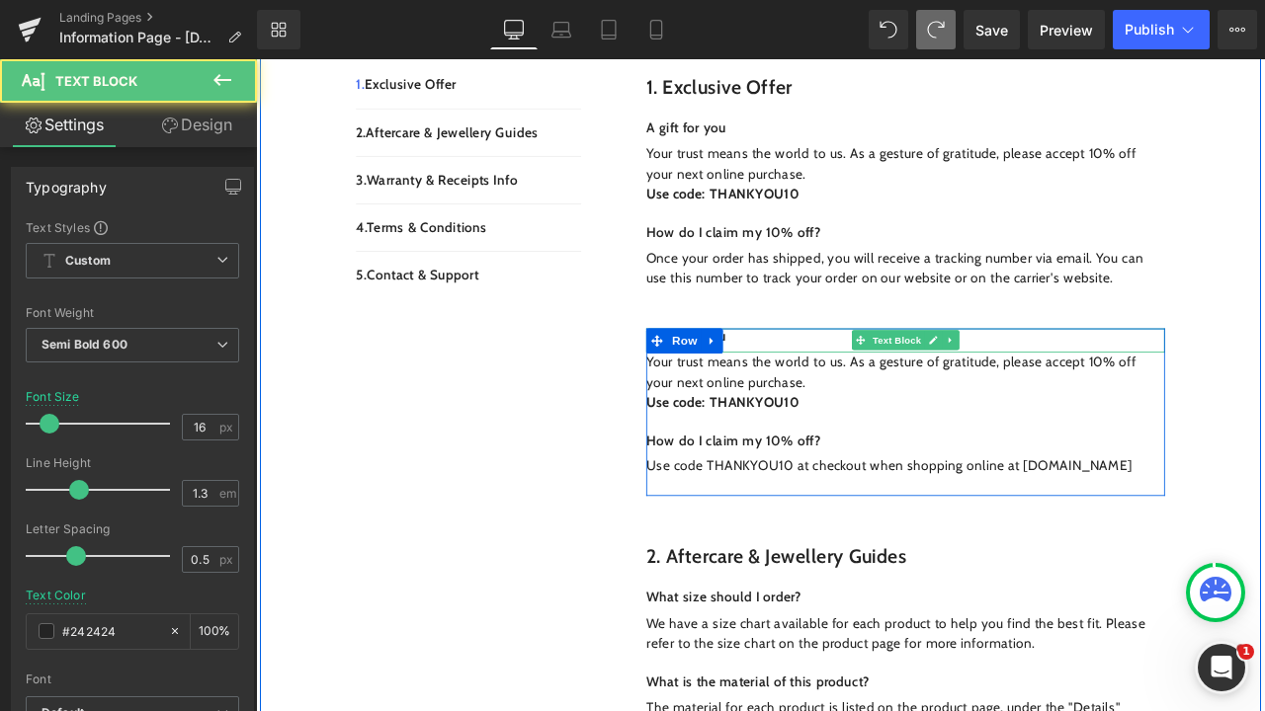
click at [830, 378] on div "A gift for you" at bounding box center [1025, 392] width 614 height 29
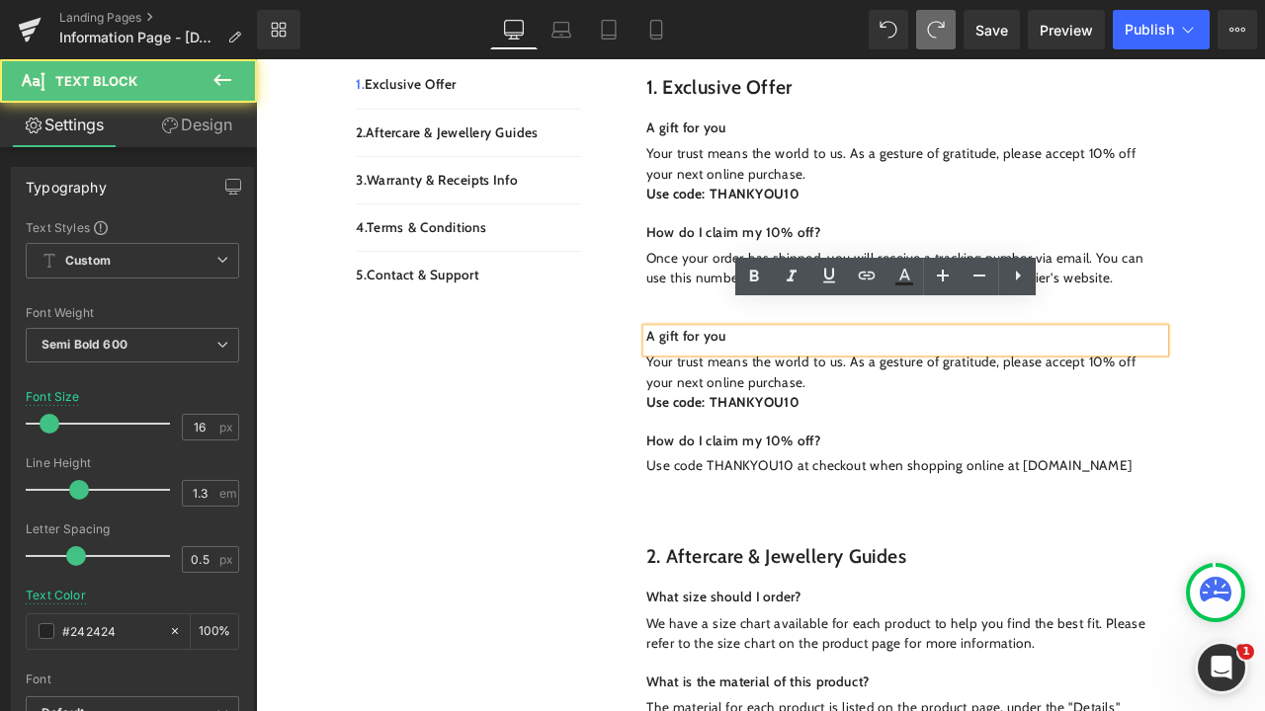
click at [831, 378] on div "A gift for you" at bounding box center [1025, 392] width 614 height 29
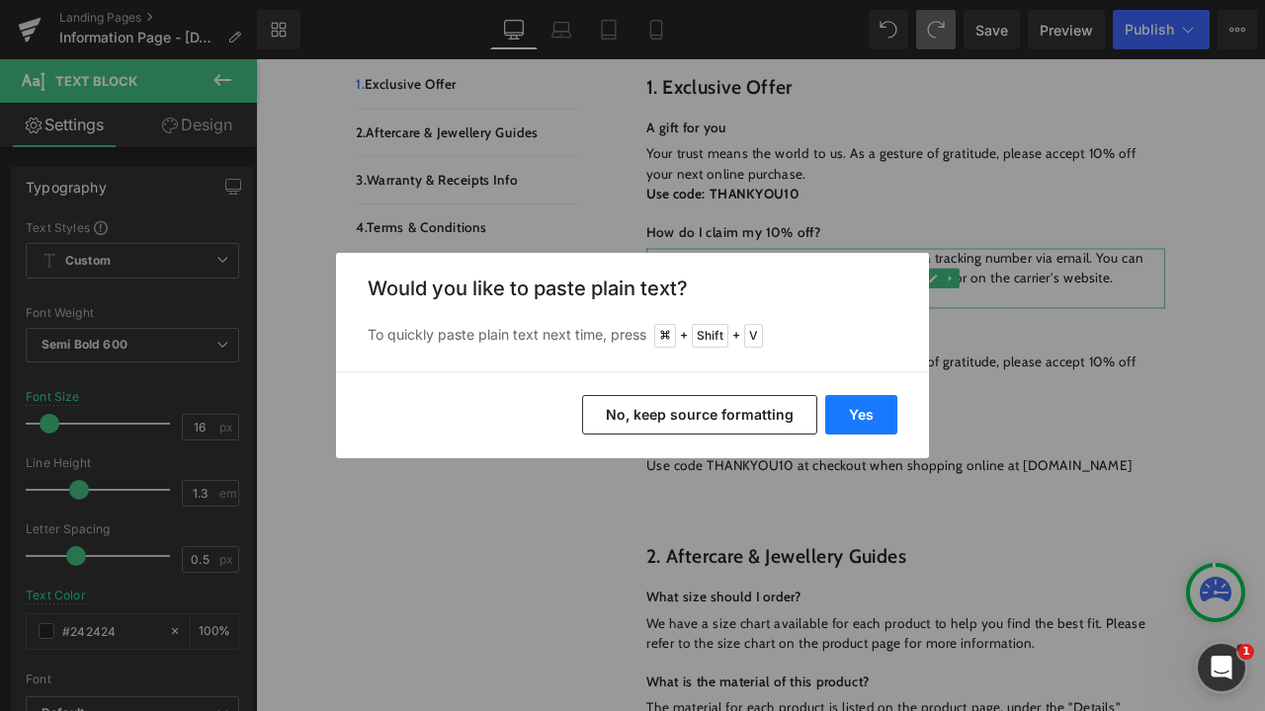
click at [888, 416] on button "Yes" at bounding box center [861, 415] width 72 height 40
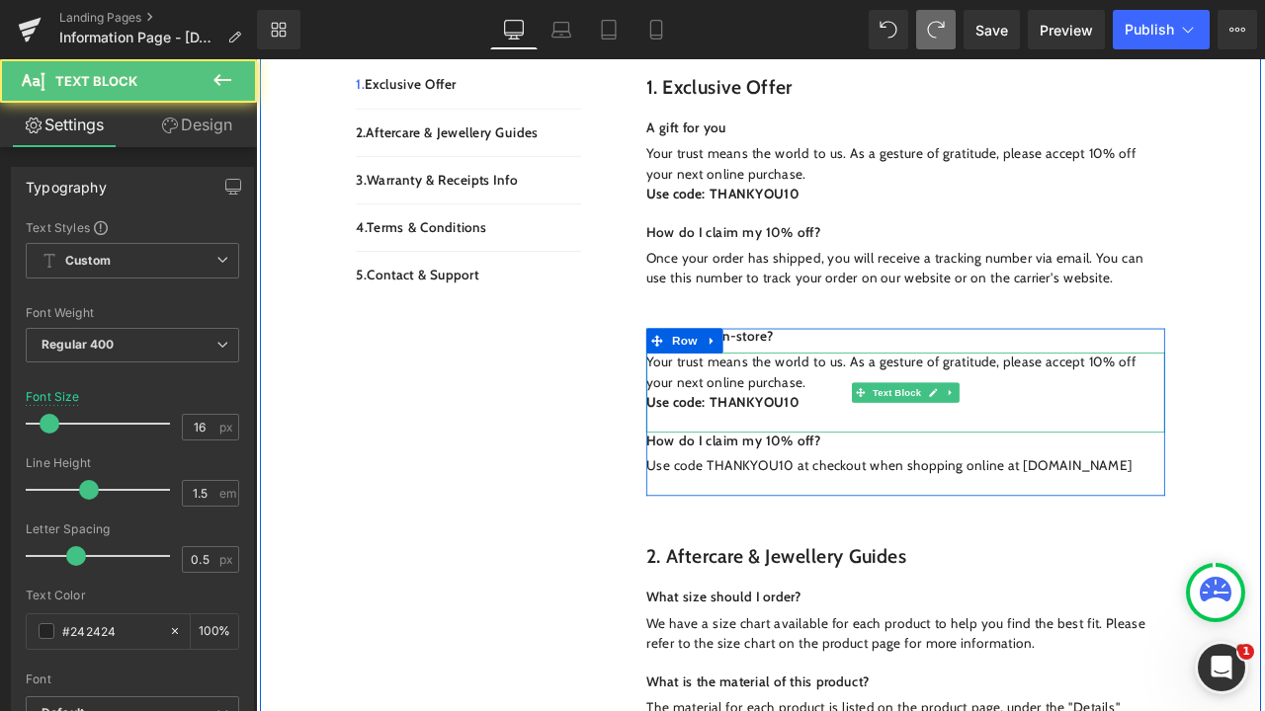
click at [906, 454] on p "Use code: THANKYOU10" at bounding box center [1025, 466] width 614 height 24
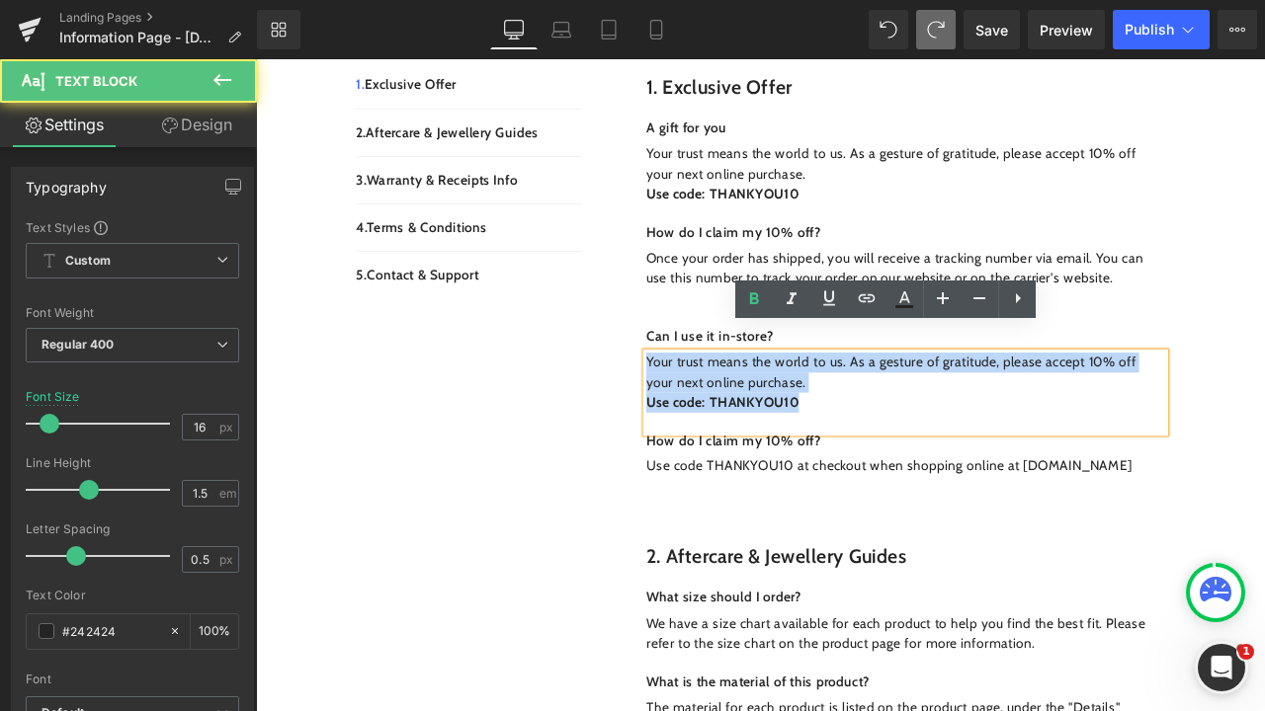
drag, startPoint x: 915, startPoint y: 447, endPoint x: 700, endPoint y: 390, distance: 221.7
click at [702, 390] on div "1. Exclusive Offer Heading Row A gift for you Text Block Your trust means the w…" at bounding box center [1002, 303] width 662 height 608
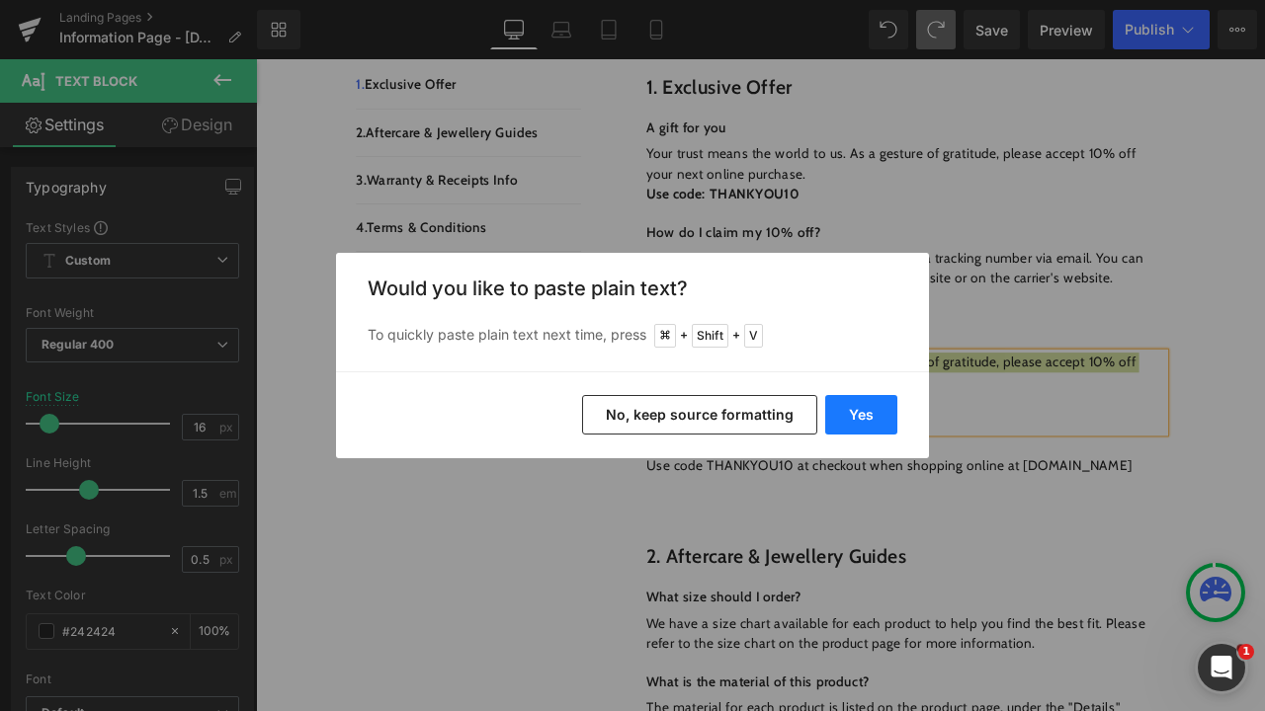
click at [866, 399] on button "Yes" at bounding box center [861, 415] width 72 height 40
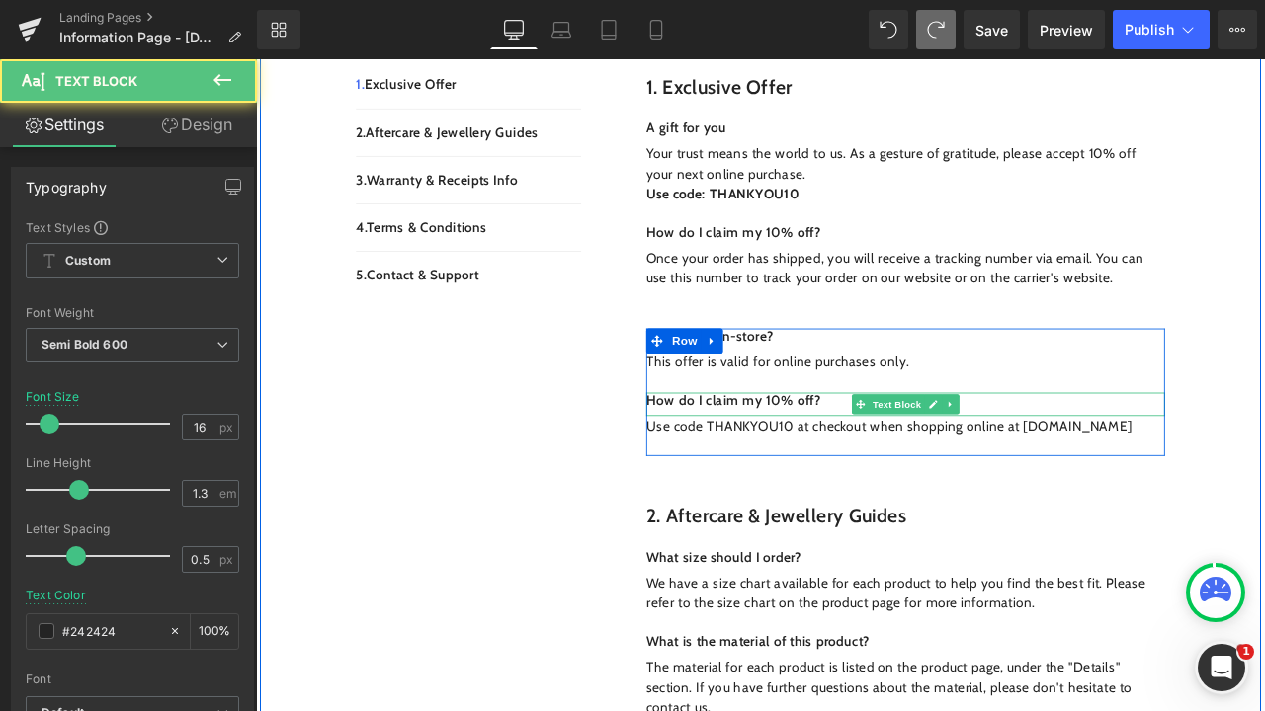
click at [932, 454] on p "How do I claim my 10% off?" at bounding box center [1025, 464] width 614 height 21
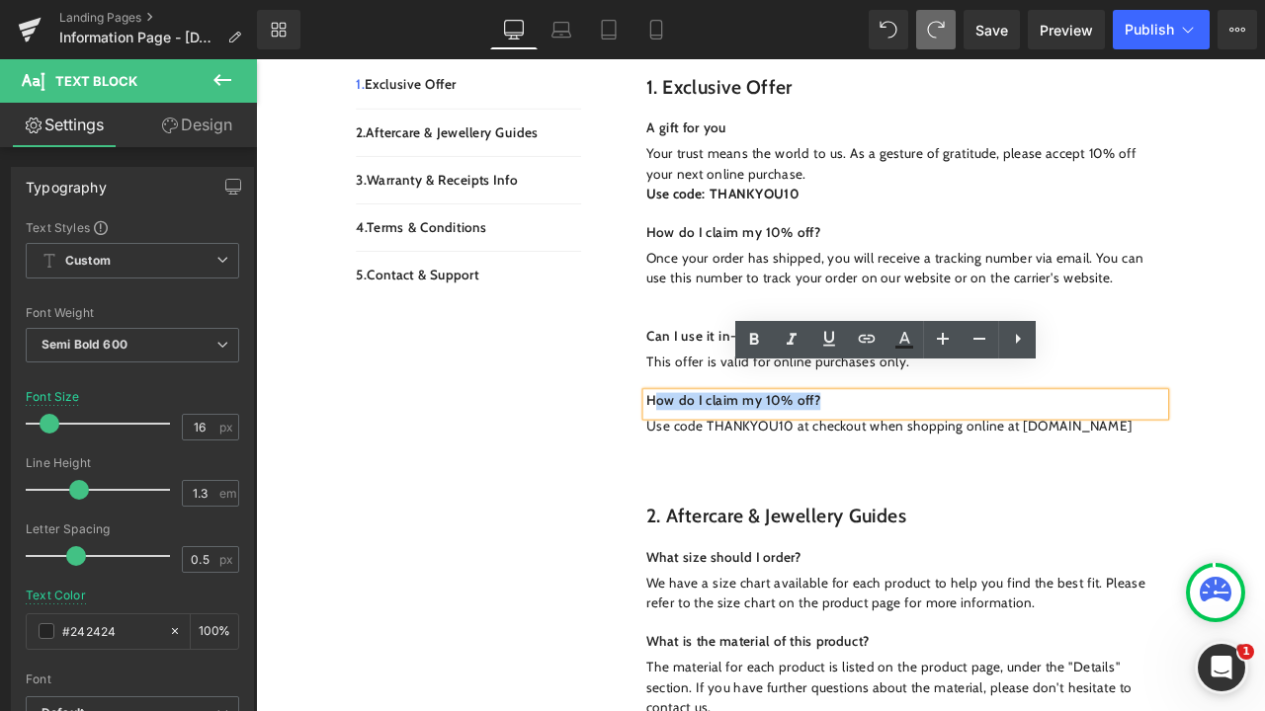
drag, startPoint x: 941, startPoint y: 441, endPoint x: 718, endPoint y: 425, distance: 223.8
click at [718, 454] on div "How do I claim my 10% off?" at bounding box center [1025, 468] width 614 height 29
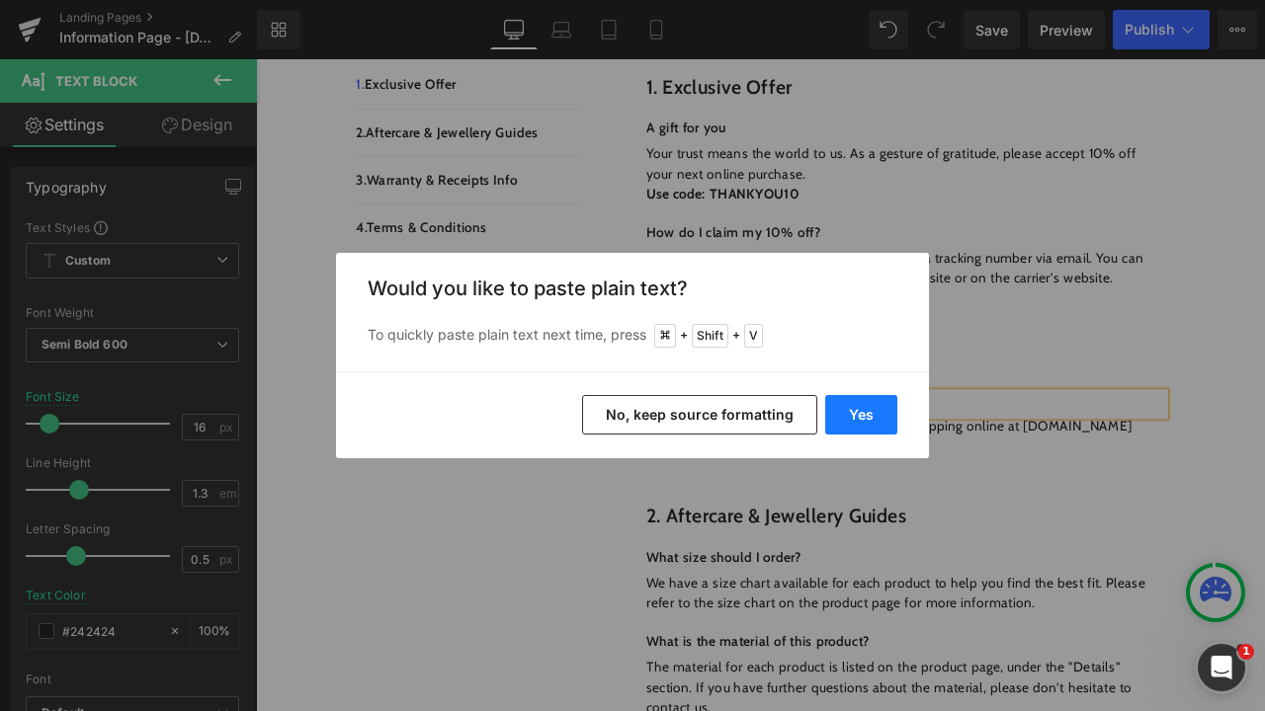
click at [850, 421] on button "Yes" at bounding box center [861, 415] width 72 height 40
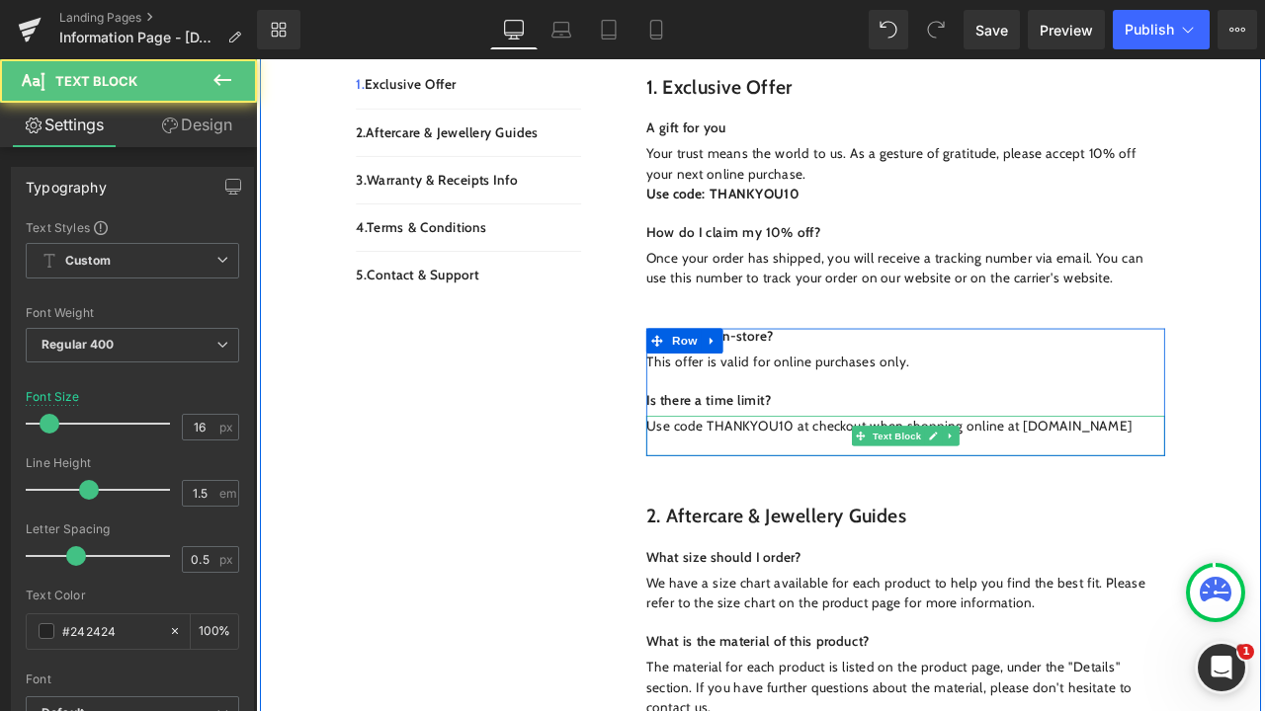
click at [1264, 482] on p "Use code THANKYOU10 at checkout when shopping online at [DOMAIN_NAME]" at bounding box center [1025, 494] width 614 height 24
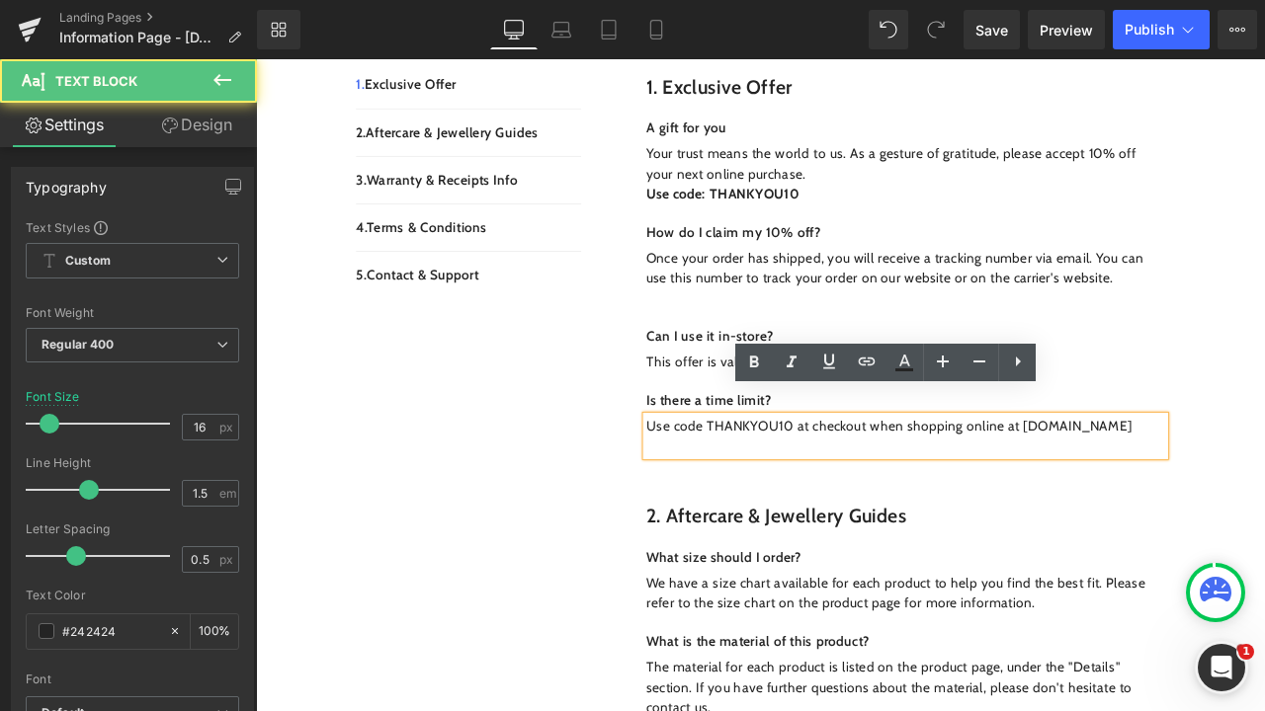
click at [1185, 482] on div "Use code THANKYOU10 at checkout when shopping online at [DOMAIN_NAME]" at bounding box center [1025, 505] width 614 height 47
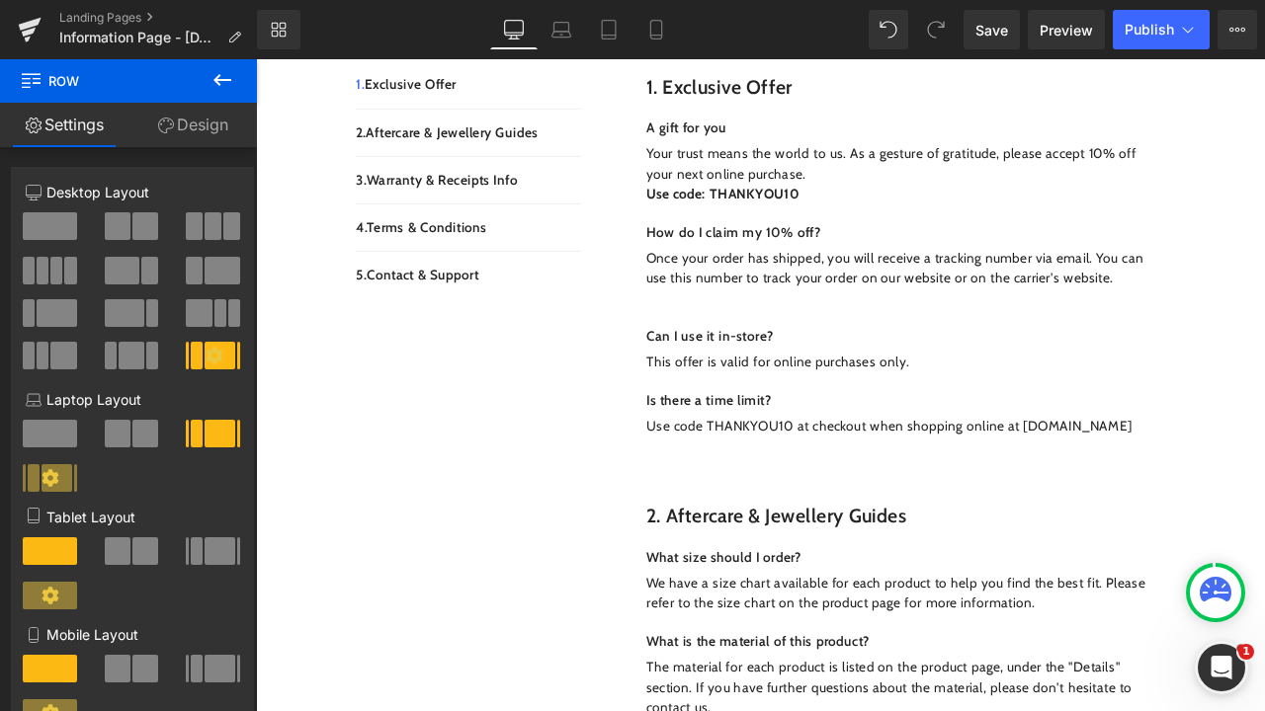
scroll to position [611, 0]
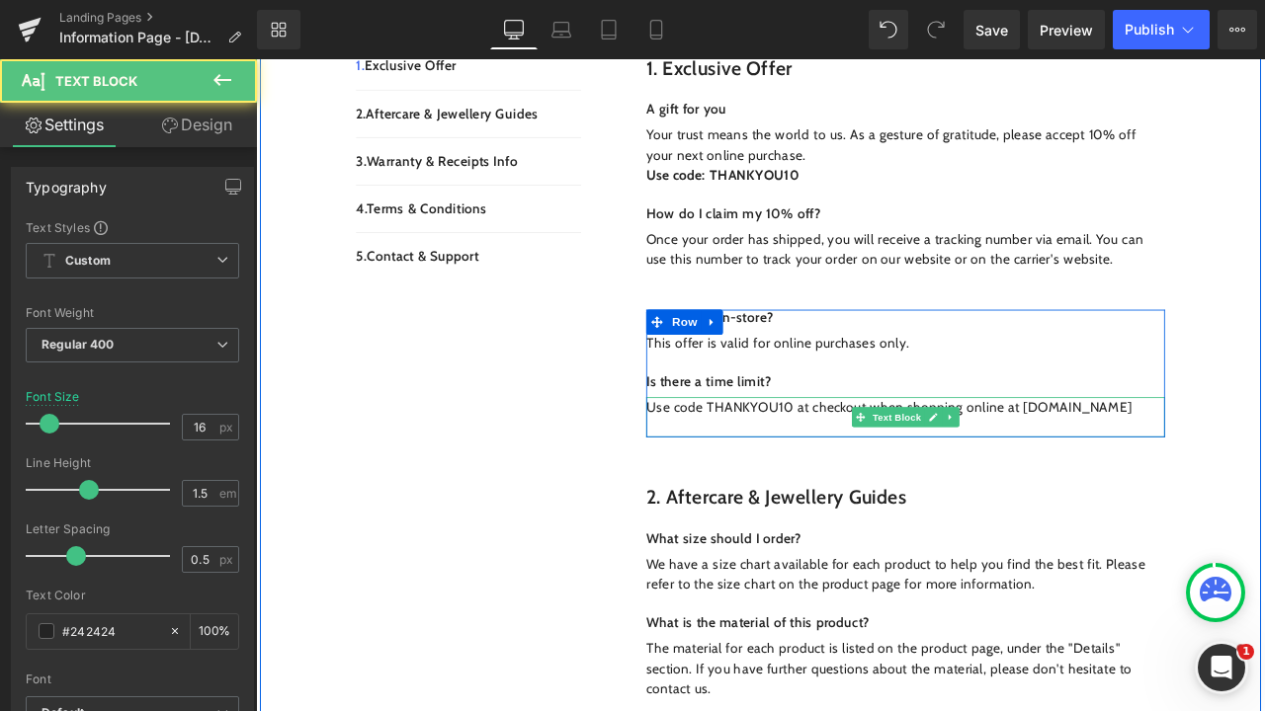
click at [896, 459] on p "Use code THANKYOU10 at checkout when shopping online at [DOMAIN_NAME]" at bounding box center [1025, 471] width 614 height 24
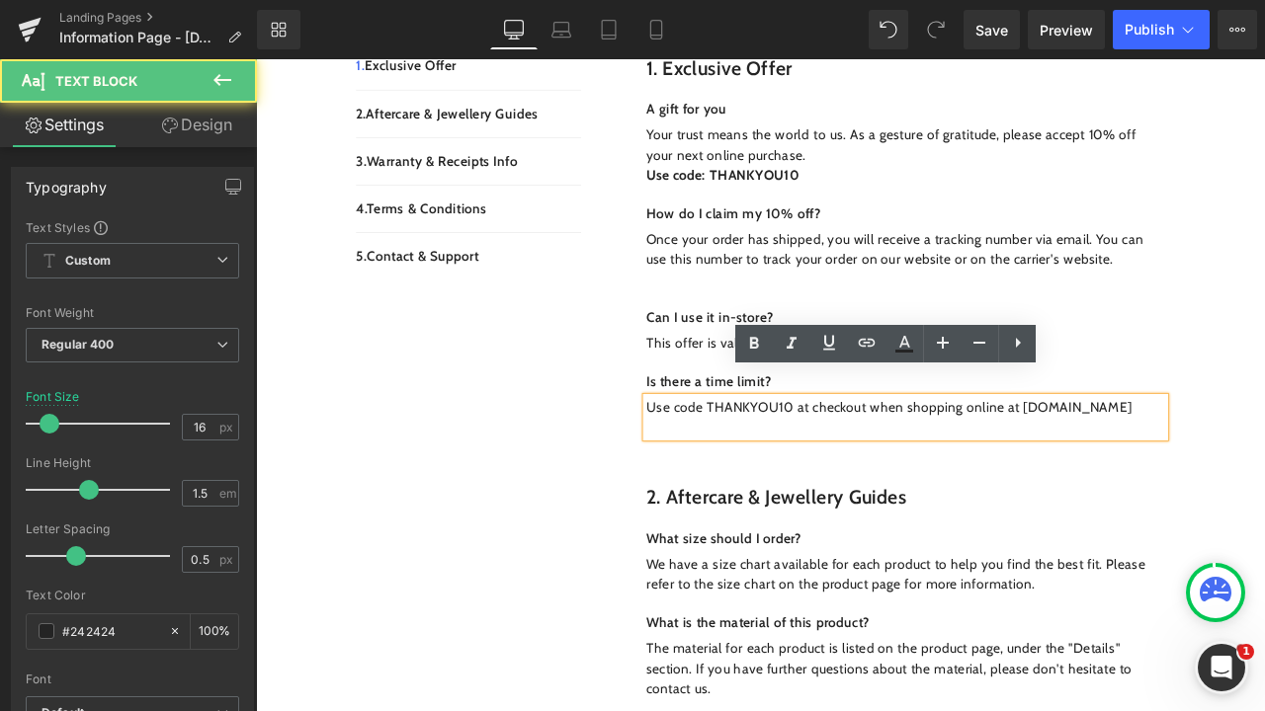
drag, startPoint x: 1318, startPoint y: 446, endPoint x: 698, endPoint y: 426, distance: 619.7
click at [698, 427] on div "1. Exclusive Offer Heading Row A gift for you Text Block Your trust means the w…" at bounding box center [1002, 256] width 662 height 560
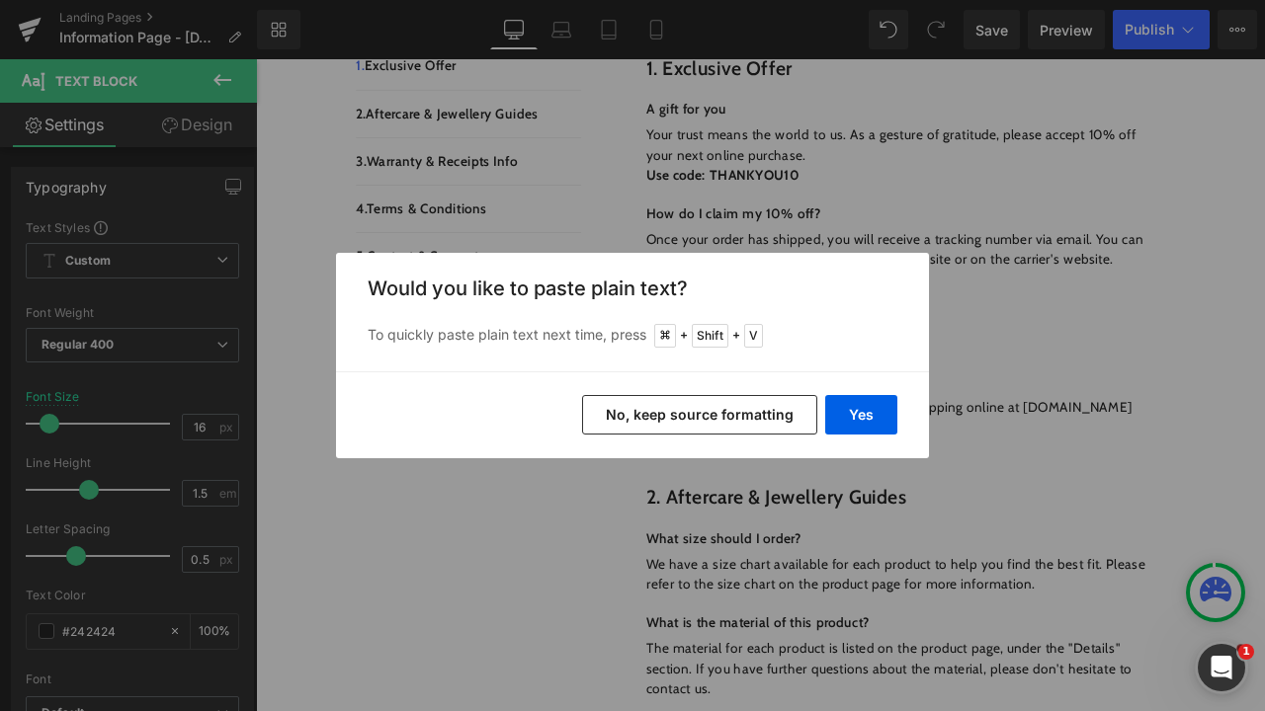
click at [898, 429] on div "Yes No, keep source formatting" at bounding box center [632, 414] width 593 height 87
click at [872, 422] on button "Yes" at bounding box center [861, 415] width 72 height 40
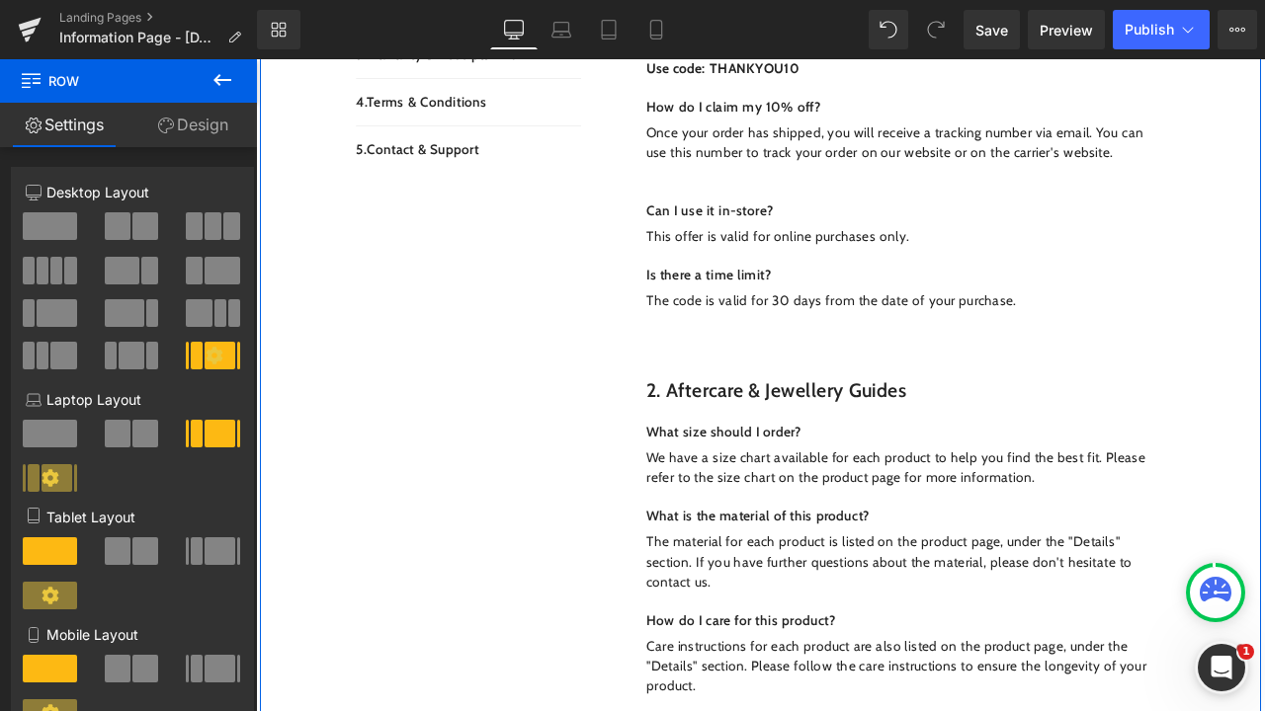
scroll to position [738, 0]
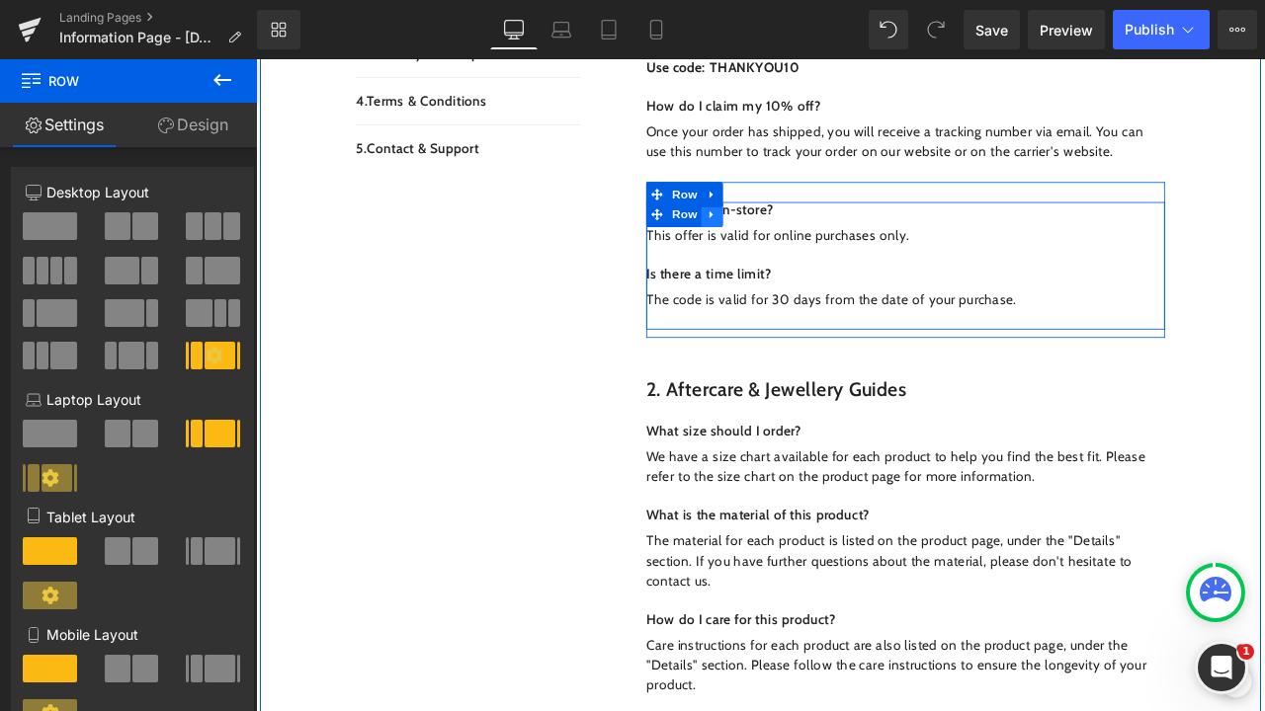
click at [795, 235] on icon at bounding box center [796, 242] width 14 height 15
click at [820, 235] on icon at bounding box center [822, 242] width 14 height 15
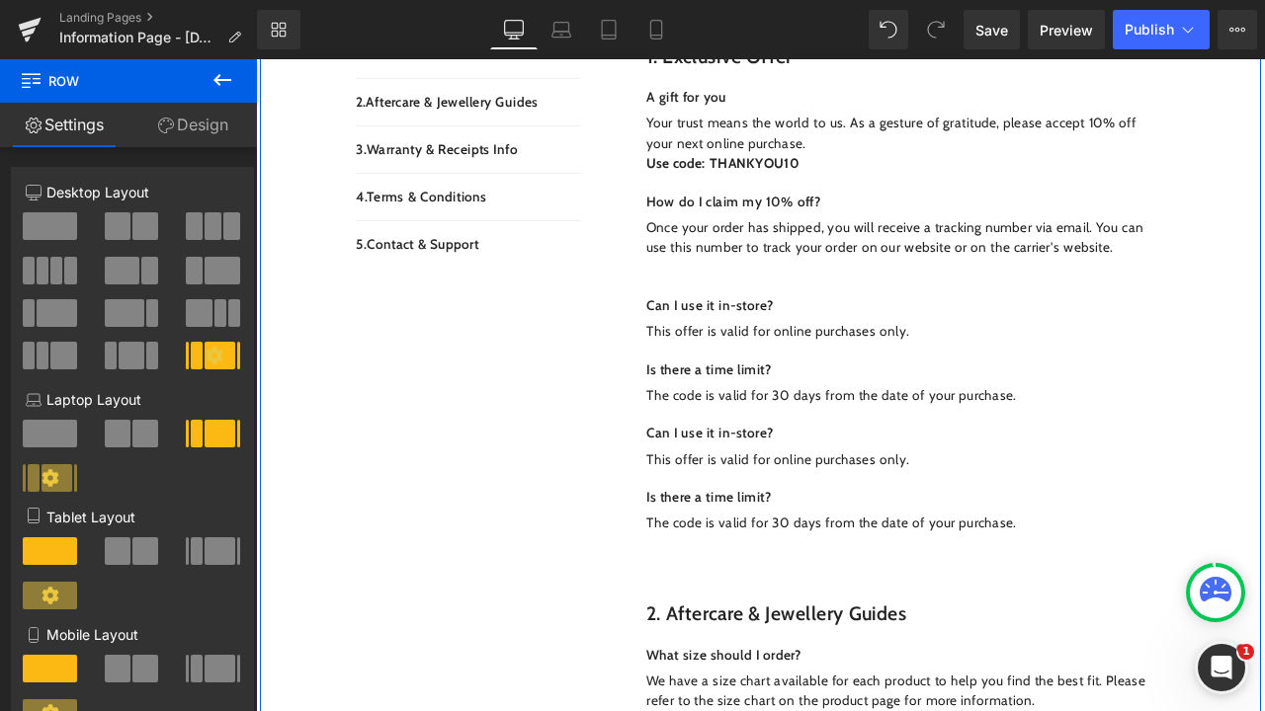
scroll to position [620, 0]
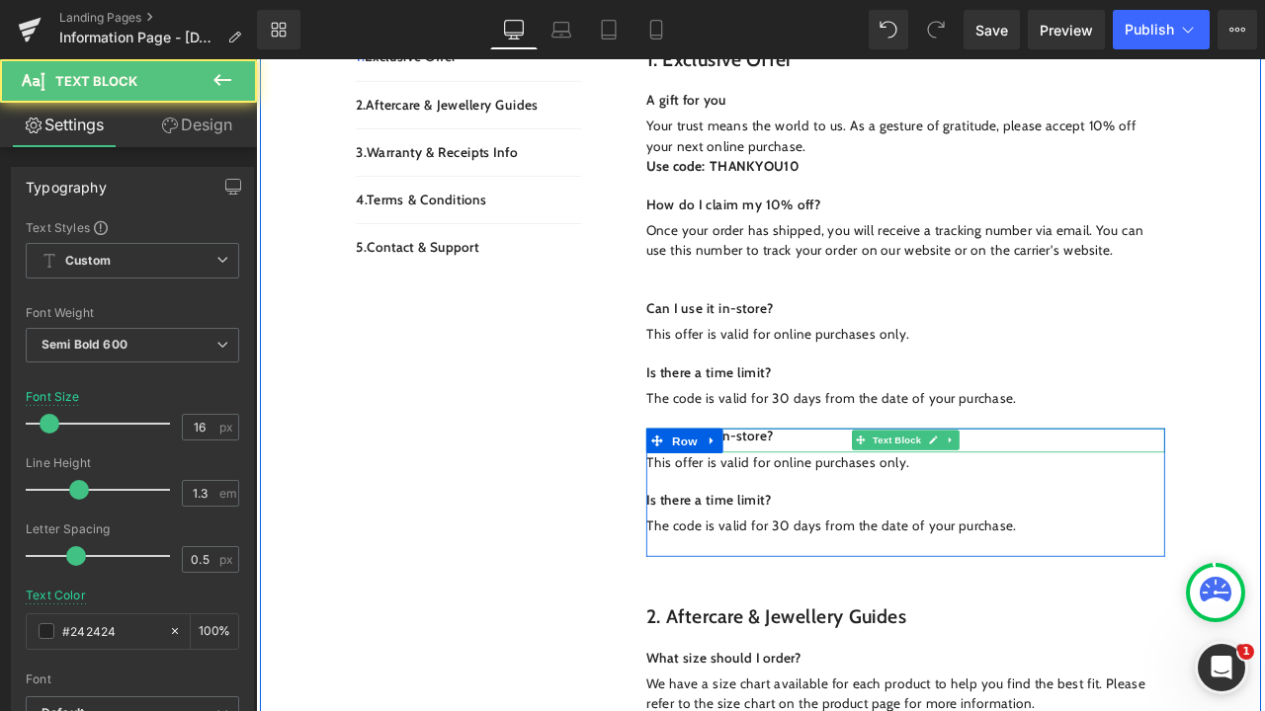
click at [893, 497] on div "Can I use it in-store?" at bounding box center [1025, 511] width 614 height 29
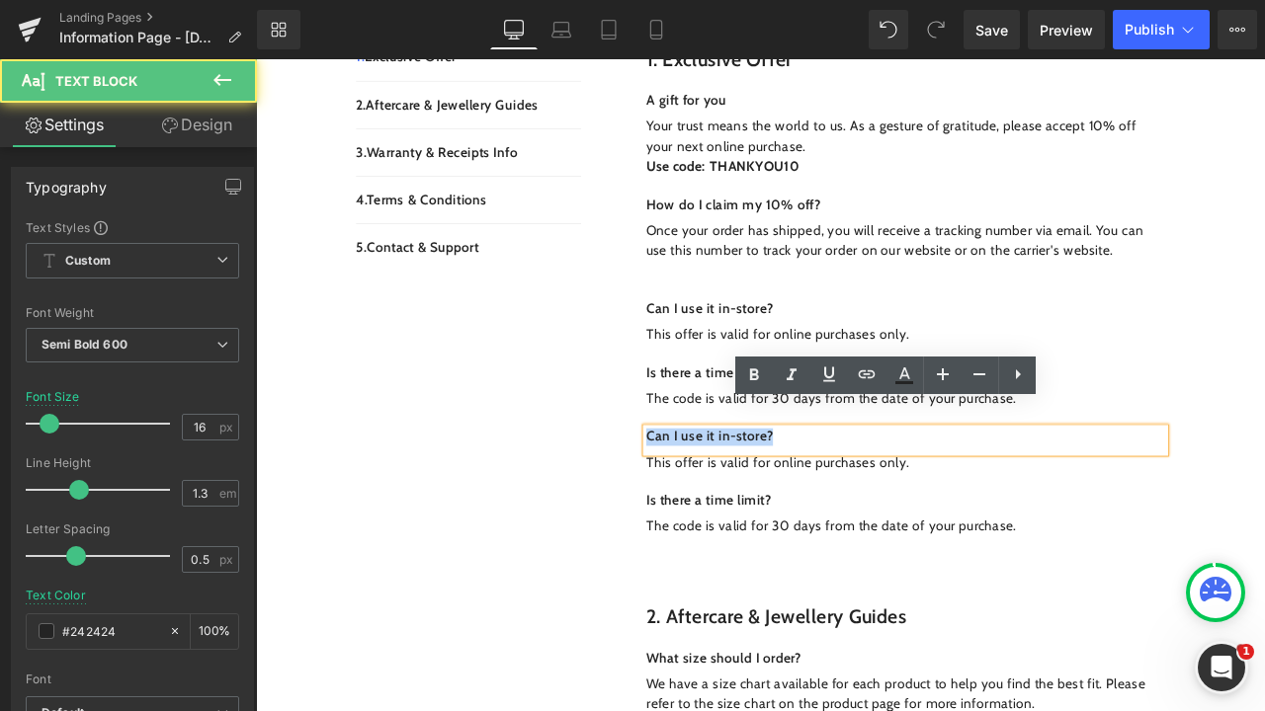
drag, startPoint x: 875, startPoint y: 474, endPoint x: 712, endPoint y: 474, distance: 163.0
click at [718, 497] on div "Can I use it in-store?" at bounding box center [1025, 511] width 614 height 29
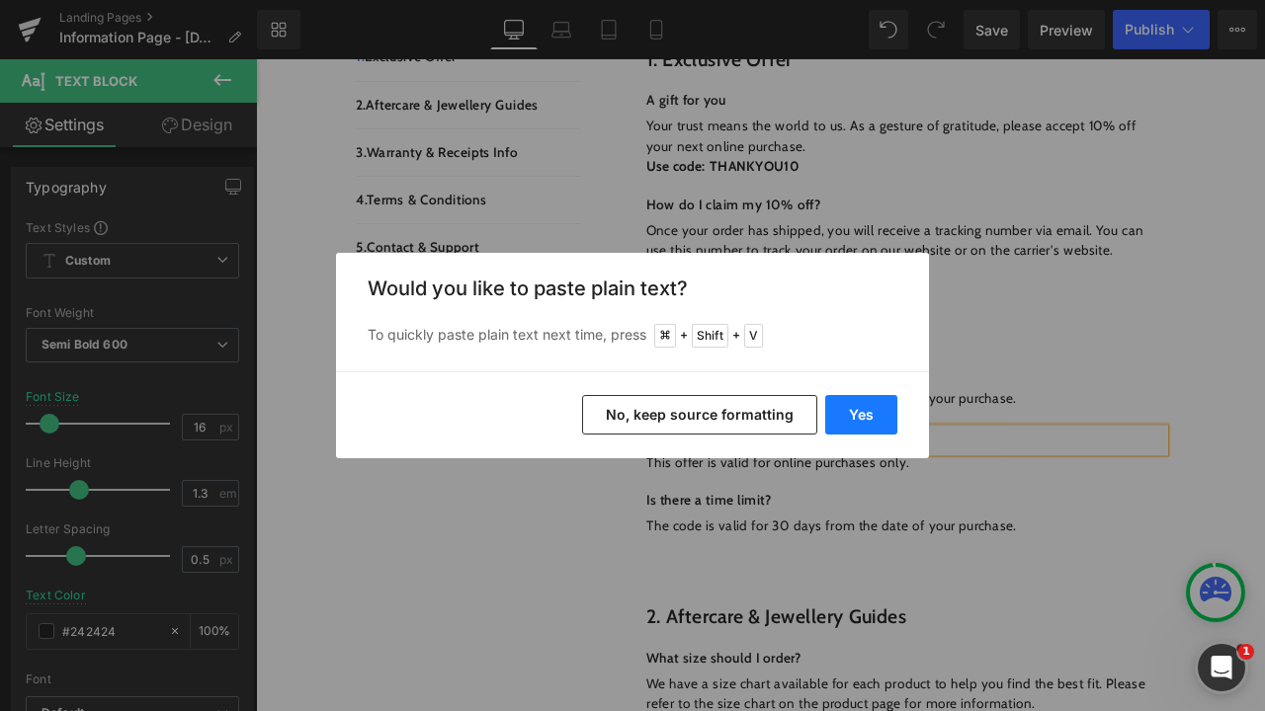
click at [852, 421] on button "Yes" at bounding box center [861, 415] width 72 height 40
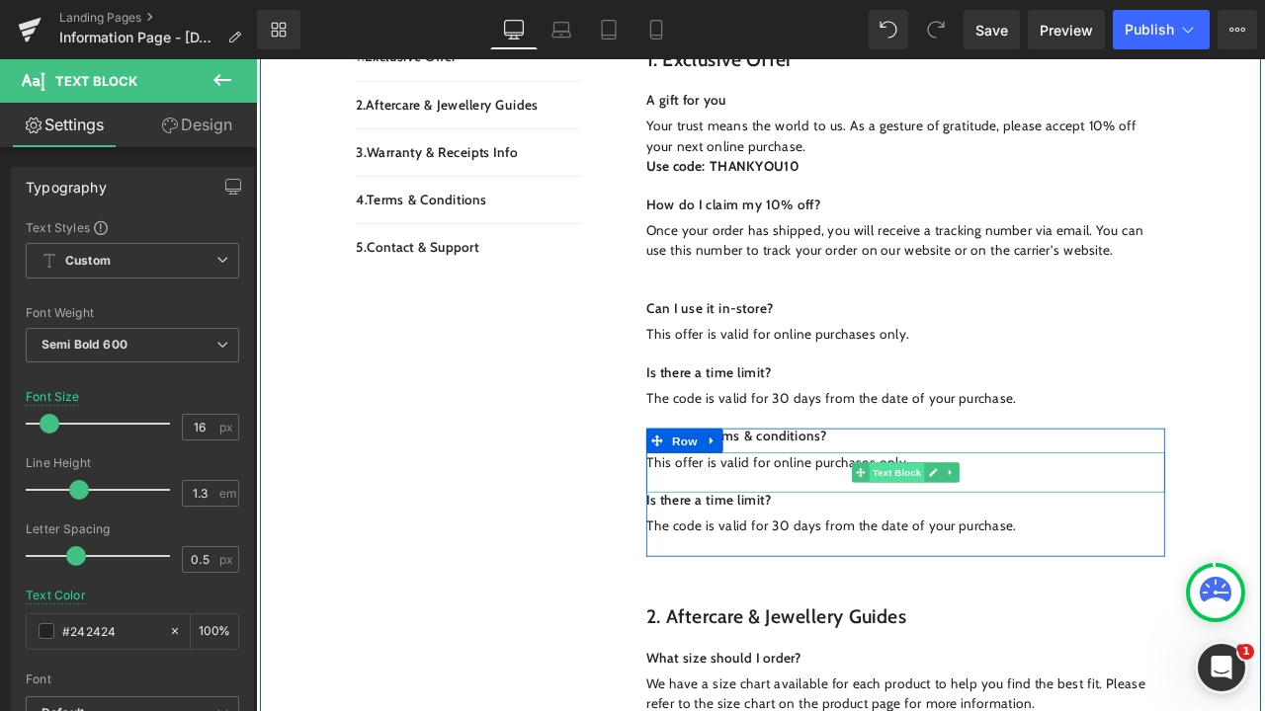
click at [1042, 537] on span "Text Block" at bounding box center [1014, 549] width 65 height 24
click at [1121, 526] on p "This offer is valid for online purchases only." at bounding box center [1025, 538] width 614 height 24
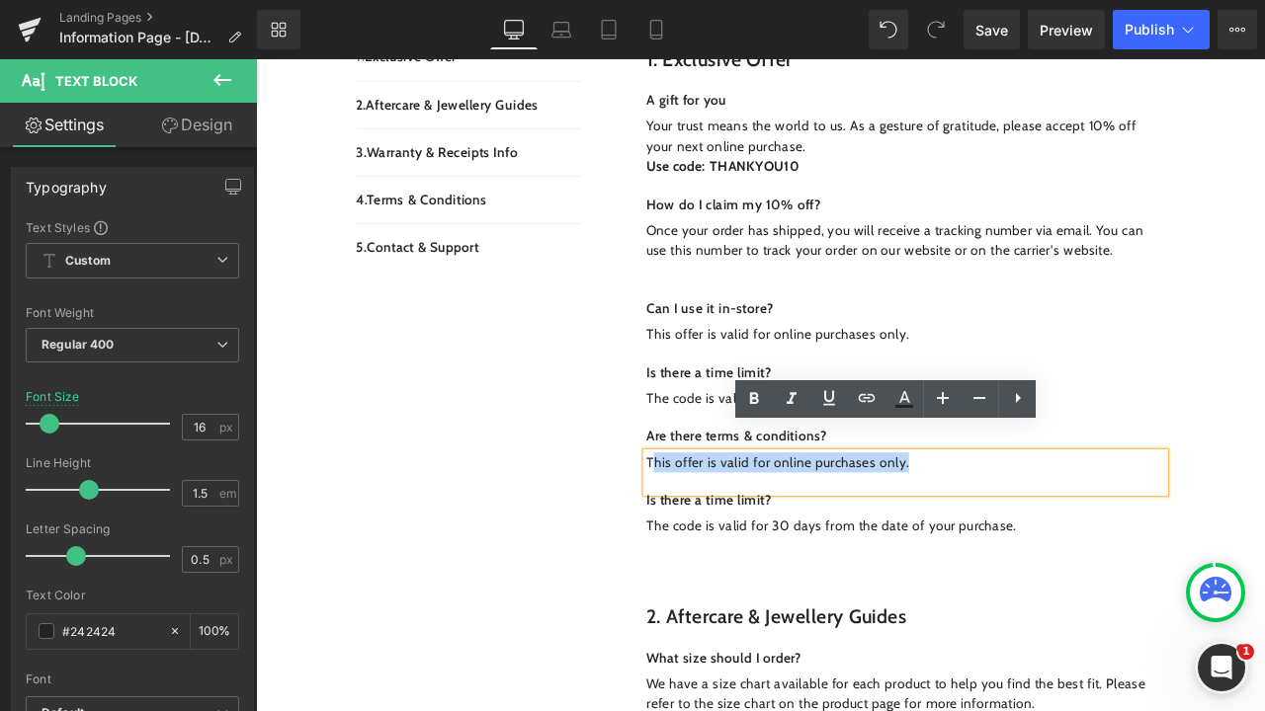
drag, startPoint x: 1058, startPoint y: 504, endPoint x: 722, endPoint y: 493, distance: 336.1
click at [722, 526] on div "This offer is valid for online purchases only." at bounding box center [1025, 549] width 614 height 47
click at [768, 322] on div "Can I use it in-store? Text Block This offer is valid for online purchases only…" at bounding box center [1025, 490] width 614 height 337
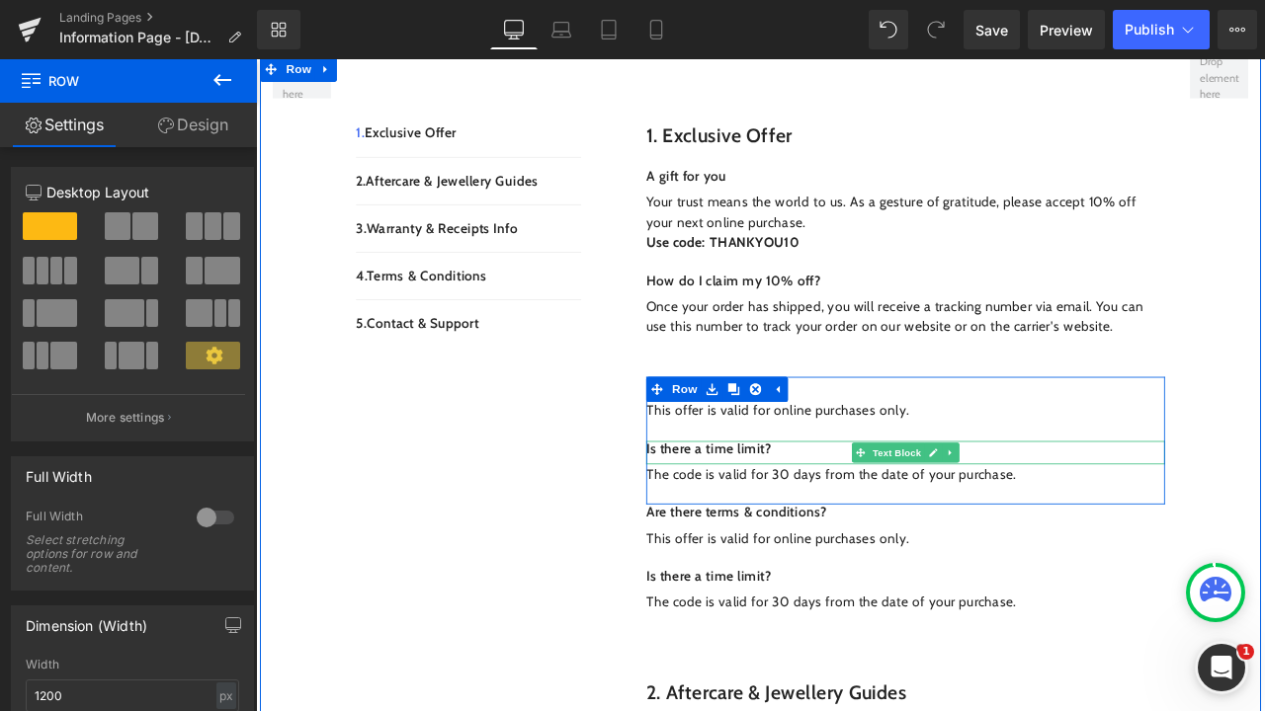
scroll to position [573, 0]
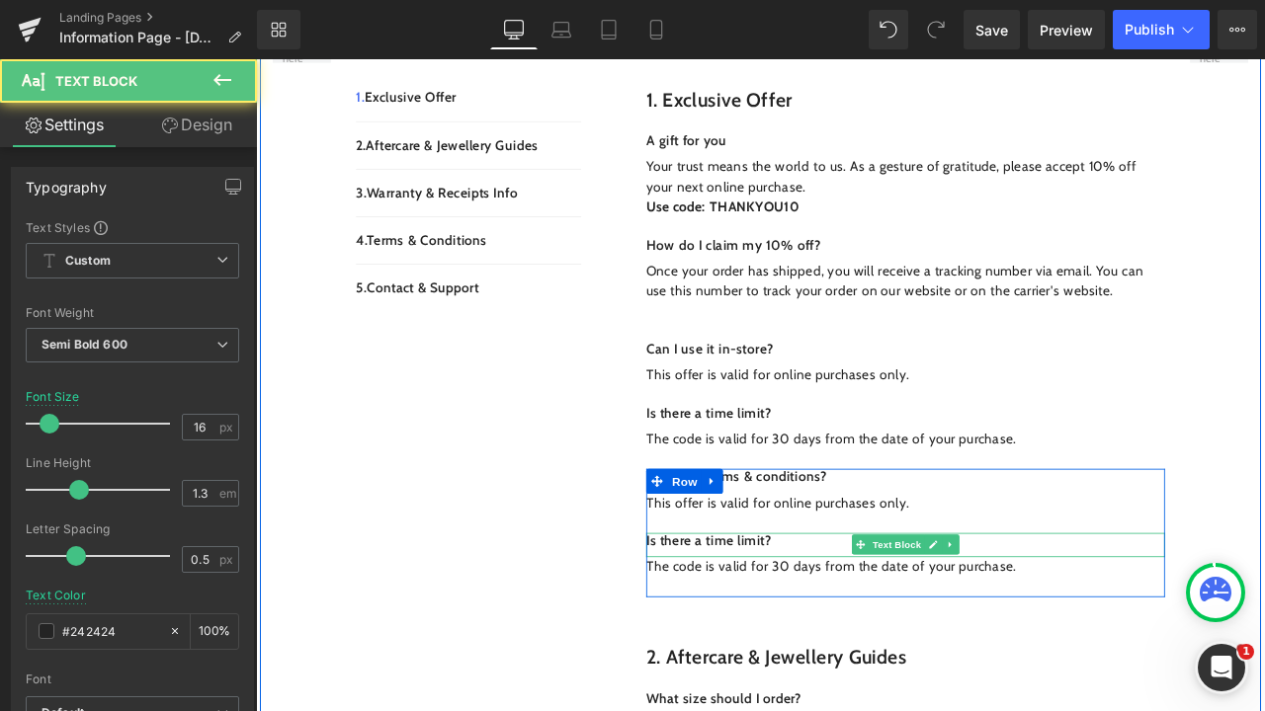
click at [862, 620] on p "Is there a time limit?" at bounding box center [1025, 630] width 614 height 21
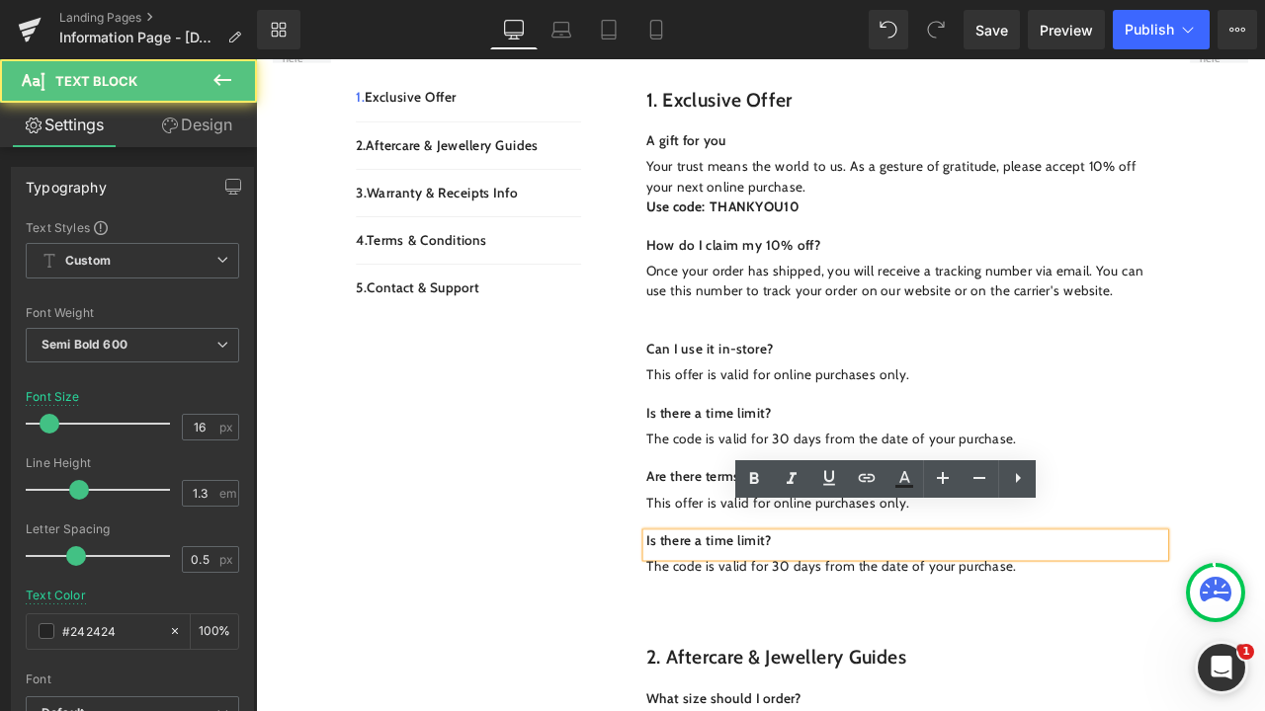
click at [1059, 620] on p "Is there a time limit?" at bounding box center [1025, 630] width 614 height 21
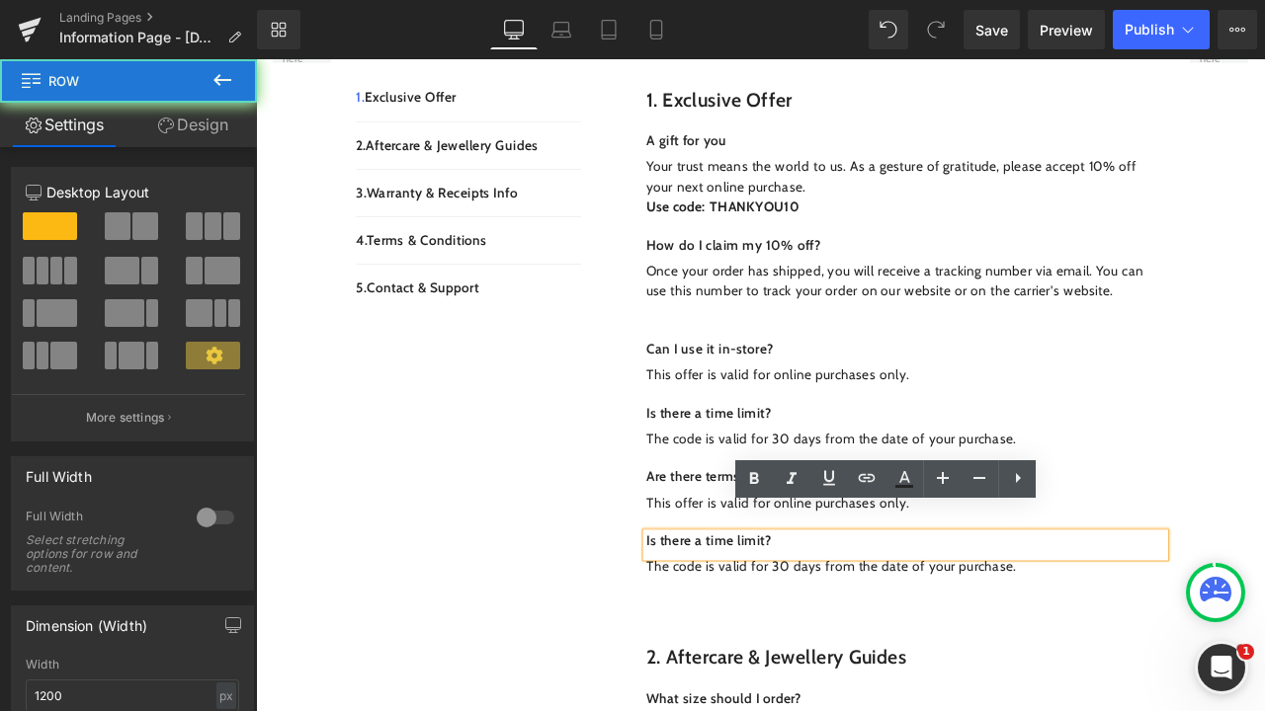
click at [1022, 669] on div "Can I use it in-store? Text Block This offer is valid for online purchases only…" at bounding box center [1025, 537] width 614 height 337
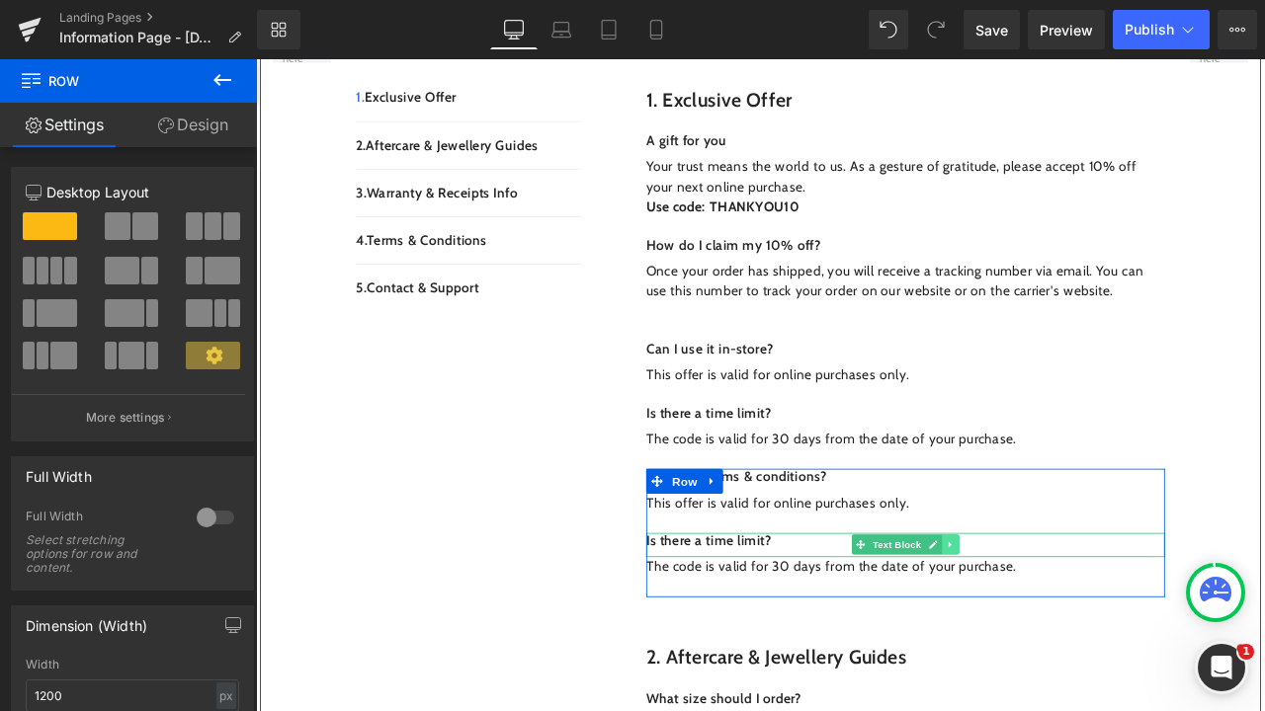
click at [1073, 628] on icon at bounding box center [1078, 634] width 11 height 12
click at [1084, 628] on icon at bounding box center [1089, 634] width 11 height 12
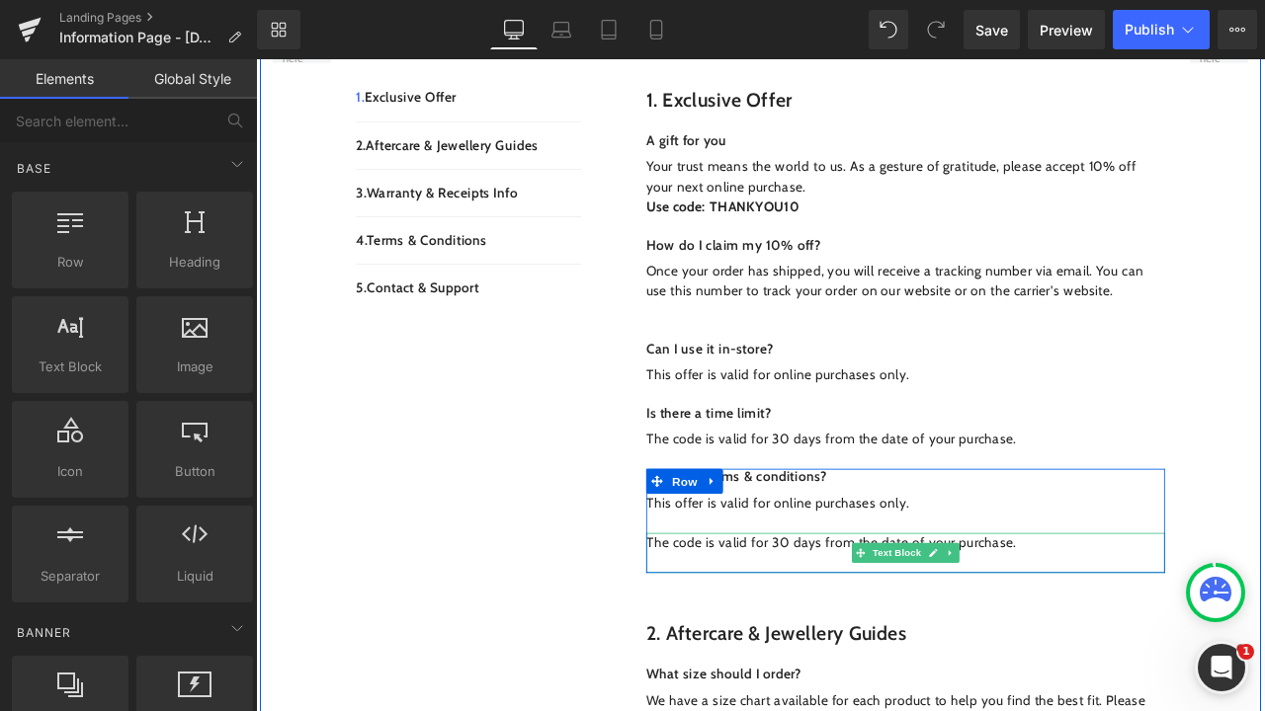
click at [1079, 638] on icon at bounding box center [1078, 644] width 11 height 12
click at [1079, 632] on link at bounding box center [1089, 644] width 21 height 24
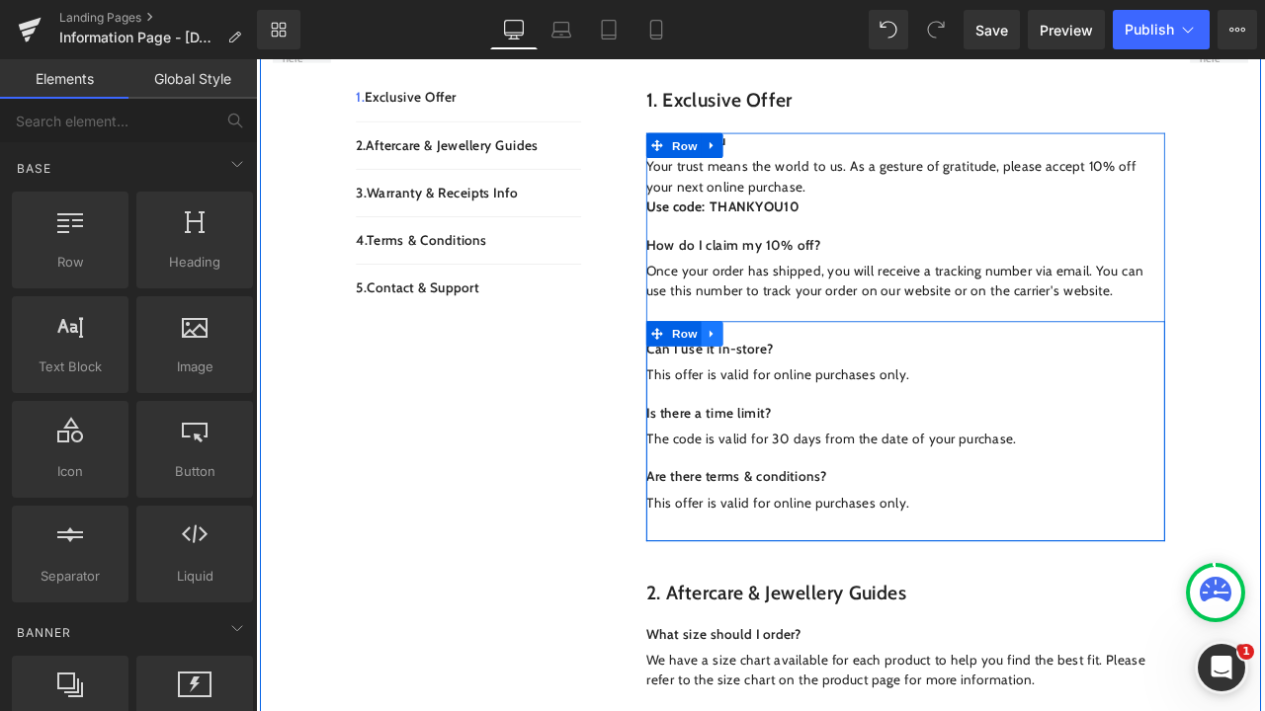
click at [793, 376] on icon at bounding box center [796, 383] width 14 height 15
click at [842, 377] on icon at bounding box center [848, 384] width 14 height 14
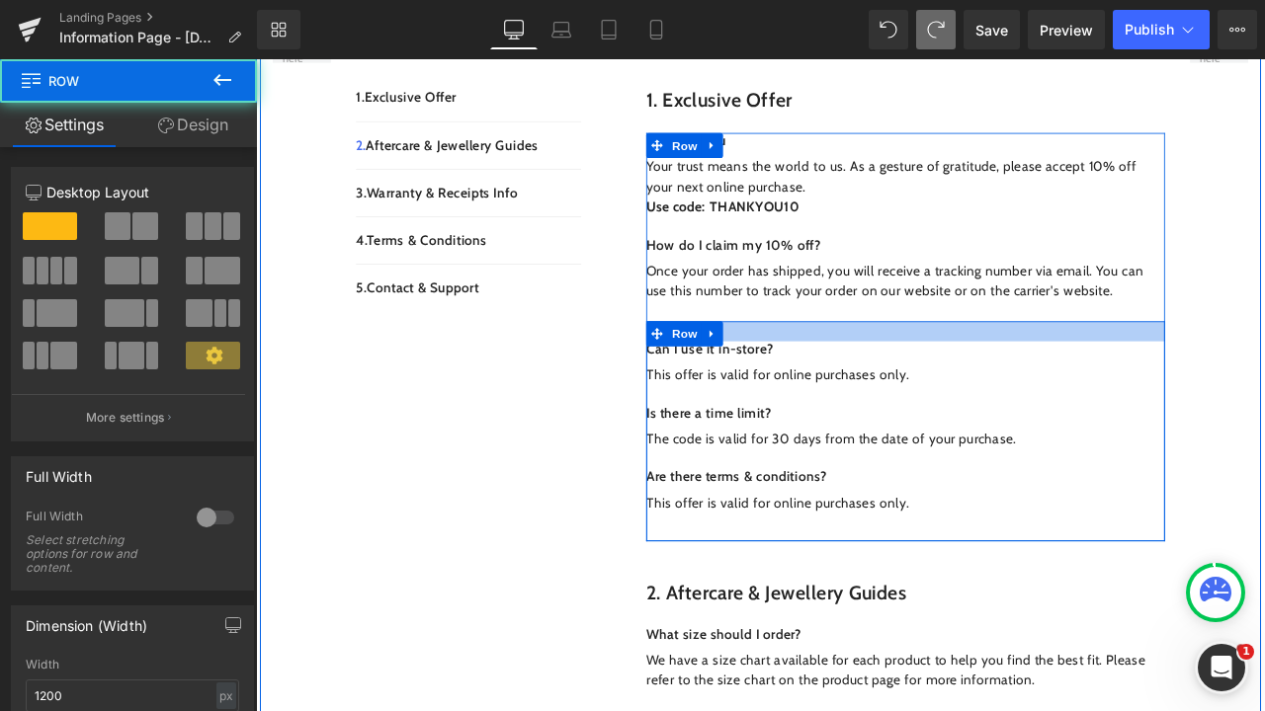
click at [818, 369] on div at bounding box center [1025, 381] width 614 height 24
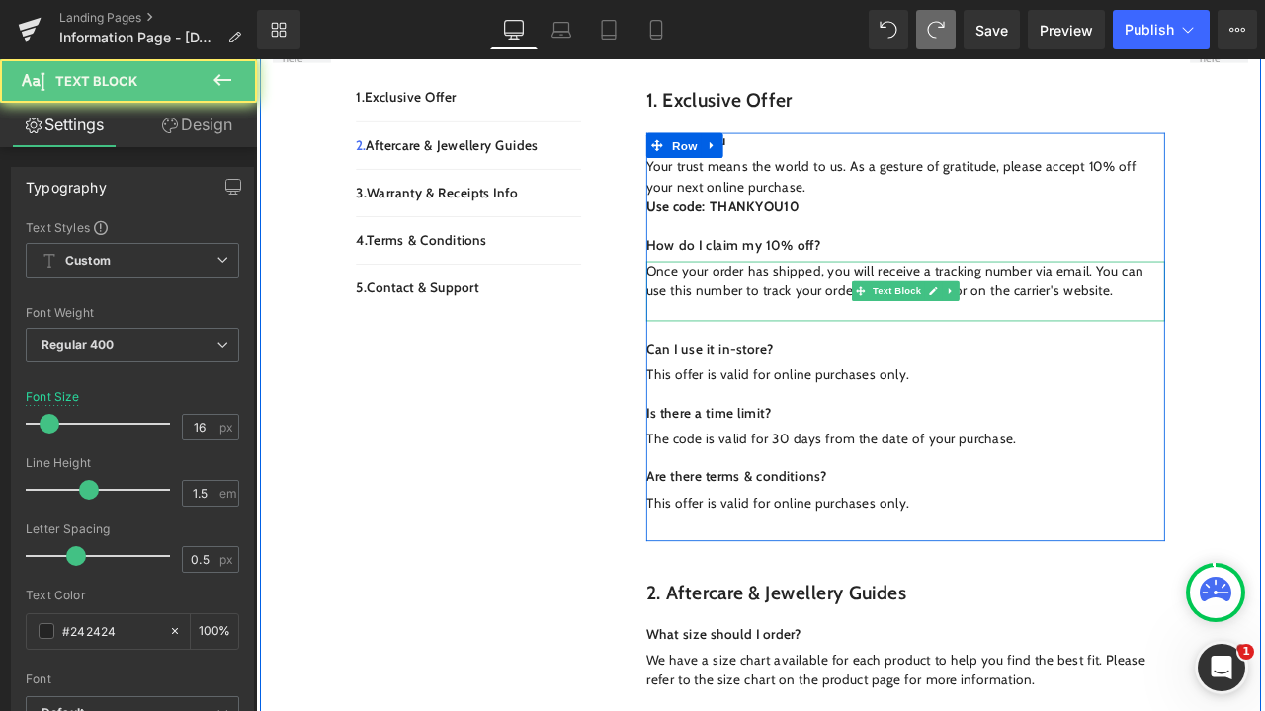
click at [814, 331] on div "Once your order has shipped, you will receive a tracking number via email. You …" at bounding box center [1025, 333] width 614 height 71
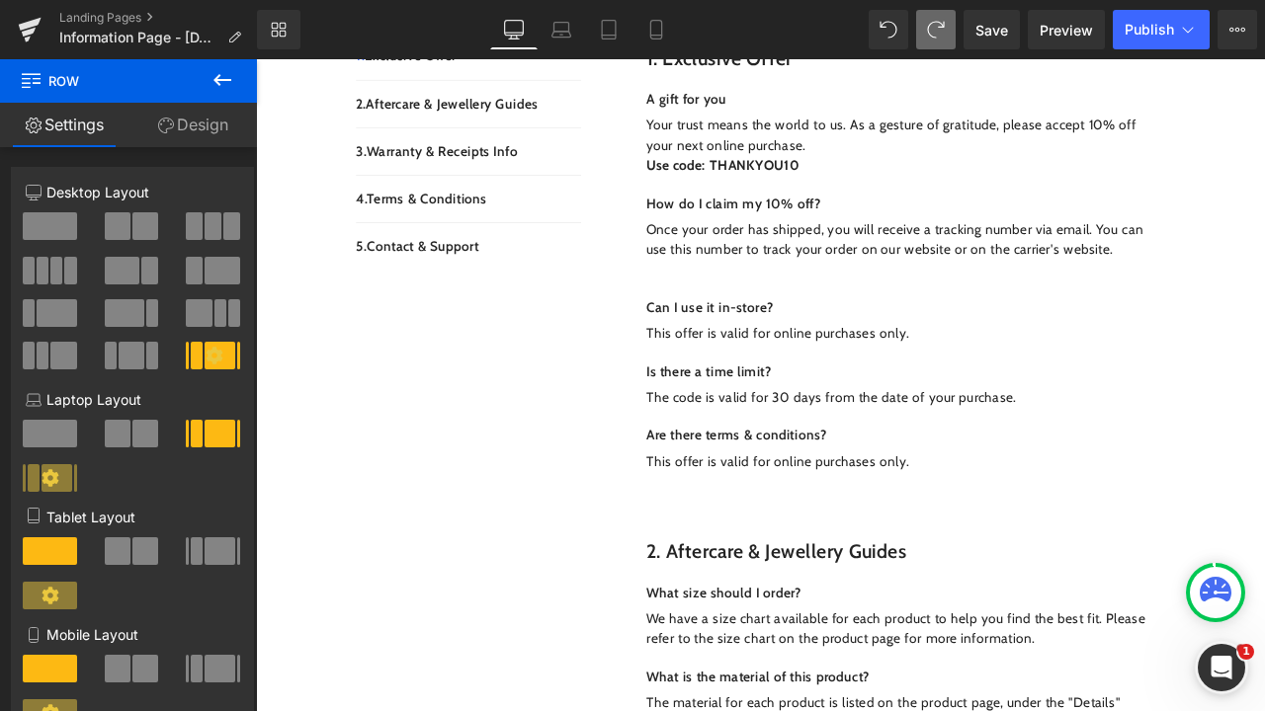
scroll to position [620, 0]
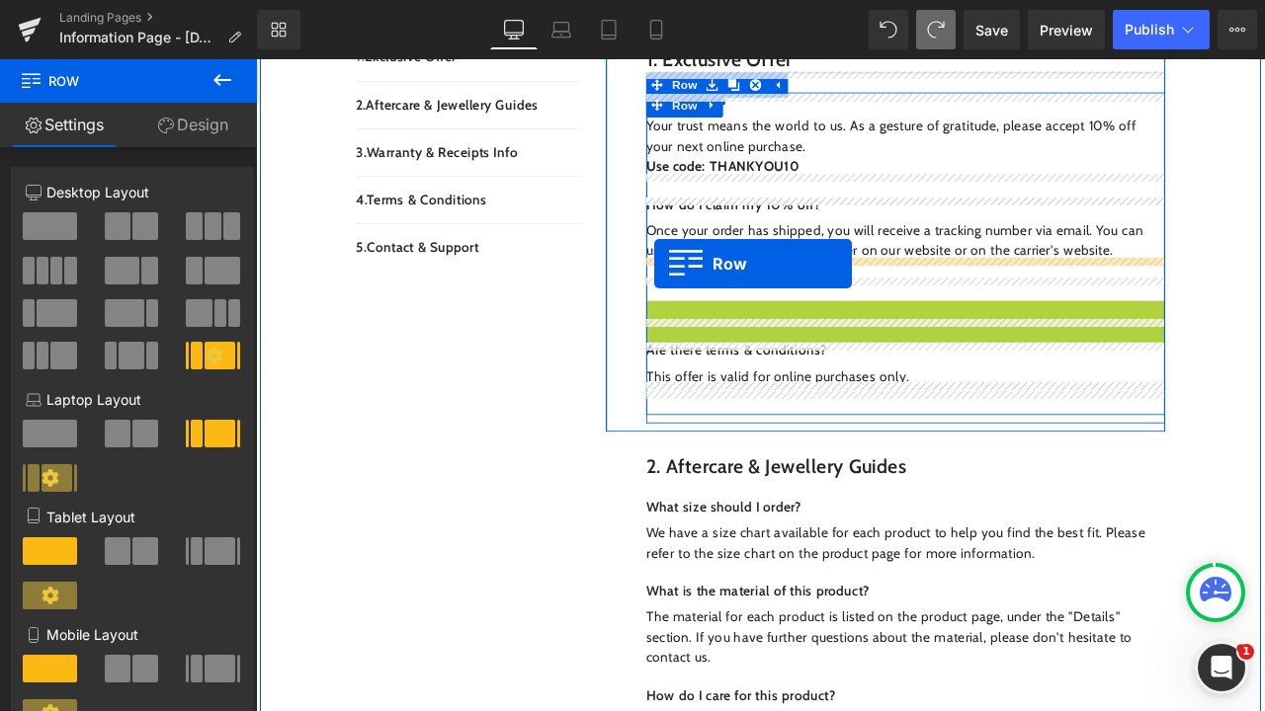
drag, startPoint x: 729, startPoint y: 332, endPoint x: 728, endPoint y: 301, distance: 30.6
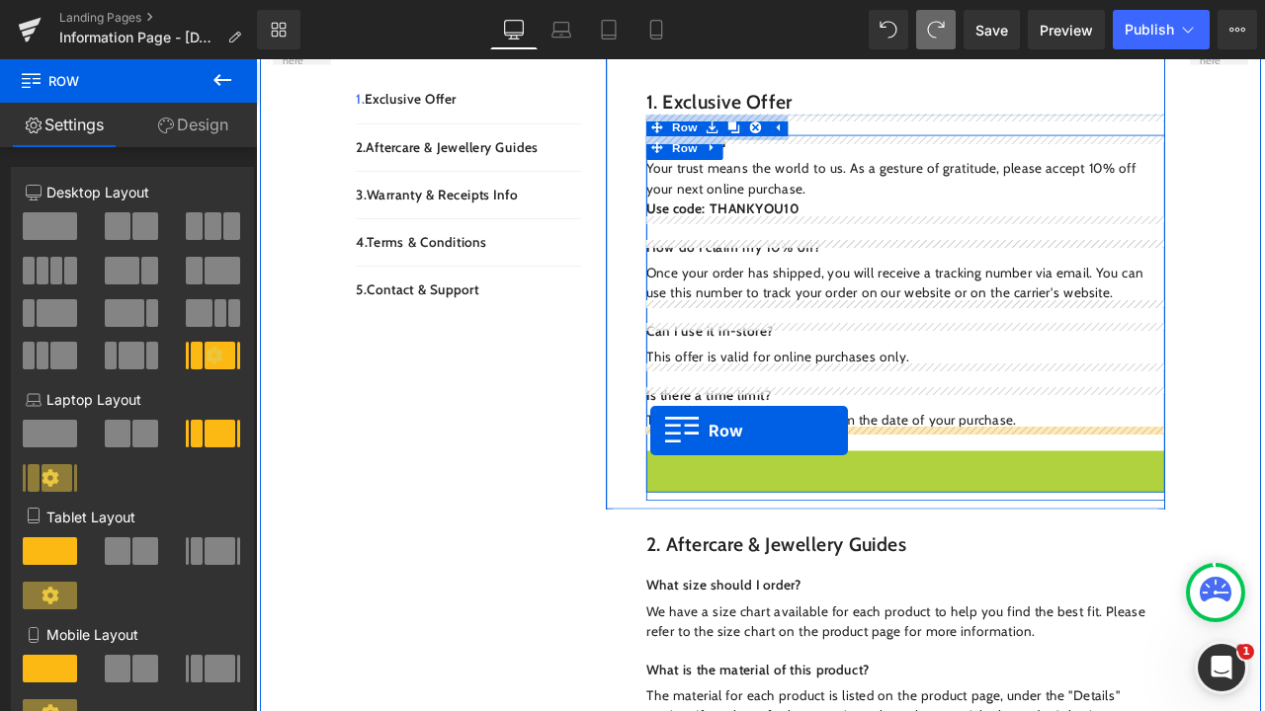
drag, startPoint x: 723, startPoint y: 515, endPoint x: 723, endPoint y: 500, distance: 14.8
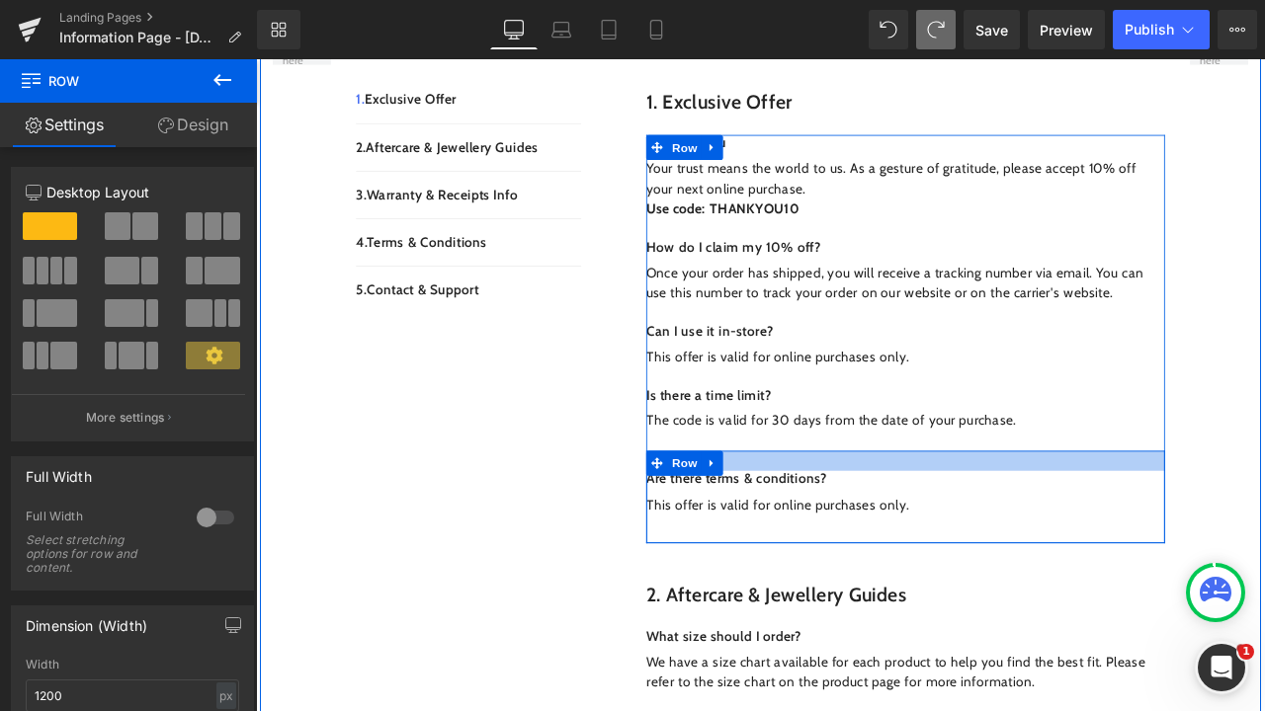
click at [832, 524] on div at bounding box center [1025, 536] width 614 height 24
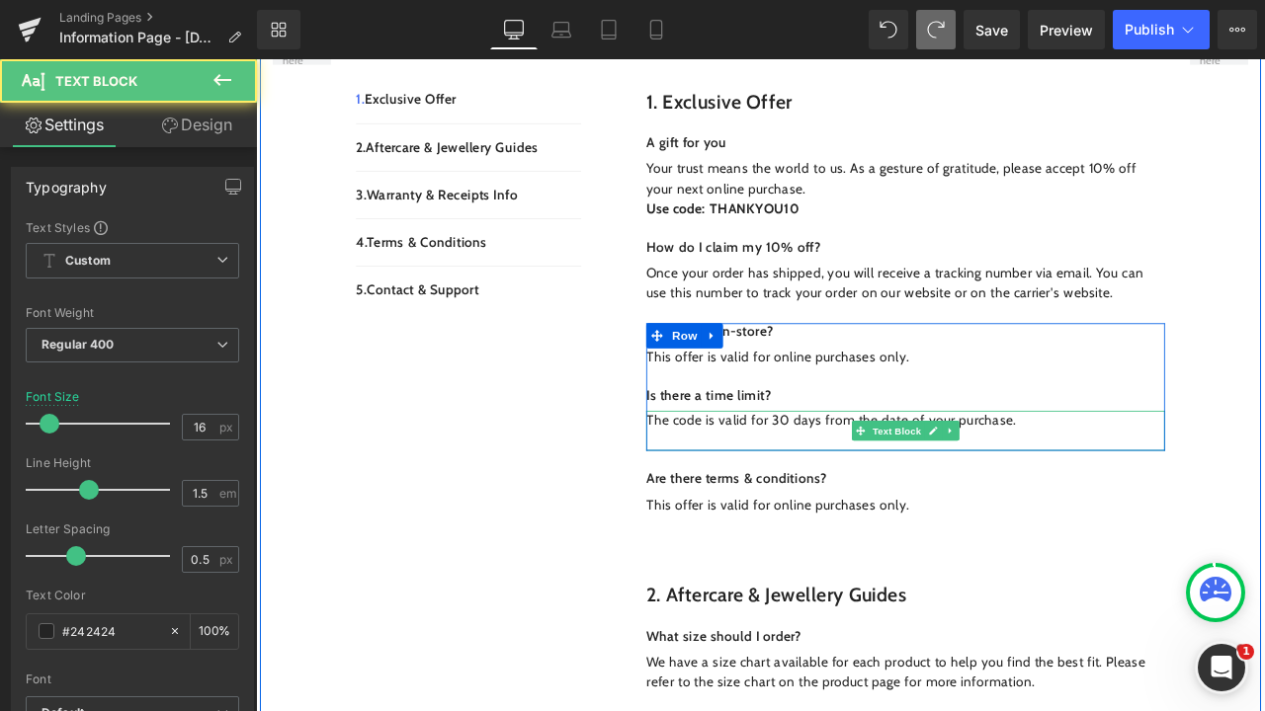
click at [824, 481] on div "The code is valid for 30 days from the date of your purchase." at bounding box center [1025, 499] width 614 height 47
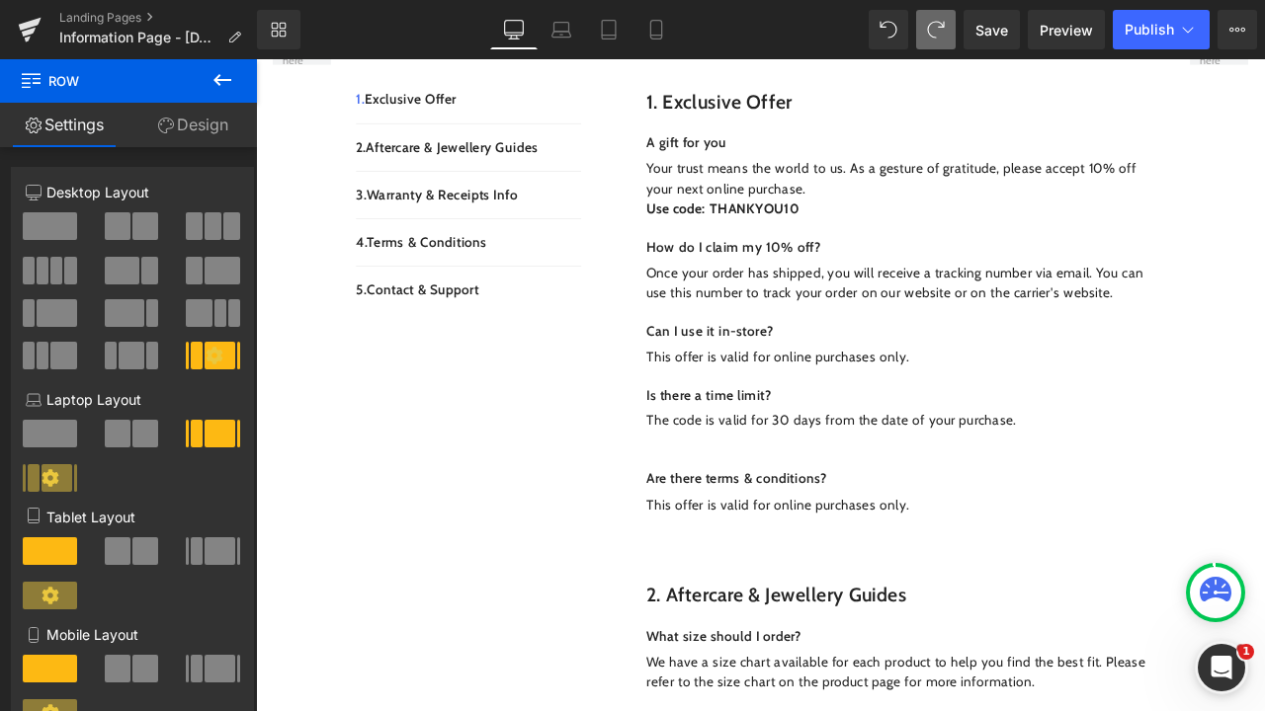
scroll to position [535, 0]
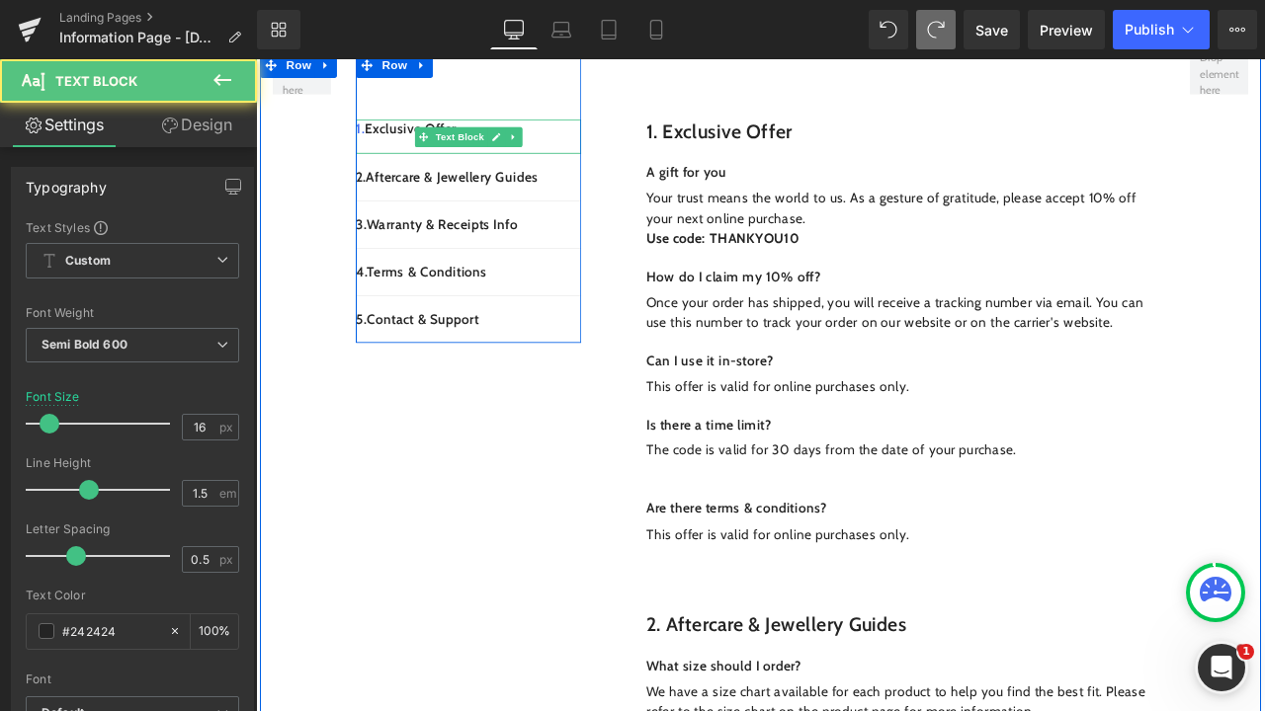
click at [391, 130] on p "1. Exclusive Offer" at bounding box center [507, 142] width 267 height 24
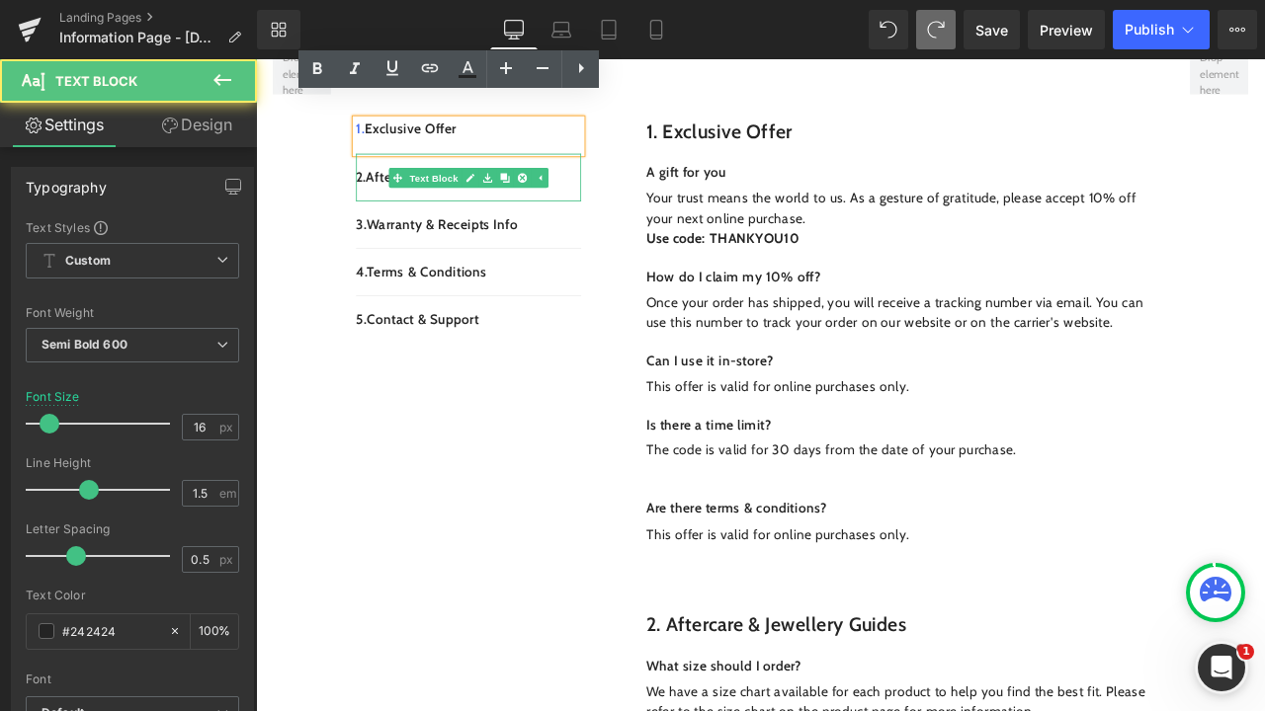
click at [401, 187] on p "2. Aftercare & Jewellery Guides" at bounding box center [507, 199] width 267 height 24
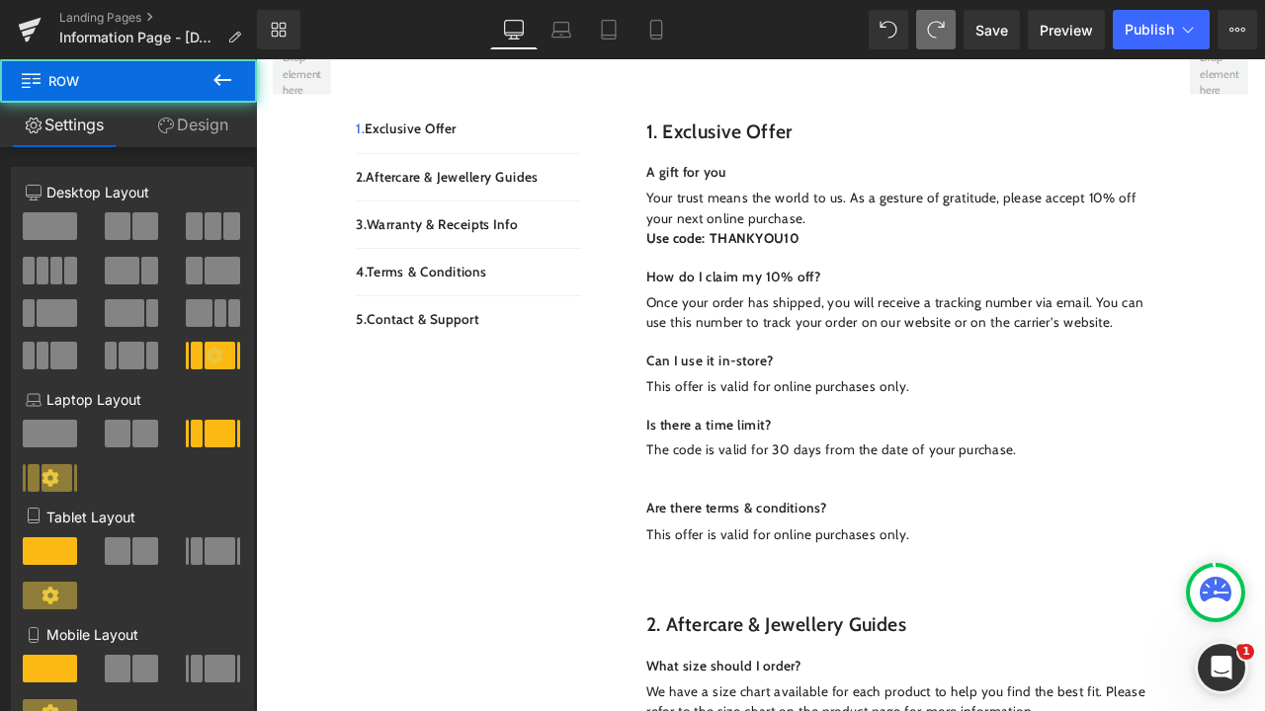
scroll to position [550, 0]
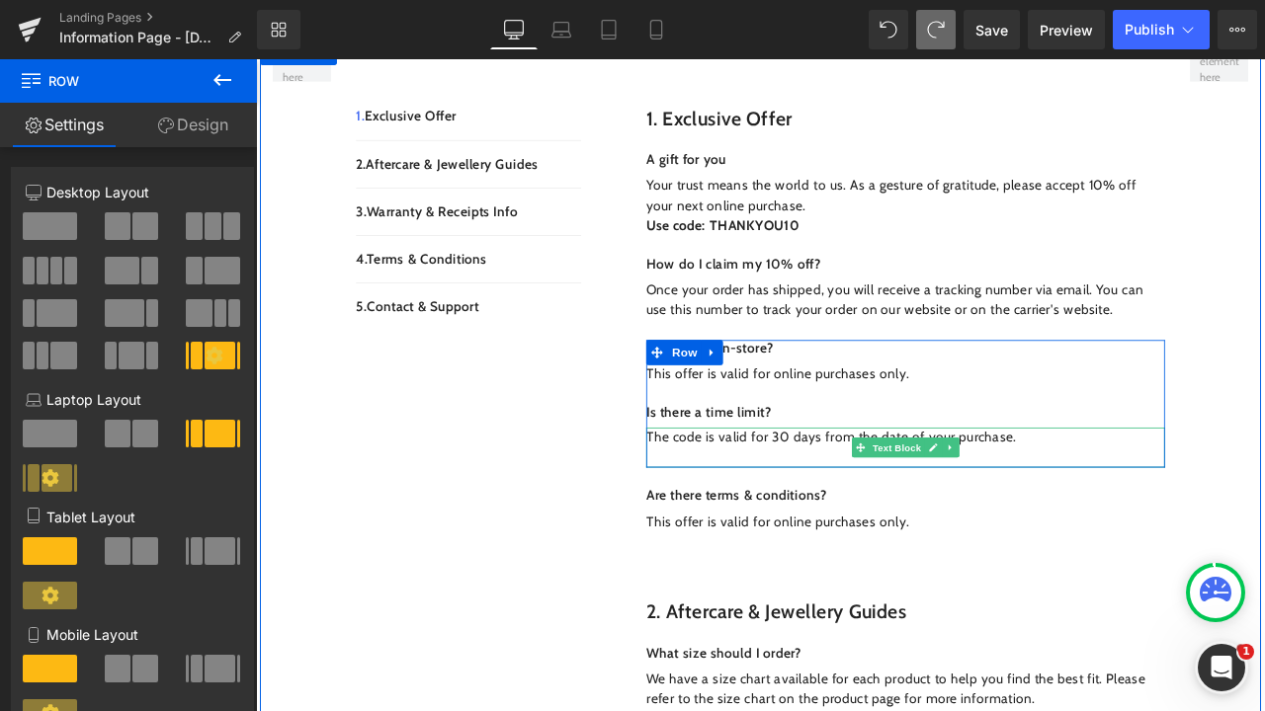
click at [880, 496] on p "The code is valid for 30 days from the date of your purchase." at bounding box center [1025, 508] width 614 height 24
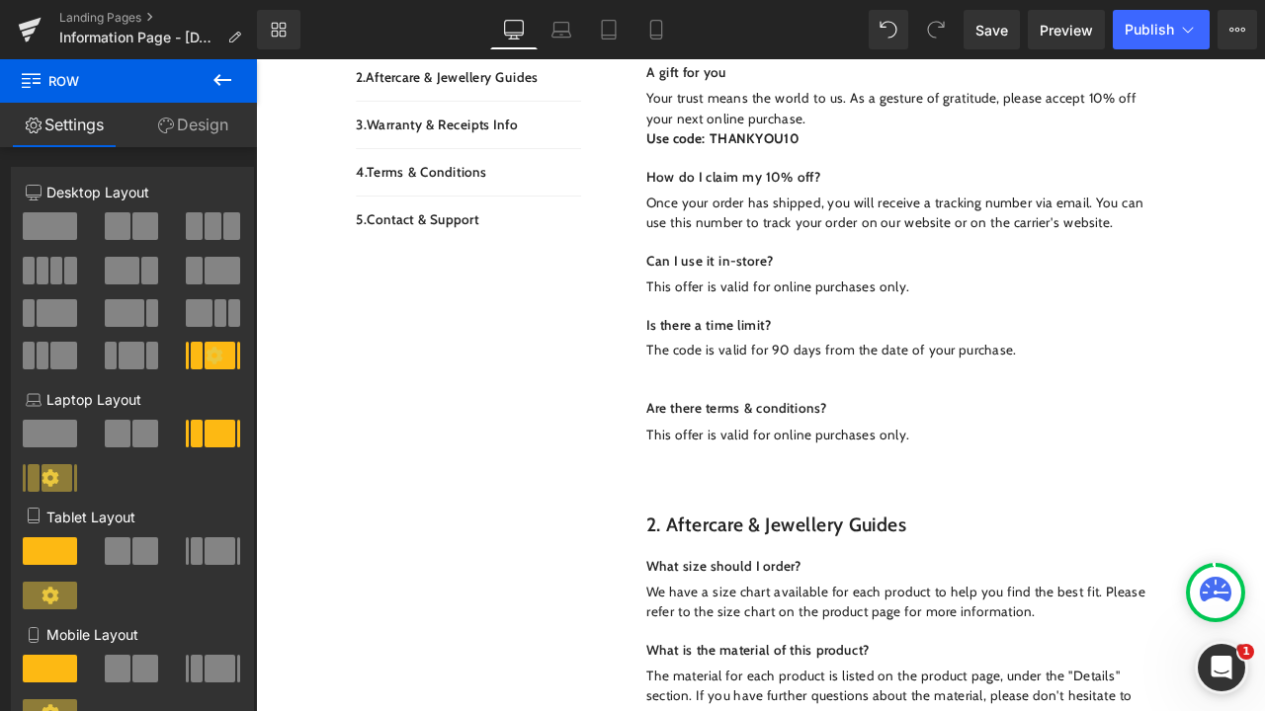
scroll to position [697, 0]
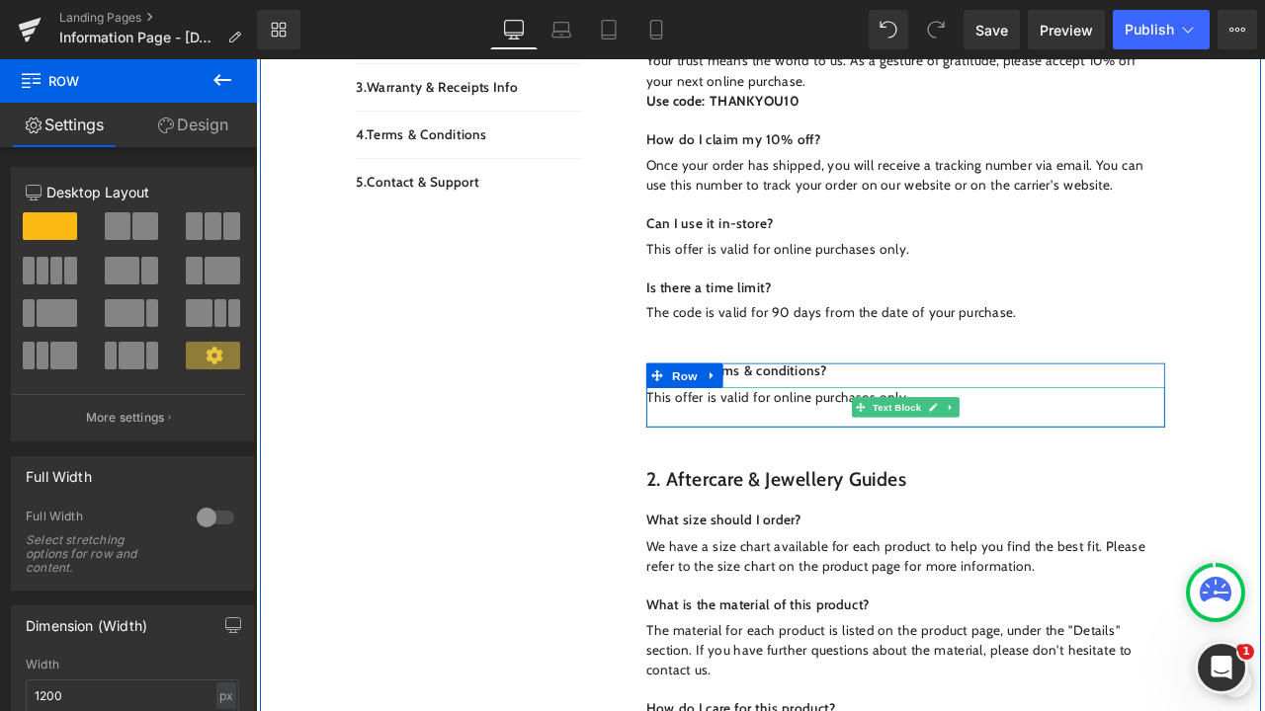
drag, startPoint x: 937, startPoint y: 488, endPoint x: 935, endPoint y: 452, distance: 35.6
click at [935, 452] on div "1. Exclusive Offer Heading Row A gift for you Text Block Your trust means the w…" at bounding box center [1002, 202] width 662 height 626
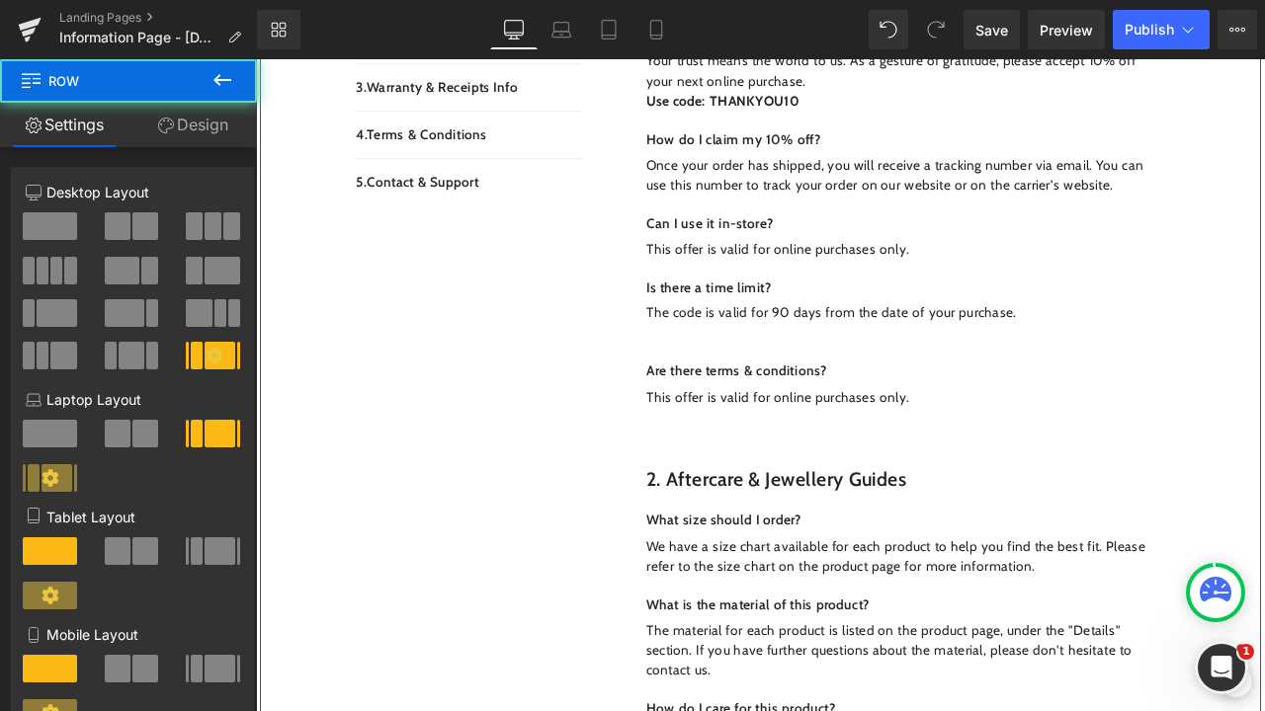
scroll to position [615, 0]
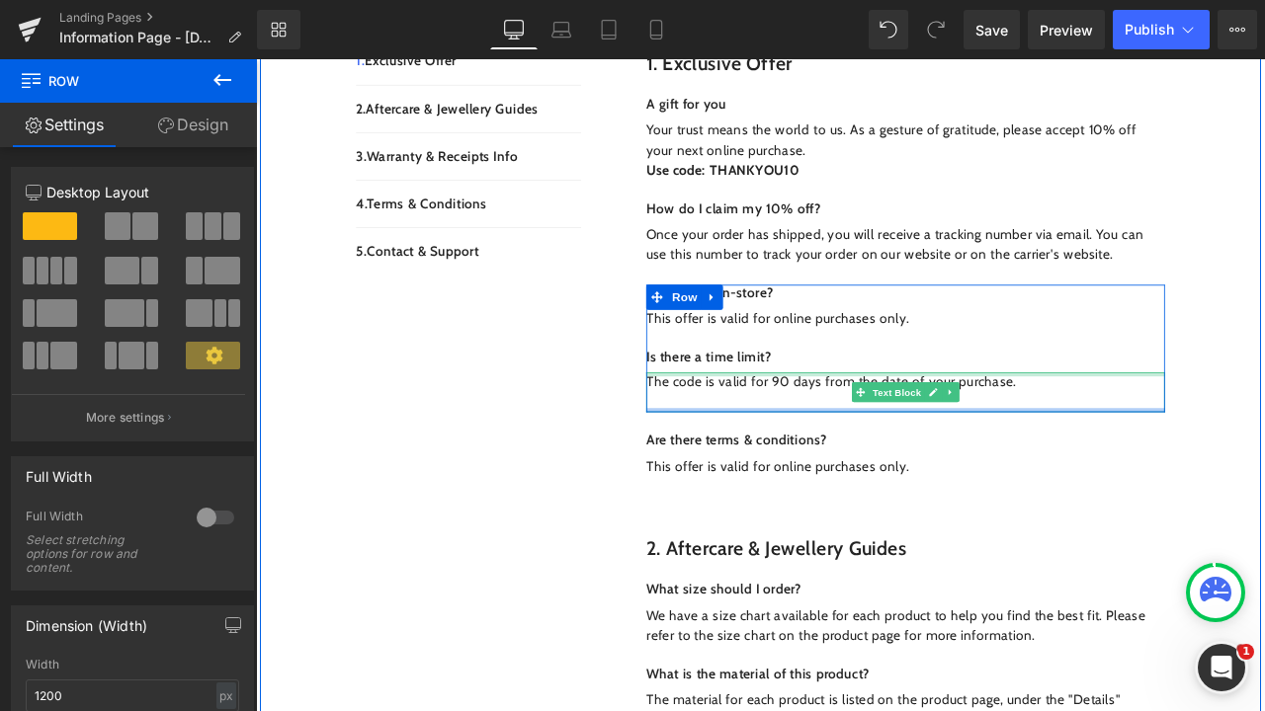
drag, startPoint x: 1071, startPoint y: 445, endPoint x: 1067, endPoint y: 403, distance: 41.7
click at [1067, 403] on div "Can I use it in-store? Text Block This offer is valid for online purchases only…" at bounding box center [1025, 403] width 614 height 152
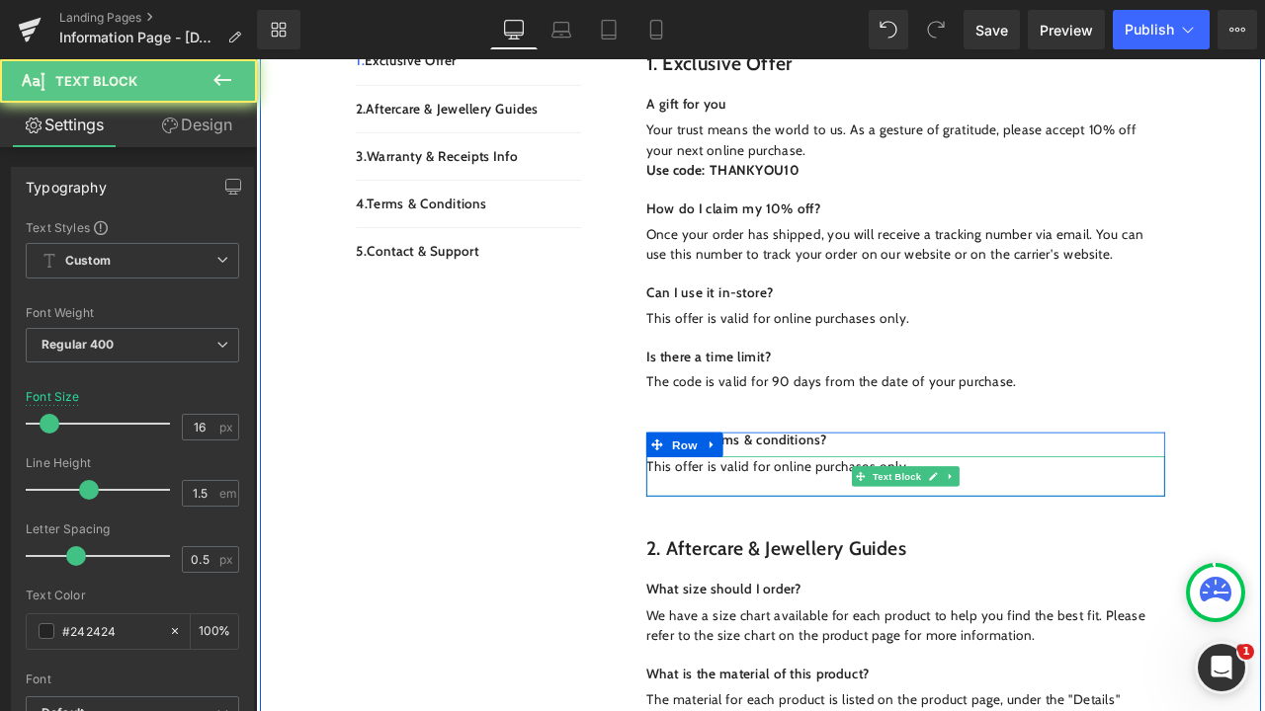
click at [1264, 531] on p "This offer is valid for online purchases only." at bounding box center [1025, 543] width 614 height 24
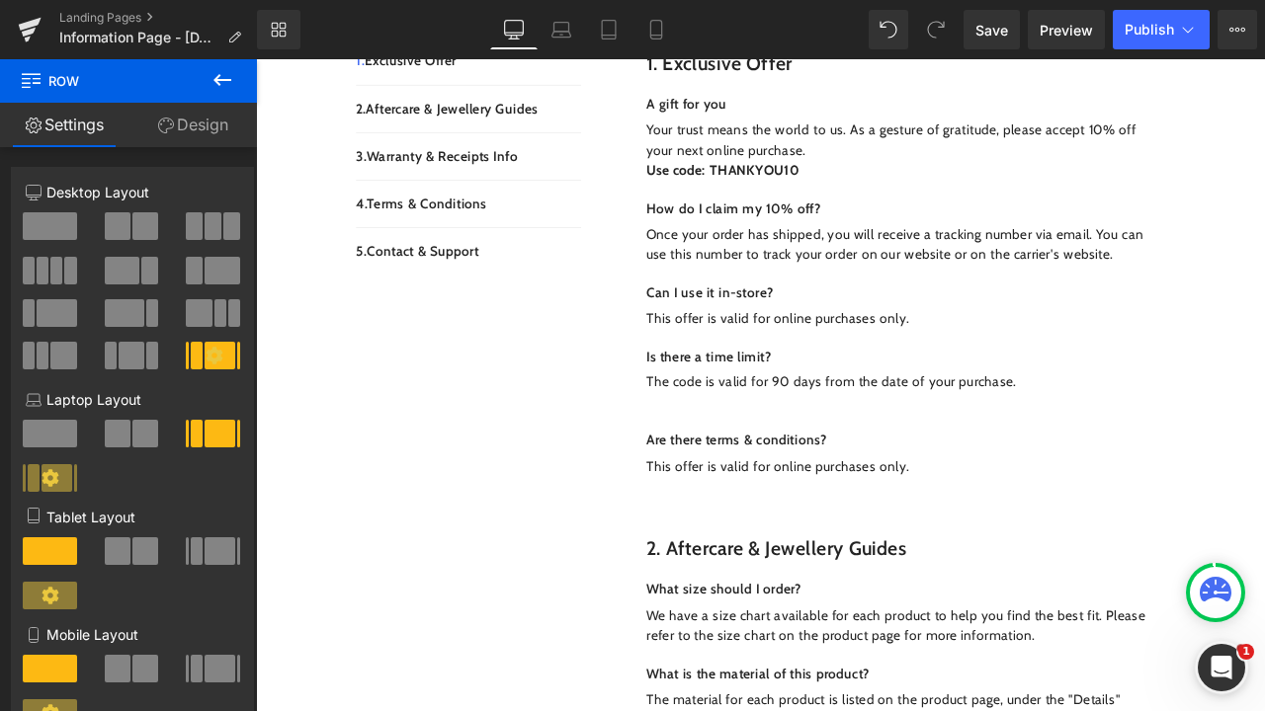
scroll to position [598, 0]
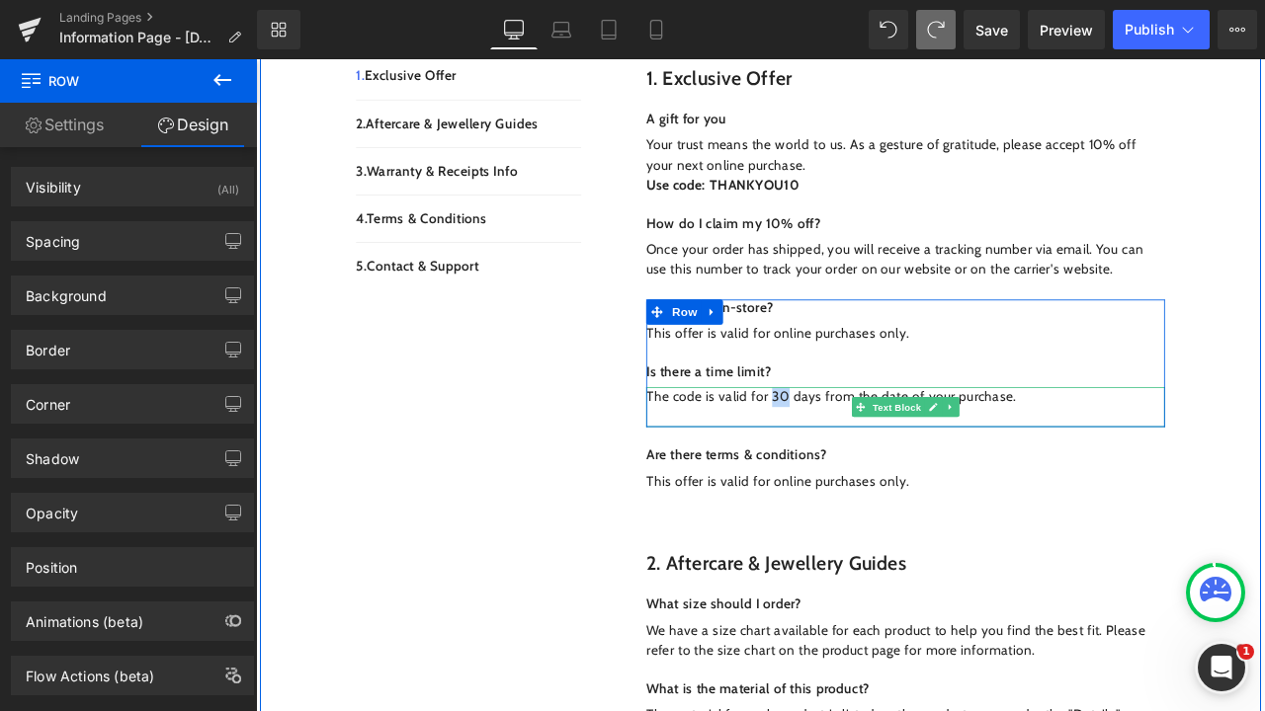
click at [876, 449] on p "The code is valid for 30 days from the date of your purchase." at bounding box center [1025, 461] width 614 height 24
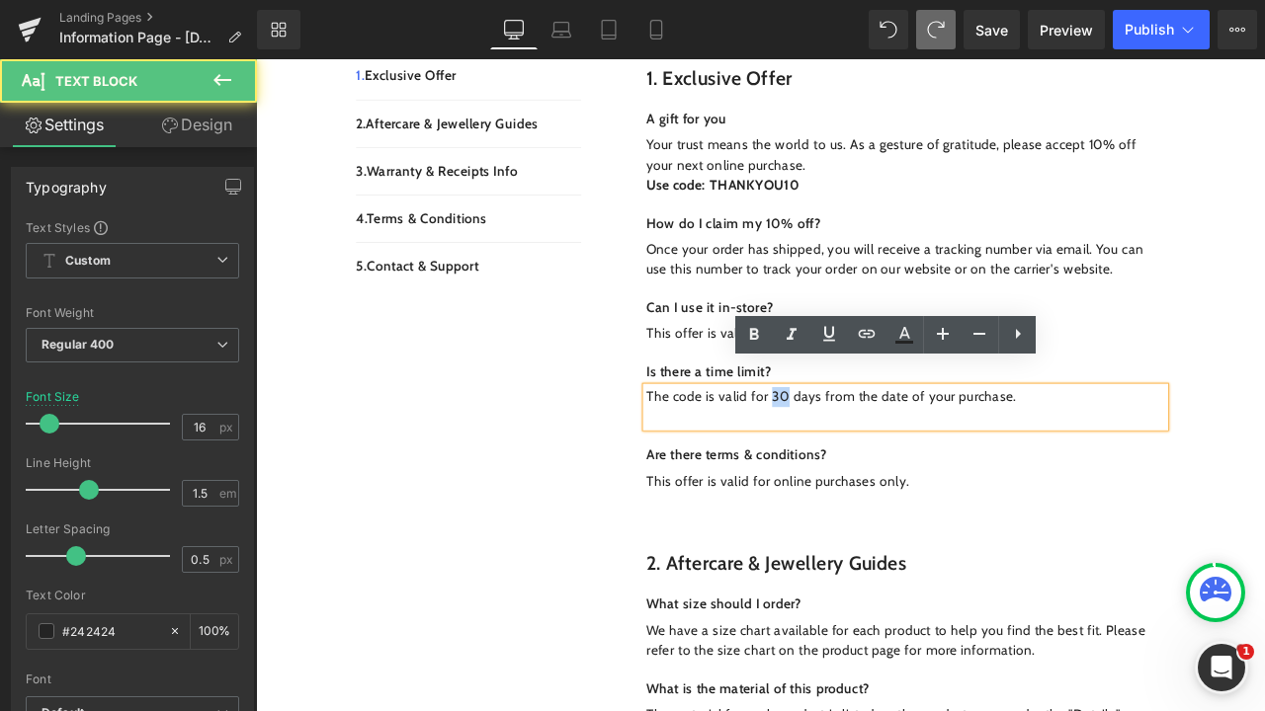
drag, startPoint x: 865, startPoint y: 432, endPoint x: 871, endPoint y: 451, distance: 20.6
click at [865, 449] on p "The code is valid for 30 days from the date of your purchase." at bounding box center [1025, 461] width 614 height 24
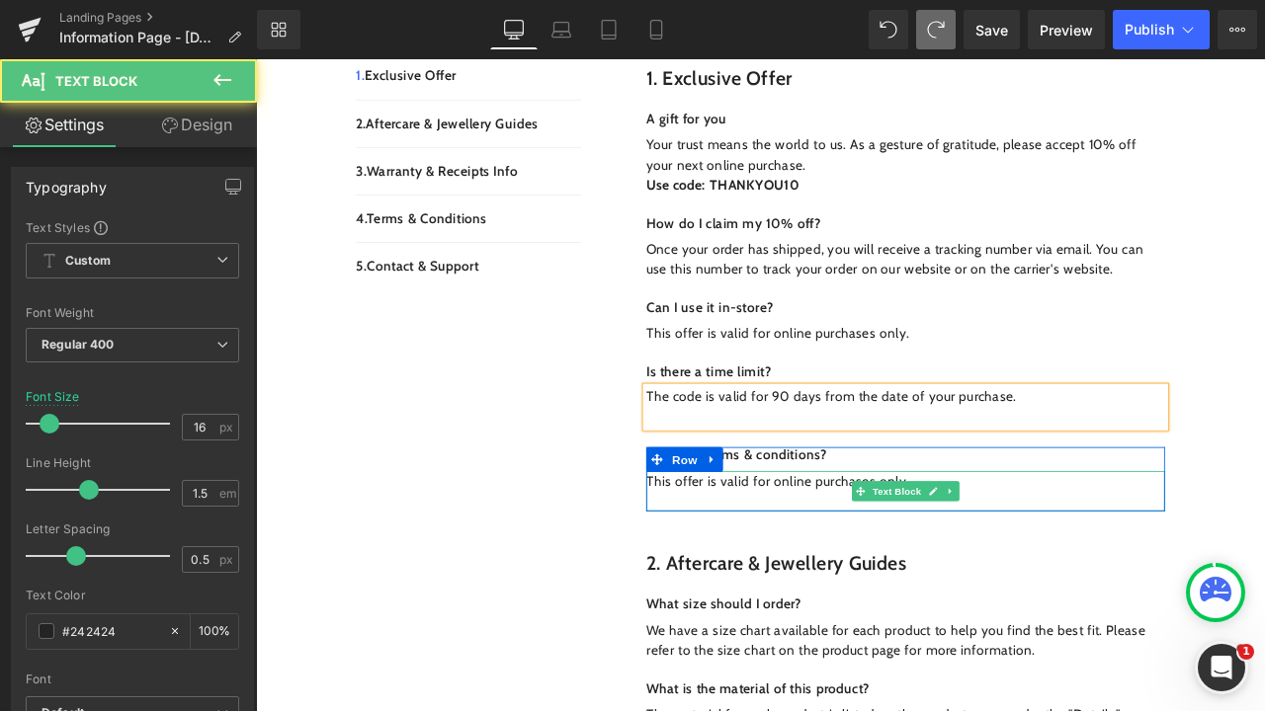
click at [794, 548] on div "This offer is valid for online purchases only." at bounding box center [1025, 571] width 614 height 47
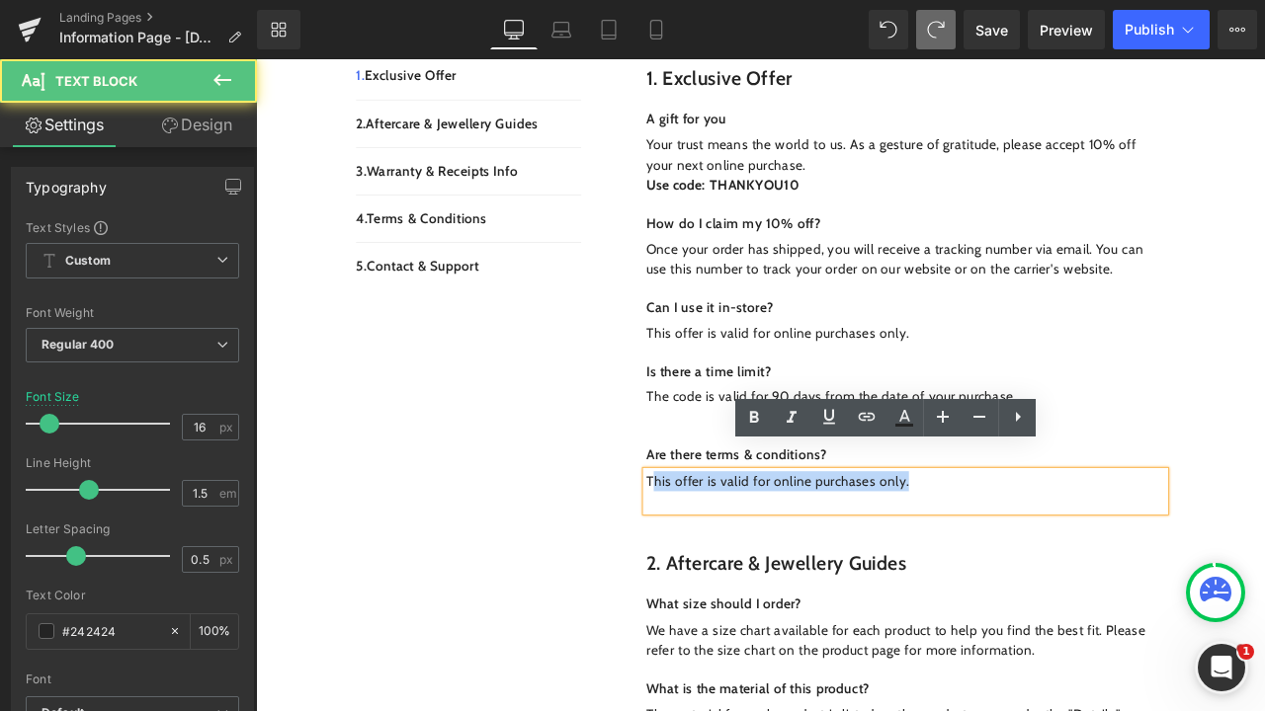
drag, startPoint x: 1058, startPoint y: 535, endPoint x: 719, endPoint y: 534, distance: 338.9
click at [719, 548] on p "This offer is valid for online purchases only." at bounding box center [1025, 560] width 614 height 24
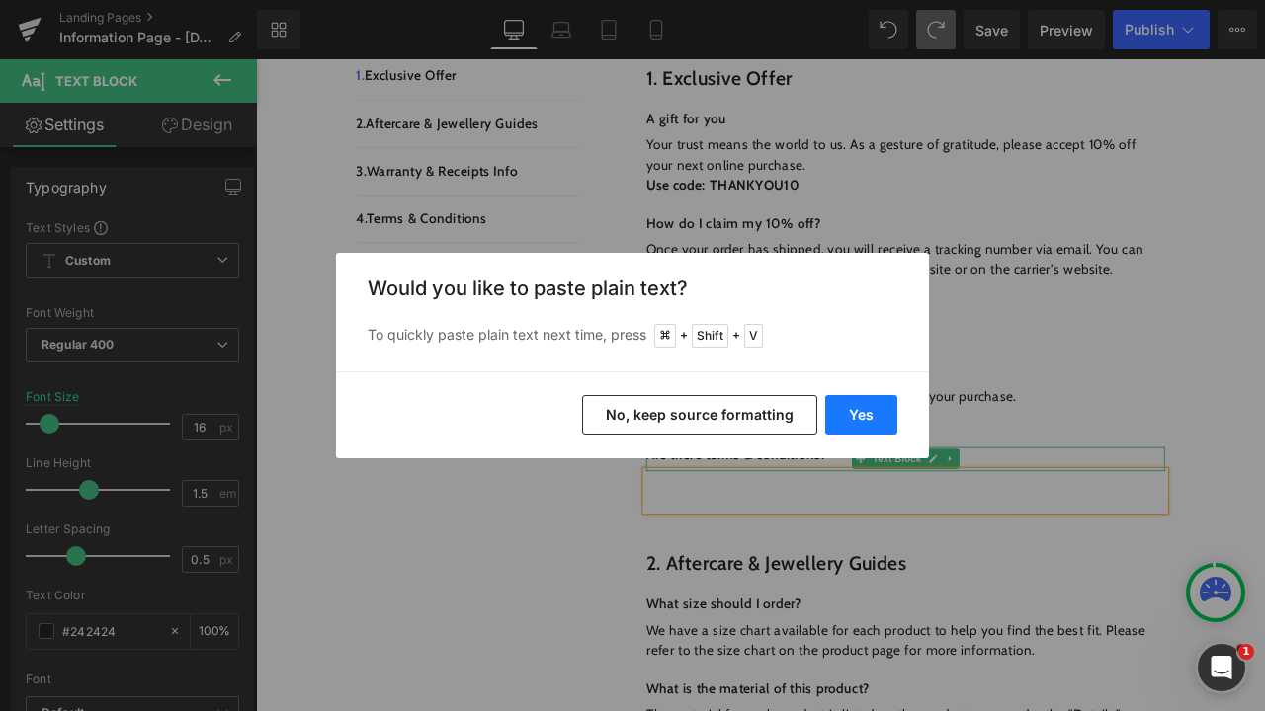
click at [851, 410] on button "Yes" at bounding box center [861, 415] width 72 height 40
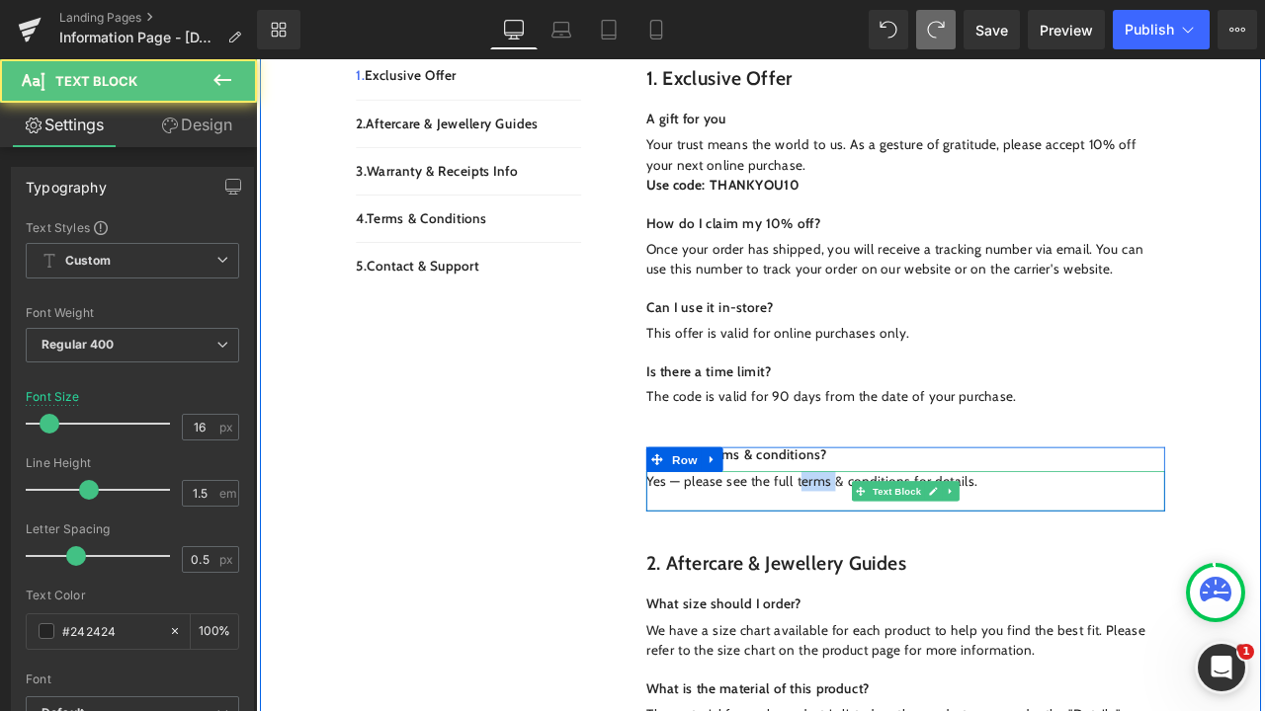
drag, startPoint x: 895, startPoint y: 528, endPoint x: 943, endPoint y: 529, distance: 48.4
click at [943, 548] on p "Yes — please see the full terms & conditions for details." at bounding box center [1025, 560] width 614 height 24
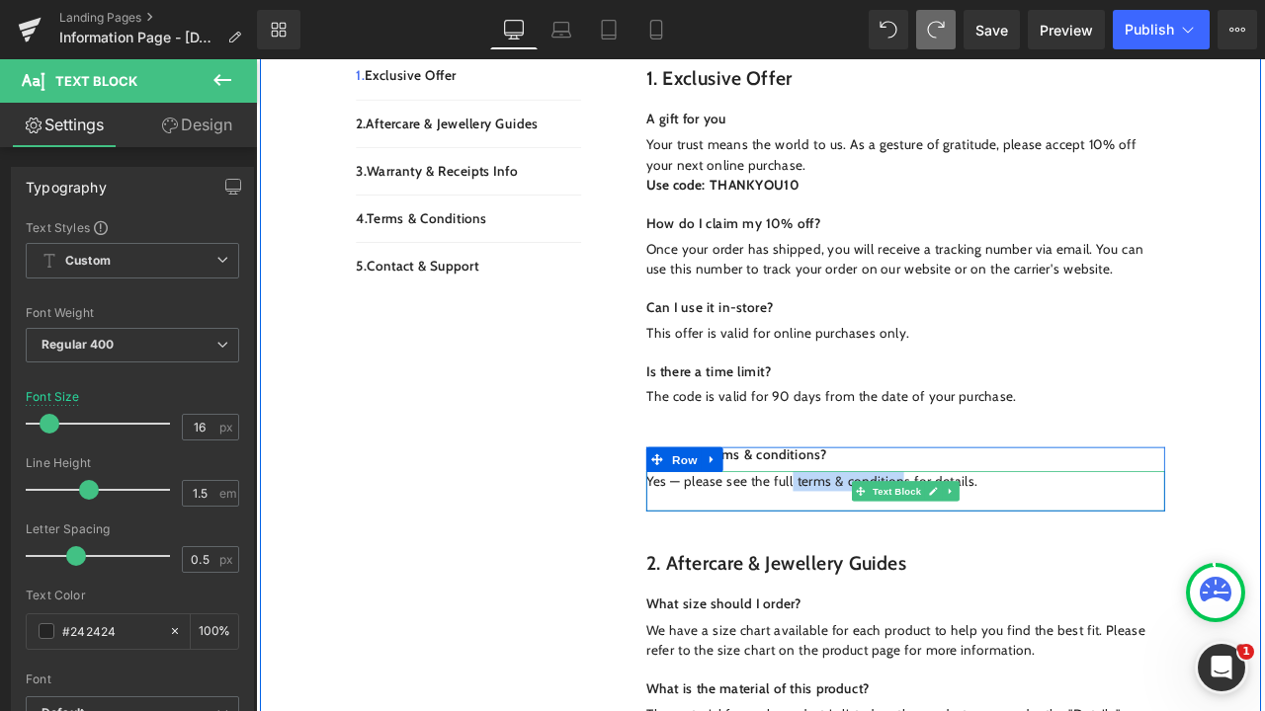
drag, startPoint x: 887, startPoint y: 538, endPoint x: 1021, endPoint y: 526, distance: 134.0
click at [1021, 548] on p "Yes — please see the full terms & conditions for details." at bounding box center [1025, 560] width 614 height 24
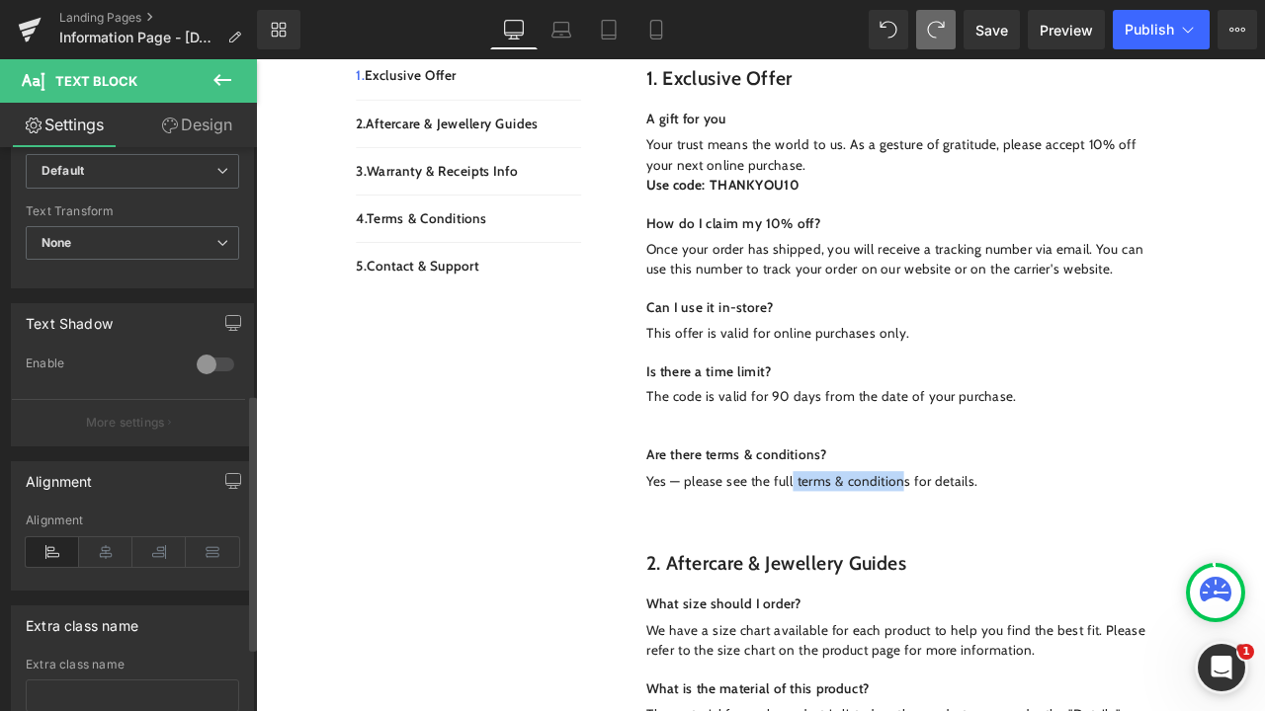
scroll to position [622, 0]
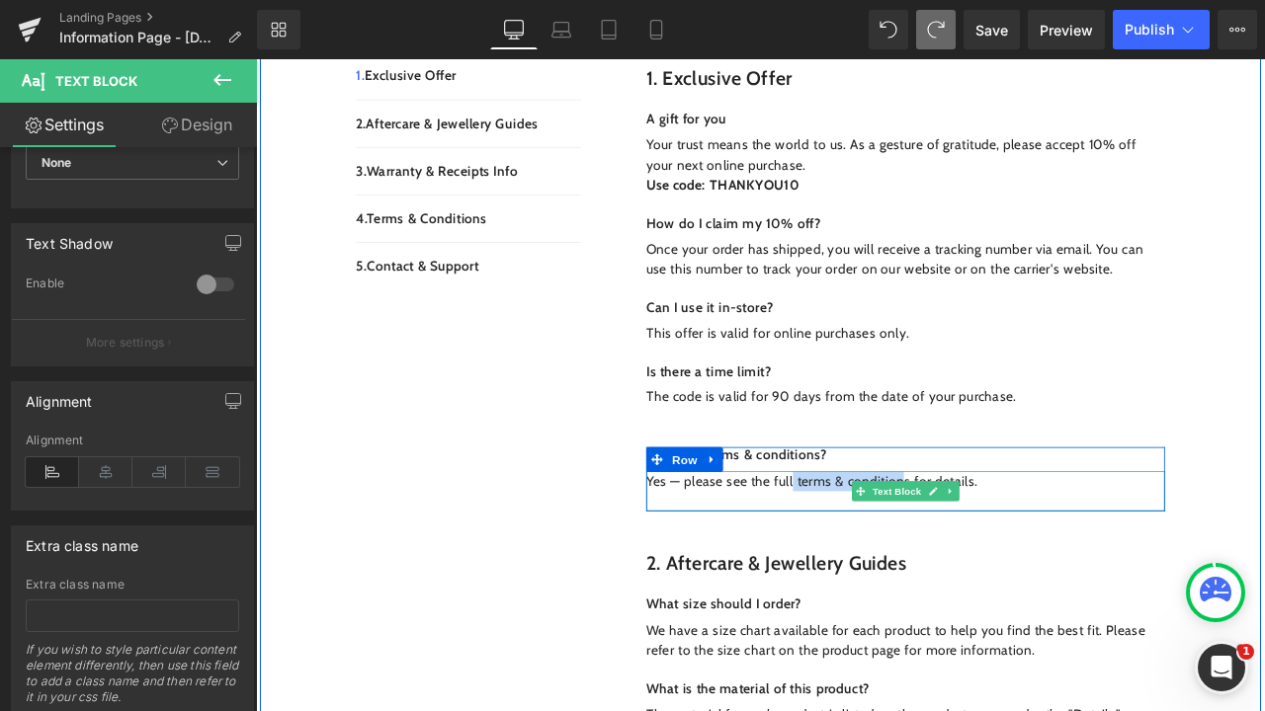
click at [1196, 548] on div "Yes — please see the full terms & conditions for details." at bounding box center [1025, 571] width 614 height 47
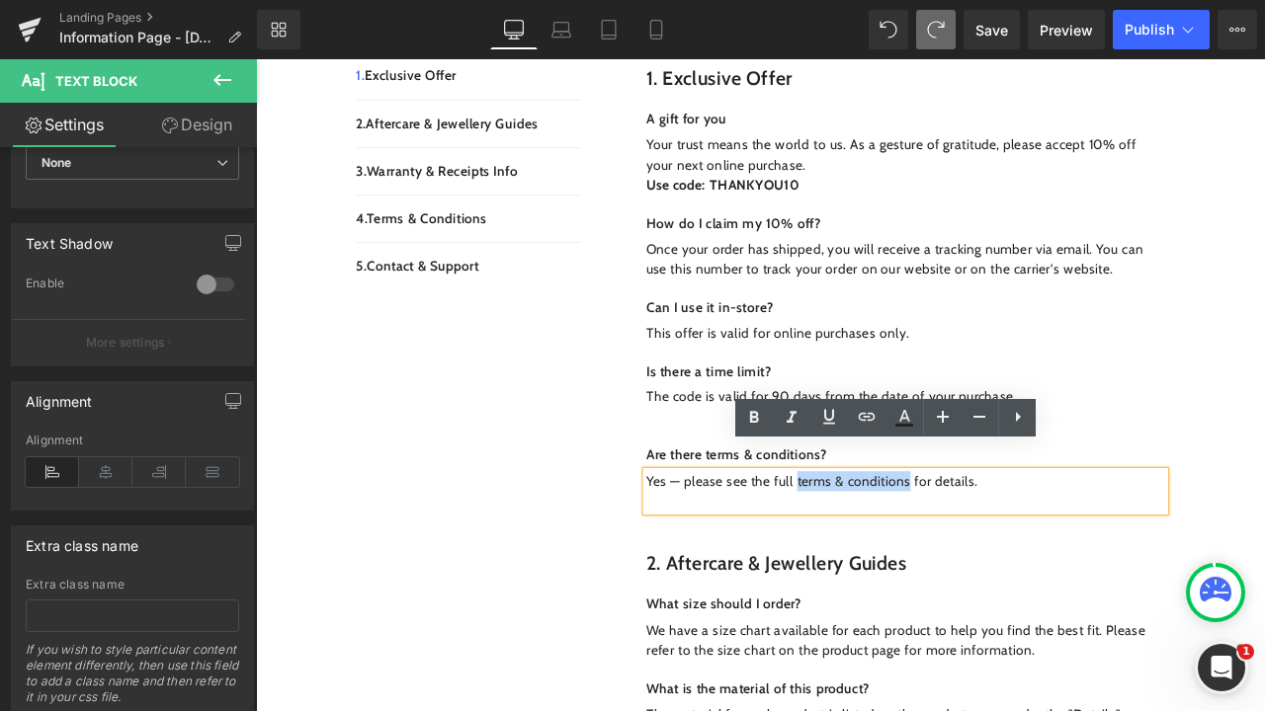
drag, startPoint x: 1025, startPoint y: 532, endPoint x: 892, endPoint y: 528, distance: 133.5
click at [892, 548] on p "Yes — please see the full terms & conditions for details." at bounding box center [1025, 560] width 614 height 24
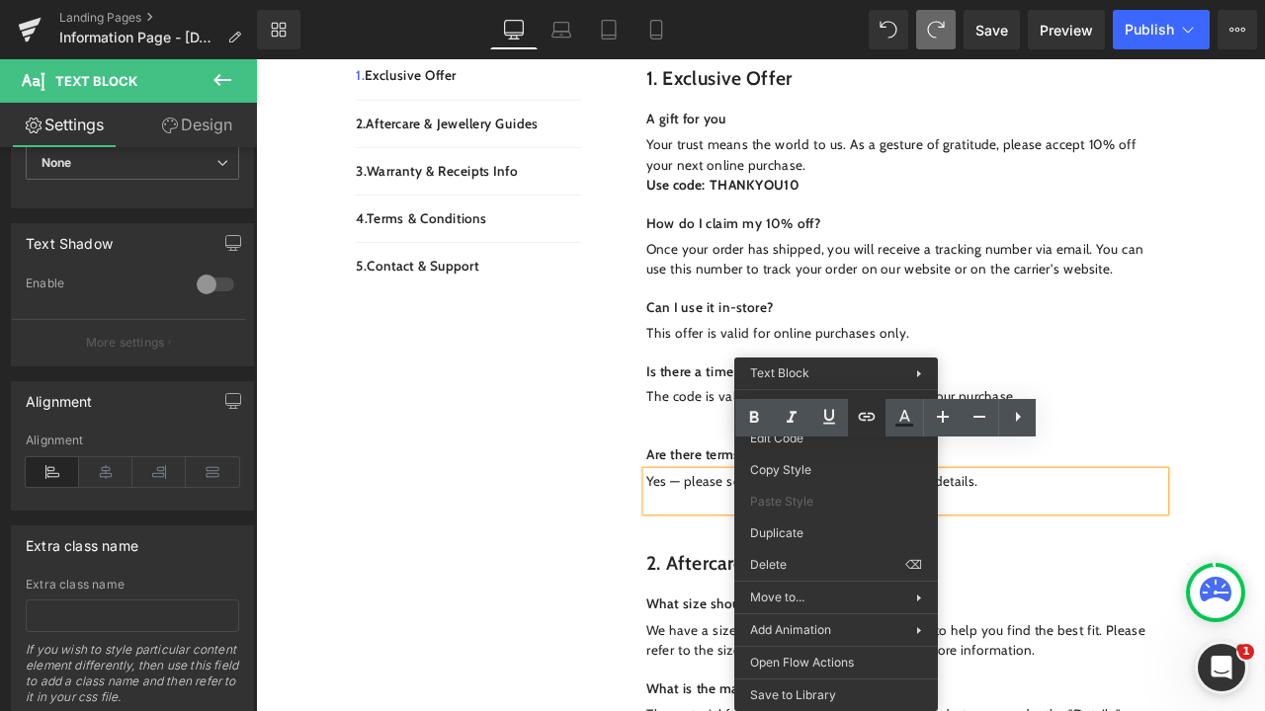
click at [864, 429] on icon at bounding box center [867, 417] width 24 height 24
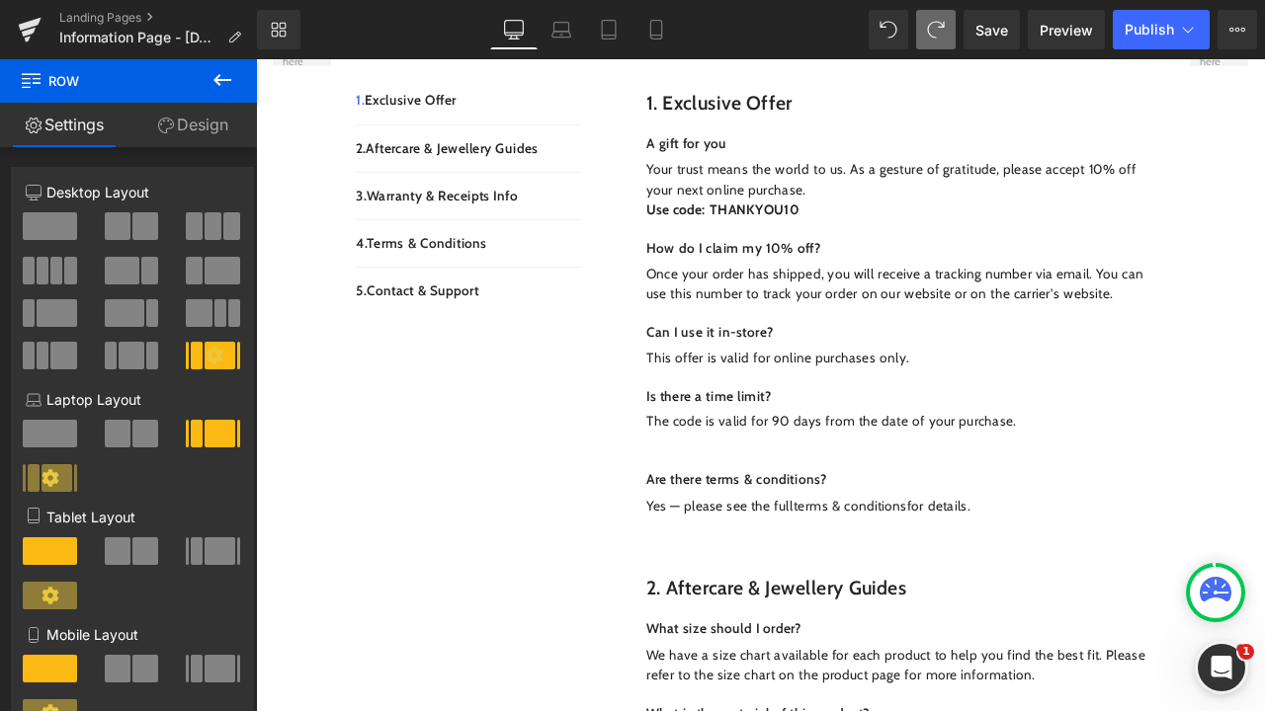
scroll to position [521, 0]
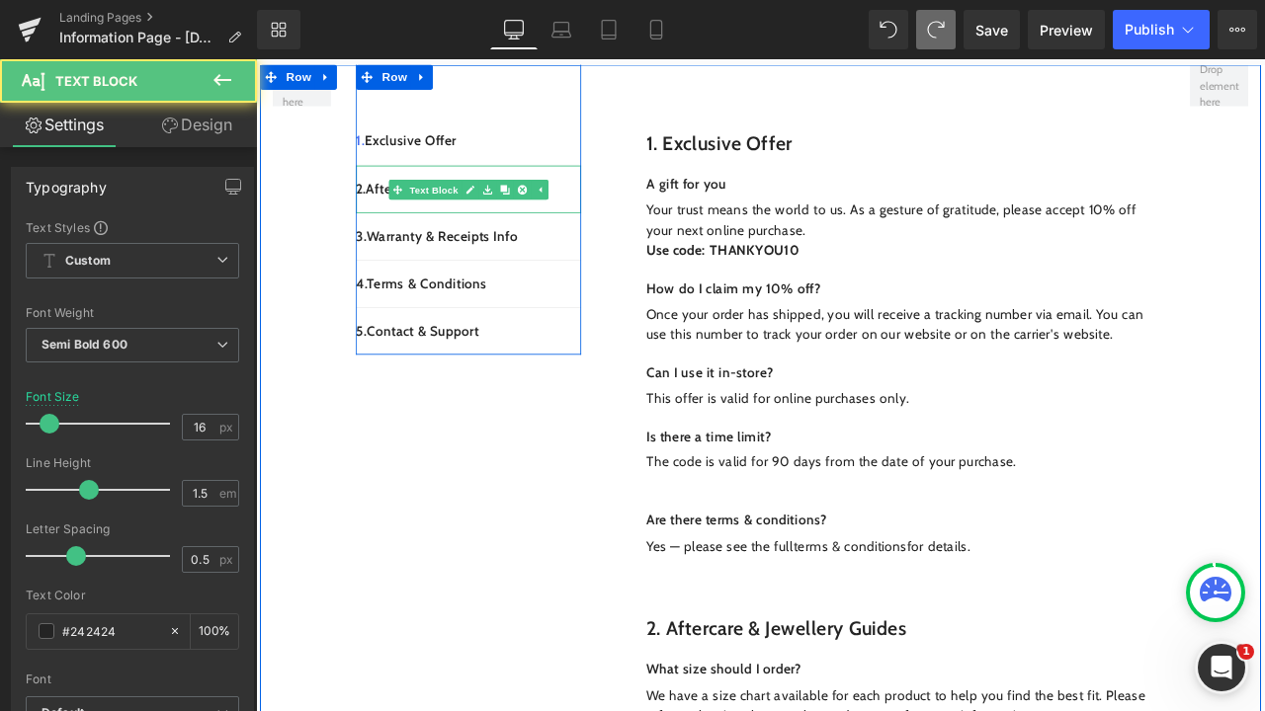
click at [599, 202] on p "2. Aftercare & Jewellery Guides" at bounding box center [507, 214] width 267 height 24
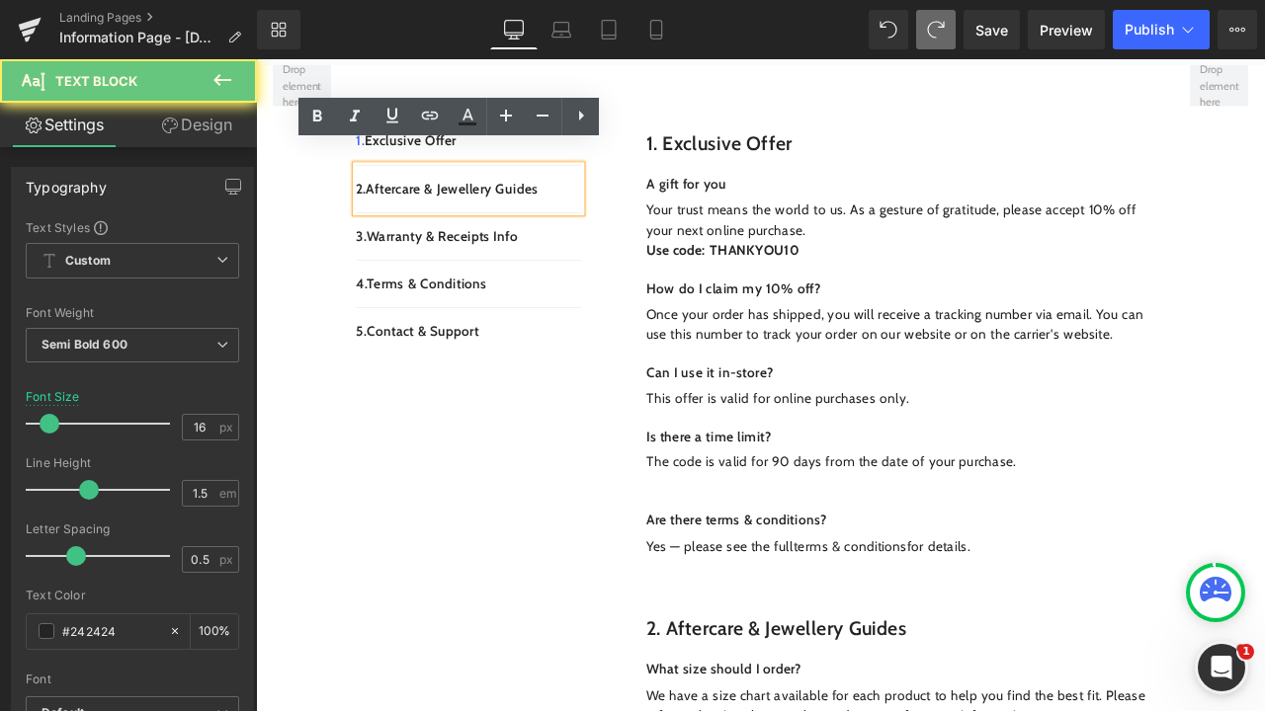
click at [613, 202] on p "2. Aftercare & Jewellery Guides" at bounding box center [507, 214] width 267 height 24
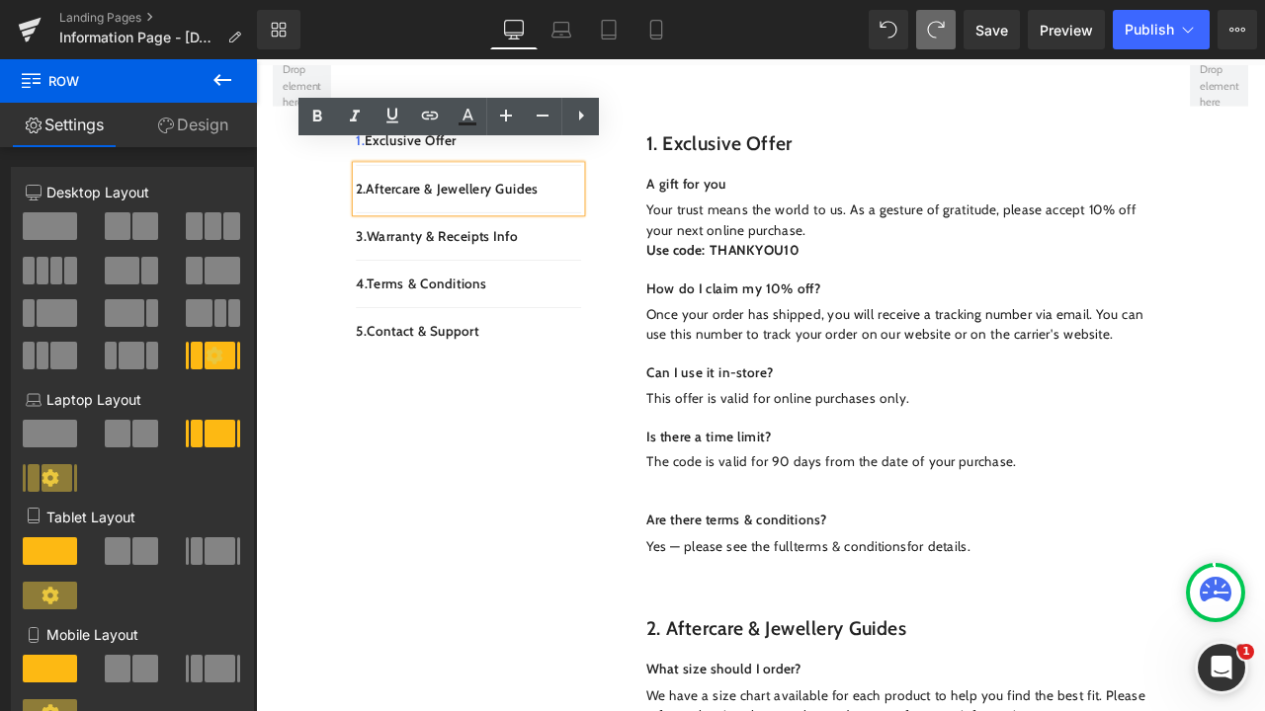
drag, startPoint x: 600, startPoint y: 435, endPoint x: 438, endPoint y: 234, distance: 257.8
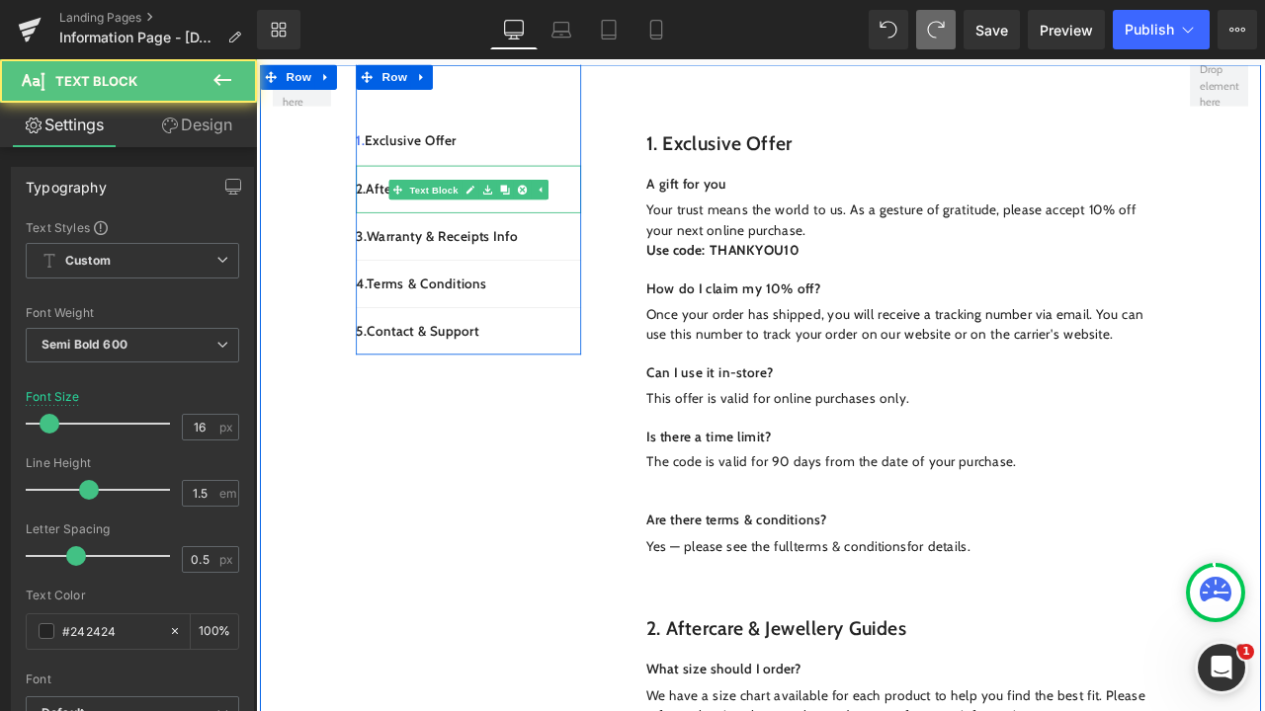
click at [395, 202] on p "2. Aftercare & Jewellery Guides" at bounding box center [507, 214] width 267 height 24
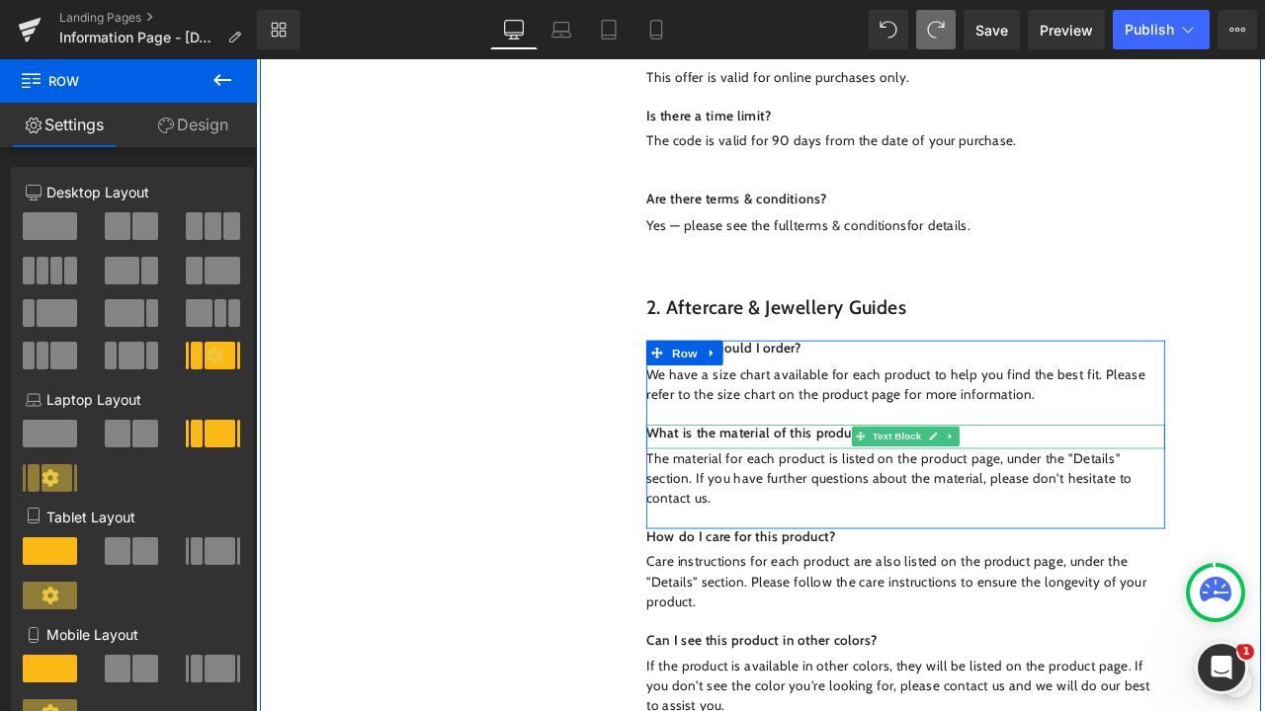
scroll to position [919, 0]
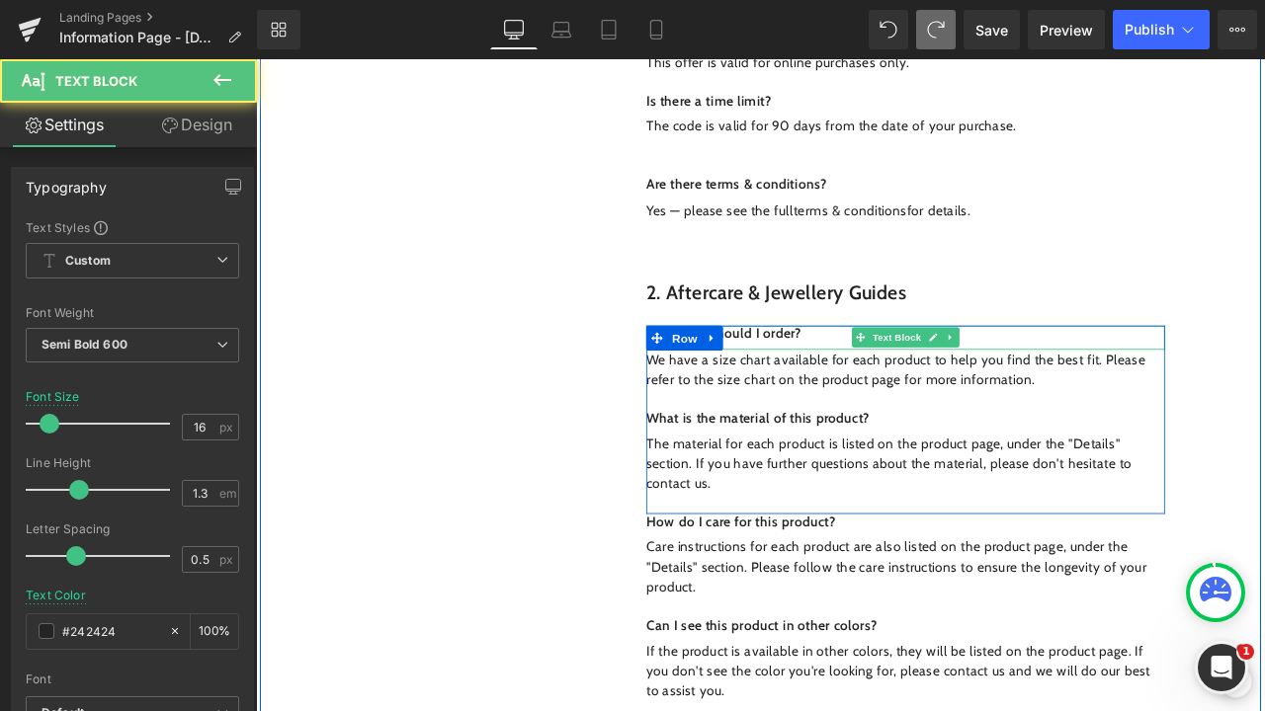
click at [900, 375] on p "What size should I order?" at bounding box center [1025, 385] width 614 height 21
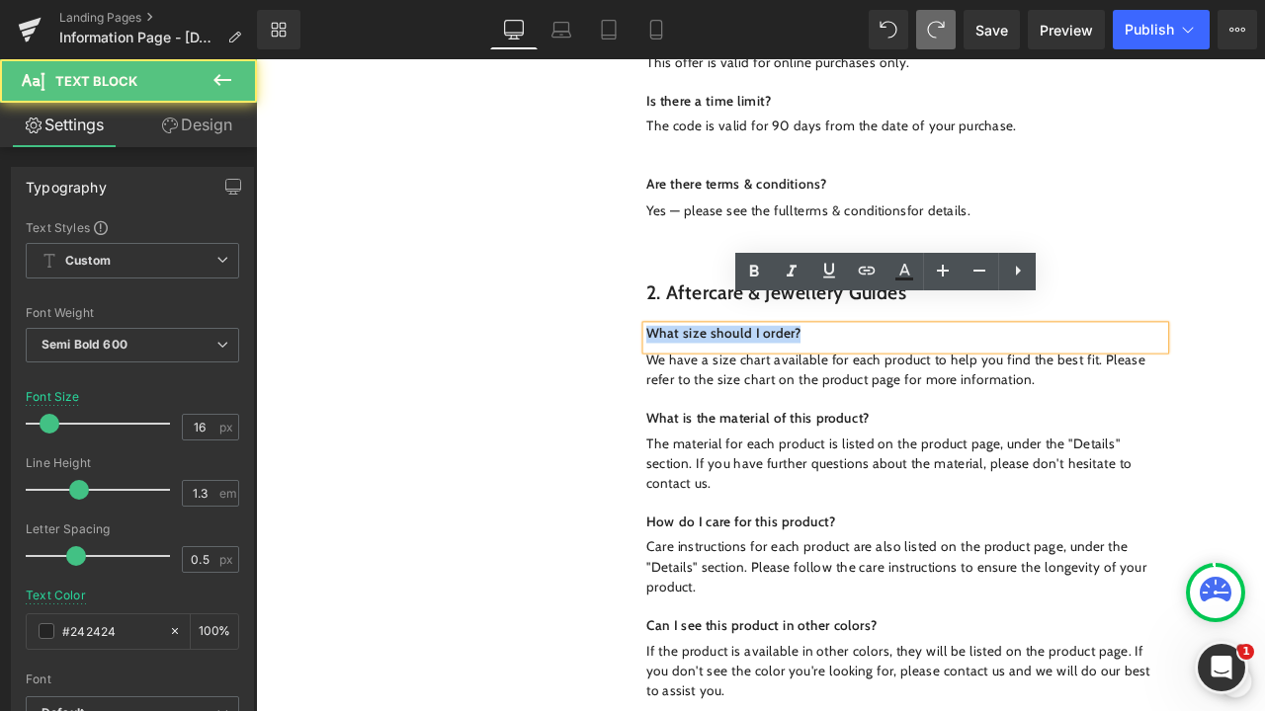
drag, startPoint x: 907, startPoint y: 355, endPoint x: 710, endPoint y: 346, distance: 196.8
click at [718, 375] on div "What size should I order?" at bounding box center [1025, 389] width 614 height 29
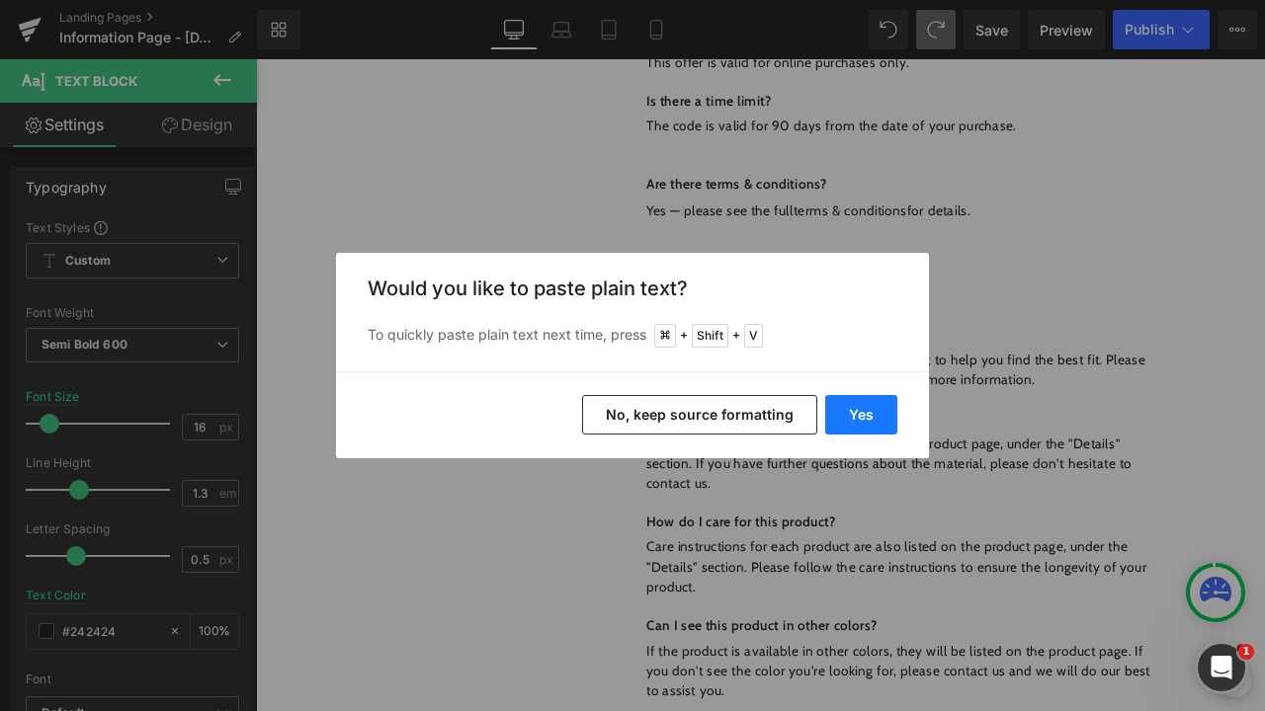
click at [875, 424] on button "Yes" at bounding box center [861, 415] width 72 height 40
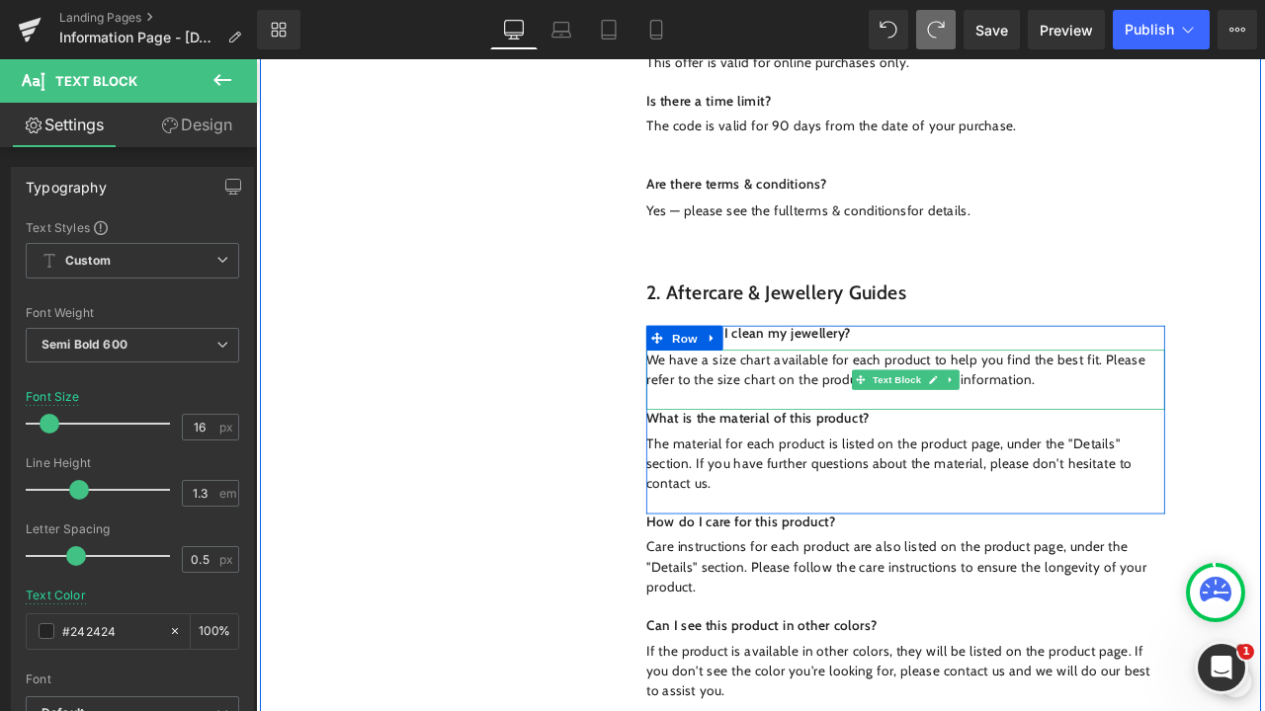
click at [1185, 411] on p "We have a size chart available for each product to help you find the best fit. …" at bounding box center [1025, 427] width 614 height 47
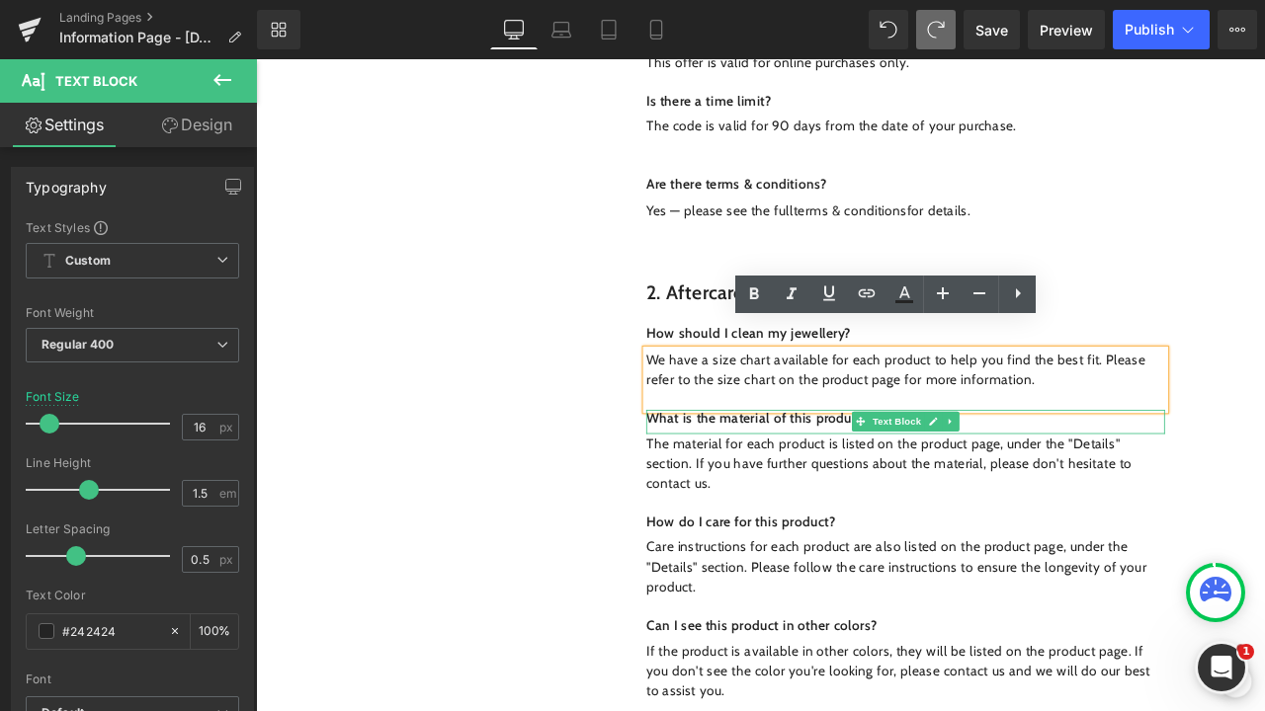
click at [1137, 475] on p "What is the material of this product?" at bounding box center [1025, 485] width 614 height 21
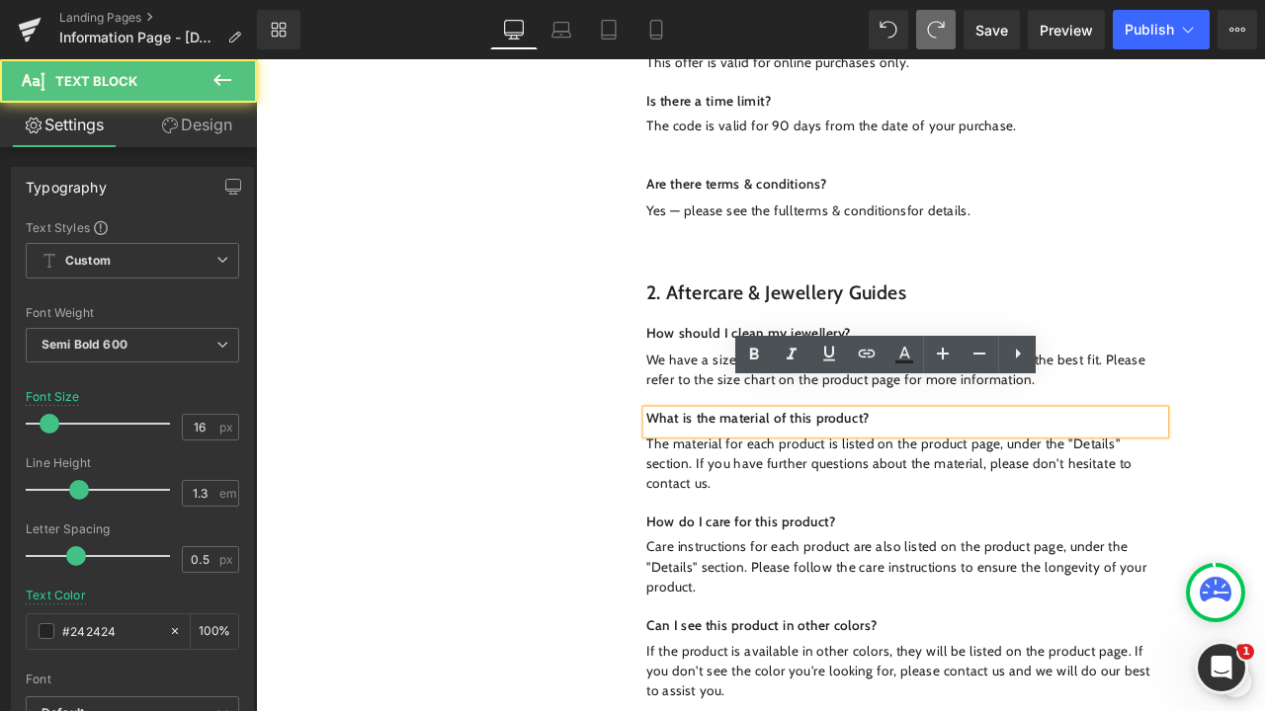
click at [1128, 475] on p "What is the material of this product?" at bounding box center [1025, 485] width 614 height 21
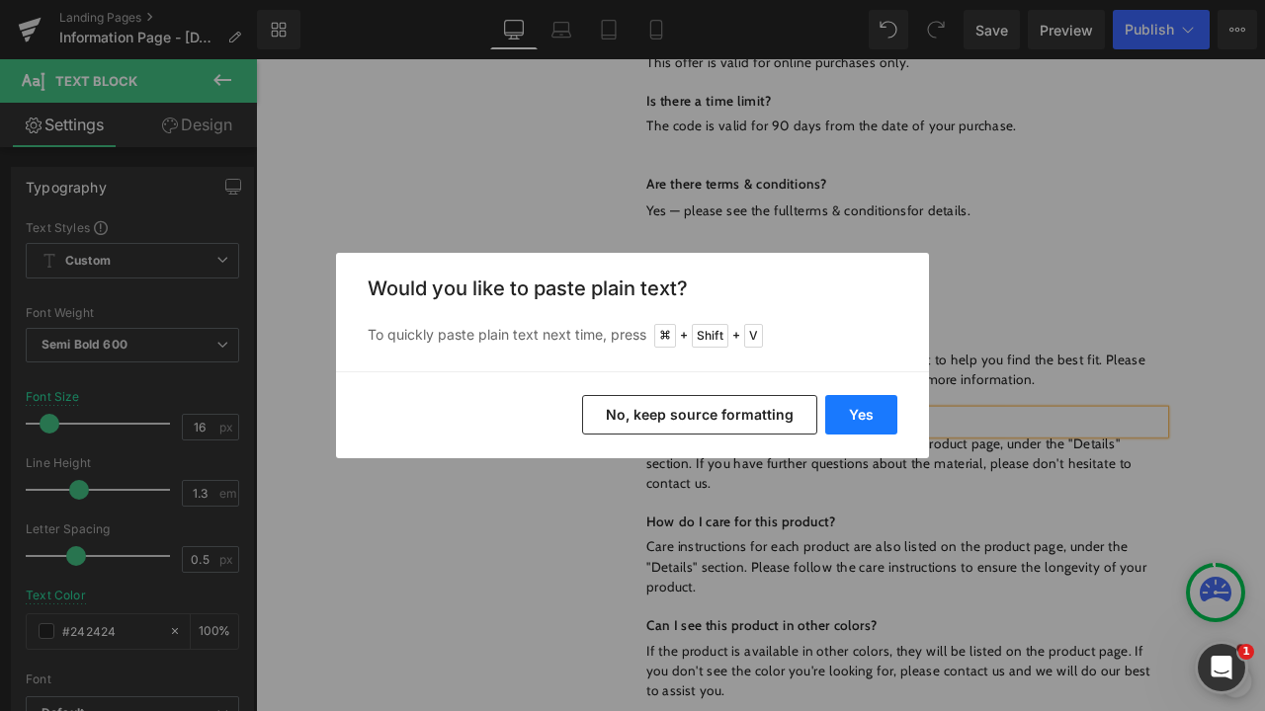
click at [864, 403] on button "Yes" at bounding box center [861, 415] width 72 height 40
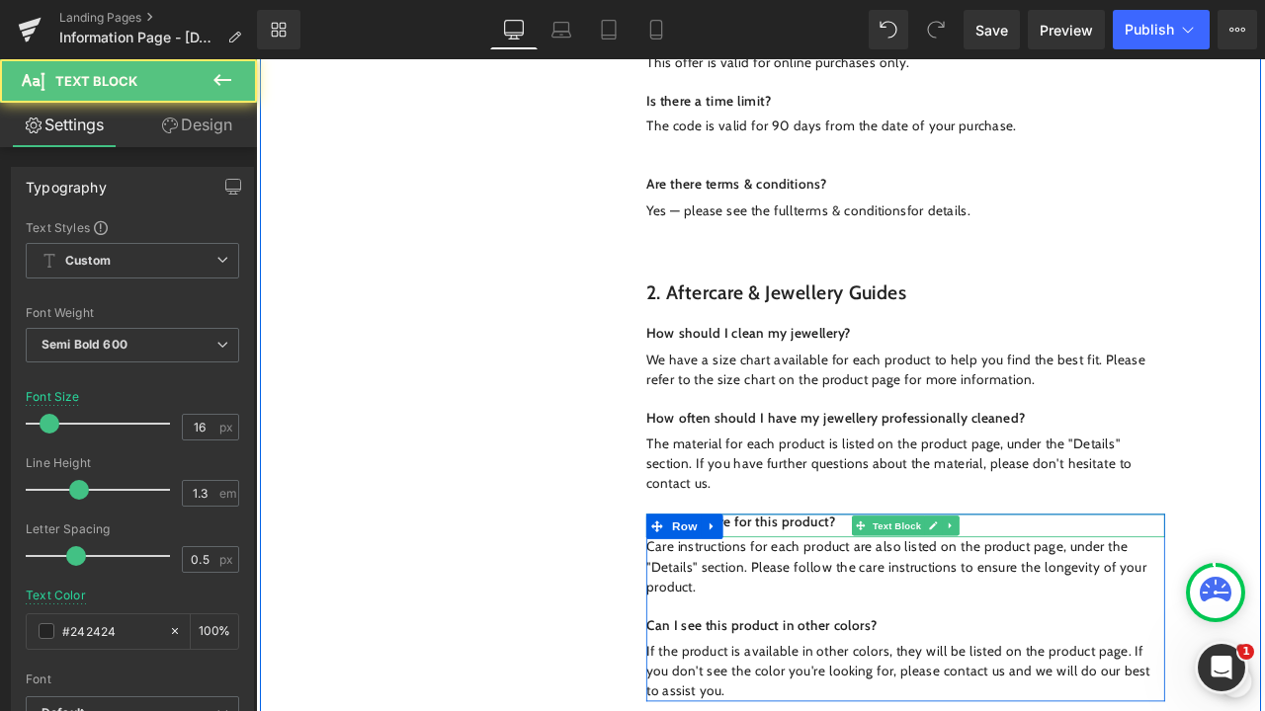
click at [939, 599] on p "How do I care for this product?" at bounding box center [1025, 609] width 614 height 21
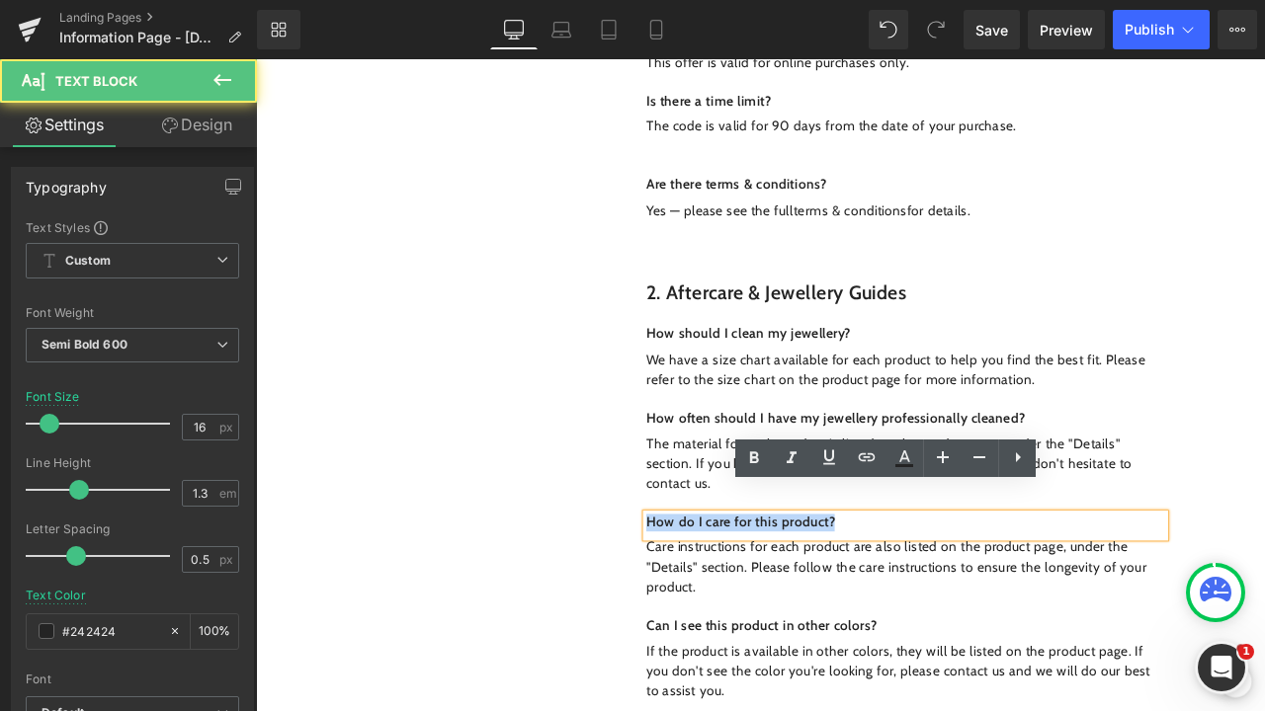
drag, startPoint x: 957, startPoint y: 578, endPoint x: 709, endPoint y: 561, distance: 248.5
click at [718, 599] on div "How do I care for this product?" at bounding box center [1025, 613] width 614 height 29
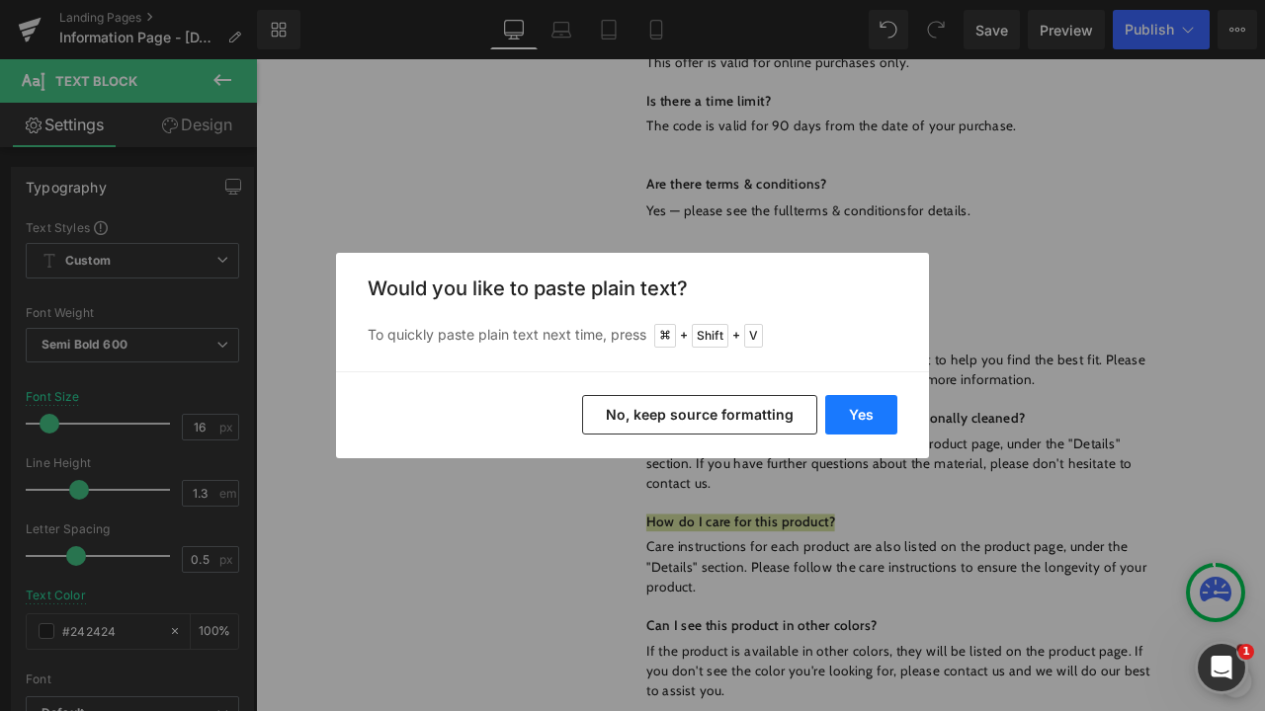
click at [855, 429] on button "Yes" at bounding box center [861, 415] width 72 height 40
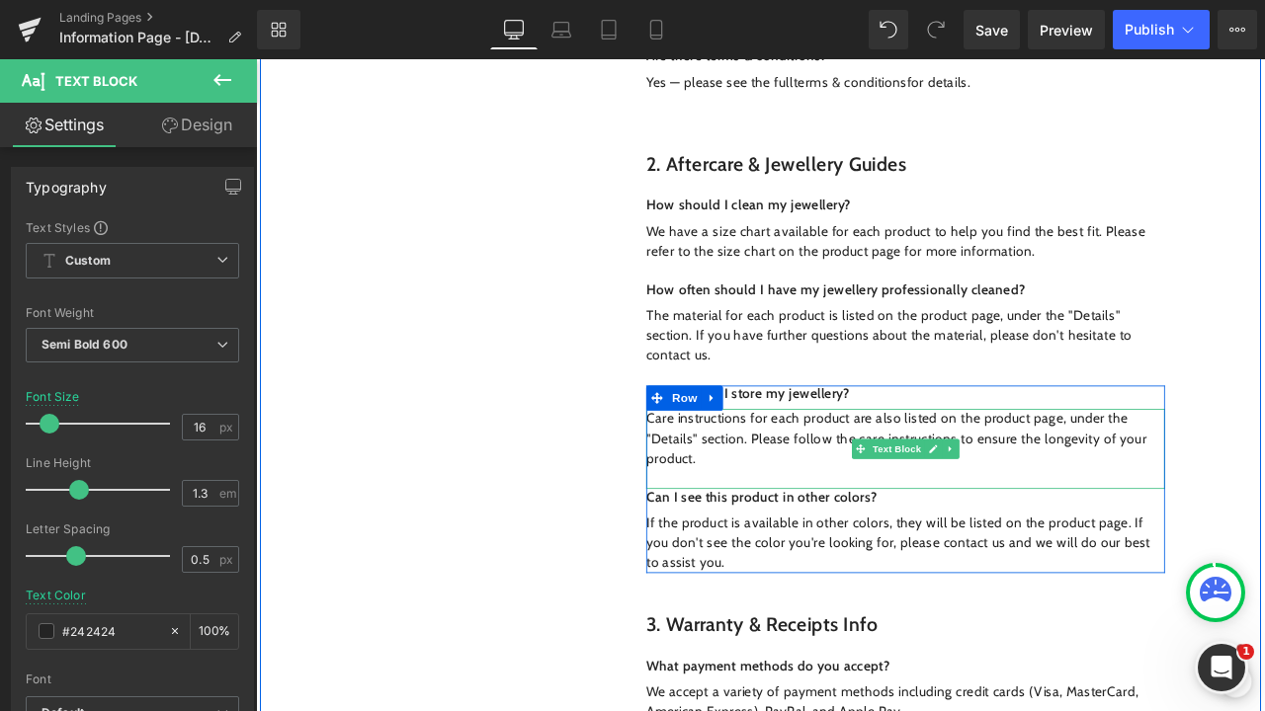
scroll to position [1157, 0]
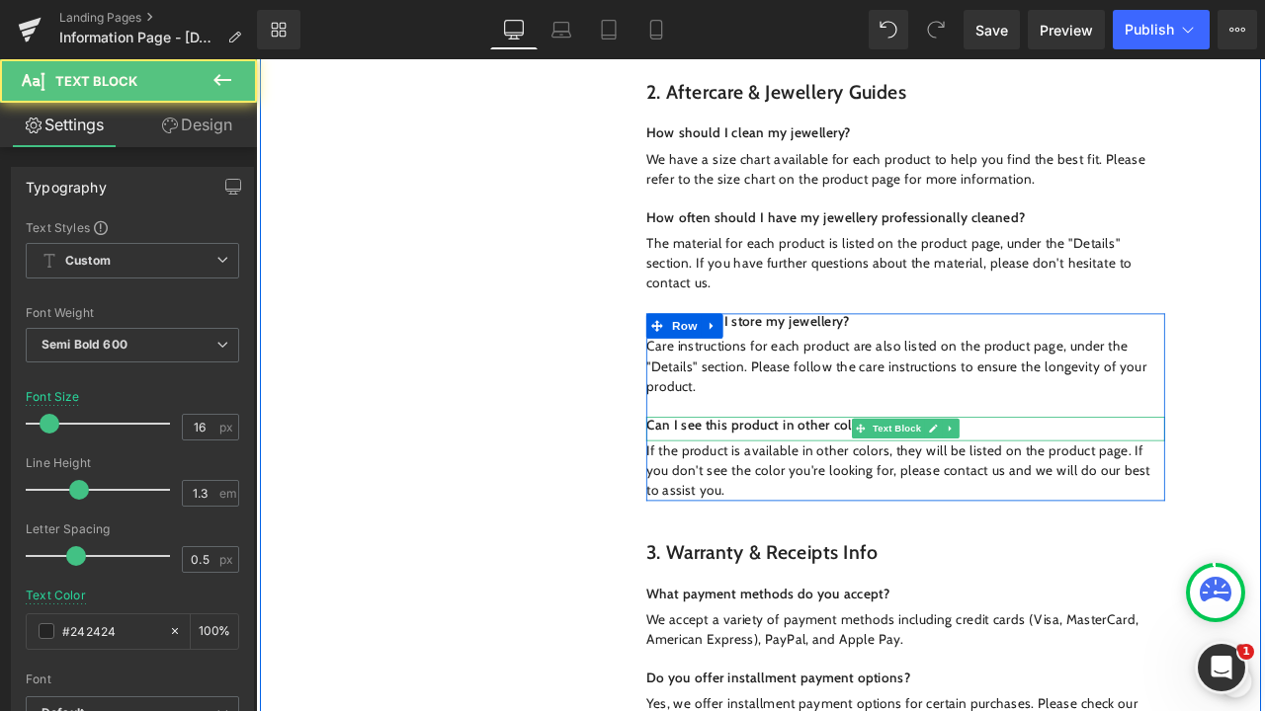
click at [1113, 483] on p "Can I see this product in other colors?" at bounding box center [1025, 493] width 614 height 21
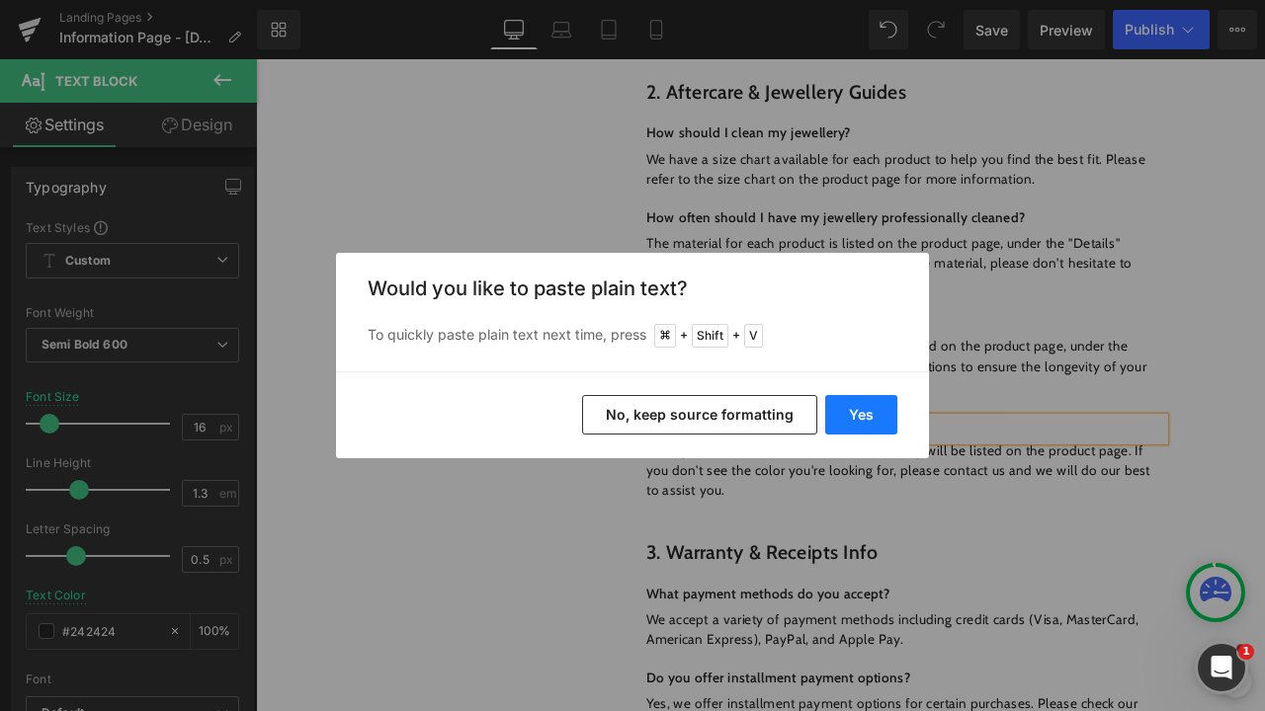
click at [887, 419] on button "Yes" at bounding box center [861, 415] width 72 height 40
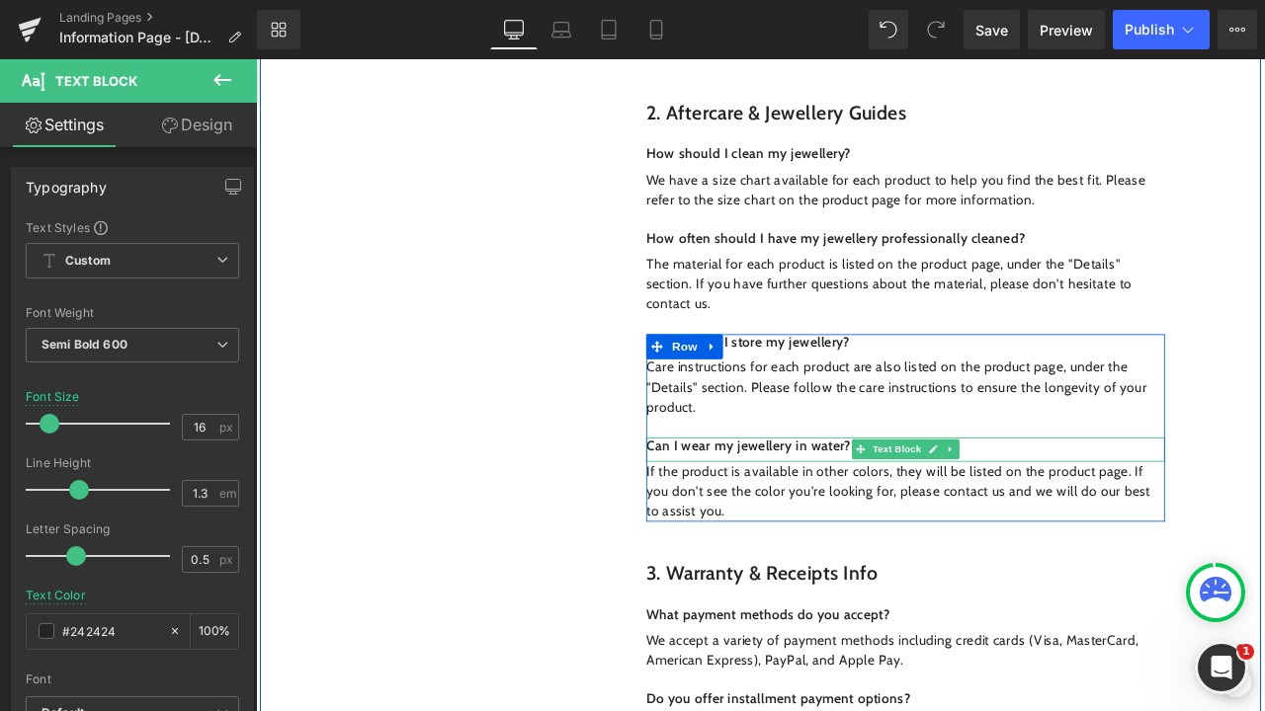
scroll to position [1131, 0]
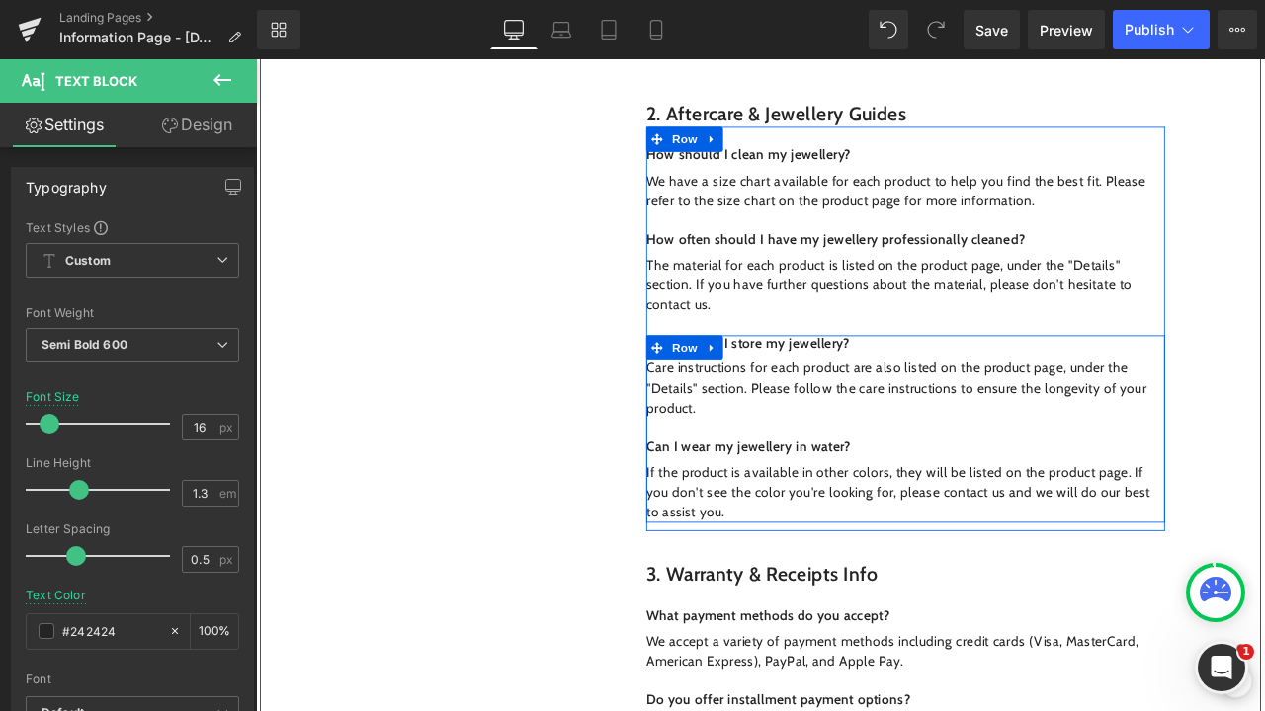
click at [794, 393] on icon at bounding box center [796, 400] width 14 height 15
click at [812, 386] on link at bounding box center [822, 401] width 26 height 30
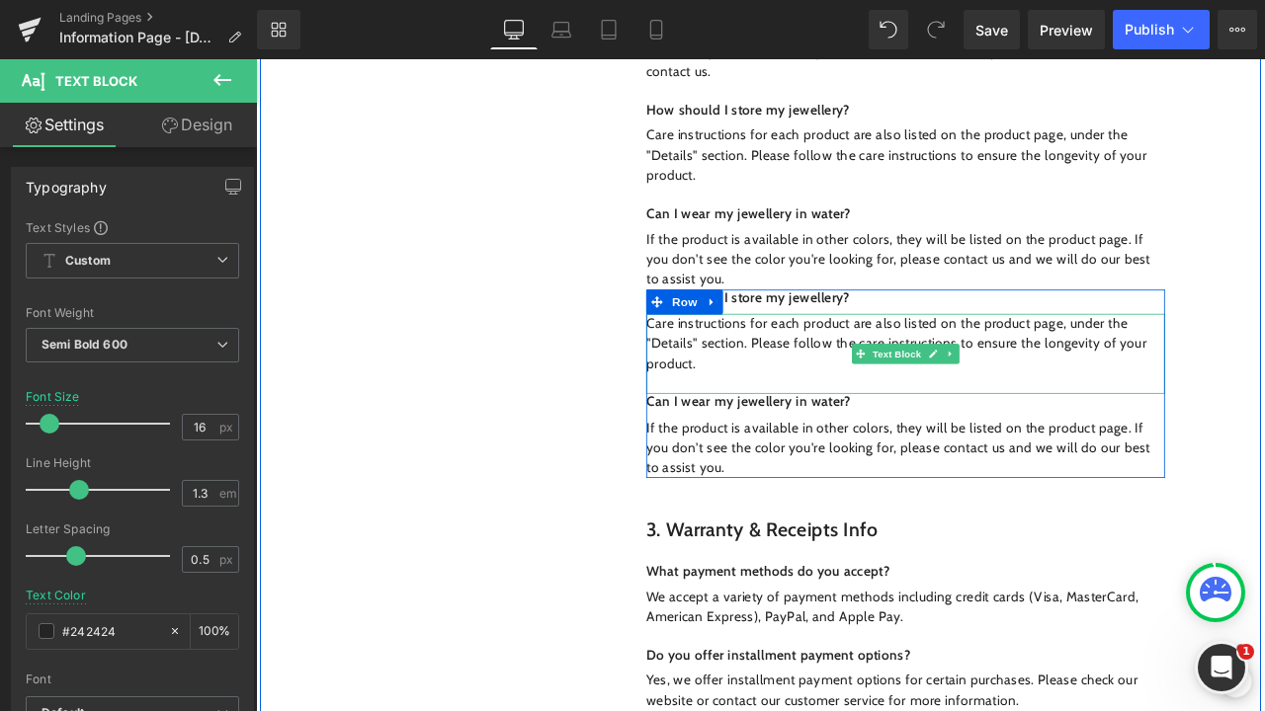
scroll to position [1406, 0]
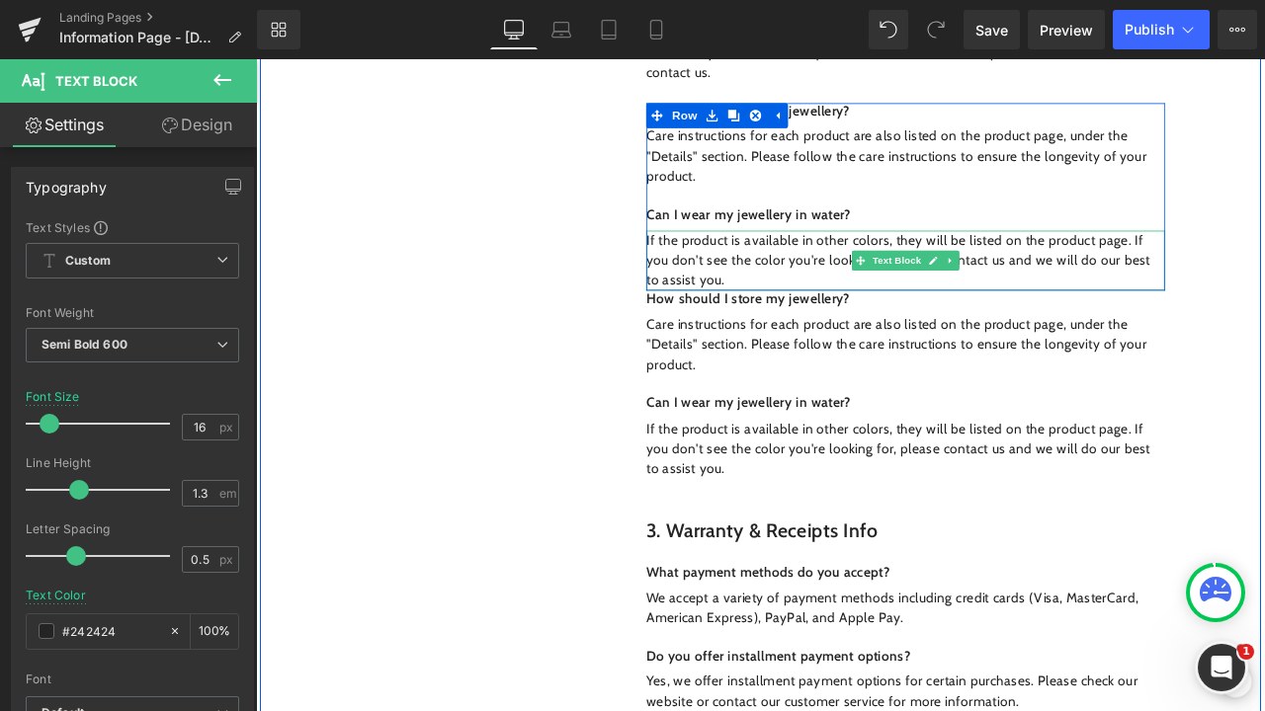
click at [864, 286] on p "If the product is available in other colors, they will be listed on the product…" at bounding box center [1025, 298] width 614 height 71
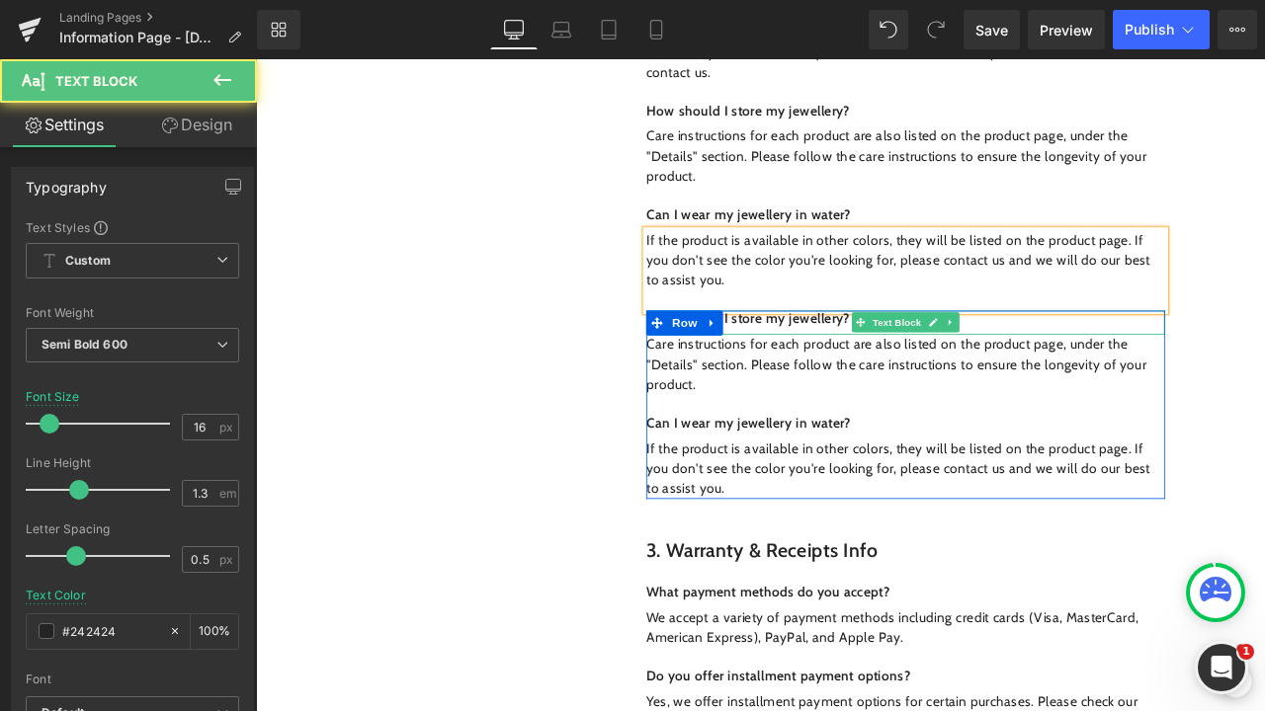
click at [951, 358] on p "How should I store my jewellery?" at bounding box center [1025, 368] width 614 height 21
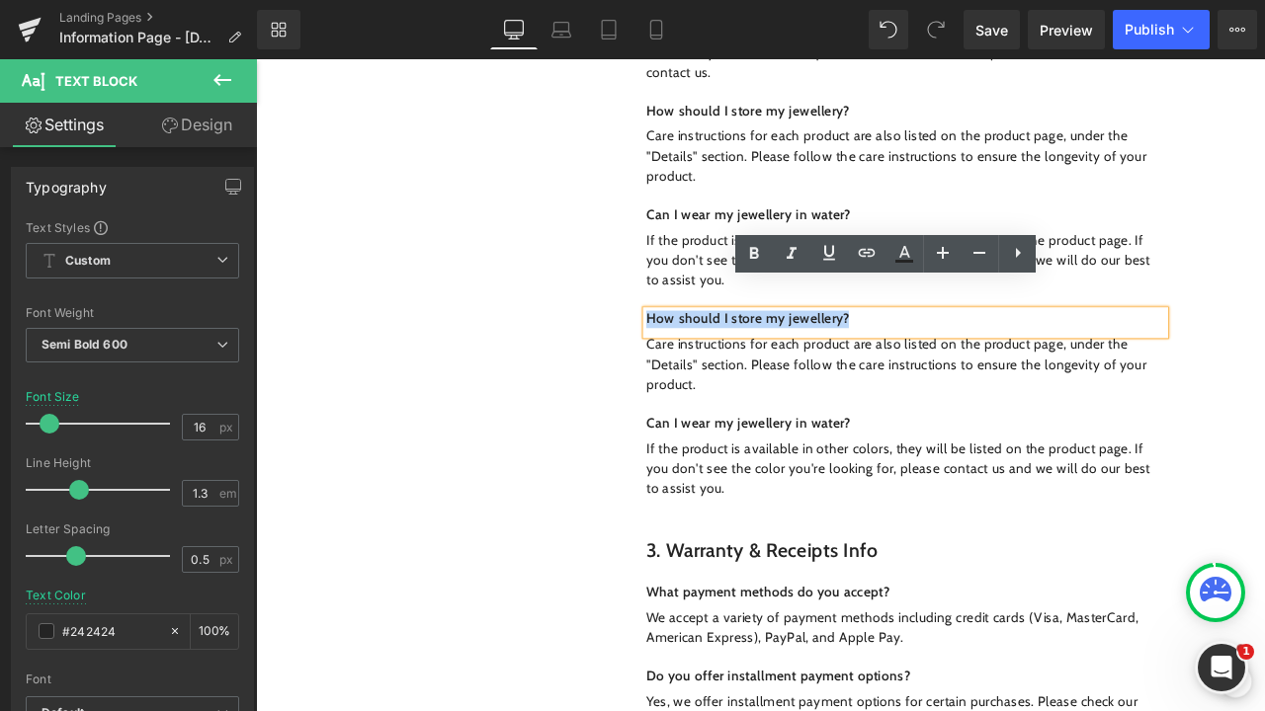
drag, startPoint x: 970, startPoint y: 348, endPoint x: 711, endPoint y: 336, distance: 259.1
click at [718, 358] on div "How should I store my jewellery?" at bounding box center [1025, 372] width 614 height 29
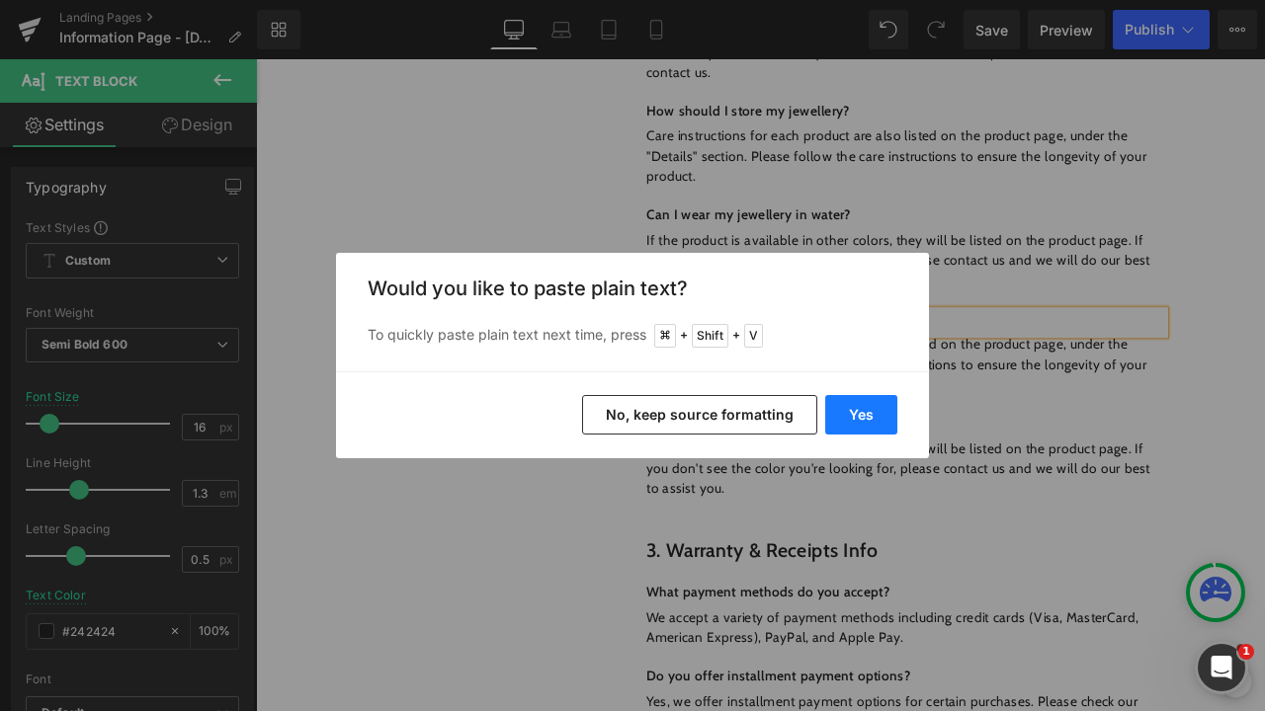
click at [858, 418] on button "Yes" at bounding box center [861, 415] width 72 height 40
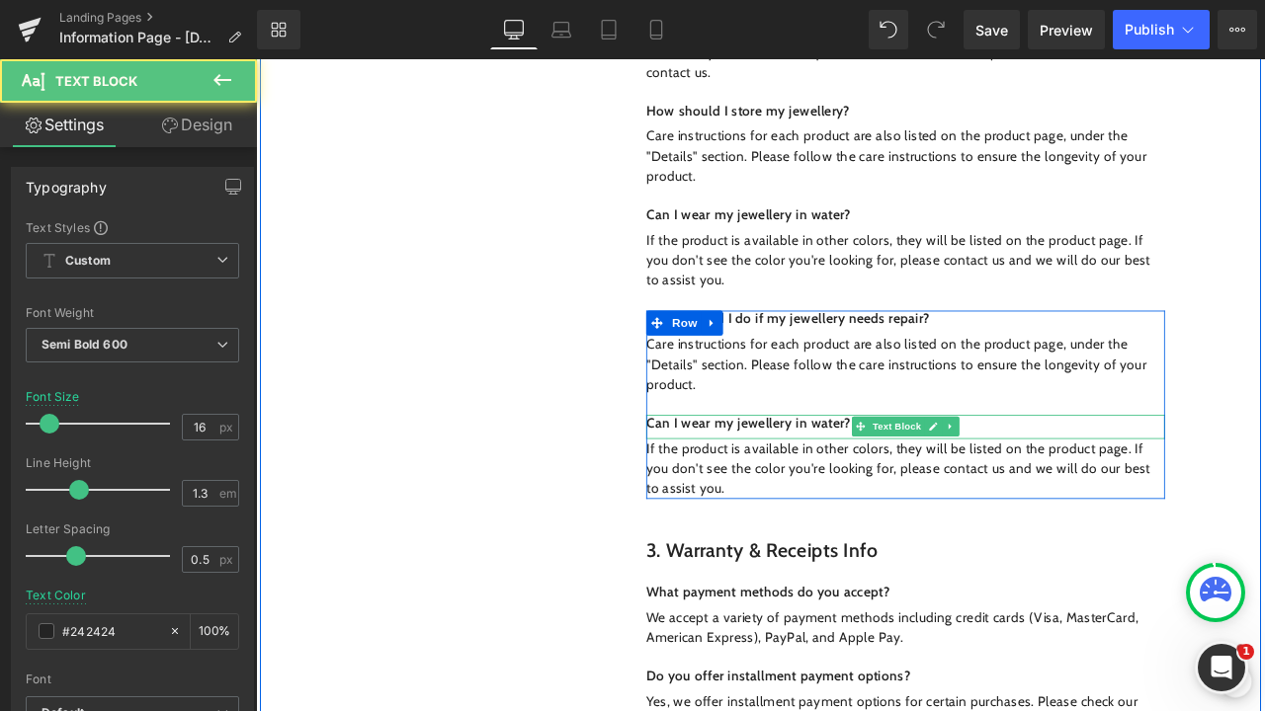
click at [1109, 481] on p "Can I wear my jewellery in water?" at bounding box center [1025, 491] width 614 height 21
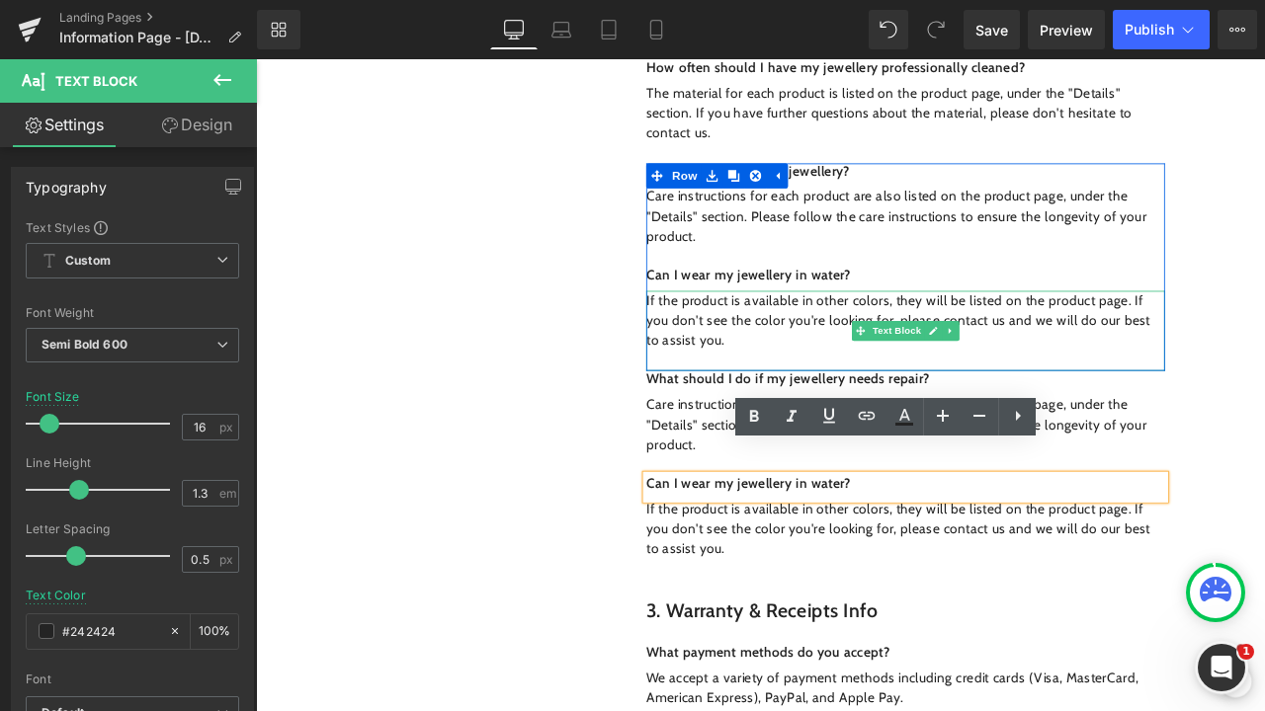
scroll to position [1337, 0]
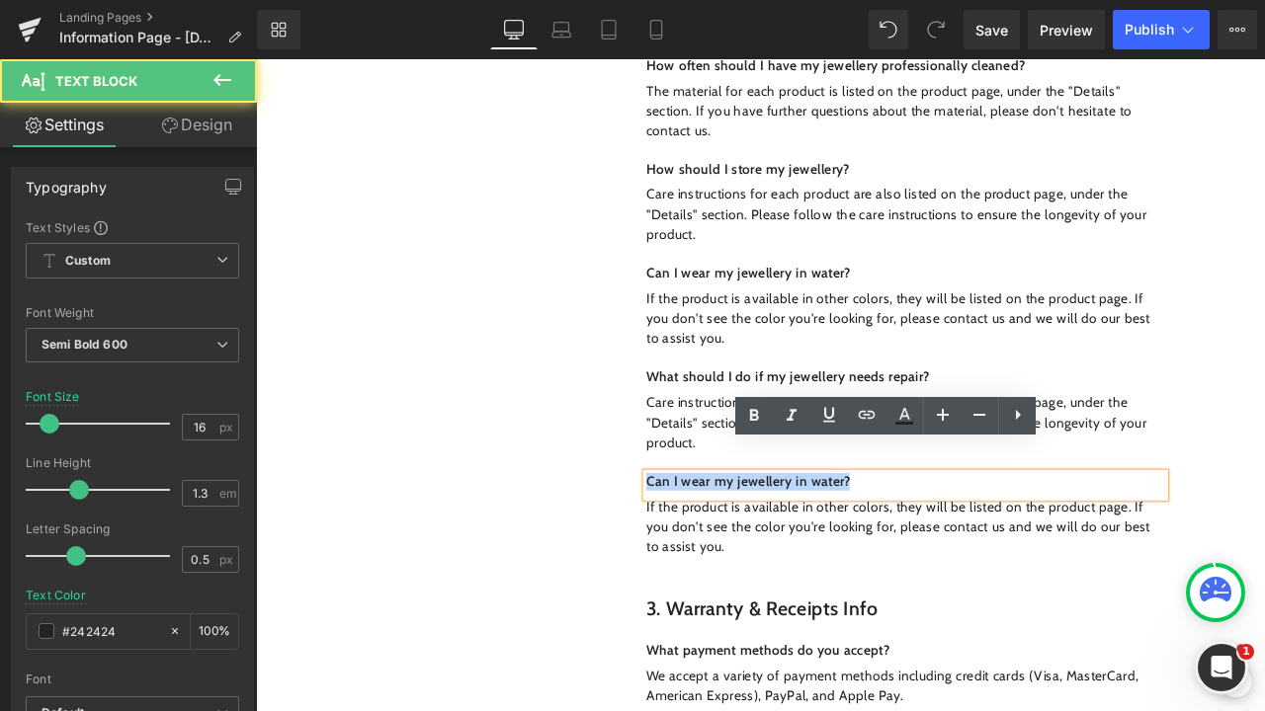
drag, startPoint x: 964, startPoint y: 528, endPoint x: 704, endPoint y: 517, distance: 260.0
click at [704, 517] on div "2. Aftercare & Jewellery Guides Heading Row How should I clean my jewellery? Te…" at bounding box center [1002, 273] width 662 height 793
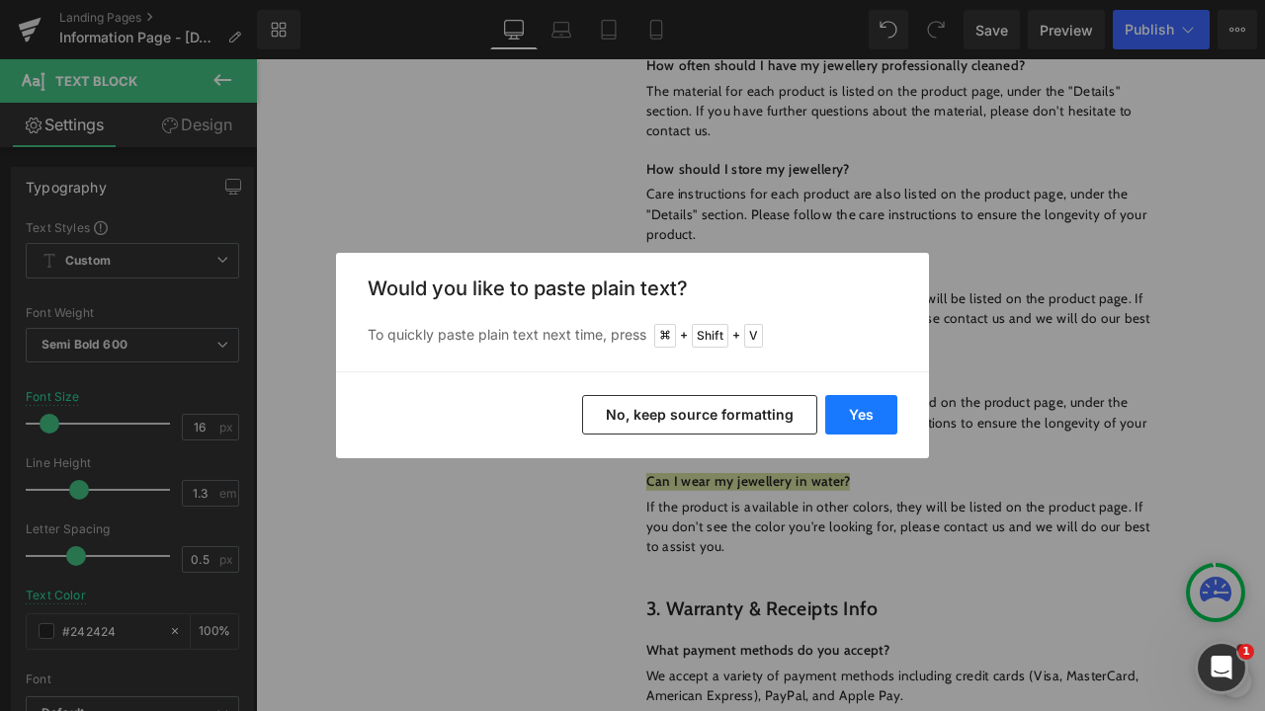
click at [843, 414] on button "Yes" at bounding box center [861, 415] width 72 height 40
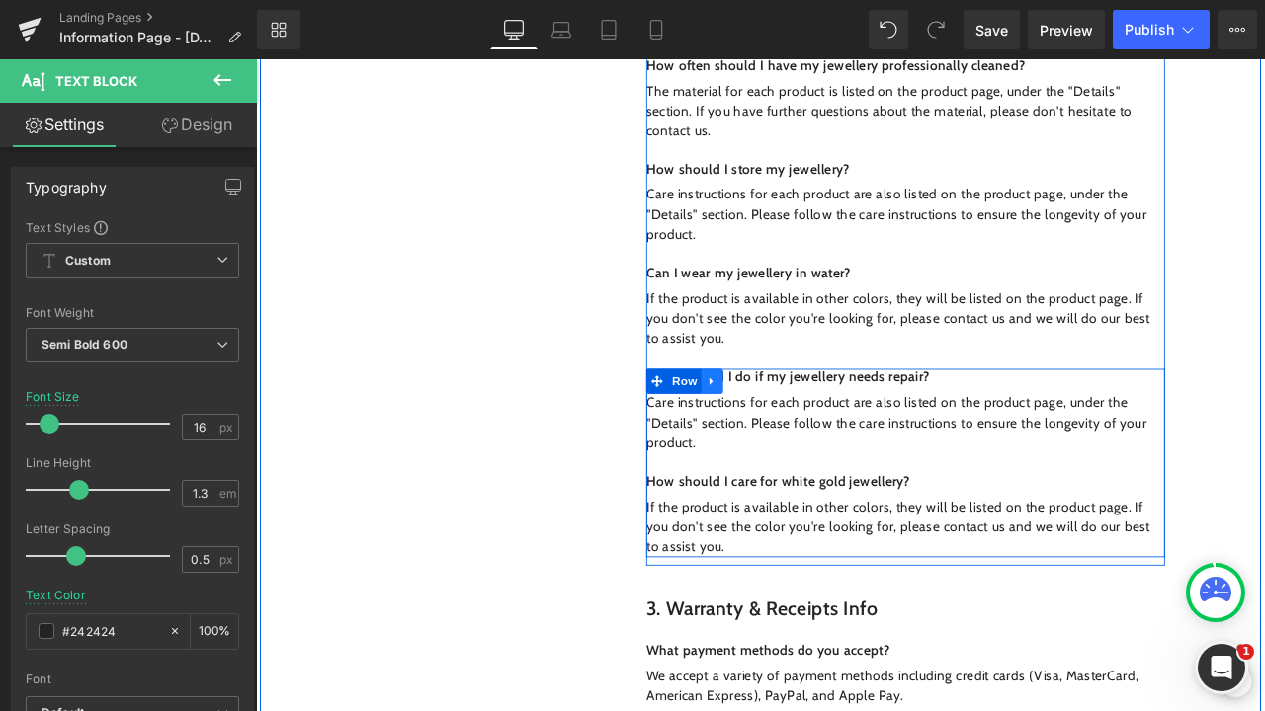
click at [789, 435] on icon at bounding box center [796, 442] width 14 height 15
click at [826, 427] on link at bounding box center [822, 442] width 26 height 30
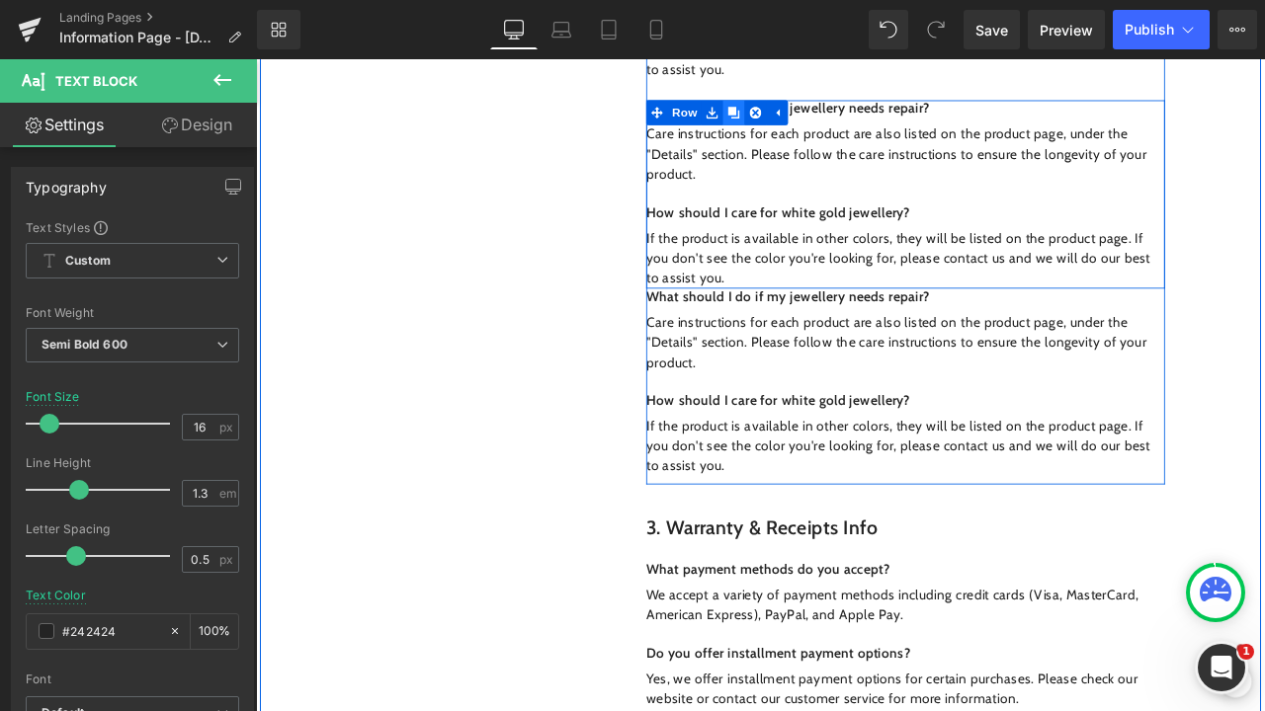
scroll to position [1813, 0]
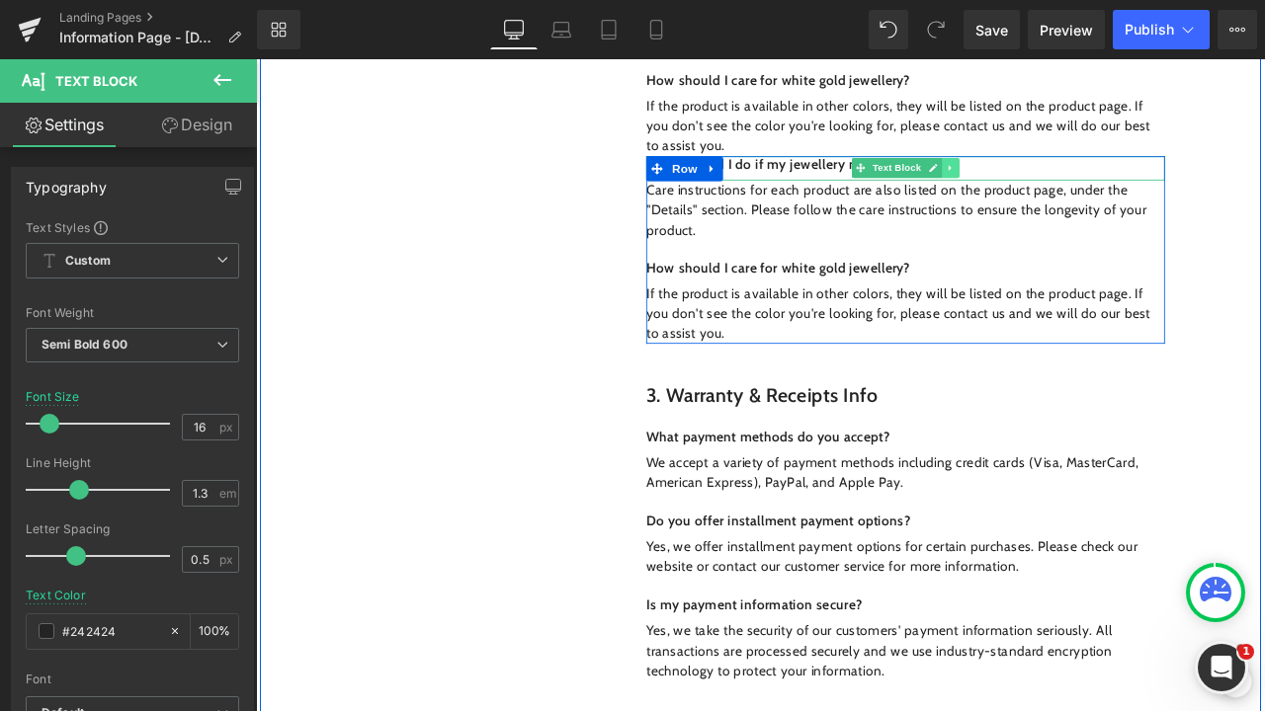
click at [1068, 176] on link at bounding box center [1078, 188] width 21 height 24
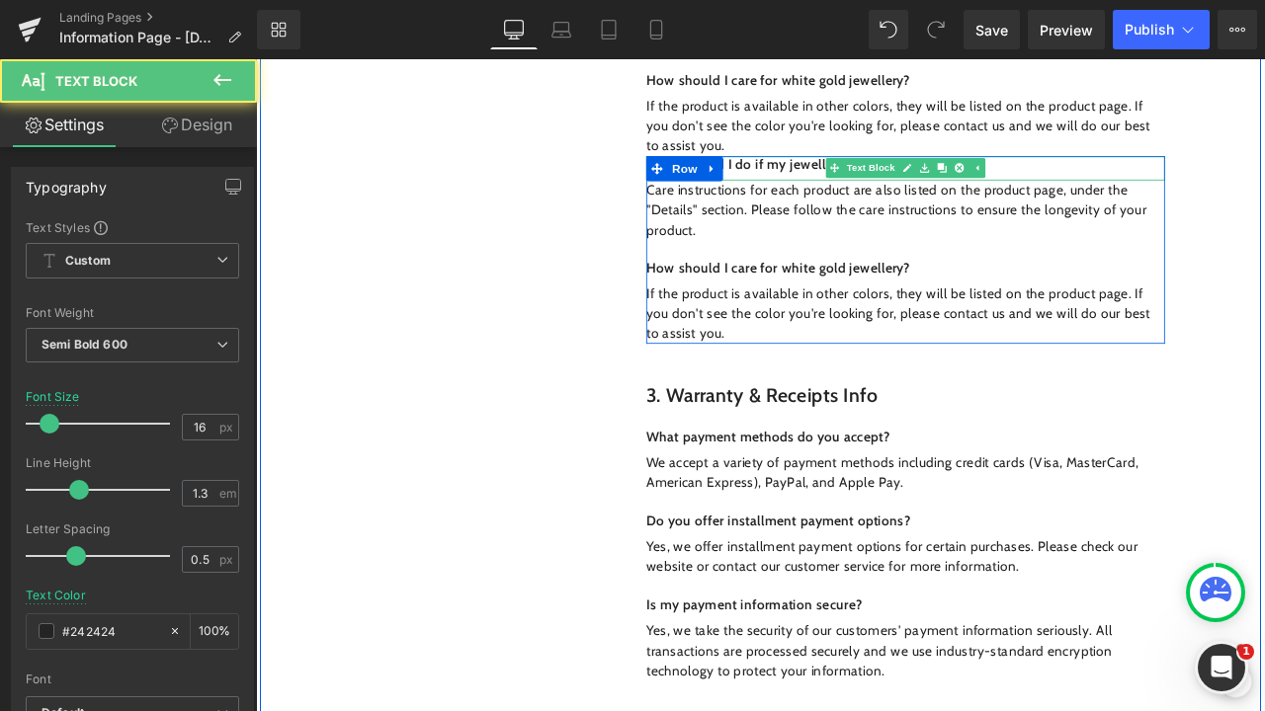
click at [1161, 174] on p "What should I do if my jewellery needs repair?" at bounding box center [1025, 184] width 614 height 21
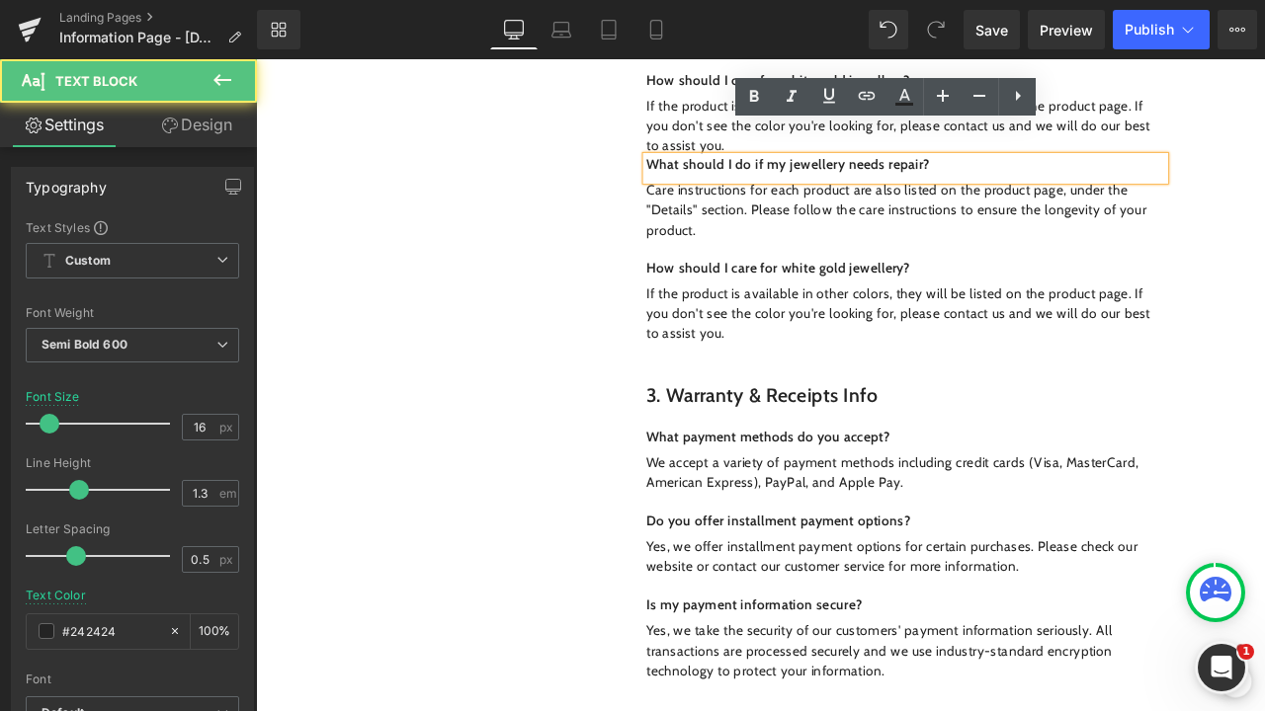
click at [1165, 174] on p "What should I do if my jewellery needs repair?" at bounding box center [1025, 184] width 614 height 21
click at [1093, 174] on p "What should I do if my jewellery needs repair?" at bounding box center [1025, 184] width 614 height 21
drag, startPoint x: 1061, startPoint y: 148, endPoint x: 852, endPoint y: 143, distance: 209.5
click at [852, 174] on p "What should I do if my jewellery needs repair?" at bounding box center [1025, 184] width 614 height 21
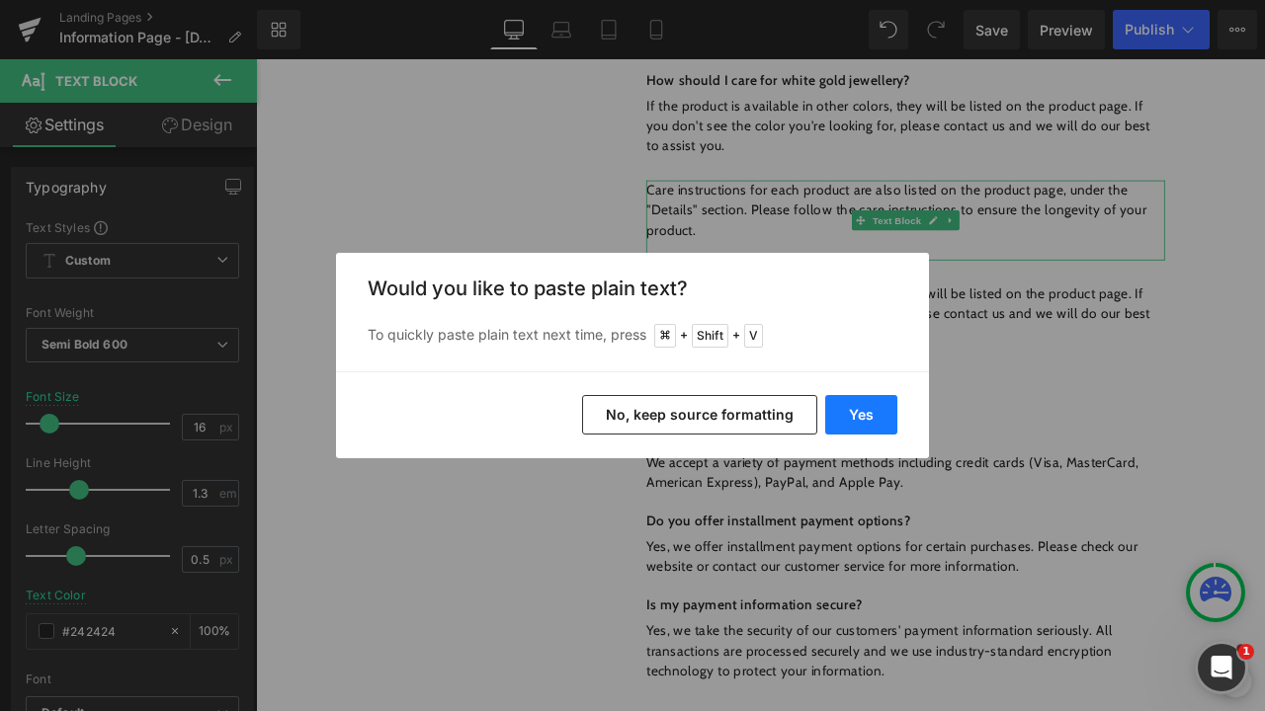
click at [854, 434] on button "Yes" at bounding box center [861, 415] width 72 height 40
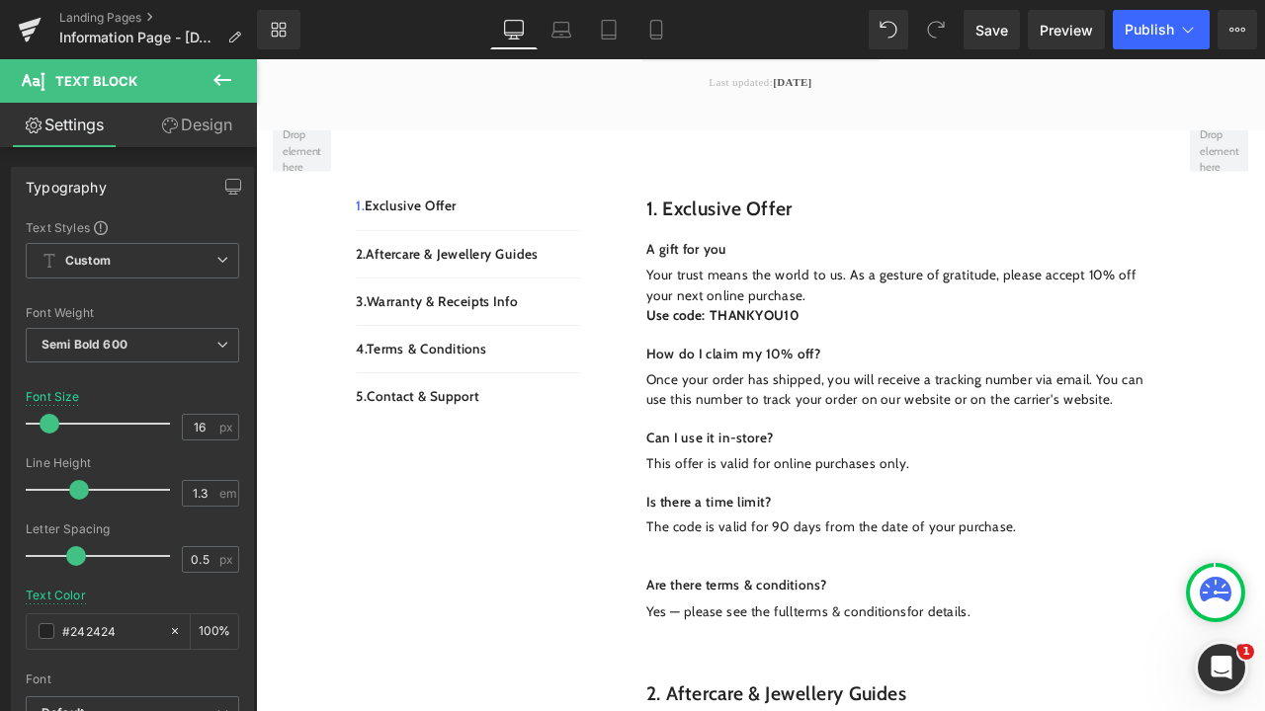
scroll to position [442, 0]
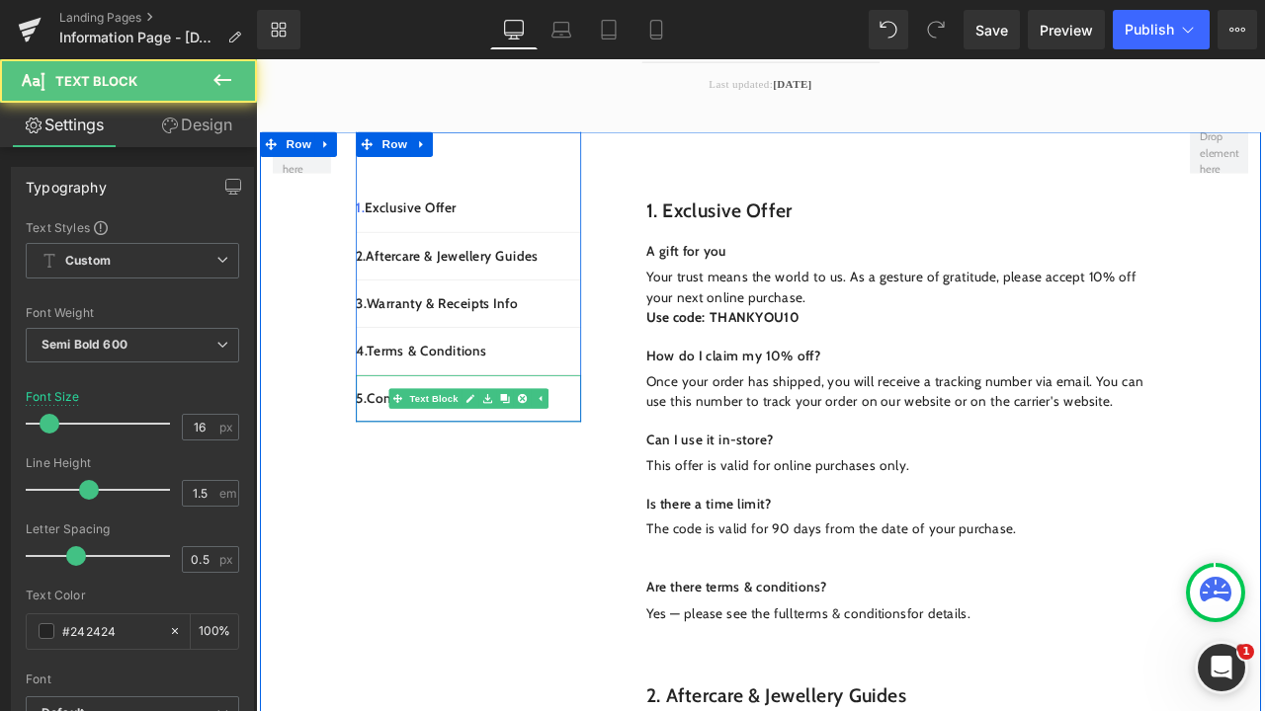
click at [391, 450] on p "5. Contact & Support" at bounding box center [507, 462] width 267 height 24
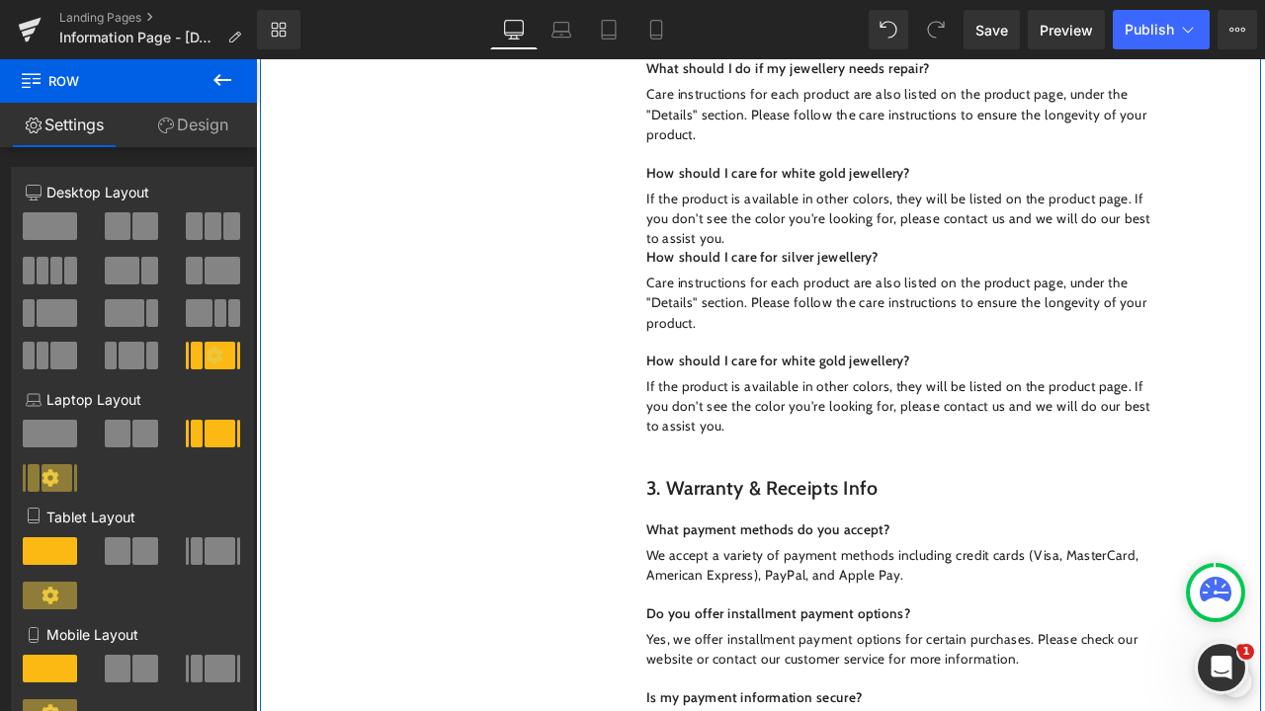
scroll to position [1735, 0]
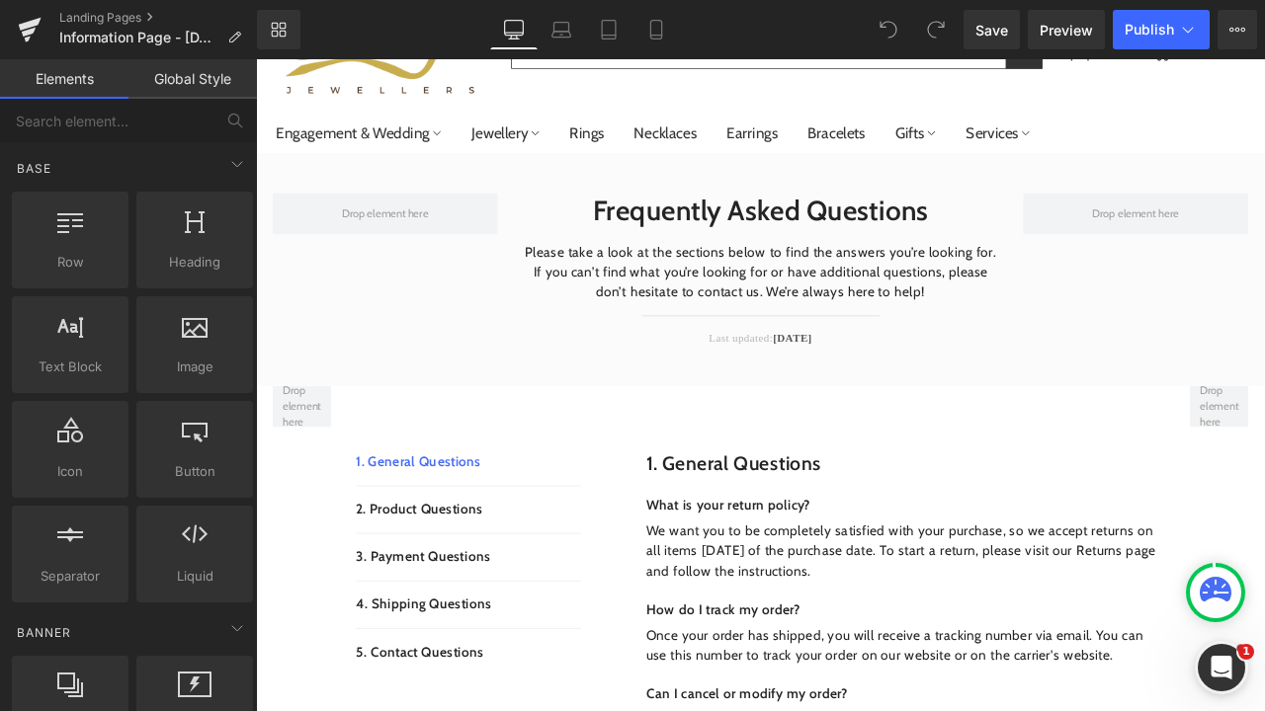
scroll to position [119, 0]
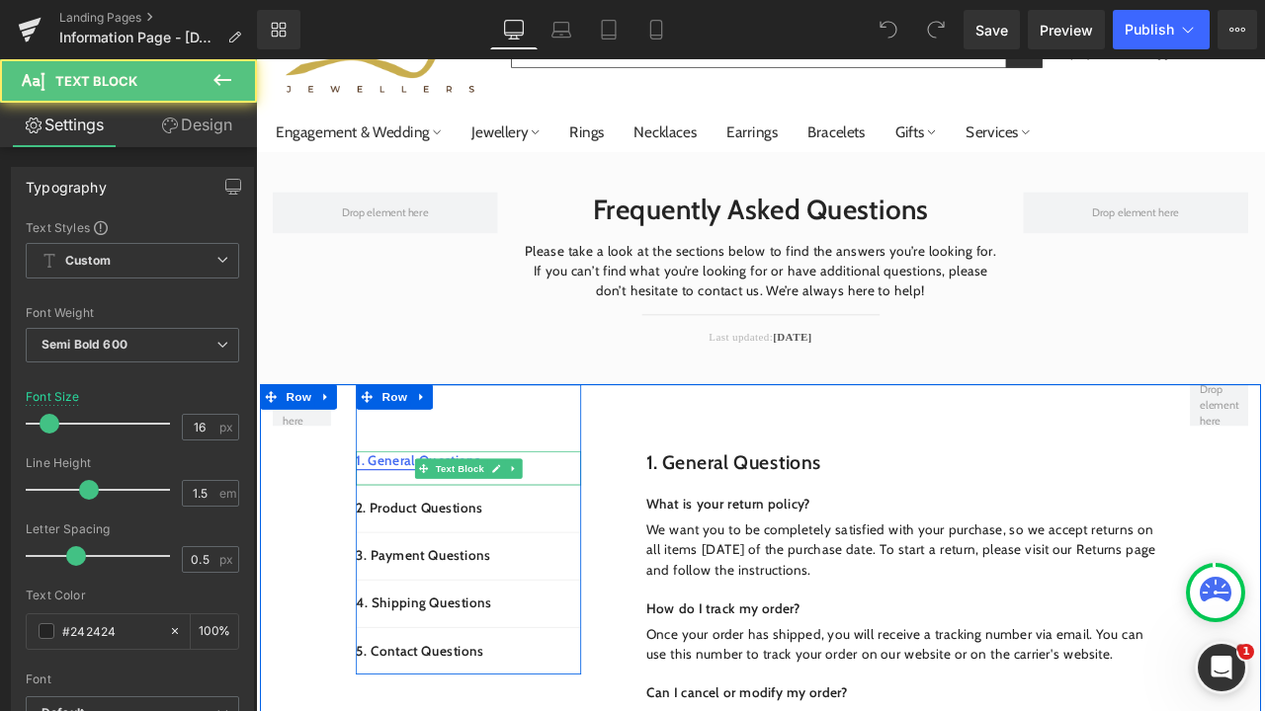
click at [428, 534] on link "1. General Questions" at bounding box center [448, 535] width 148 height 19
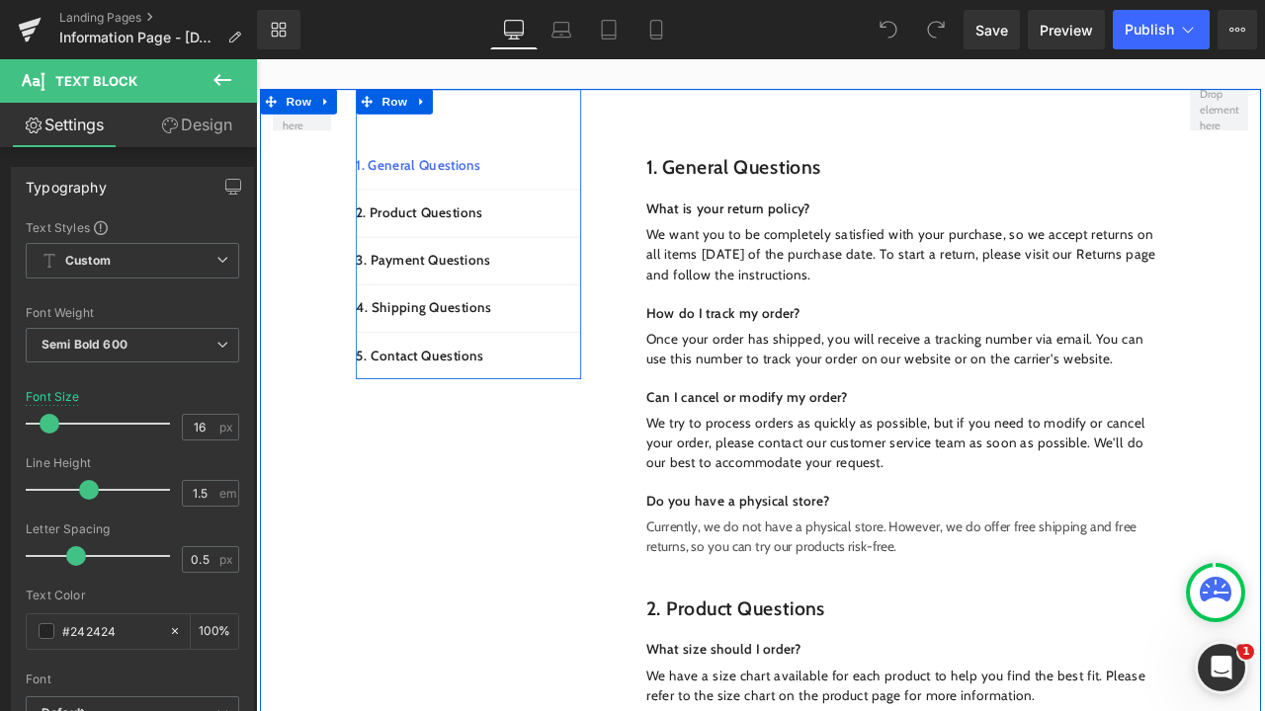
scroll to position [473, 0]
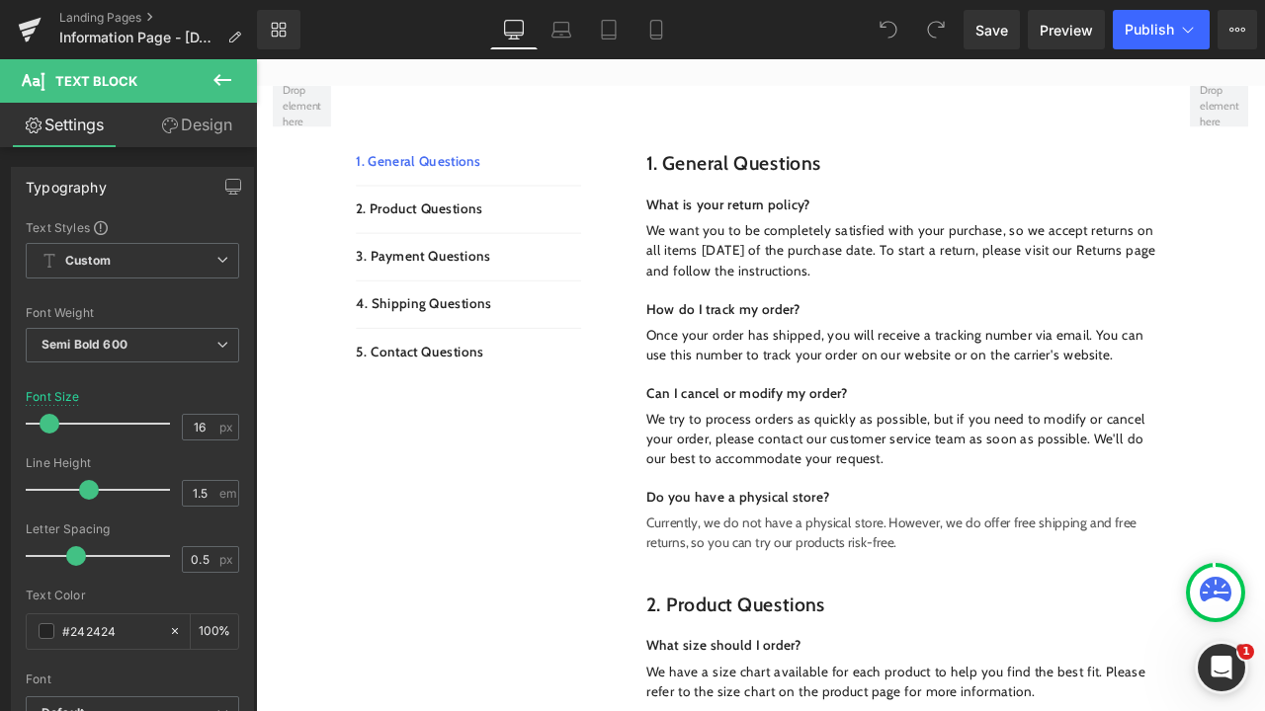
click at [832, 4] on div "Library Desktop Desktop Laptop Tablet Mobile Save Preview Publish Scheduled Upg…" at bounding box center [761, 29] width 1008 height 59
